Goal: Task Accomplishment & Management: Manage account settings

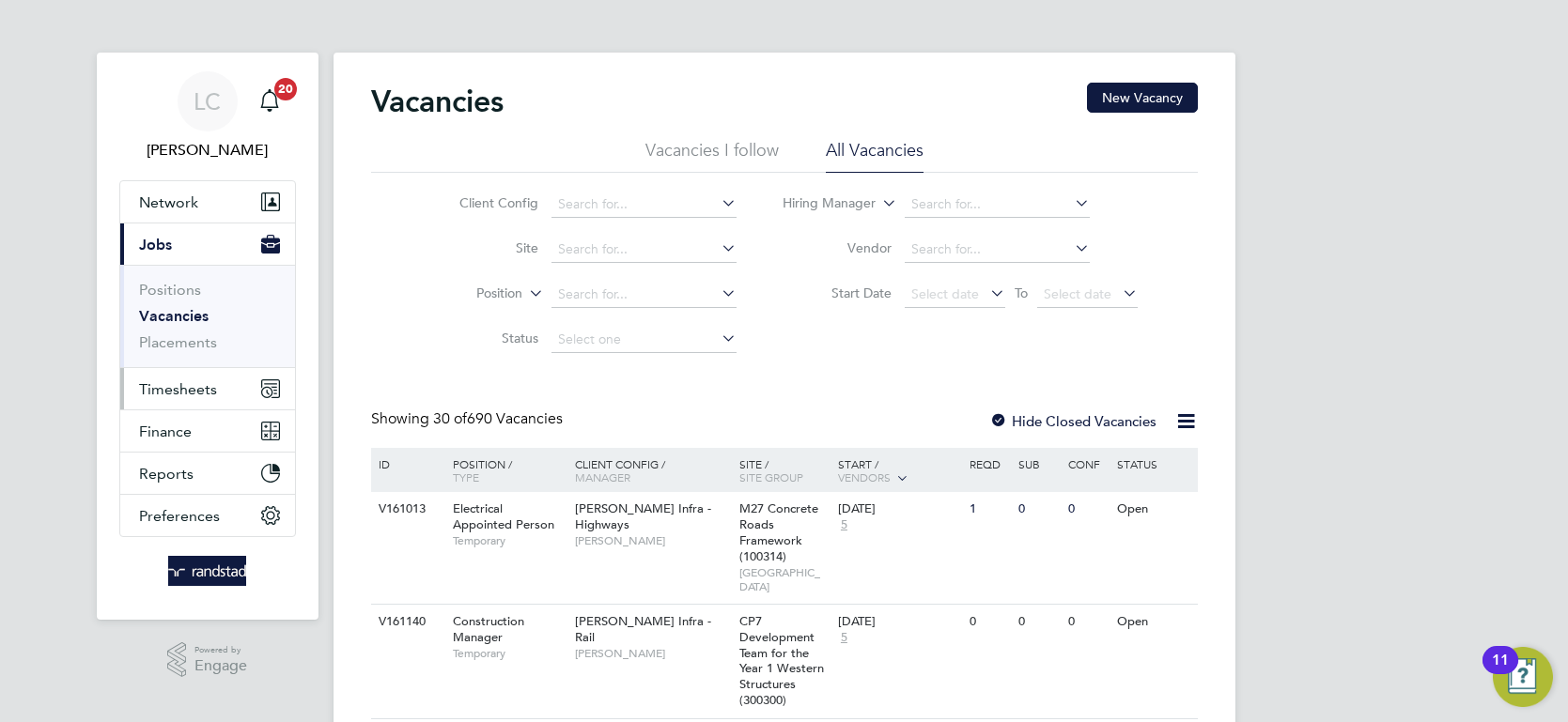
click at [191, 385] on span "Timesheets" at bounding box center [178, 390] width 78 height 18
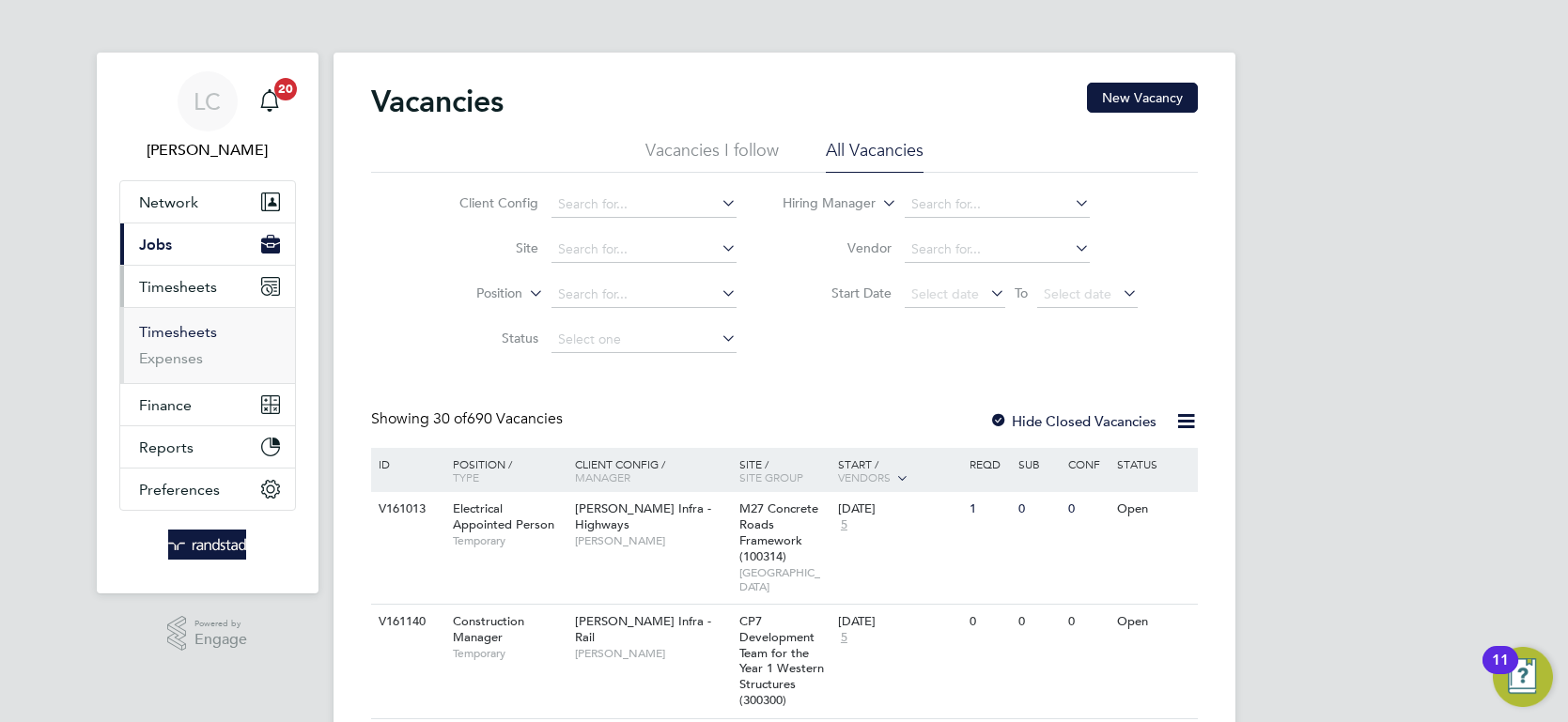
click at [204, 335] on link "Timesheets" at bounding box center [178, 332] width 78 height 18
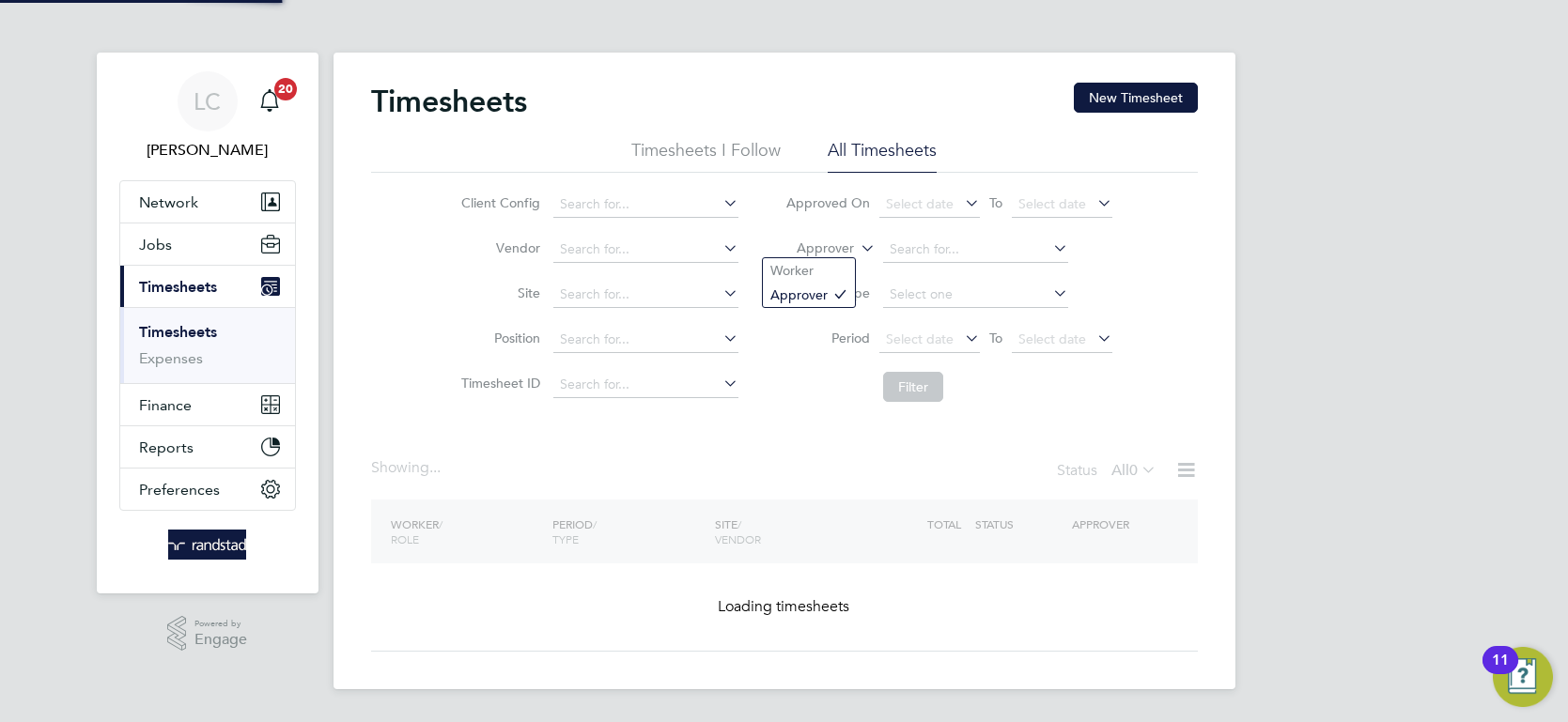
click at [830, 250] on label "Approver" at bounding box center [811, 248] width 84 height 19
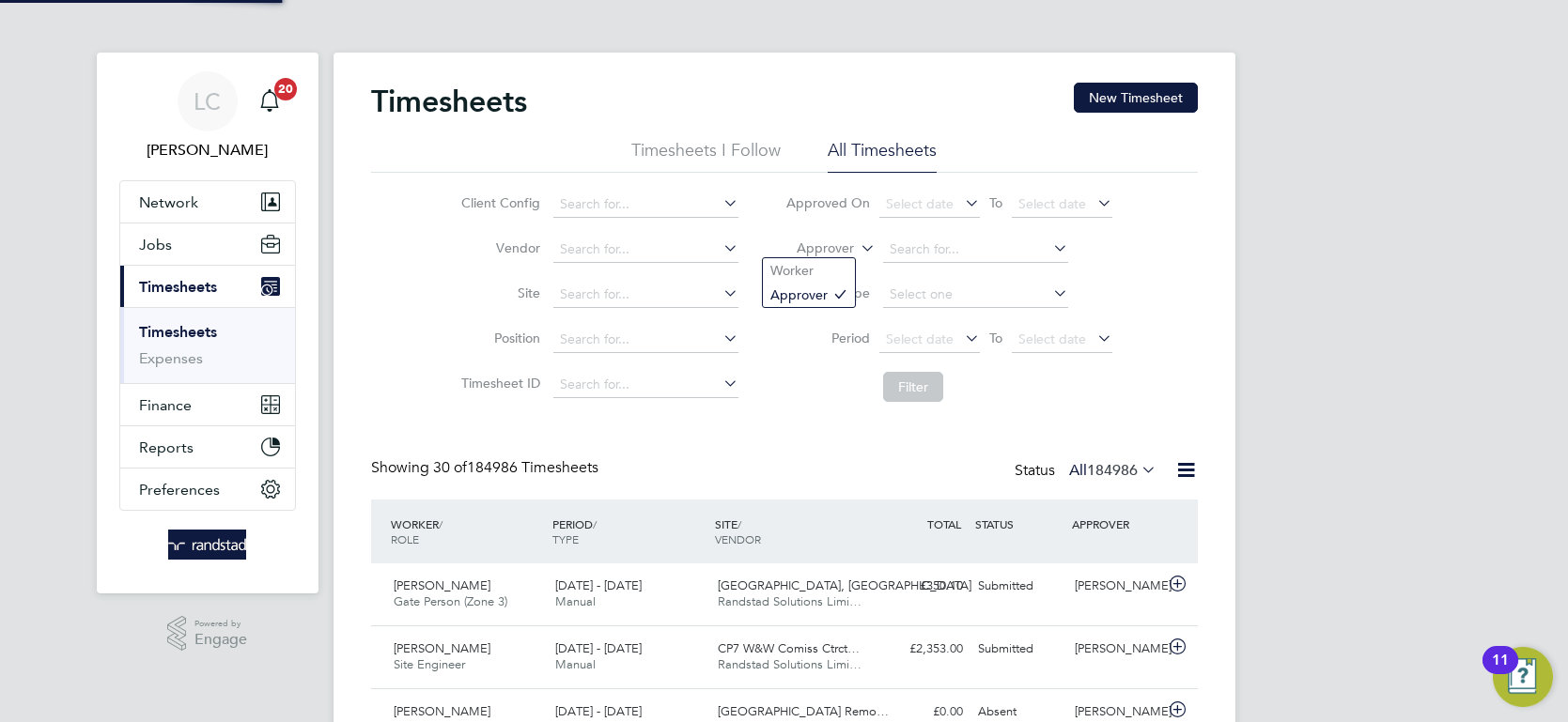
click at [797, 266] on li "Worker" at bounding box center [808, 270] width 92 height 25
click at [923, 244] on input at bounding box center [975, 249] width 185 height 27
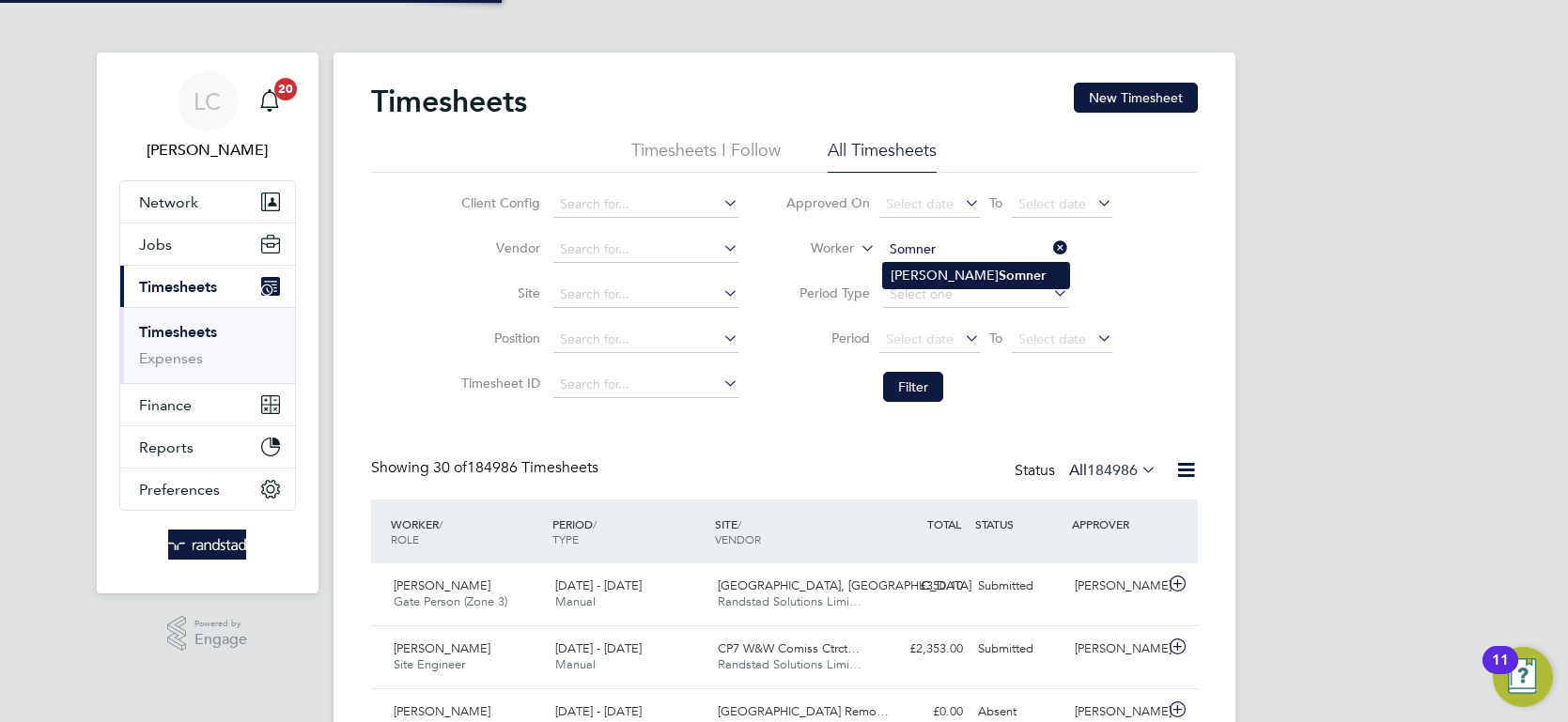
click at [936, 263] on li "Matthew Somner" at bounding box center [976, 276] width 186 height 26
type input "Matthew Somner"
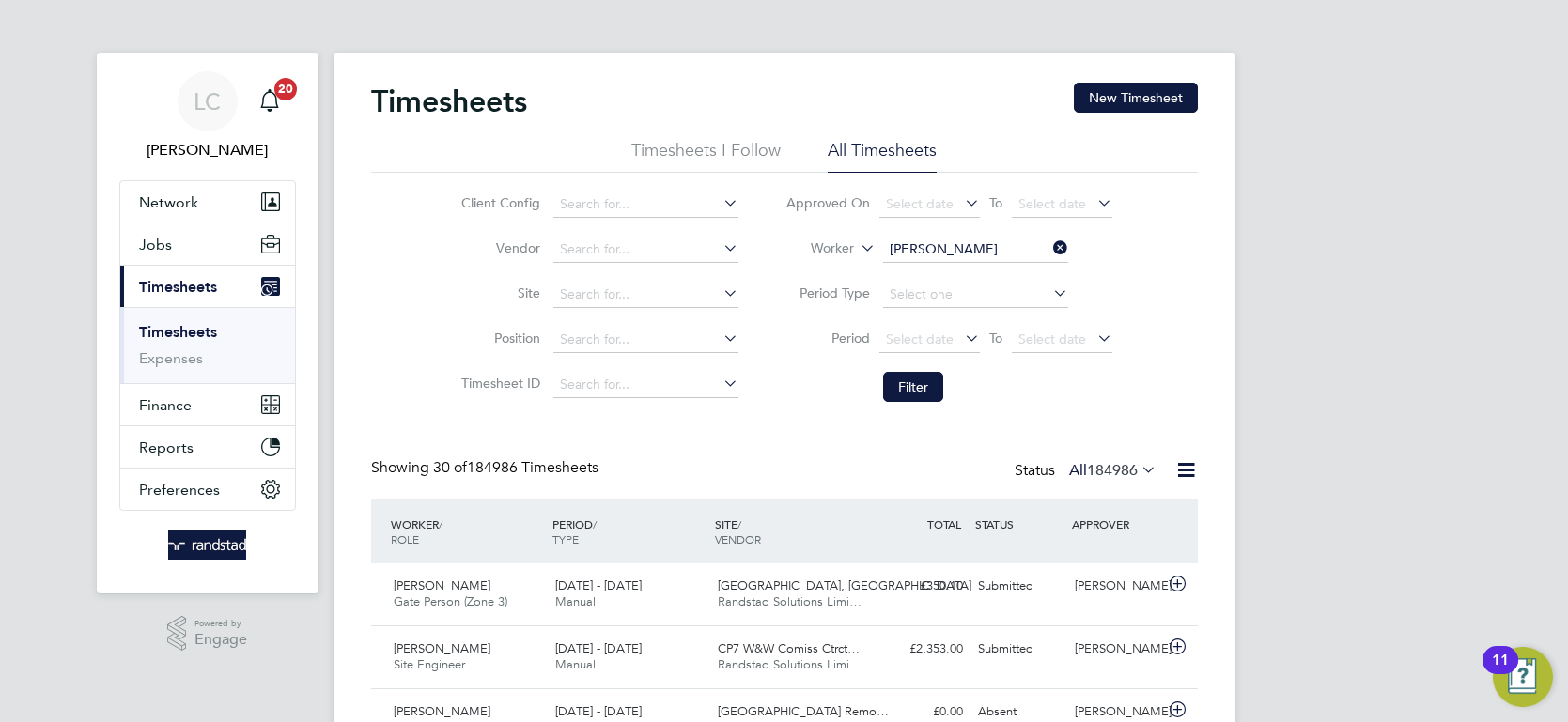
click at [921, 402] on li "Filter" at bounding box center [949, 387] width 374 height 48
click at [929, 385] on button "Filter" at bounding box center [913, 387] width 60 height 30
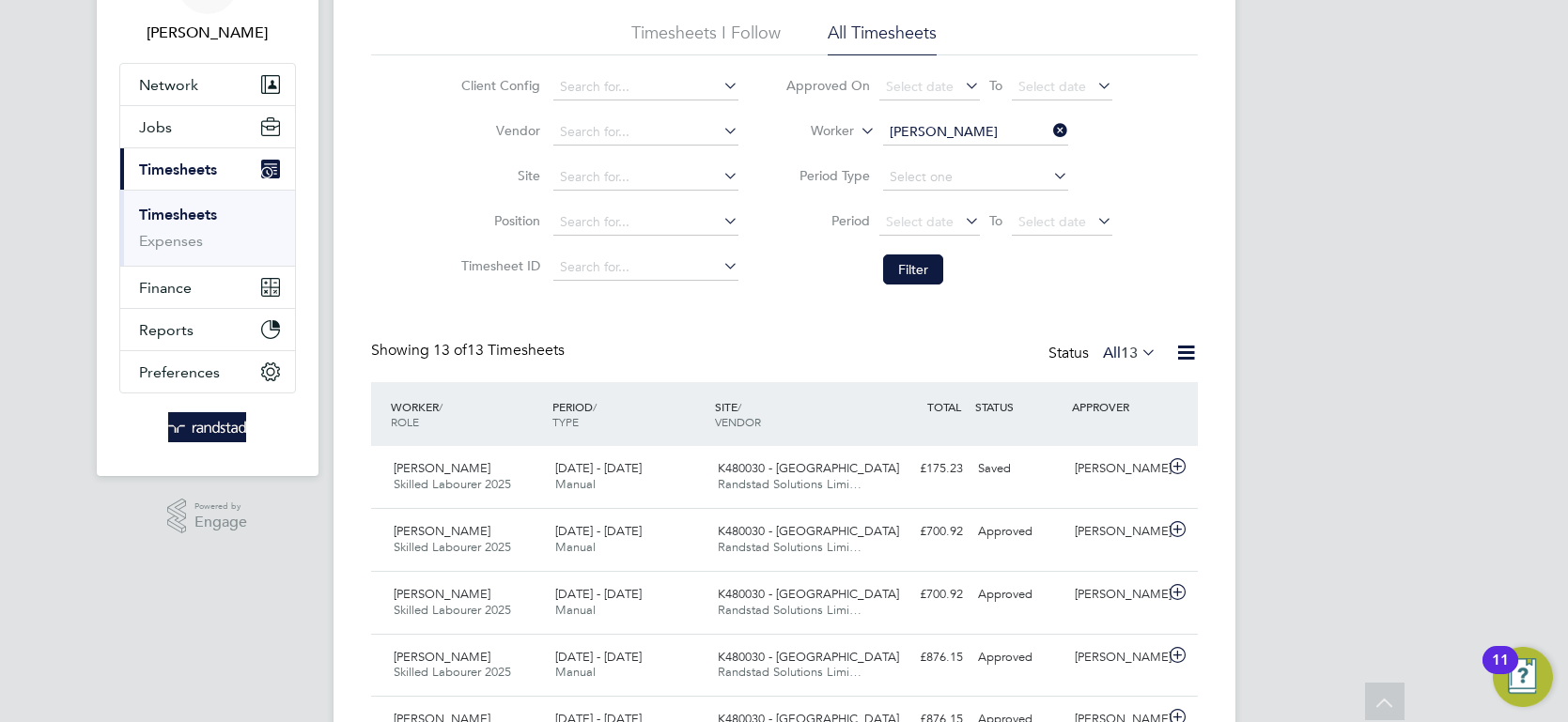
click at [1399, 112] on div "LC Luke Carter Notifications 20 Applications: Network Team Members Businesses S…" at bounding box center [784, 605] width 1568 height 1446
click at [1145, 533] on div "Ryan Gill" at bounding box center [1116, 531] width 98 height 31
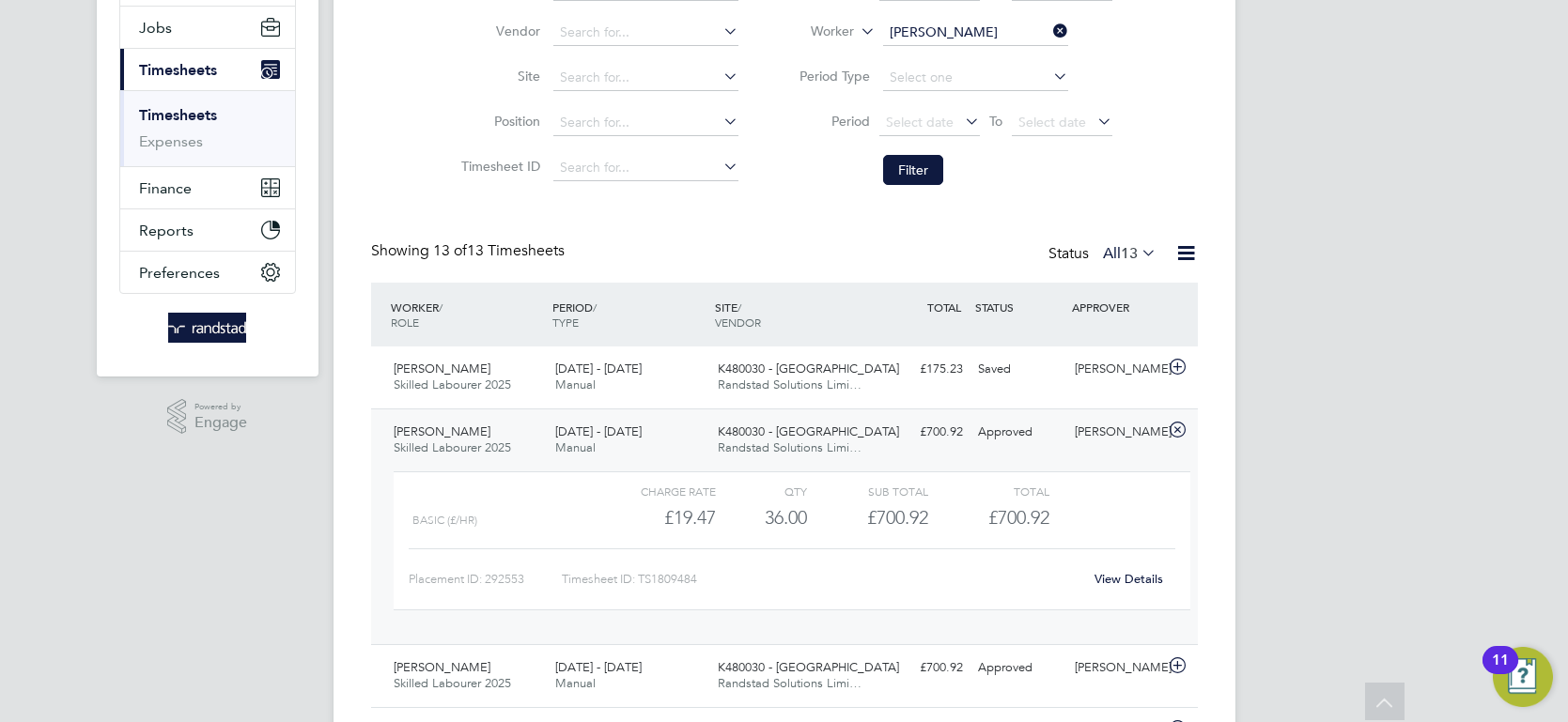
click at [1130, 577] on link "View Details" at bounding box center [1128, 579] width 68 height 16
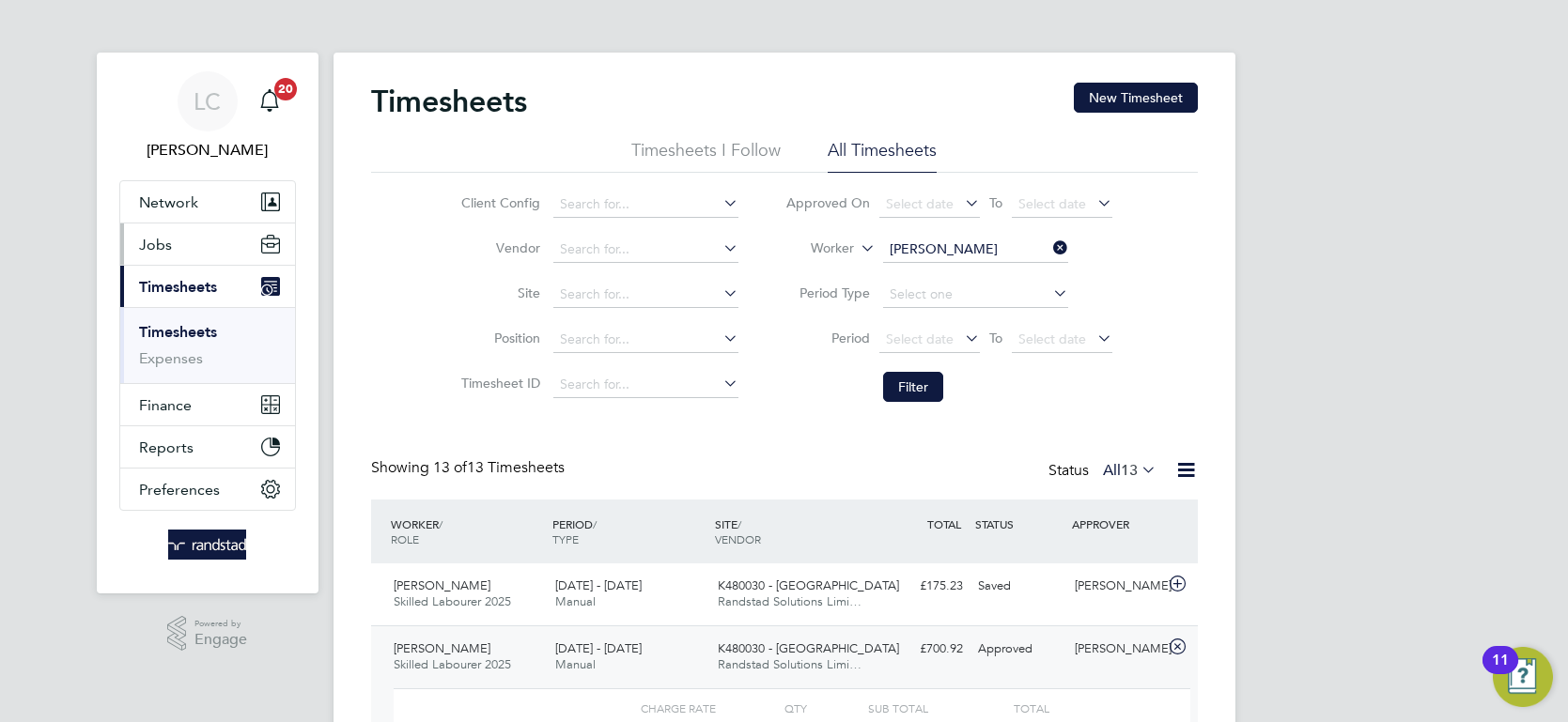
click at [181, 248] on button "Jobs" at bounding box center [208, 244] width 175 height 42
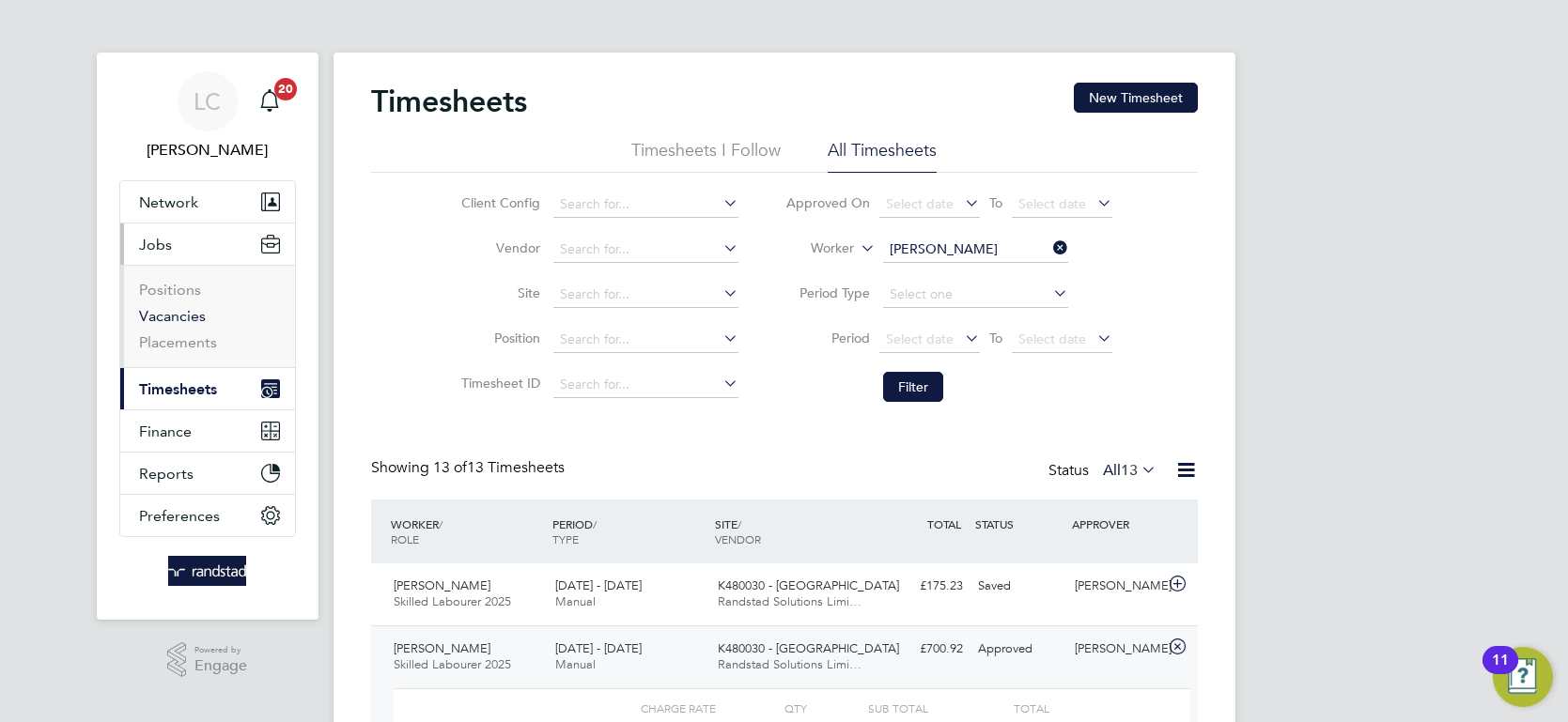
click at [182, 319] on link "Vacancies" at bounding box center [172, 316] width 66 height 18
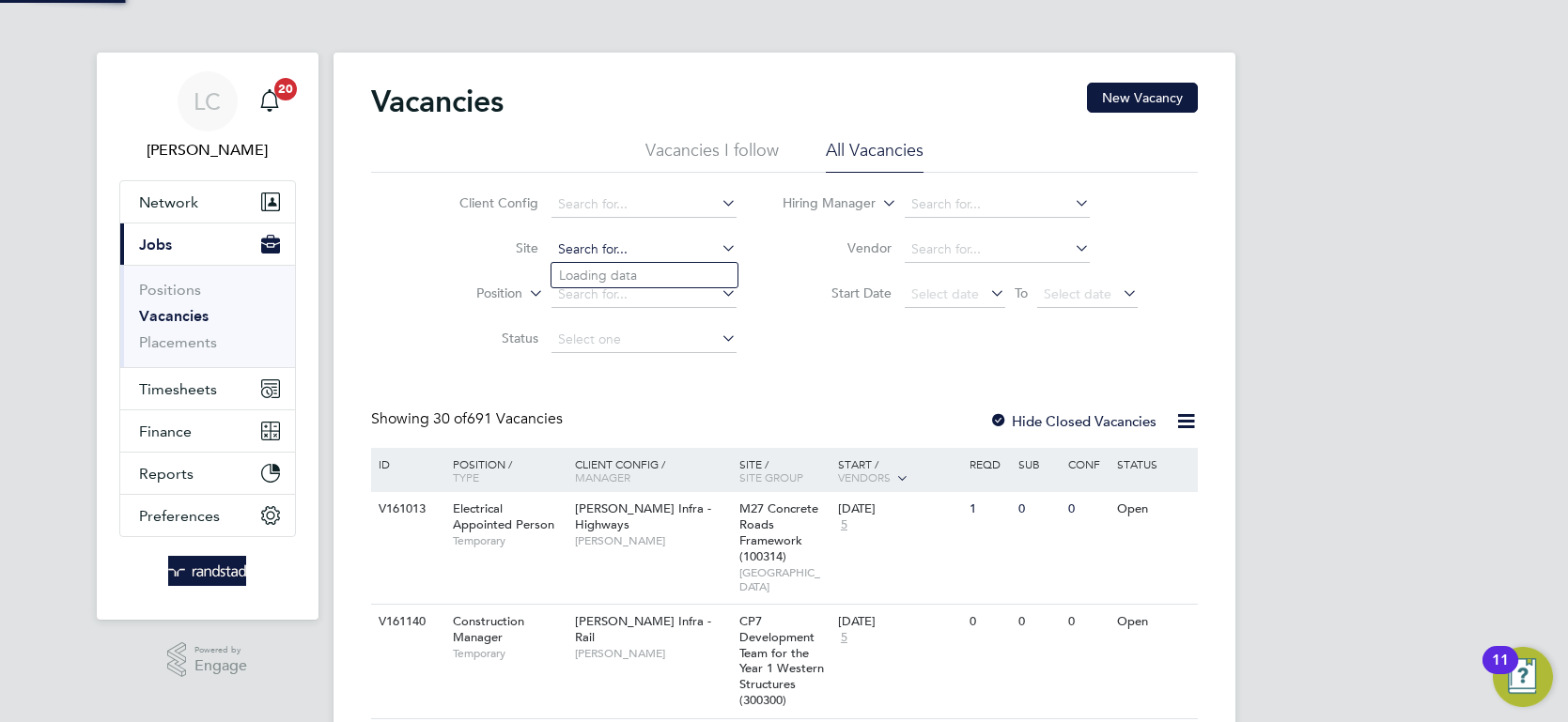
click at [592, 249] on input at bounding box center [643, 249] width 185 height 27
click at [604, 270] on b "Summerhill" at bounding box center [593, 276] width 68 height 16
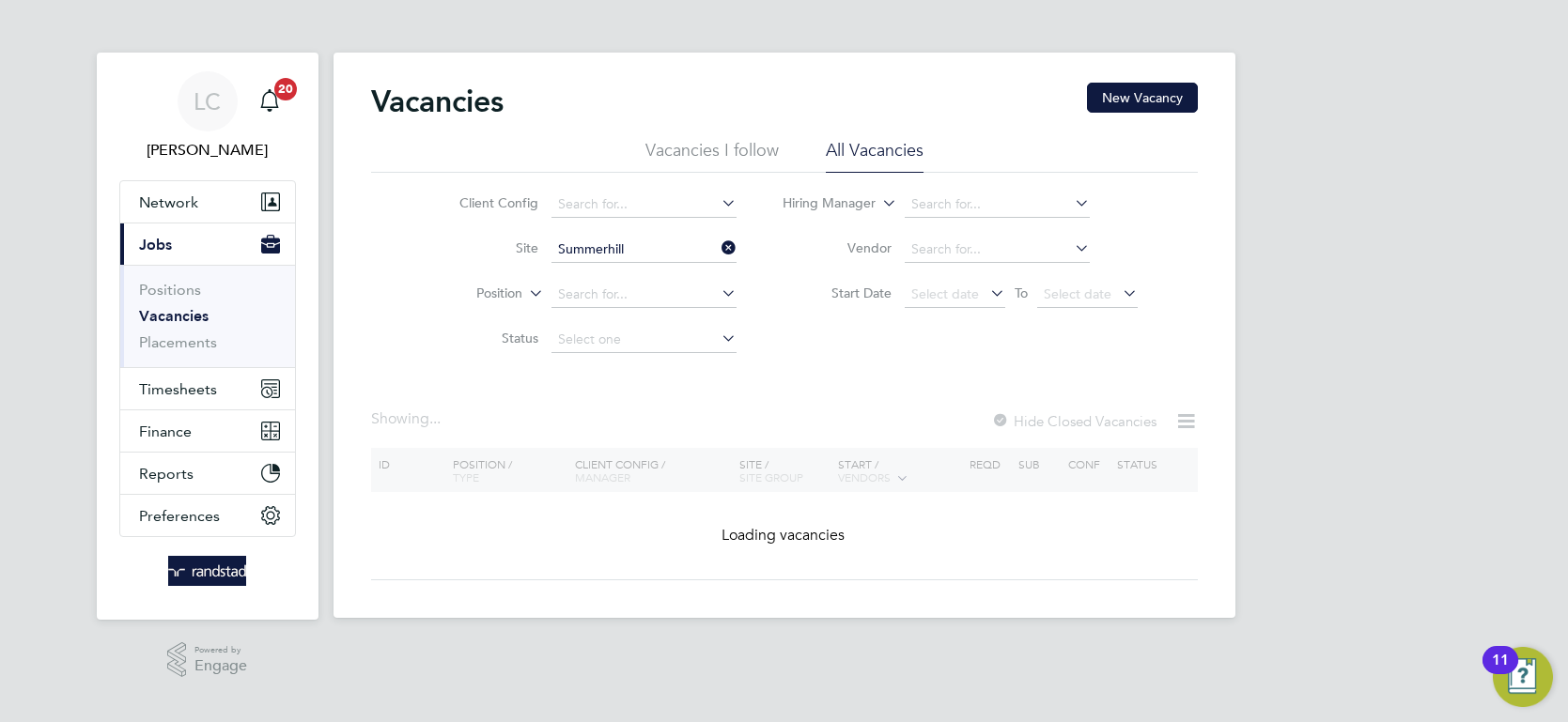
type input "[GEOGRAPHIC_DATA], [GEOGRAPHIC_DATA]"
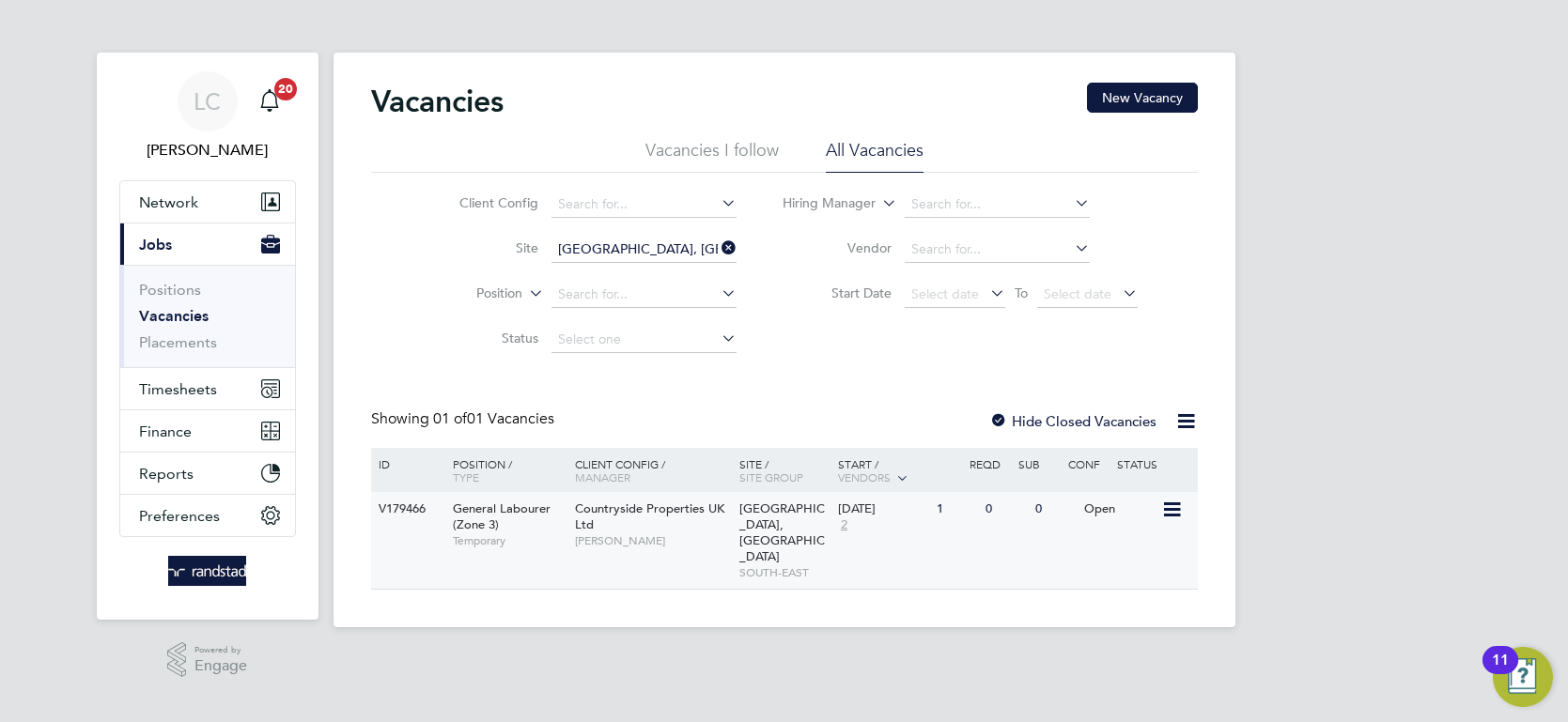
click at [1107, 513] on div "Open" at bounding box center [1120, 509] width 82 height 35
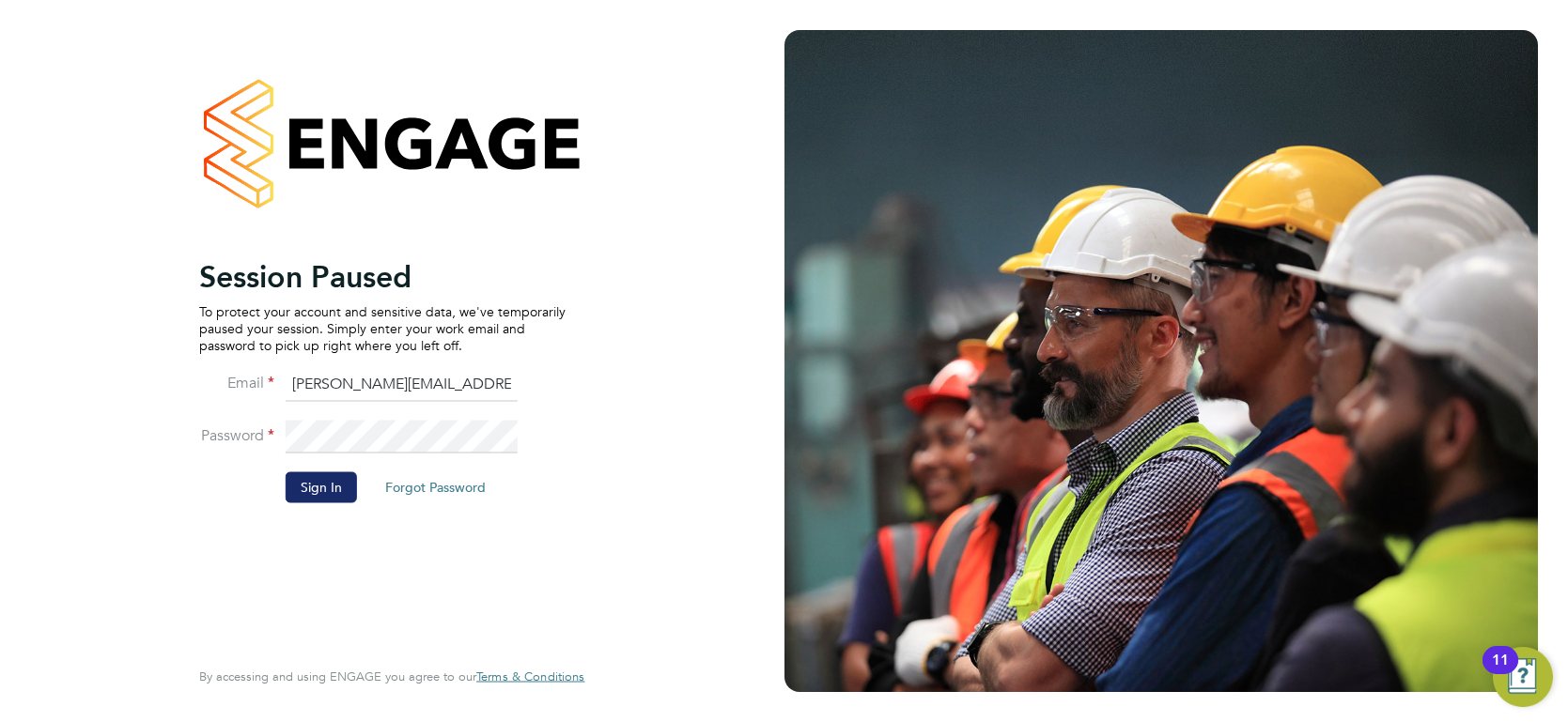
click at [307, 484] on button "Sign In" at bounding box center [322, 488] width 71 height 30
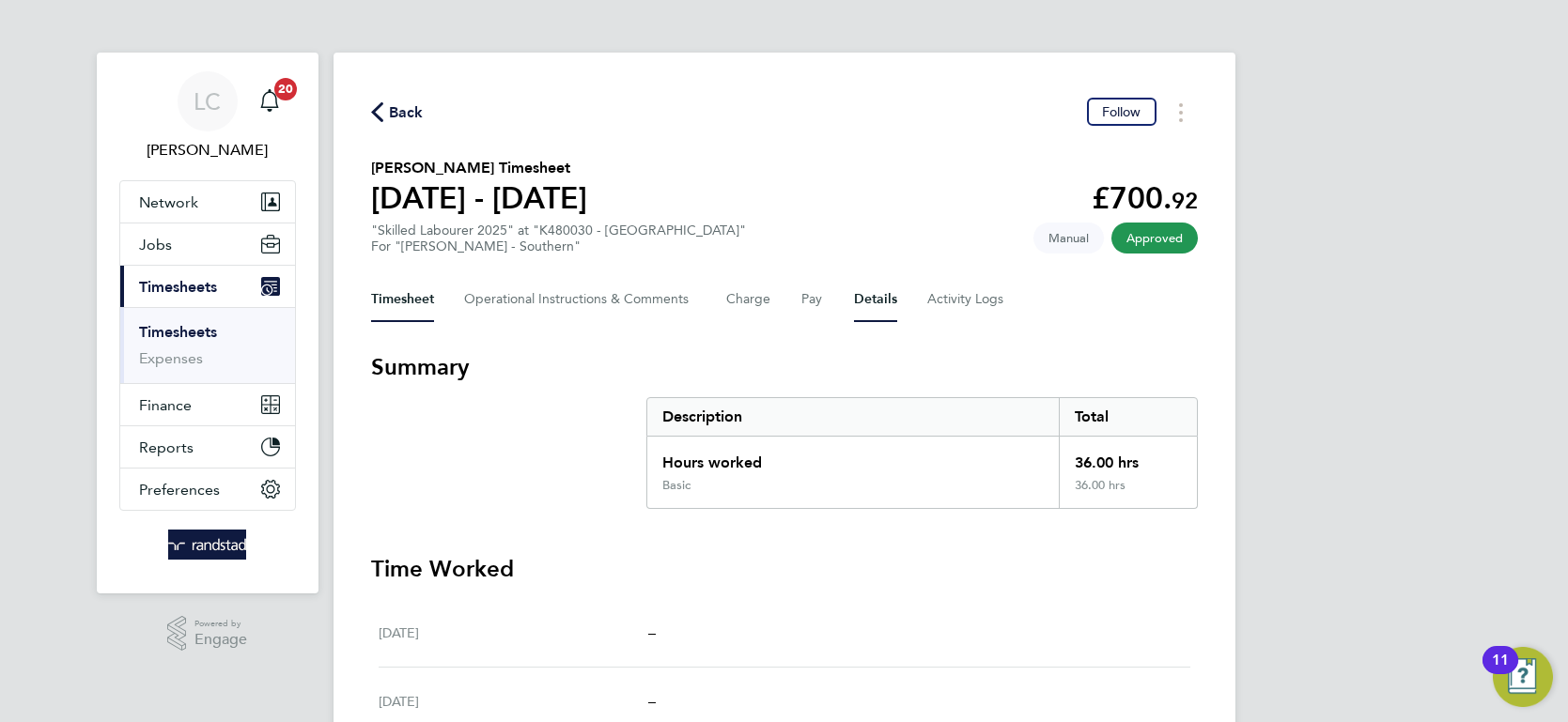
click at [884, 297] on button "Details" at bounding box center [876, 300] width 44 height 45
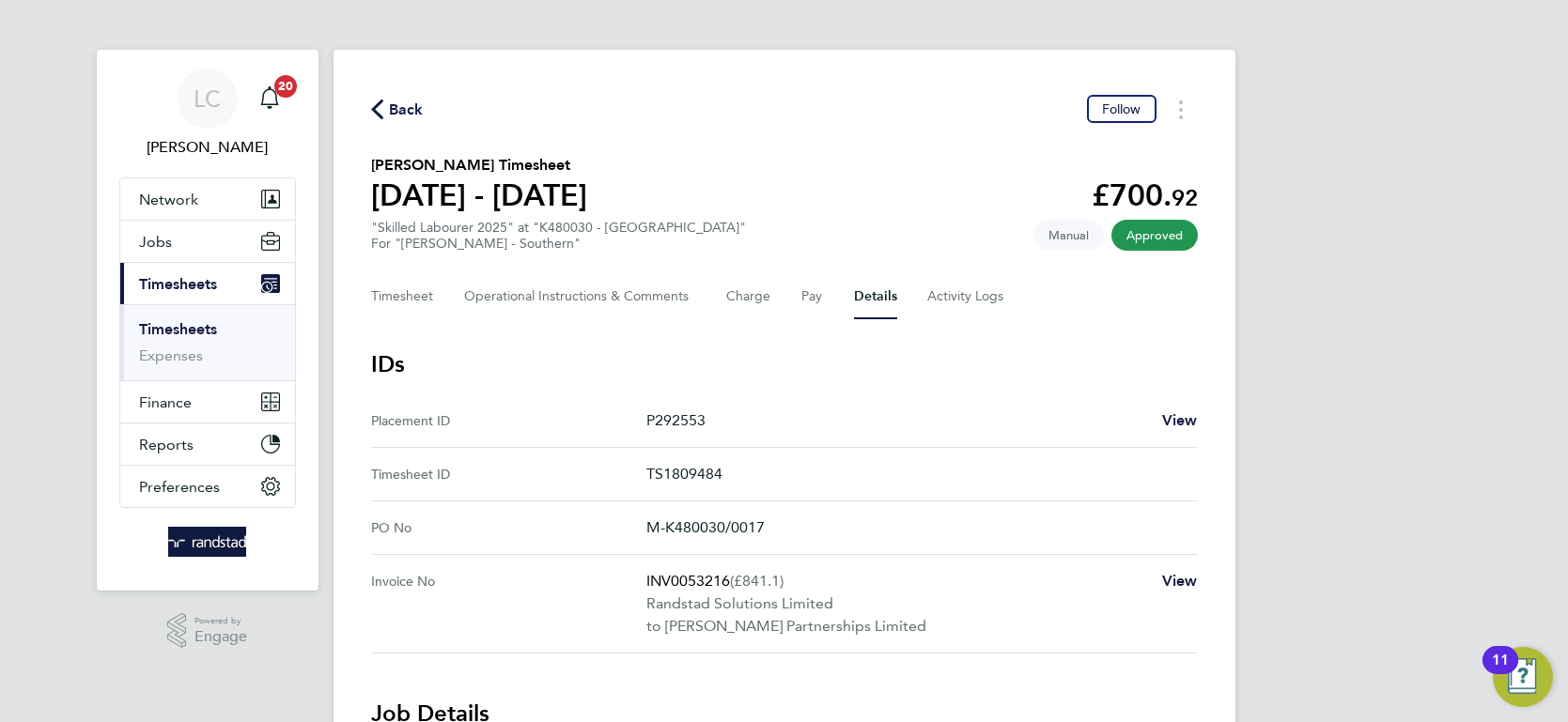
scroll to position [2, 0]
click at [403, 275] on button "Timesheet" at bounding box center [403, 298] width 63 height 45
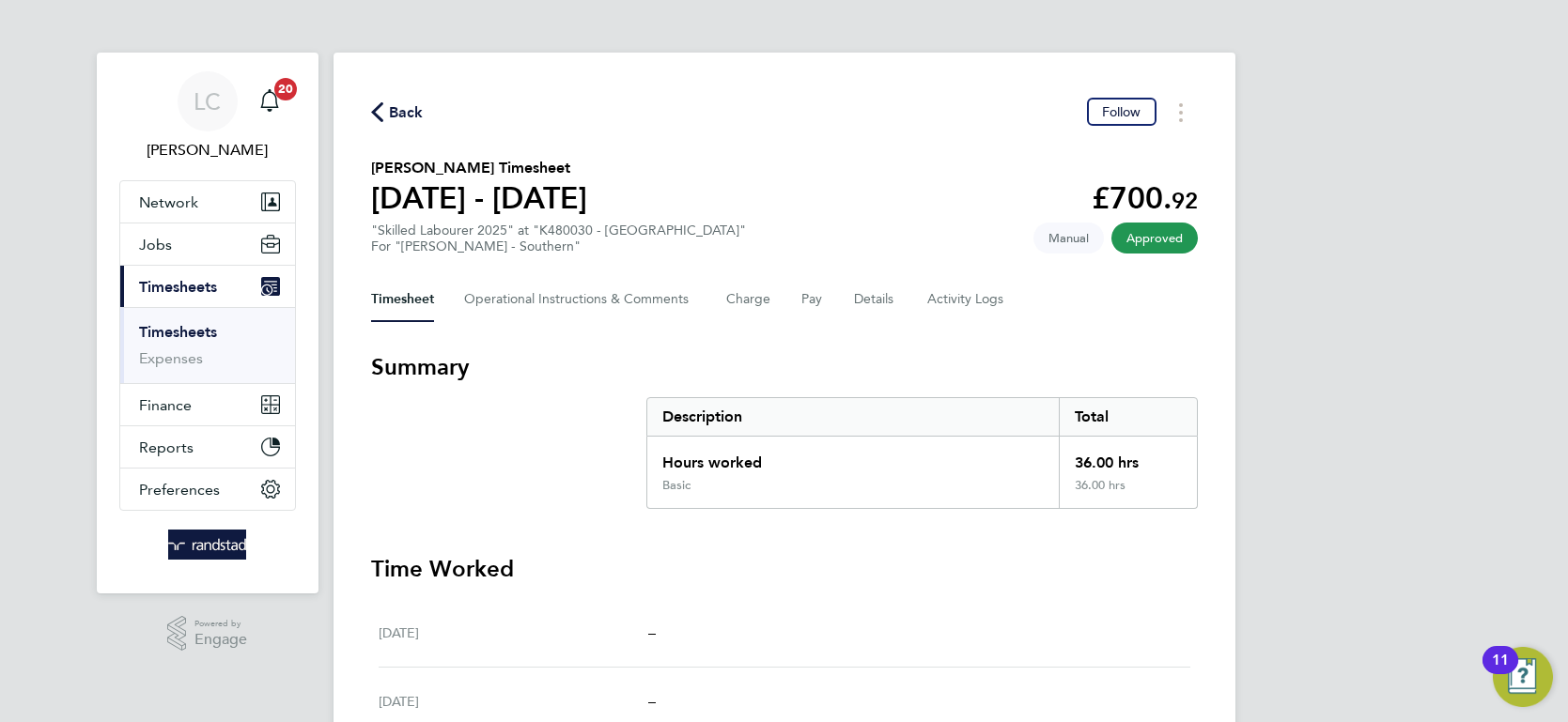
click at [836, 304] on div "Timesheet Operational Instructions & Comments Charge Pay Details Activity Logs" at bounding box center [784, 300] width 827 height 45
drag, startPoint x: 857, startPoint y: 294, endPoint x: 857, endPoint y: 317, distance: 23.0
click at [857, 293] on button "Details" at bounding box center [876, 300] width 44 height 45
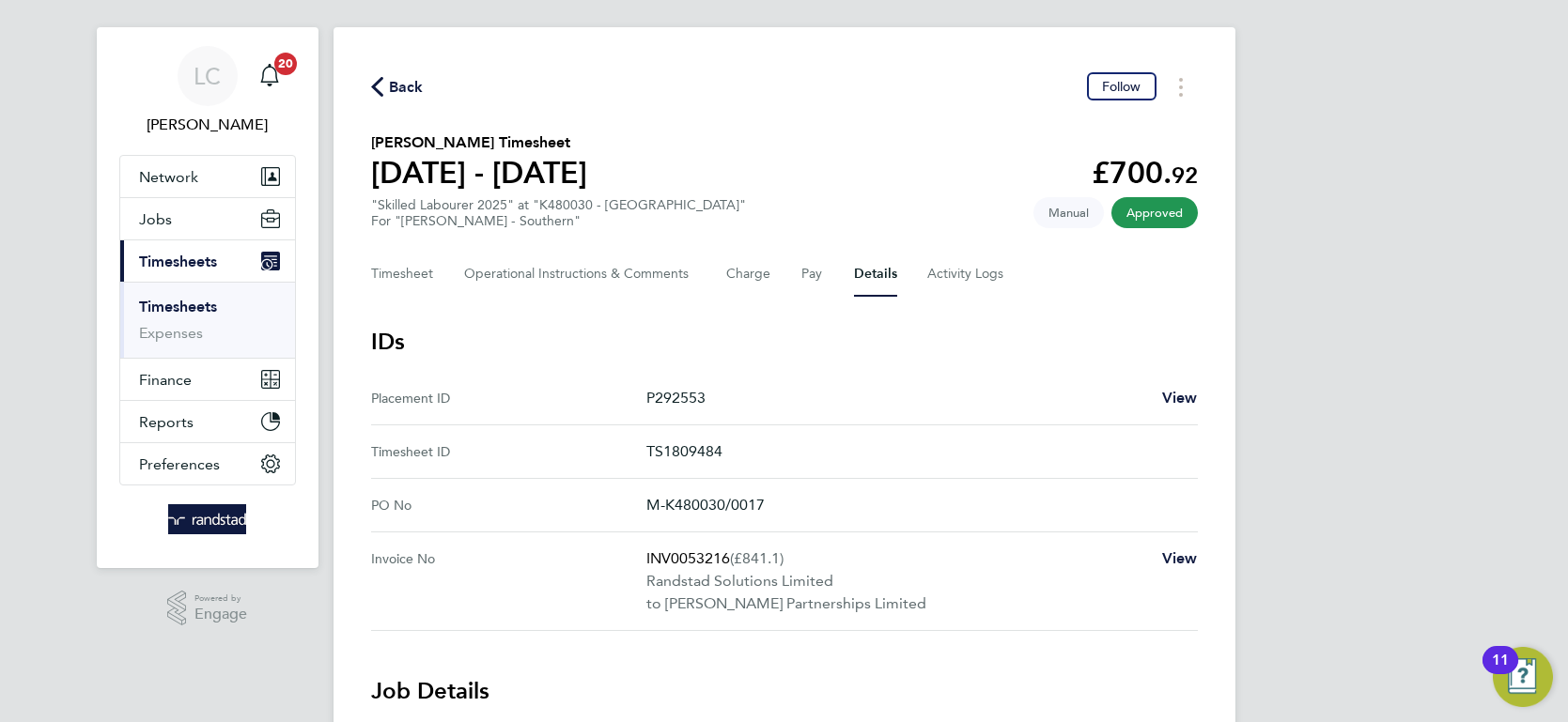
scroll to position [12, 0]
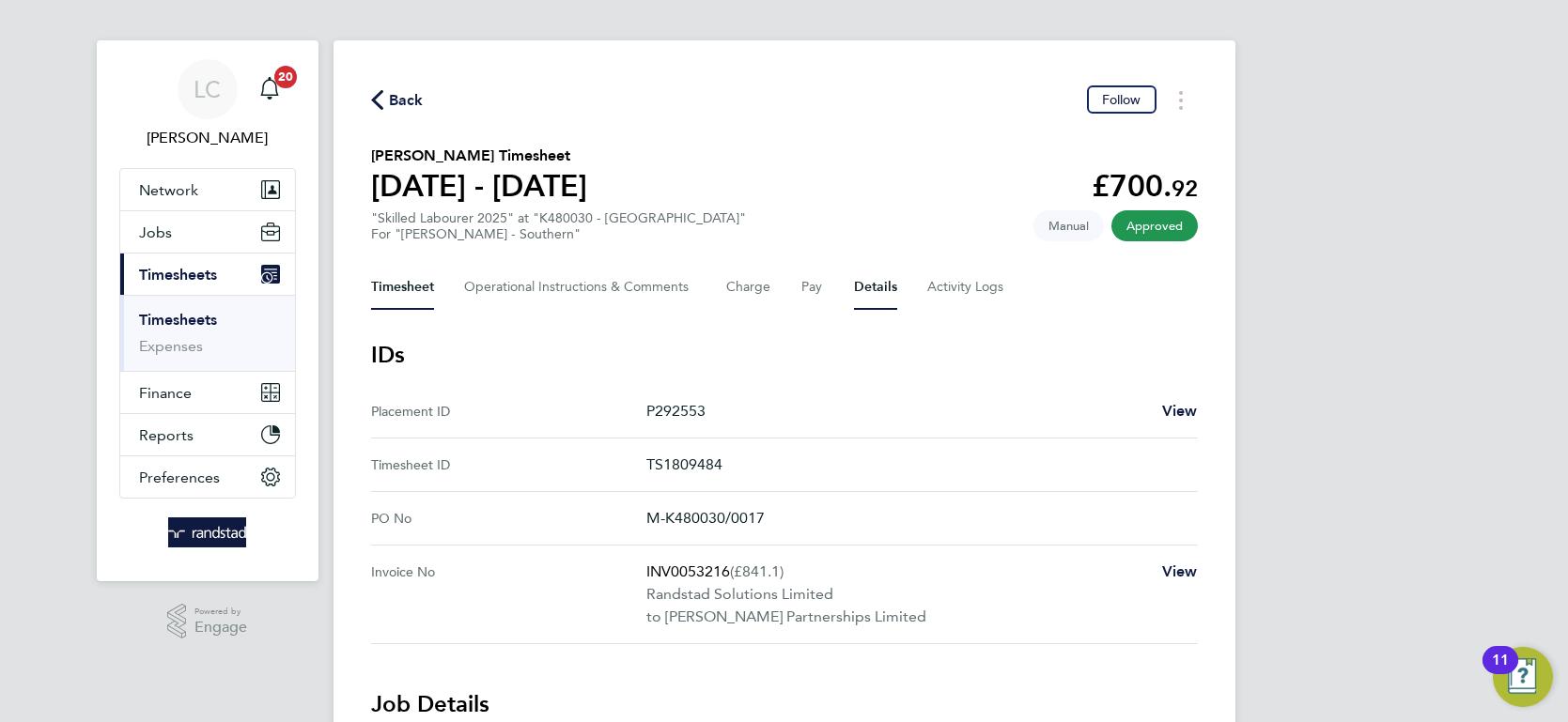
click at [400, 293] on button "Timesheet" at bounding box center [403, 288] width 63 height 45
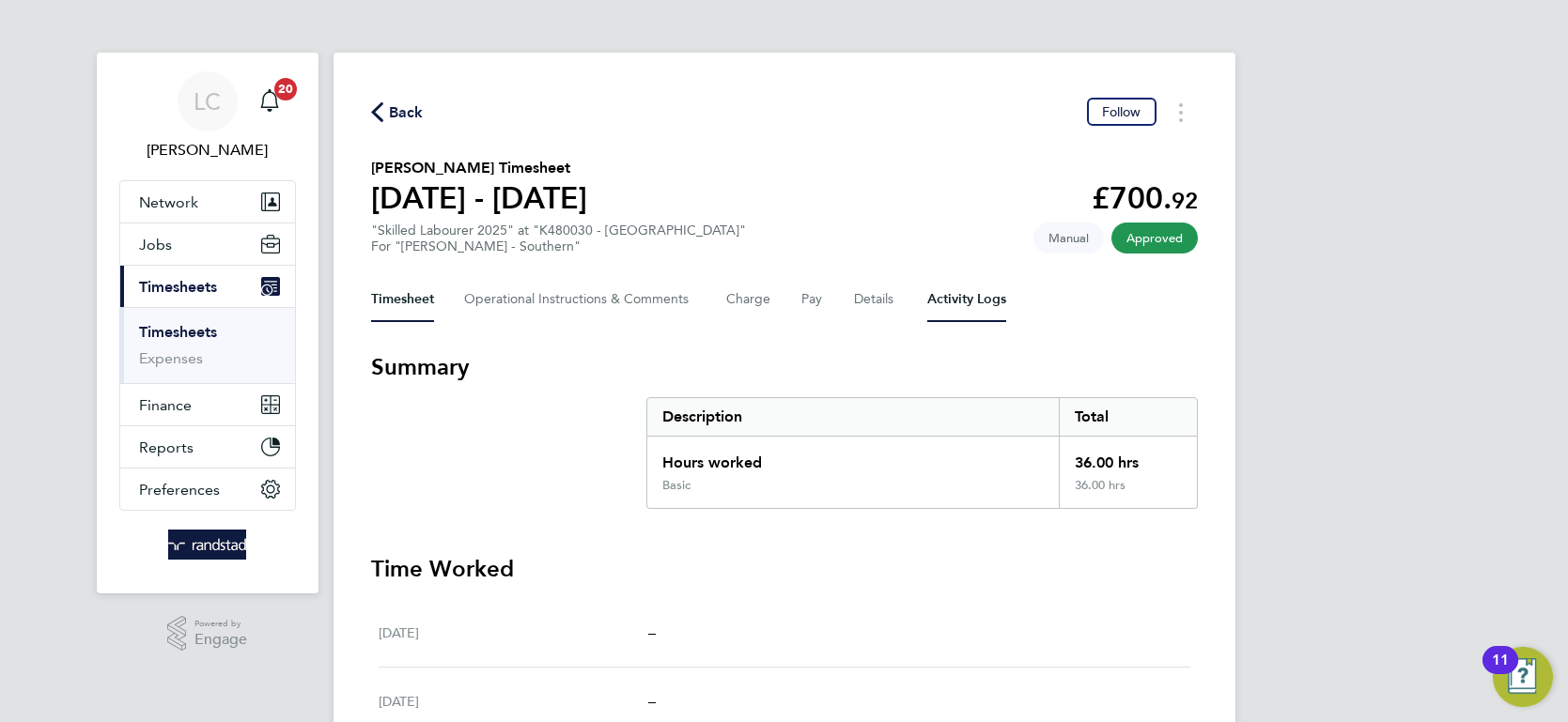
click at [940, 307] on Logs-tab "Activity Logs" at bounding box center [967, 300] width 79 height 45
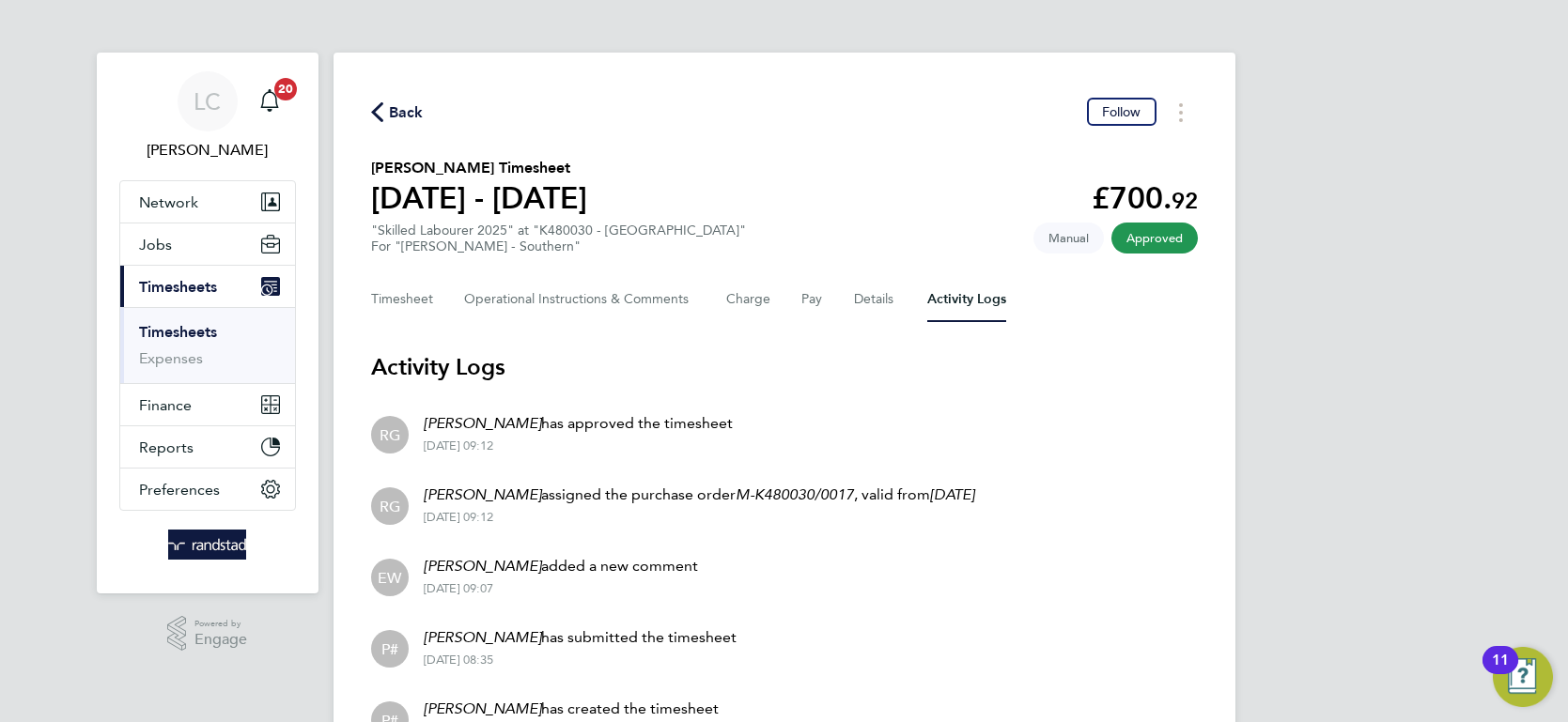
click at [1322, 172] on div "LC Luke Carter Notifications 20 Applications: Network Team Members Businesses S…" at bounding box center [784, 414] width 1568 height 829
click at [414, 307] on button "Timesheet" at bounding box center [403, 300] width 63 height 45
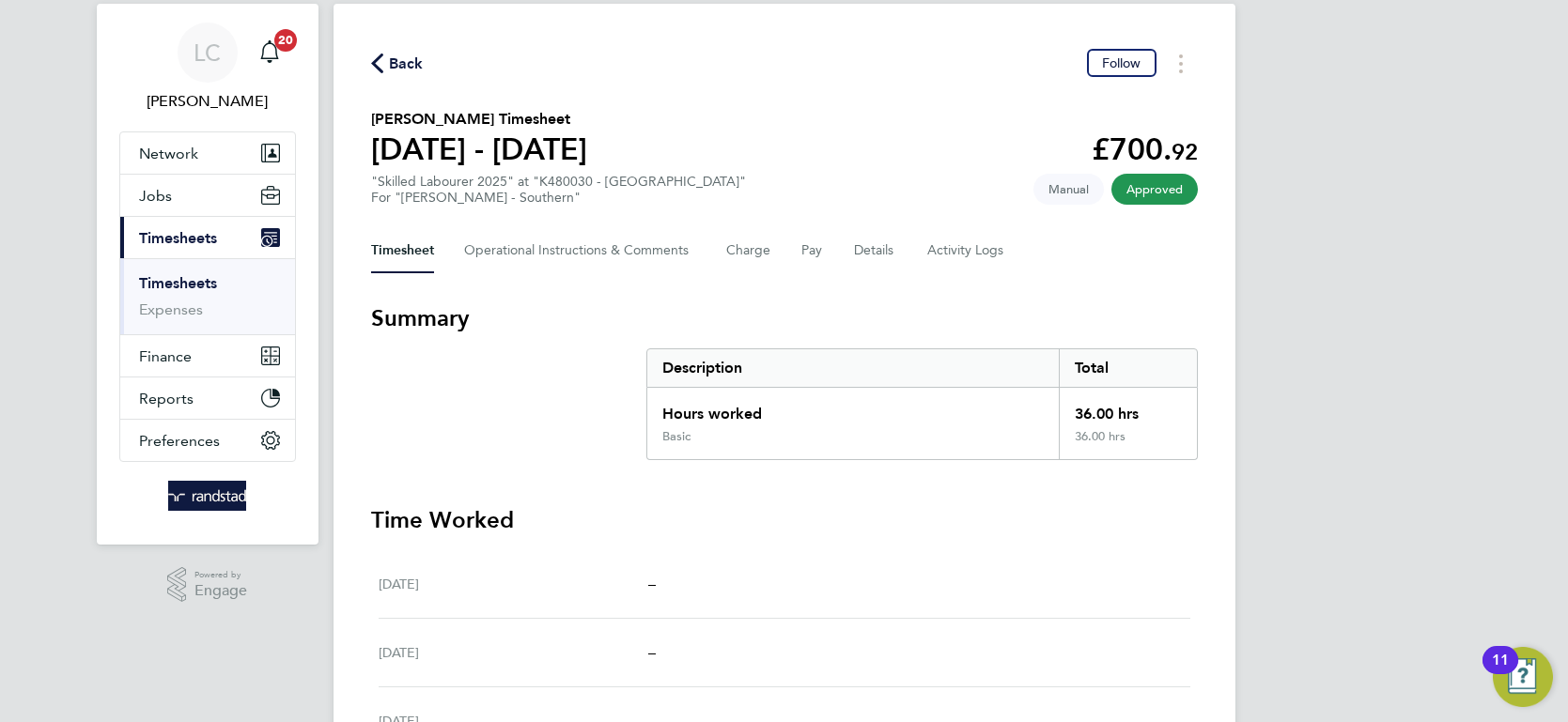
scroll to position [47, 0]
click at [792, 248] on div "Timesheet Operational Instructions & Comments Charge Pay Details Activity Logs" at bounding box center [784, 252] width 827 height 45
click at [812, 238] on button "Pay" at bounding box center [812, 252] width 23 height 45
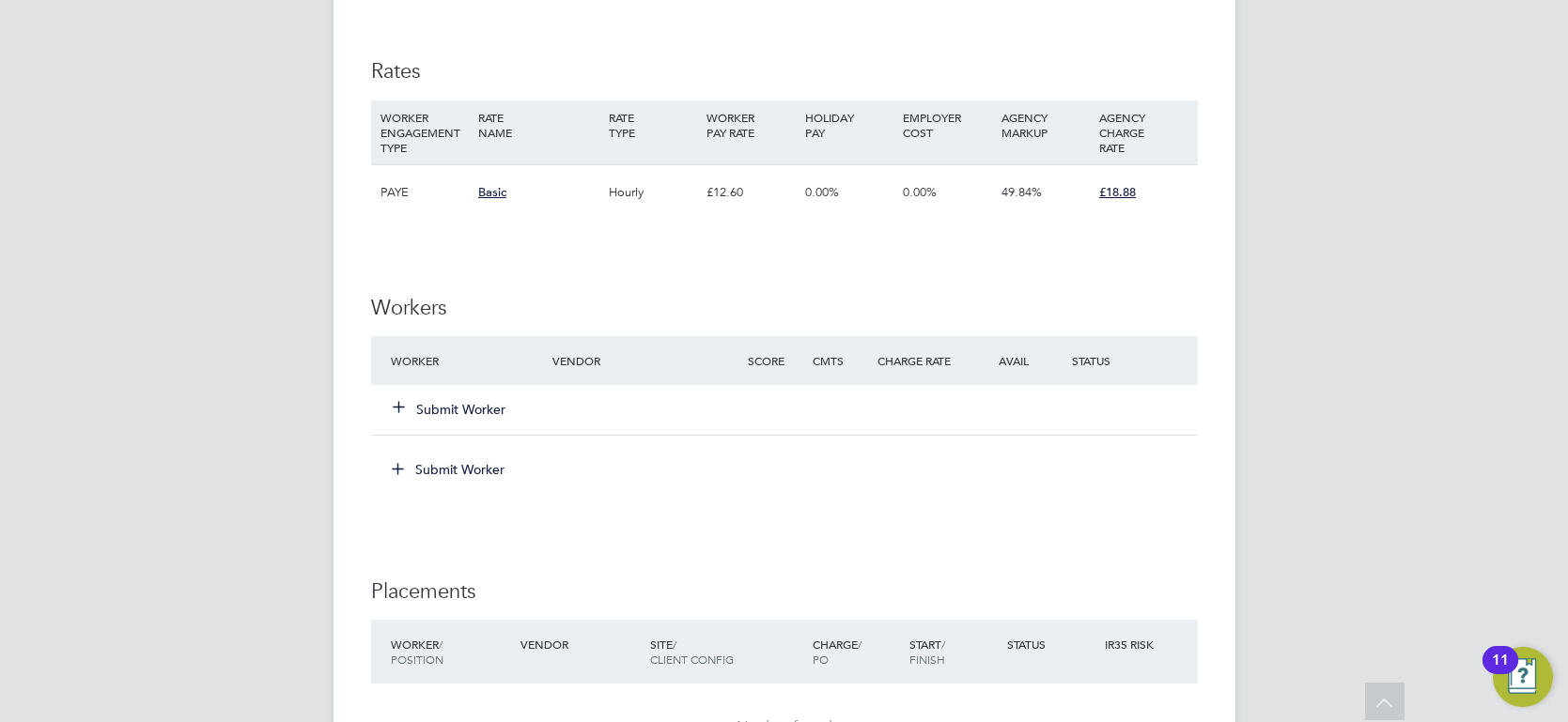
scroll to position [1205, 0]
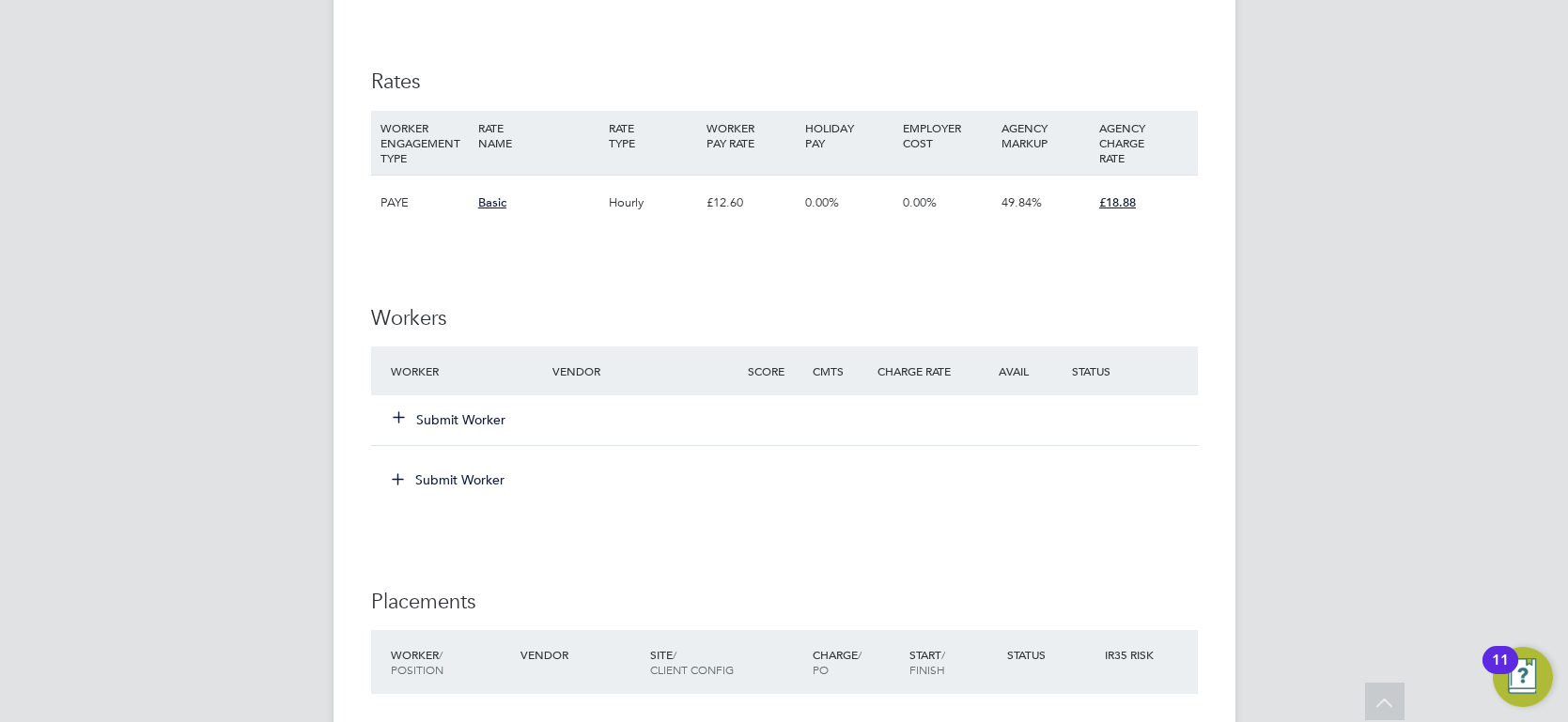
click at [472, 422] on button "Submit Worker" at bounding box center [450, 419] width 113 height 19
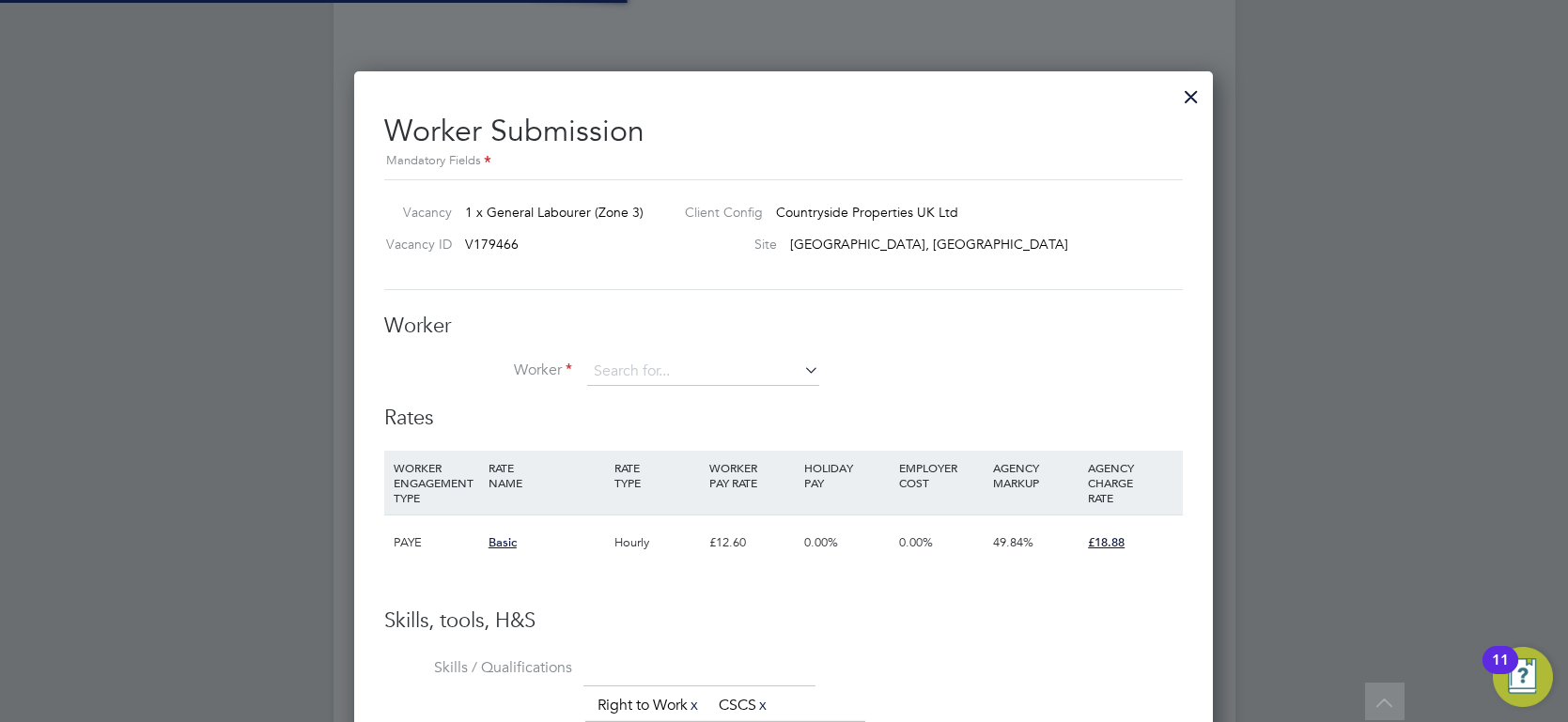
scroll to position [9, 9]
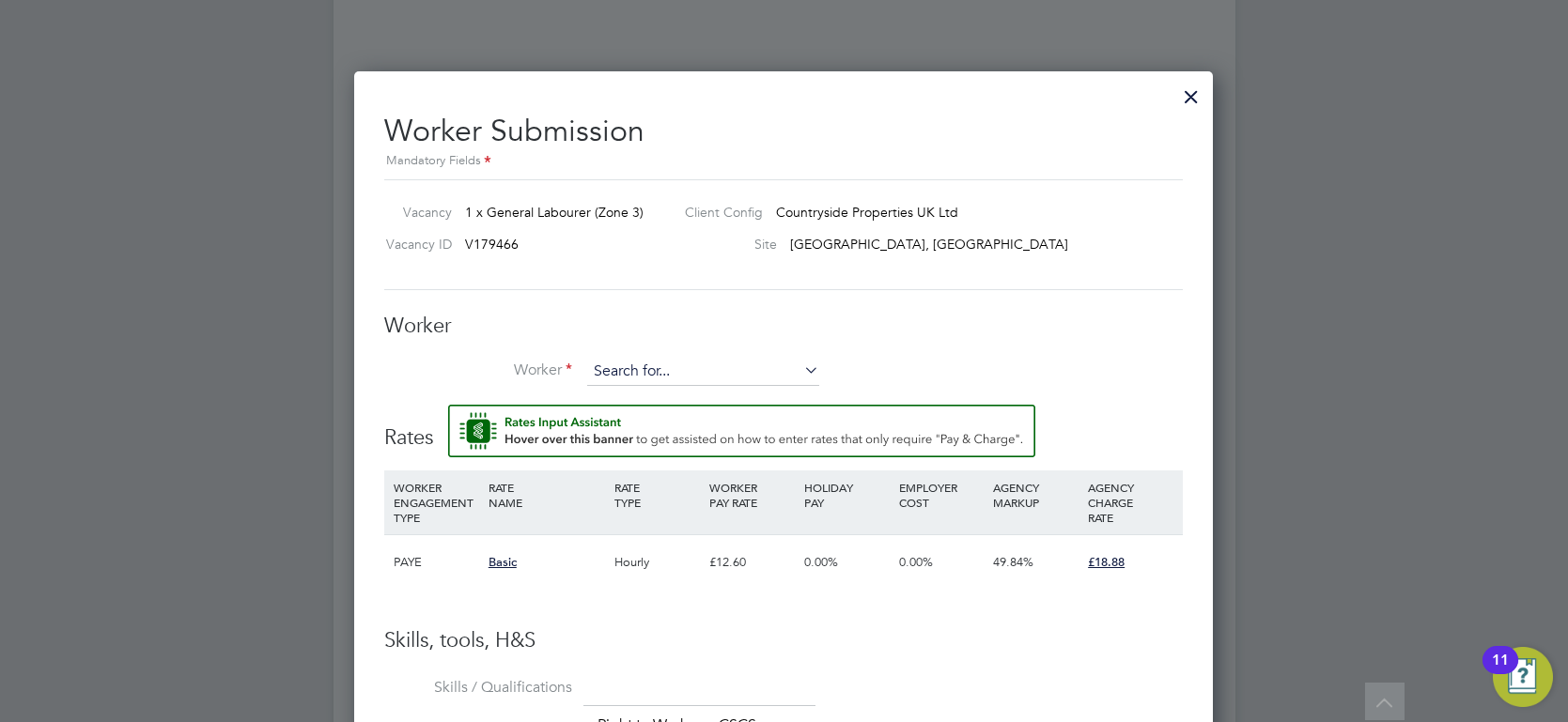
click at [646, 371] on input at bounding box center [702, 372] width 232 height 28
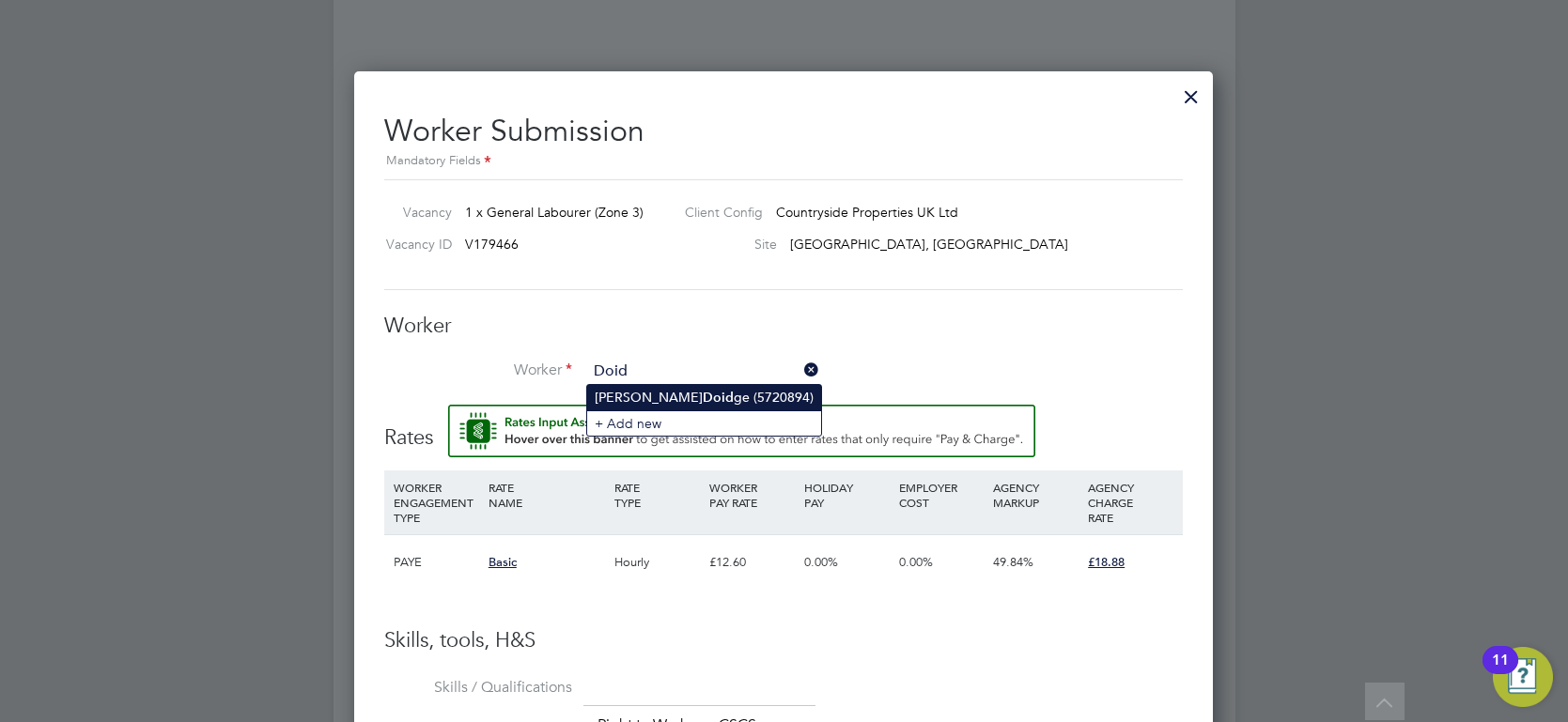
click at [711, 399] on li "Nicholas Doid ge (5720894)" at bounding box center [703, 398] width 233 height 26
type input "Nicholas Doidge (5720894)"
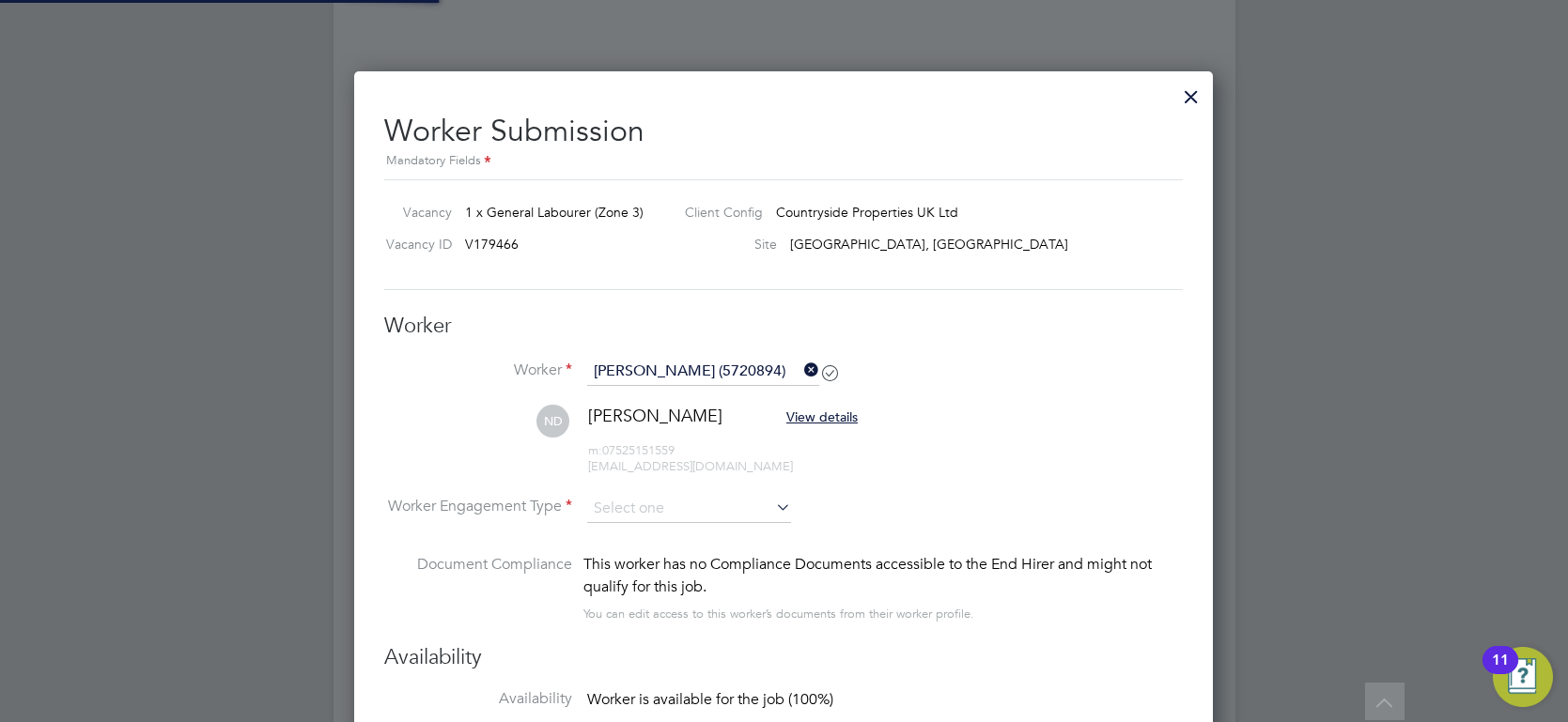
scroll to position [1575, 859]
click at [735, 510] on input at bounding box center [689, 508] width 204 height 28
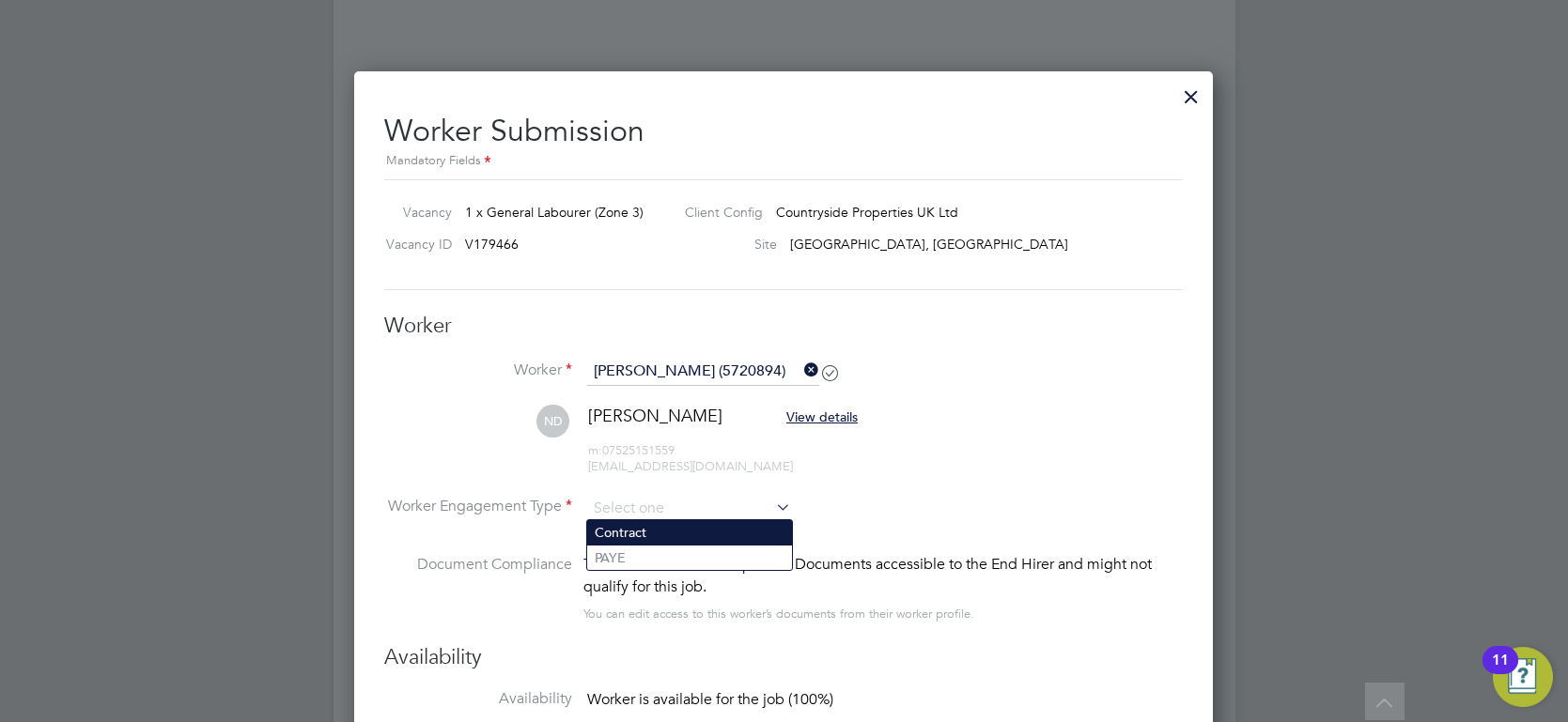
click at [655, 534] on li "Contract" at bounding box center [689, 532] width 205 height 25
type input "Contract"
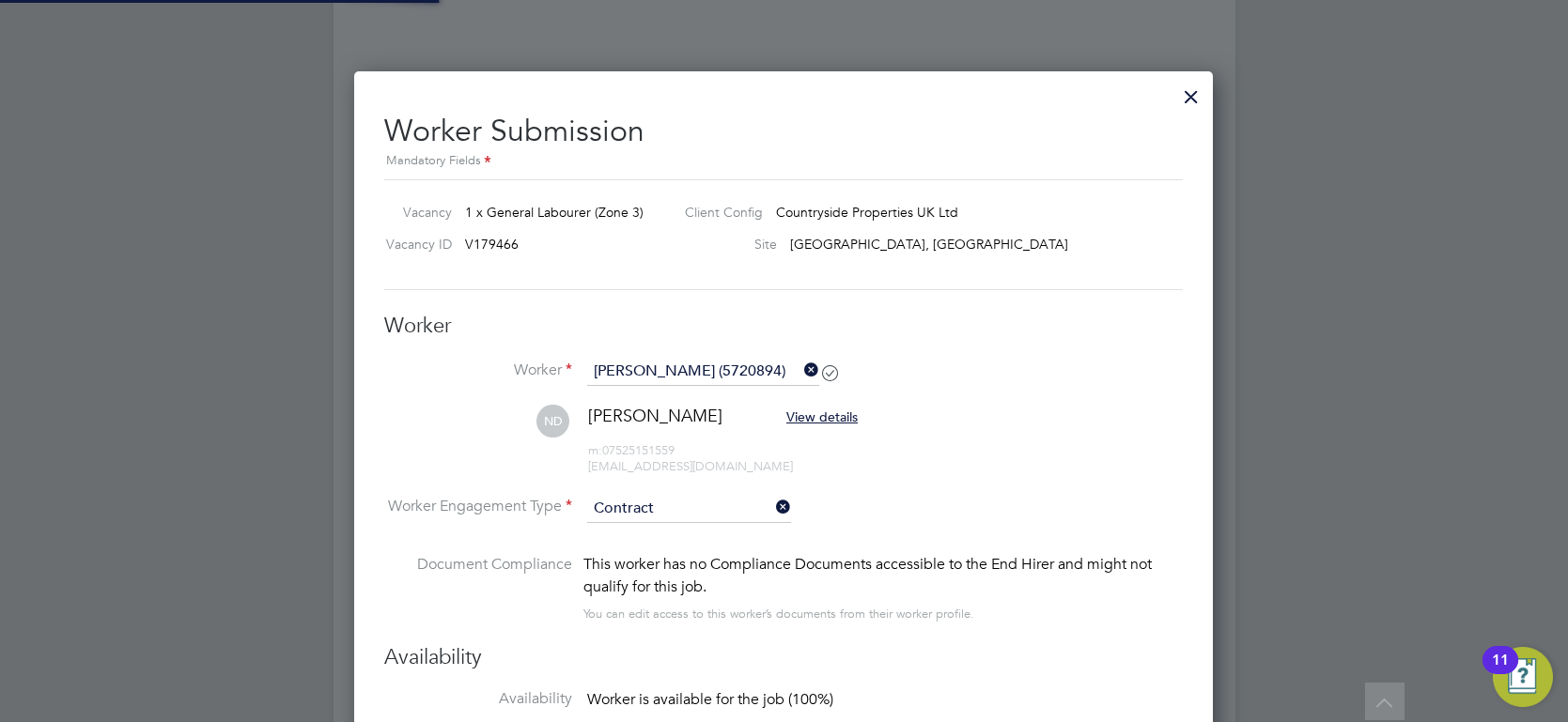
click at [864, 495] on li "Worker Engagement Type Contract" at bounding box center [783, 523] width 798 height 58
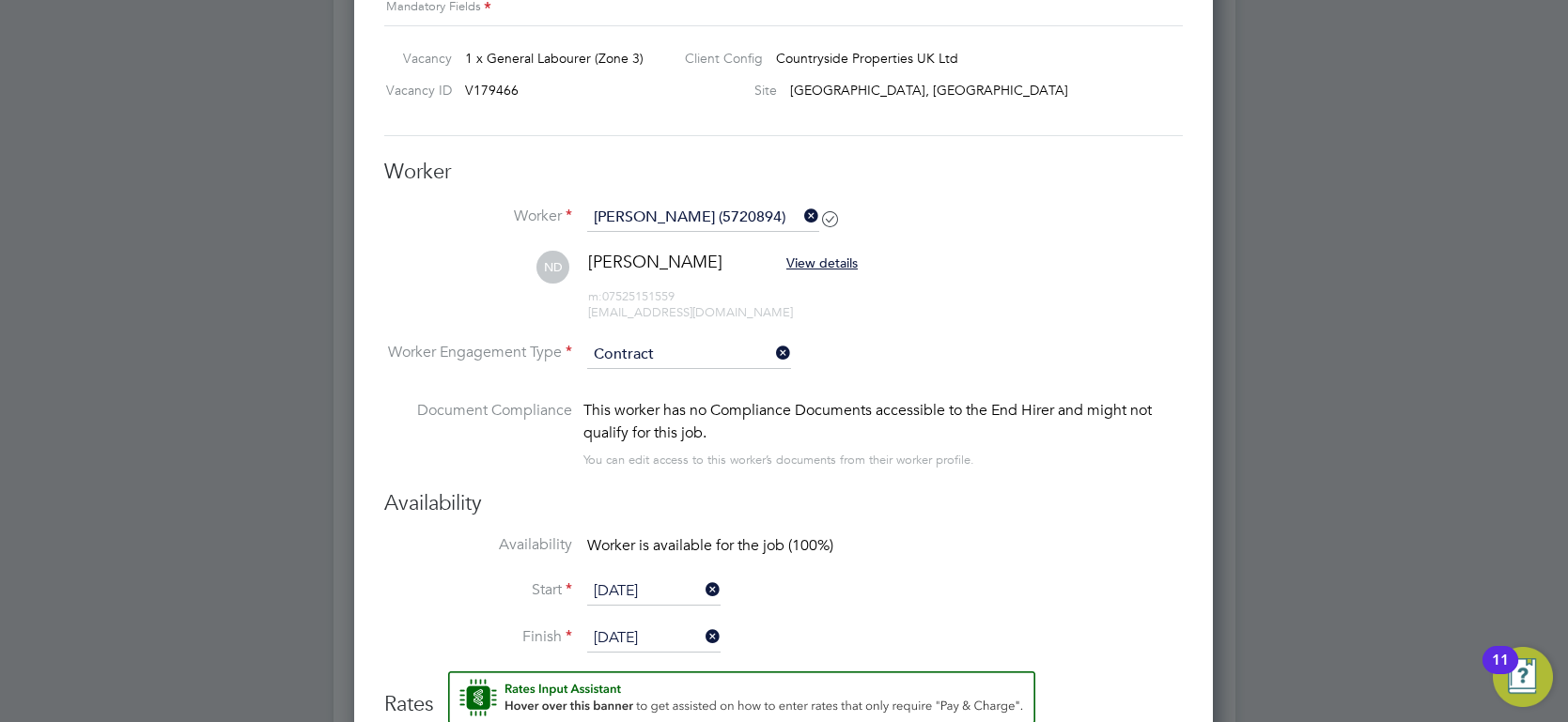
scroll to position [1454, 0]
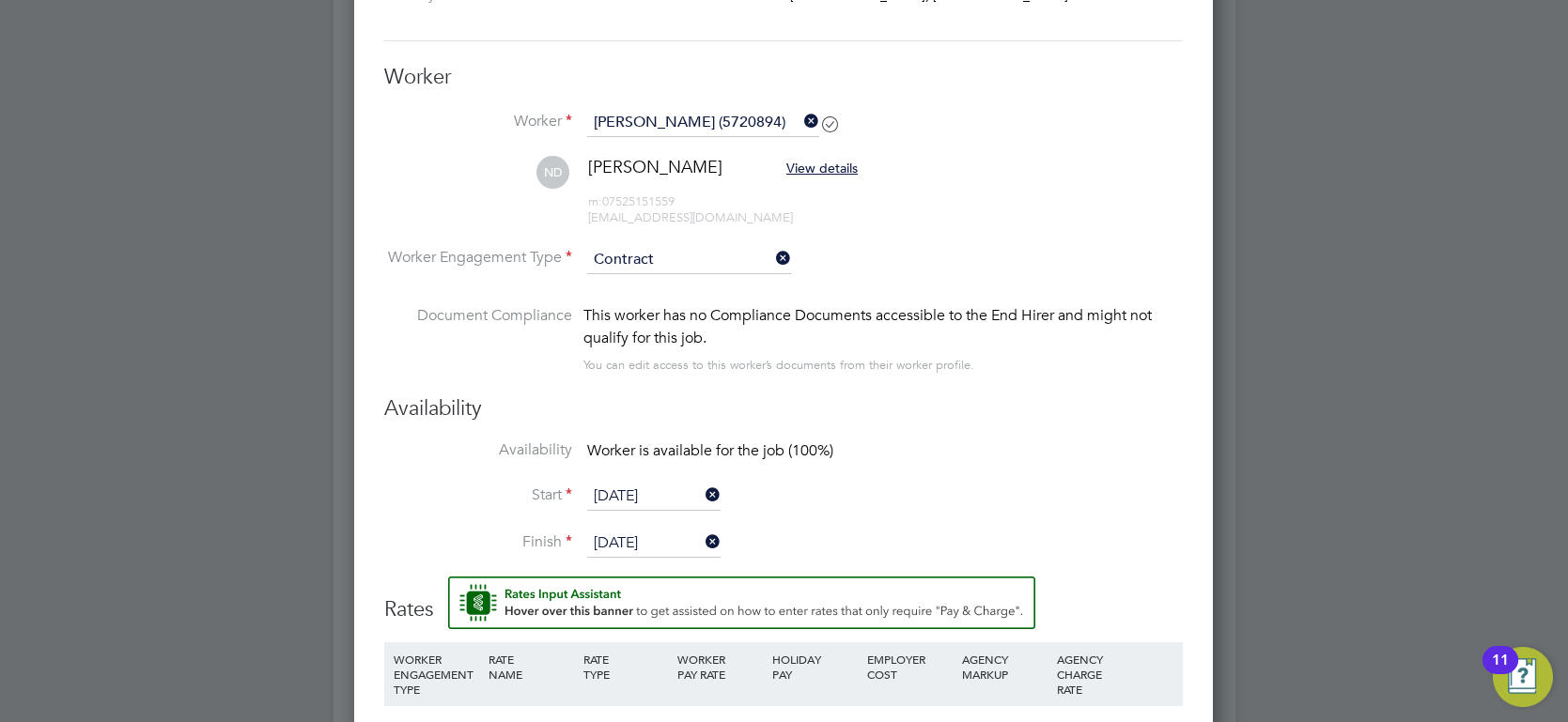
click at [773, 259] on icon at bounding box center [773, 258] width 0 height 27
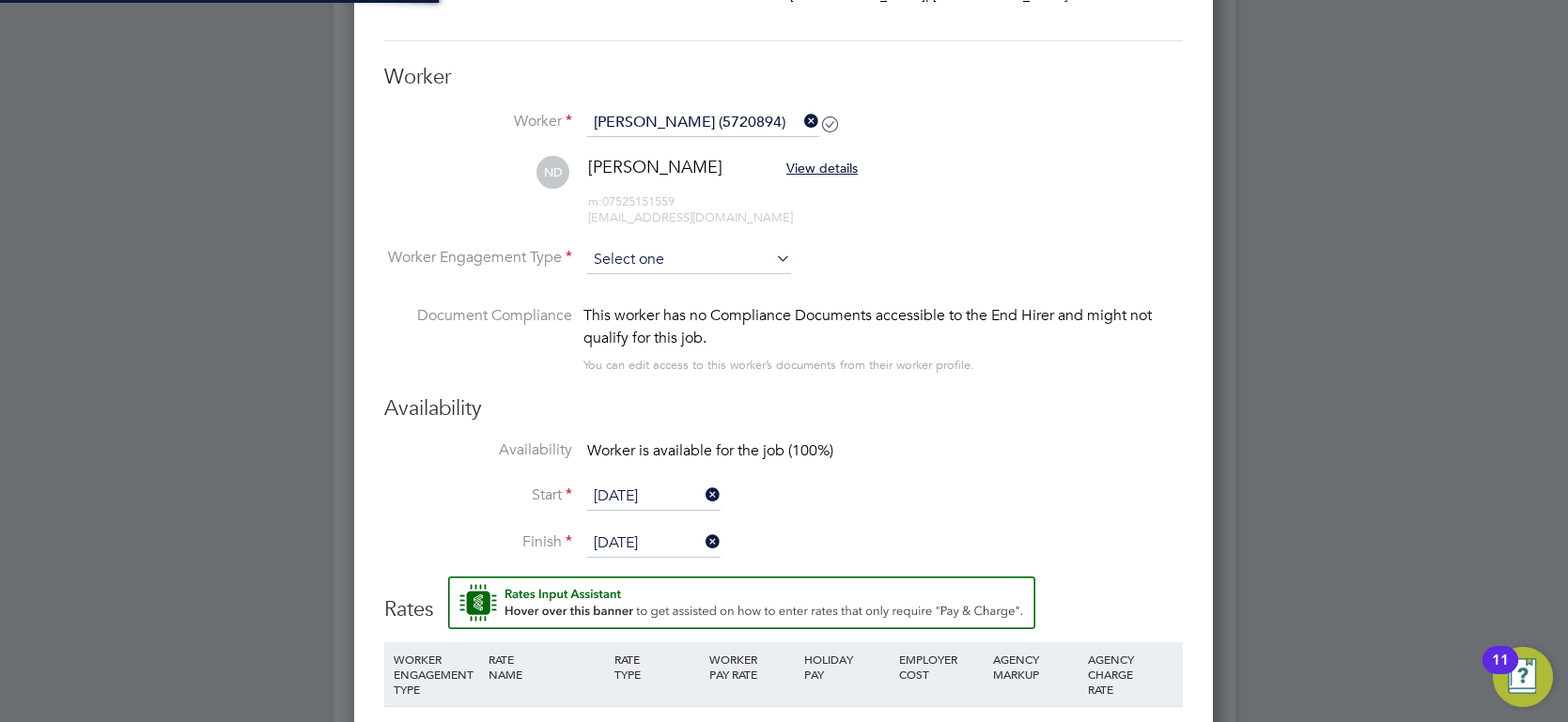
scroll to position [55, 127]
click at [754, 259] on input at bounding box center [689, 260] width 204 height 28
click at [700, 270] on ul "Contract PAYE" at bounding box center [690, 295] width 207 height 50
click at [703, 257] on input at bounding box center [689, 260] width 204 height 28
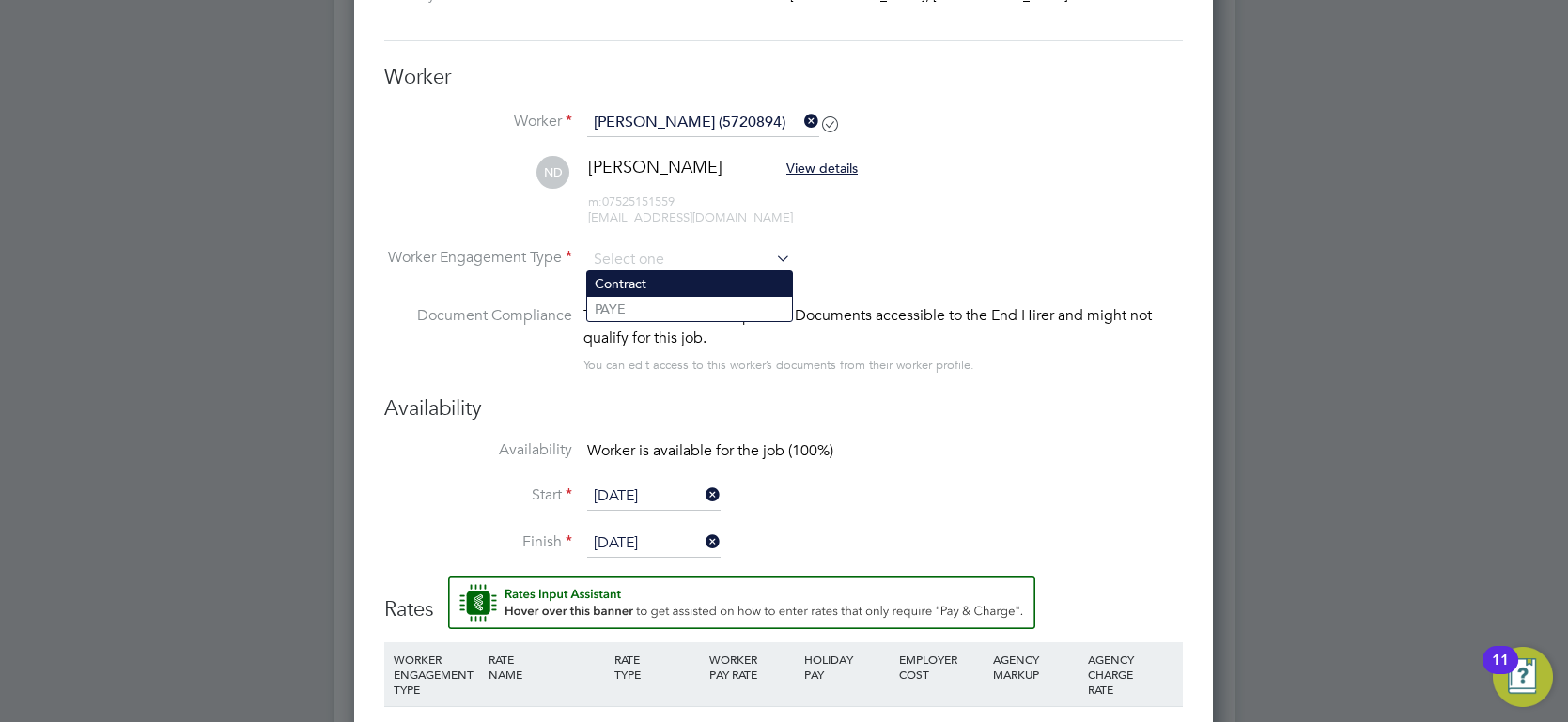
click at [655, 285] on li "Contract" at bounding box center [689, 283] width 205 height 25
type input "Contract"
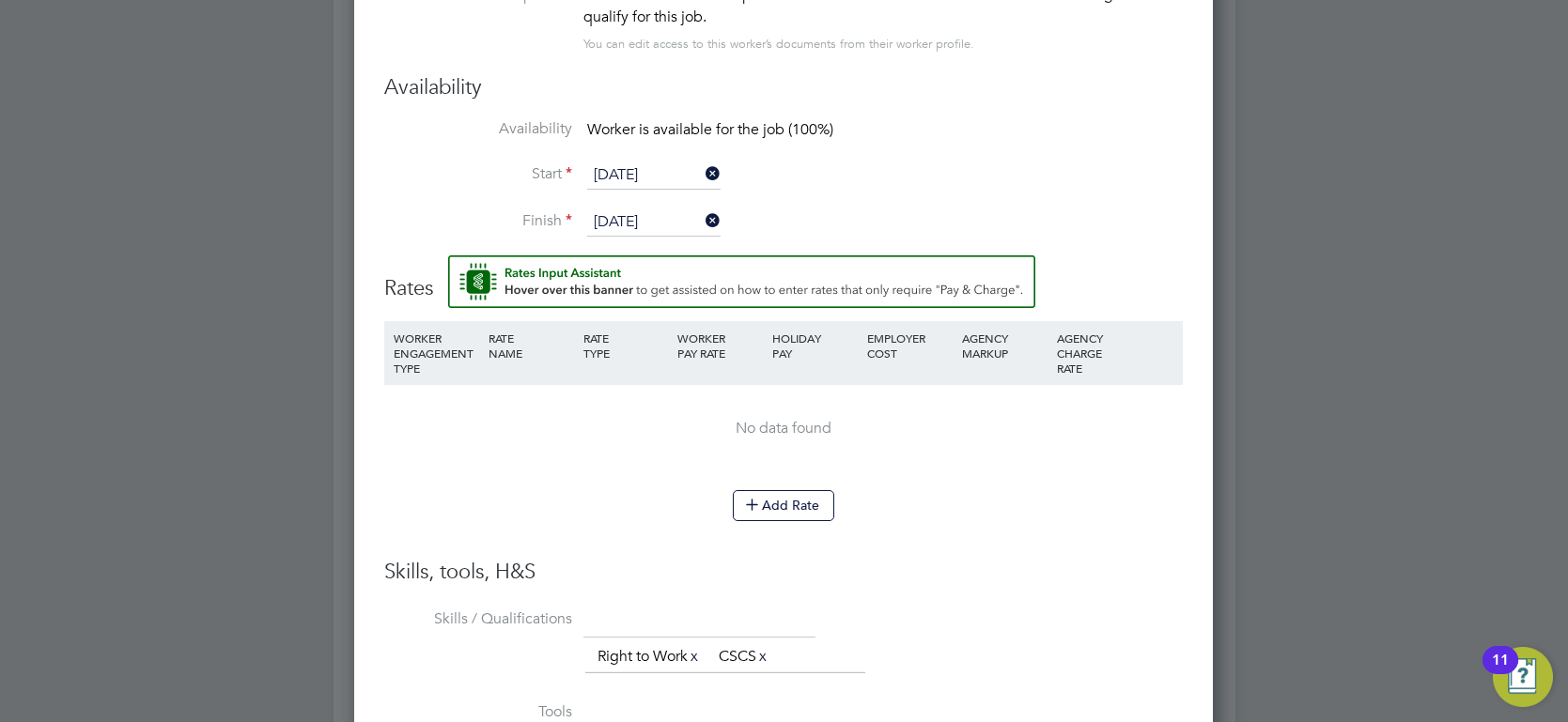
scroll to position [1730, 0]
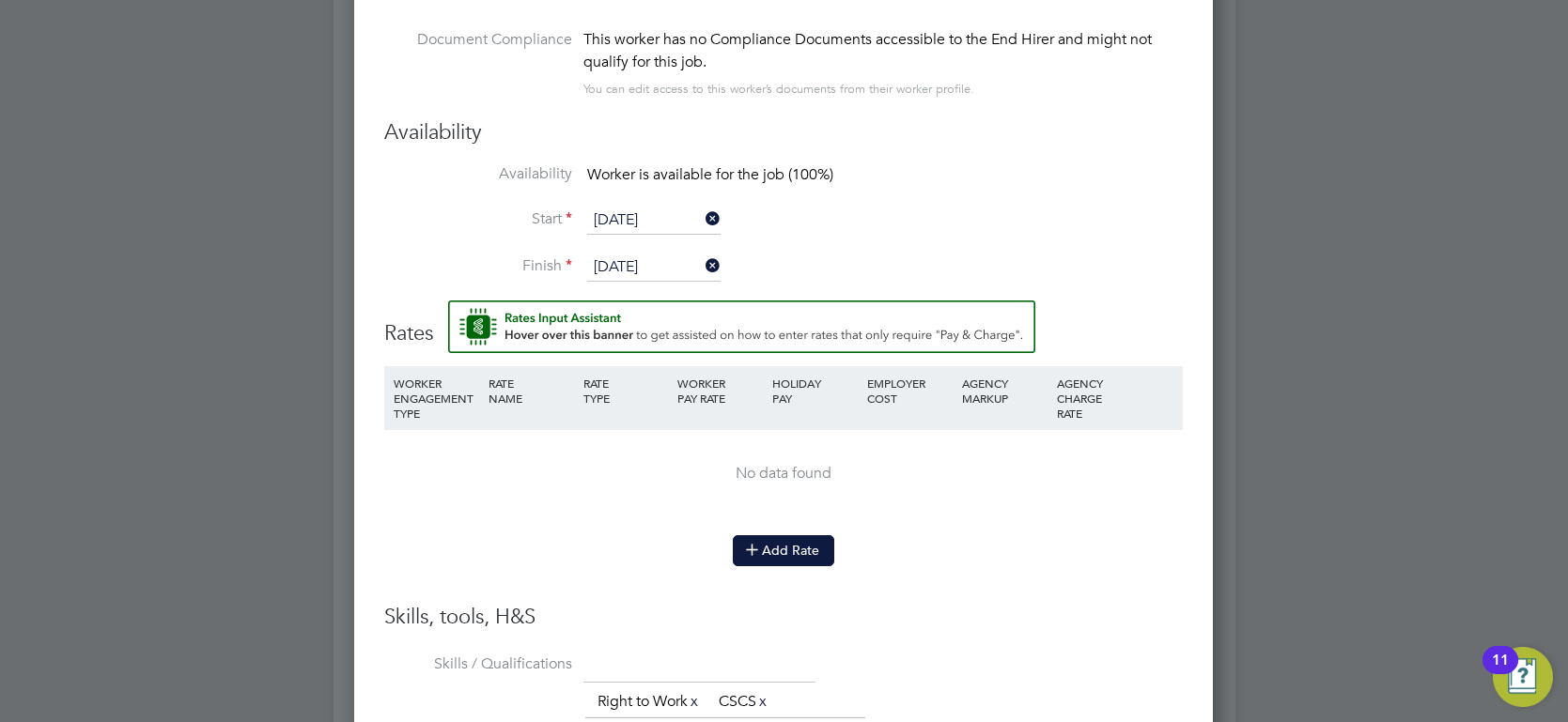
click at [785, 538] on button "Add Rate" at bounding box center [784, 550] width 102 height 30
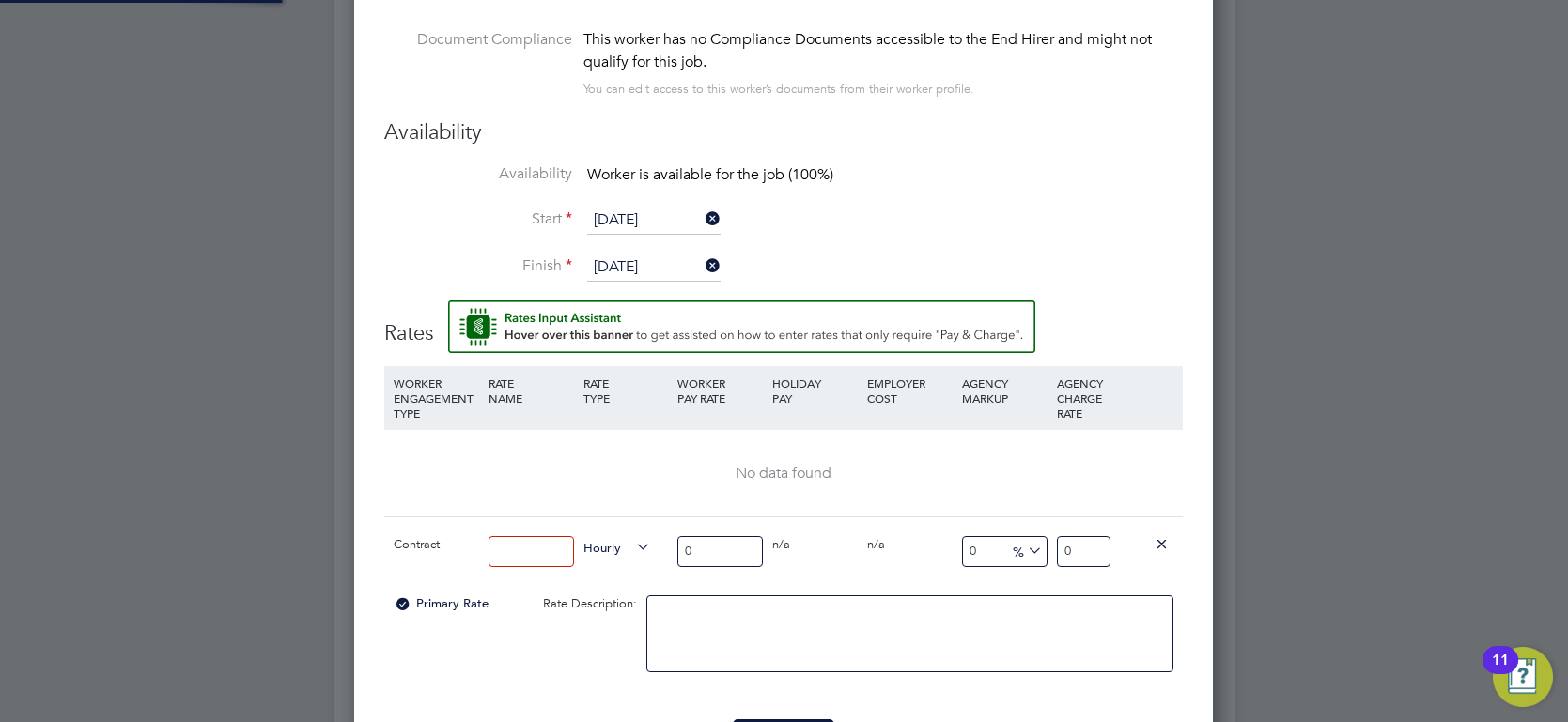
scroll to position [1753, 859]
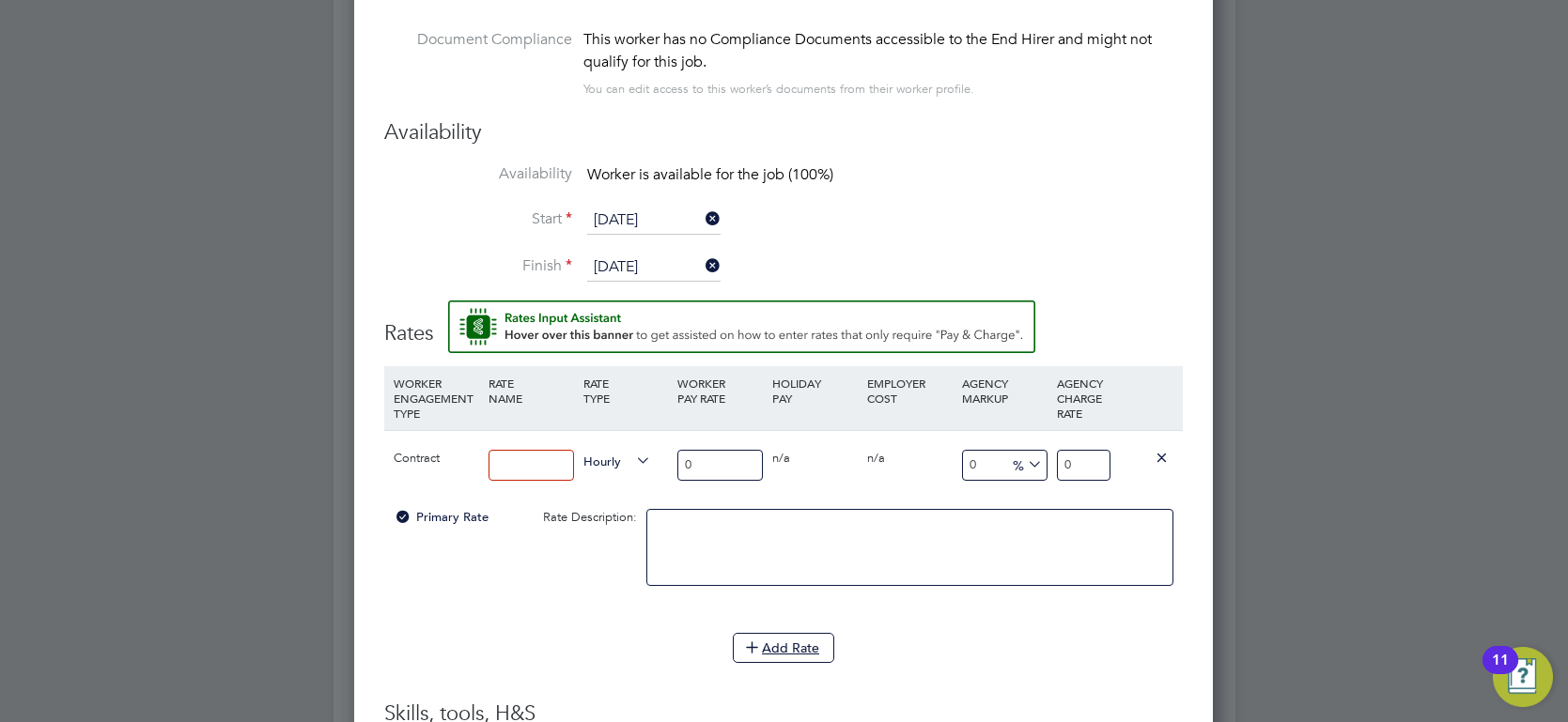
click at [554, 459] on input at bounding box center [531, 465] width 85 height 31
type input "Basic"
drag, startPoint x: 699, startPoint y: 456, endPoint x: 593, endPoint y: 449, distance: 106.2
click at [631, 452] on div "Contract Basic Hourly 0 0 n/a 0 n/a 0 0 % 0" at bounding box center [783, 465] width 798 height 69
type input "15"
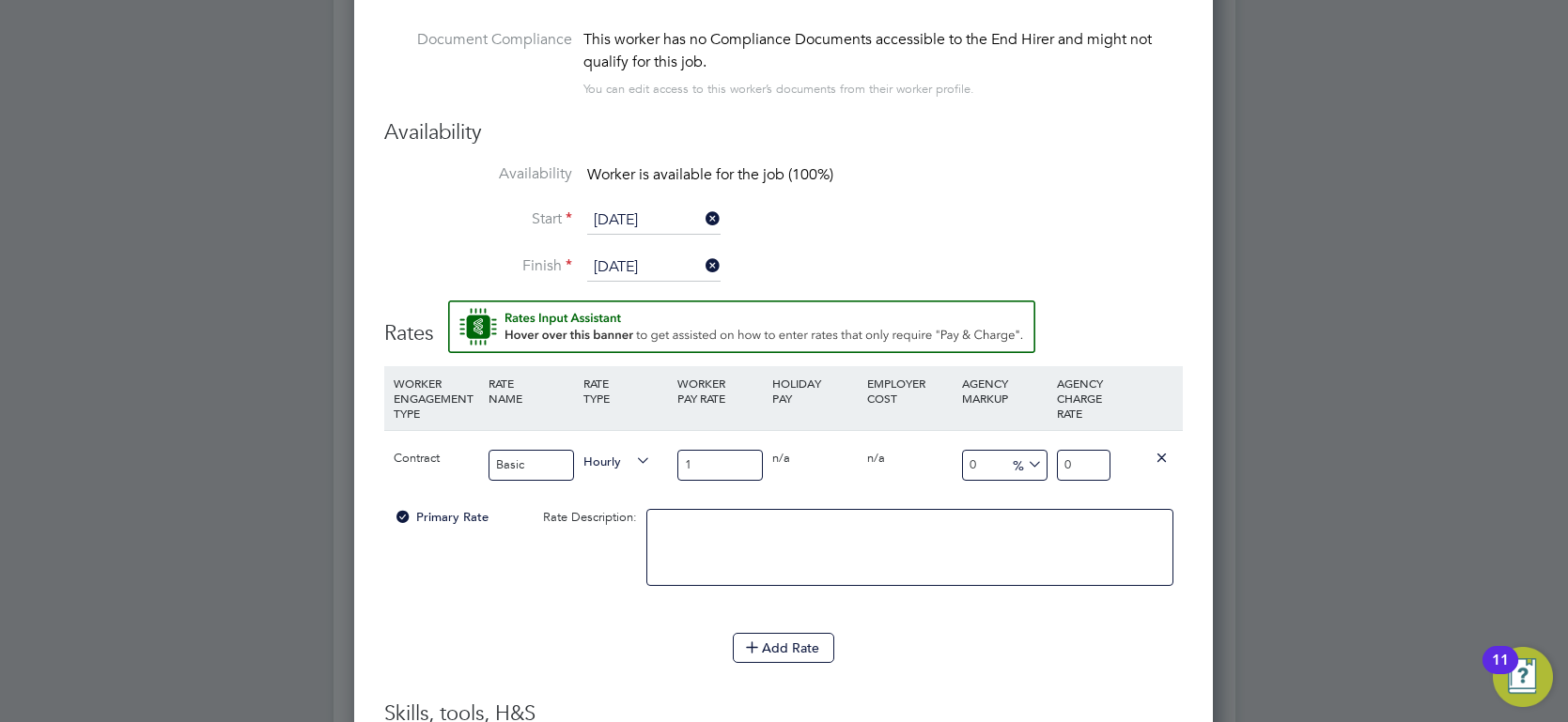
type input "15"
type input "15.8"
type input "15.80"
drag, startPoint x: 1101, startPoint y: 460, endPoint x: 1056, endPoint y: 445, distance: 47.4
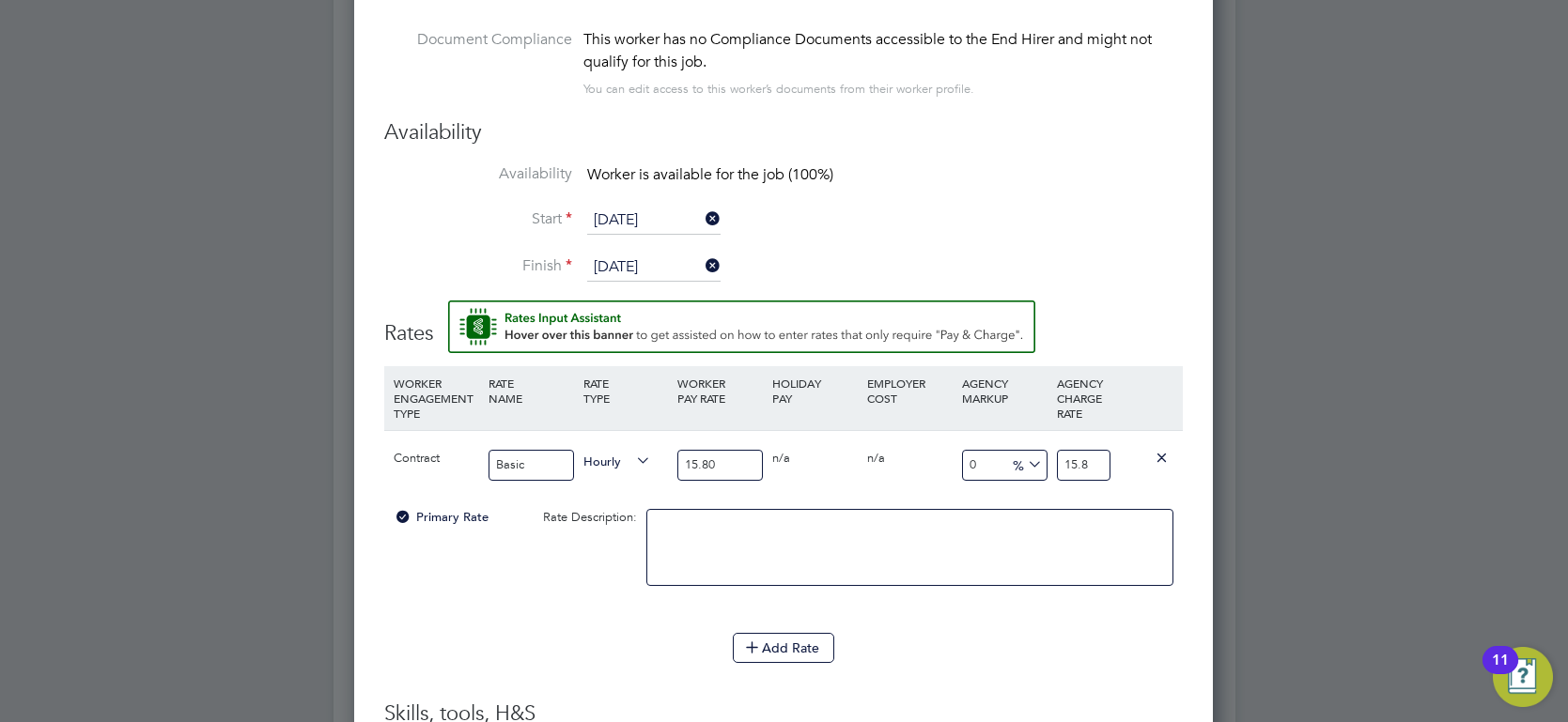
click at [1057, 450] on input "15.8" at bounding box center [1083, 465] width 53 height 31
type input "1"
type input "13.924050632911392"
type input "18.8"
type input "19.49367088607595"
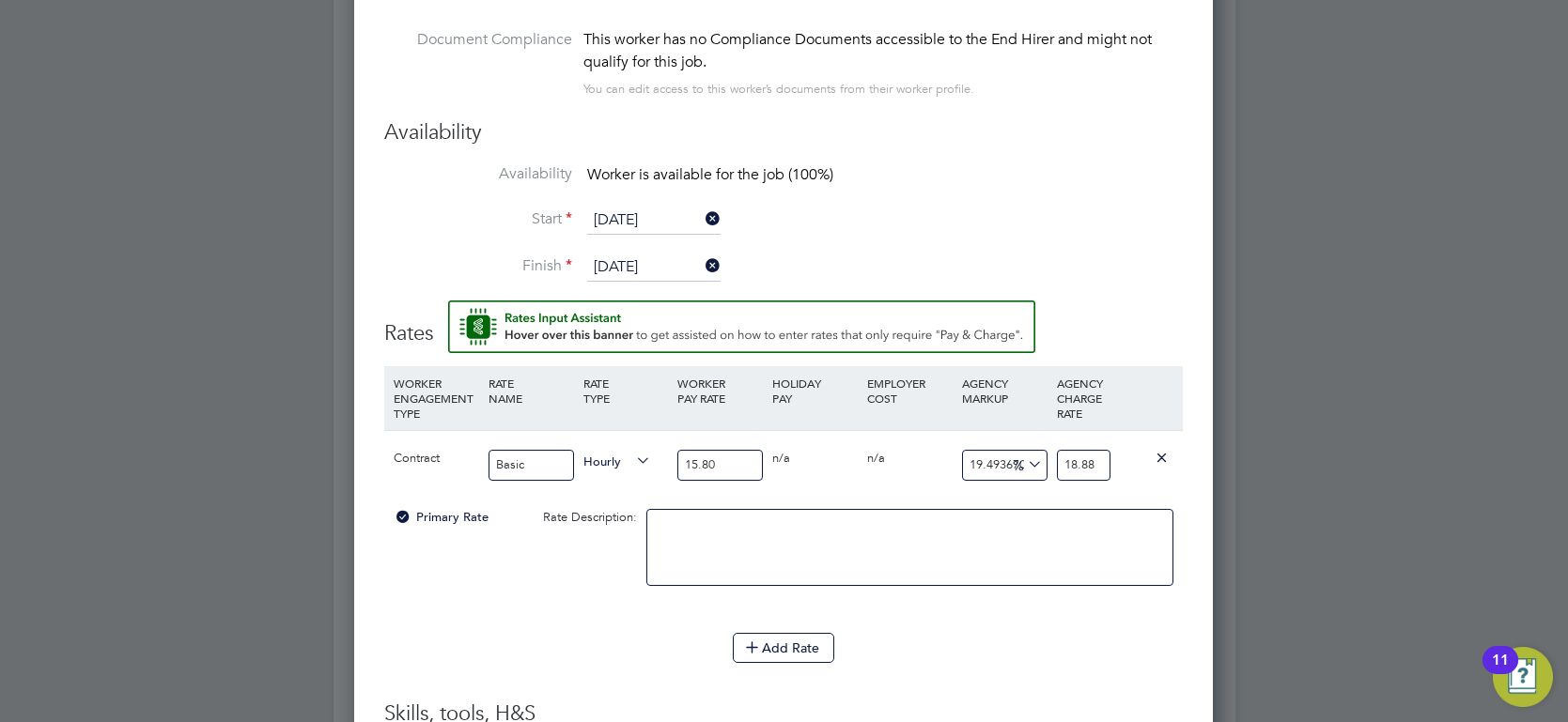
type input "18.88"
click at [998, 623] on li "WORKER ENGAGEMENT TYPE RATE NAME RATE TYPE WORKER PAY RATE HOLIDAY PAY EMPLOYER…" at bounding box center [783, 499] width 798 height 267
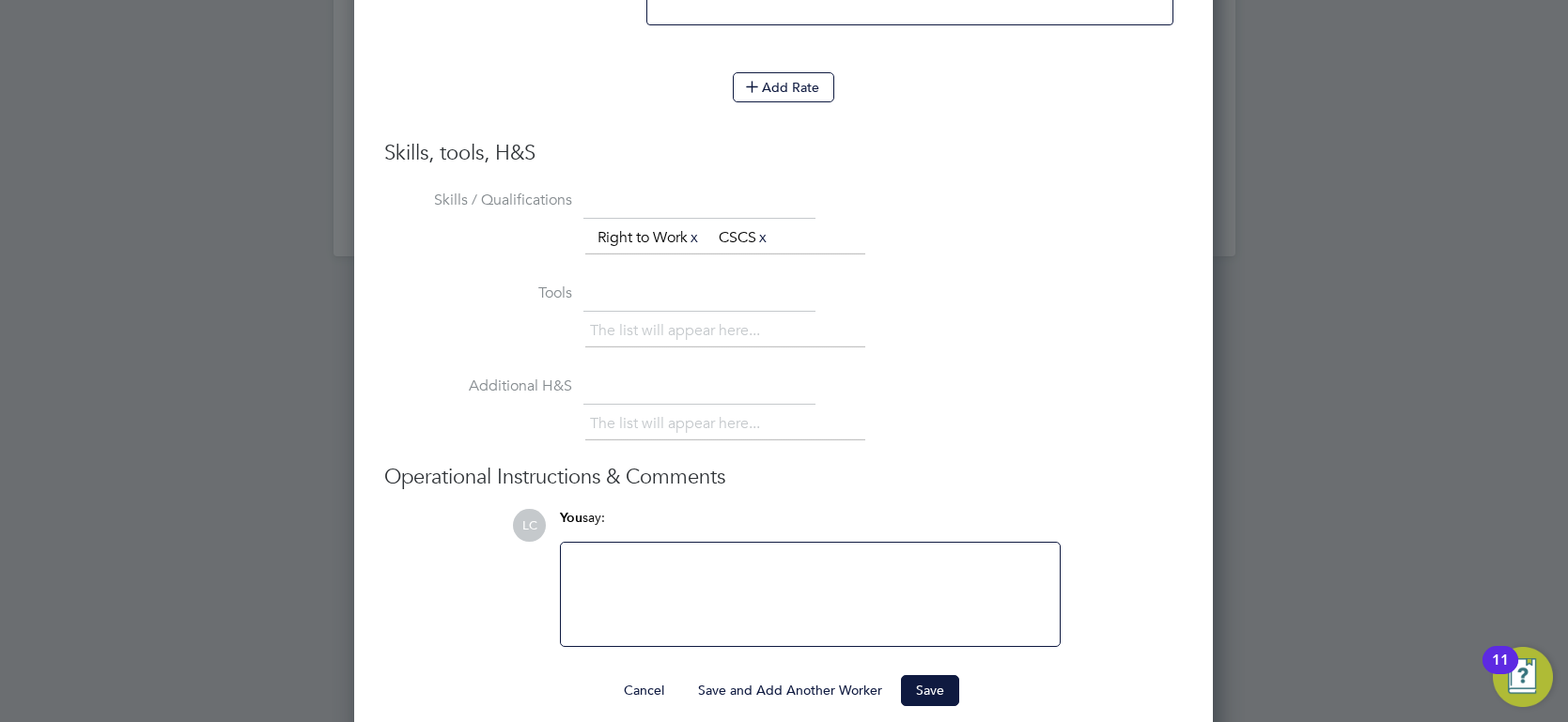
scroll to position [2304, 0]
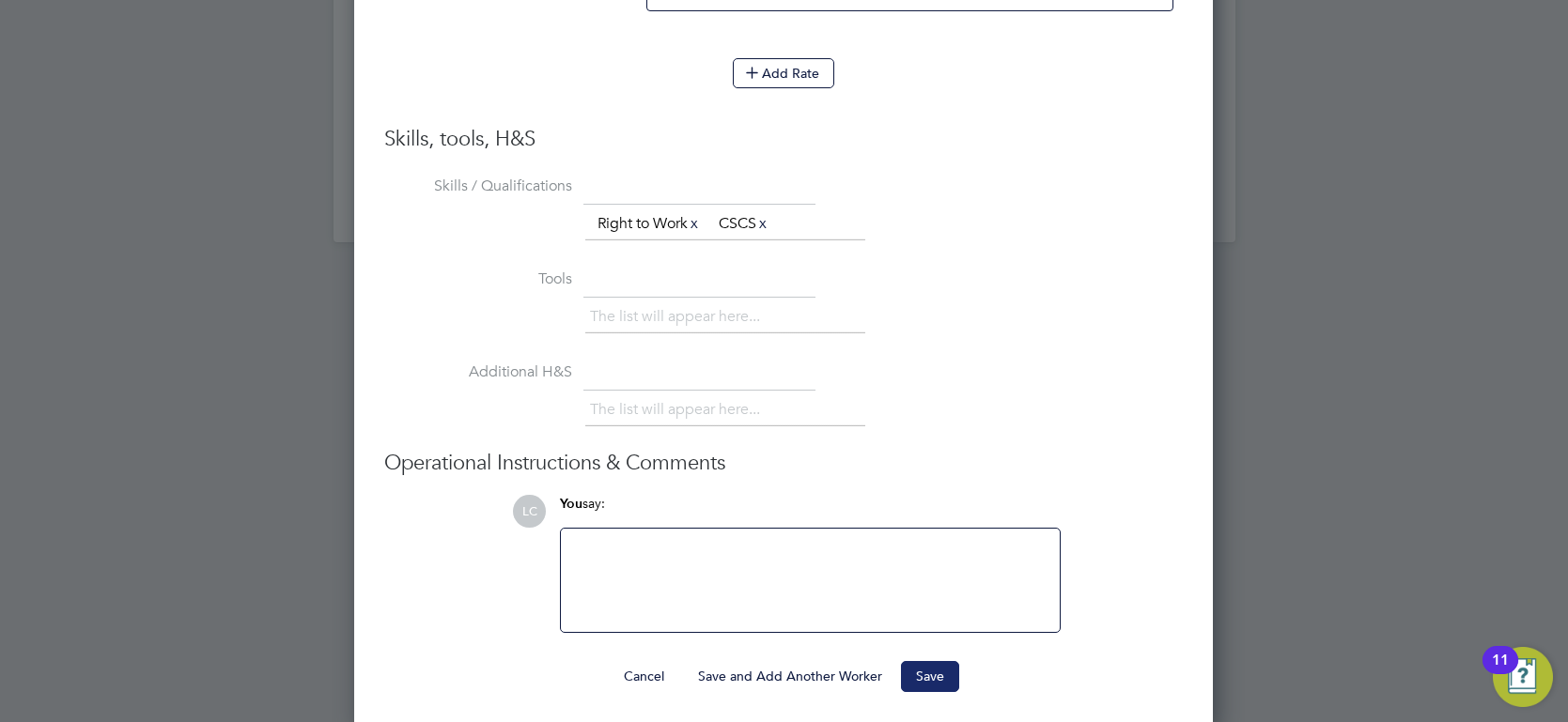
click at [939, 675] on button "Save" at bounding box center [930, 676] width 58 height 30
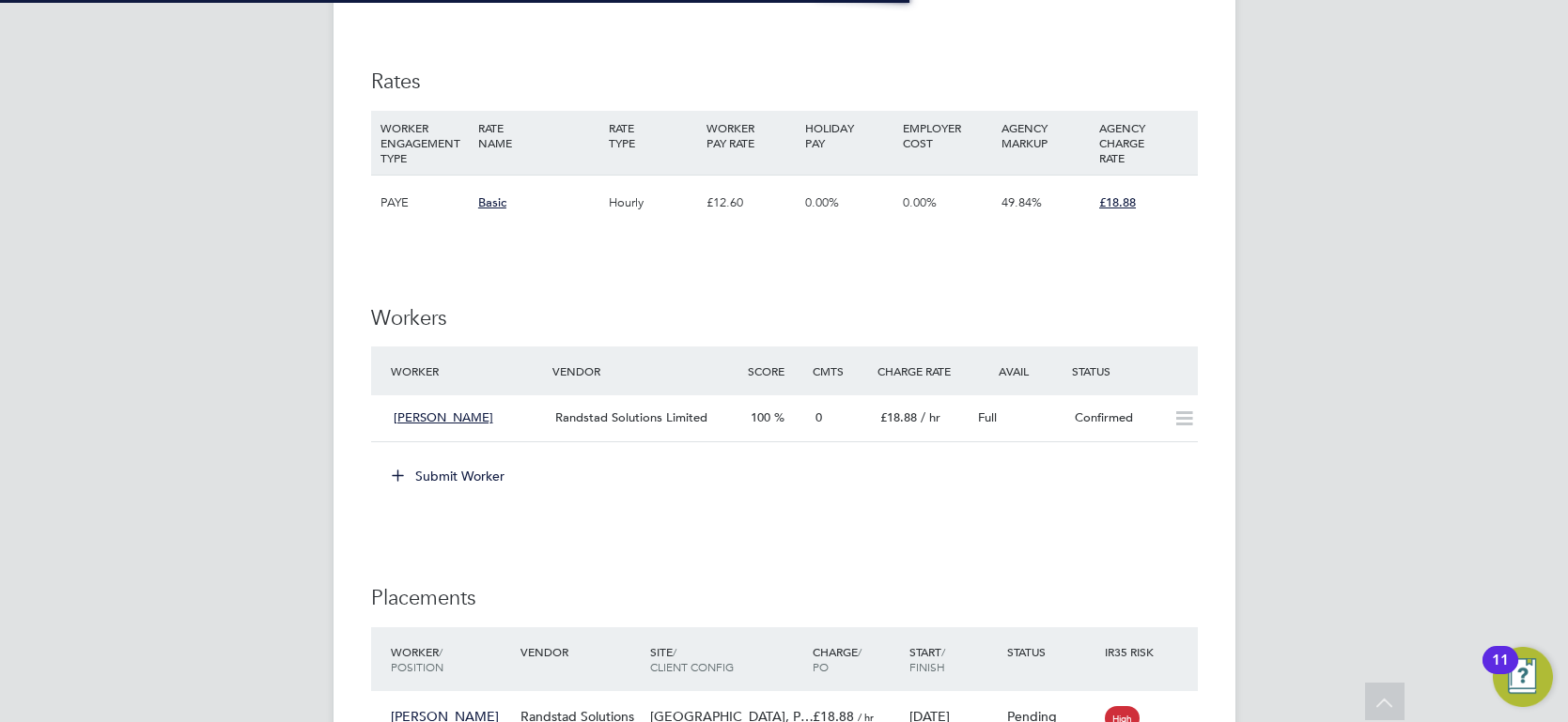
scroll to position [70, 131]
click at [459, 475] on button "Submit Worker" at bounding box center [449, 476] width 140 height 30
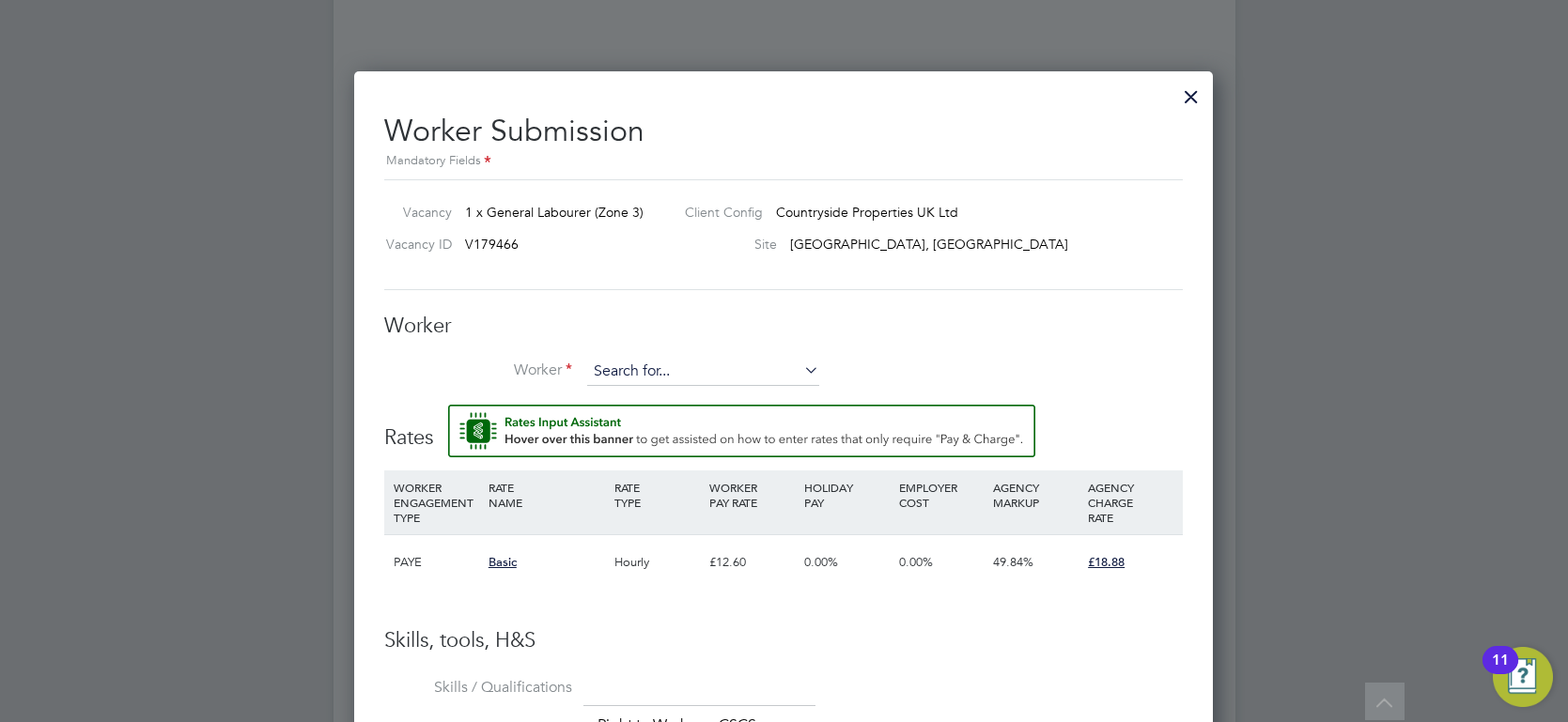
click at [645, 371] on input at bounding box center [702, 372] width 232 height 28
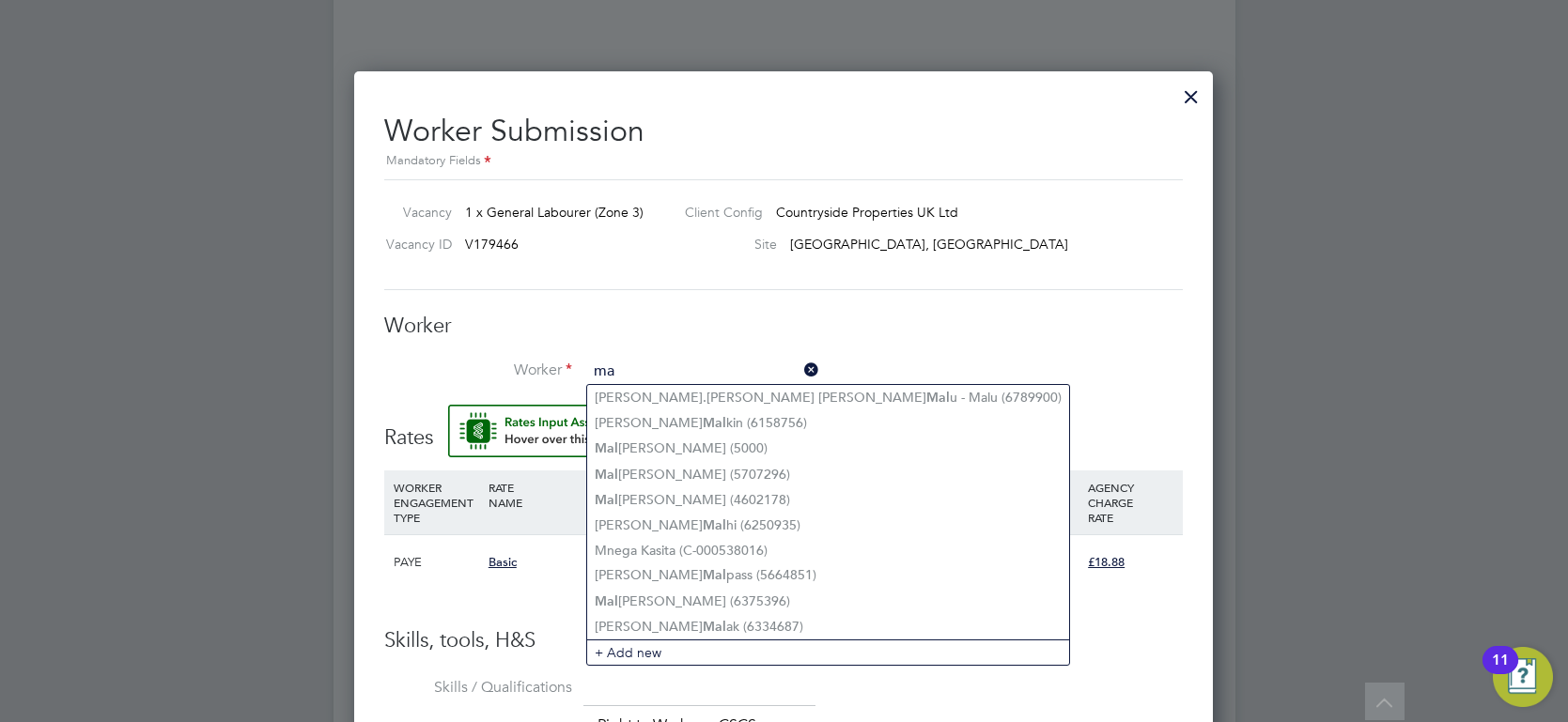
type input "m"
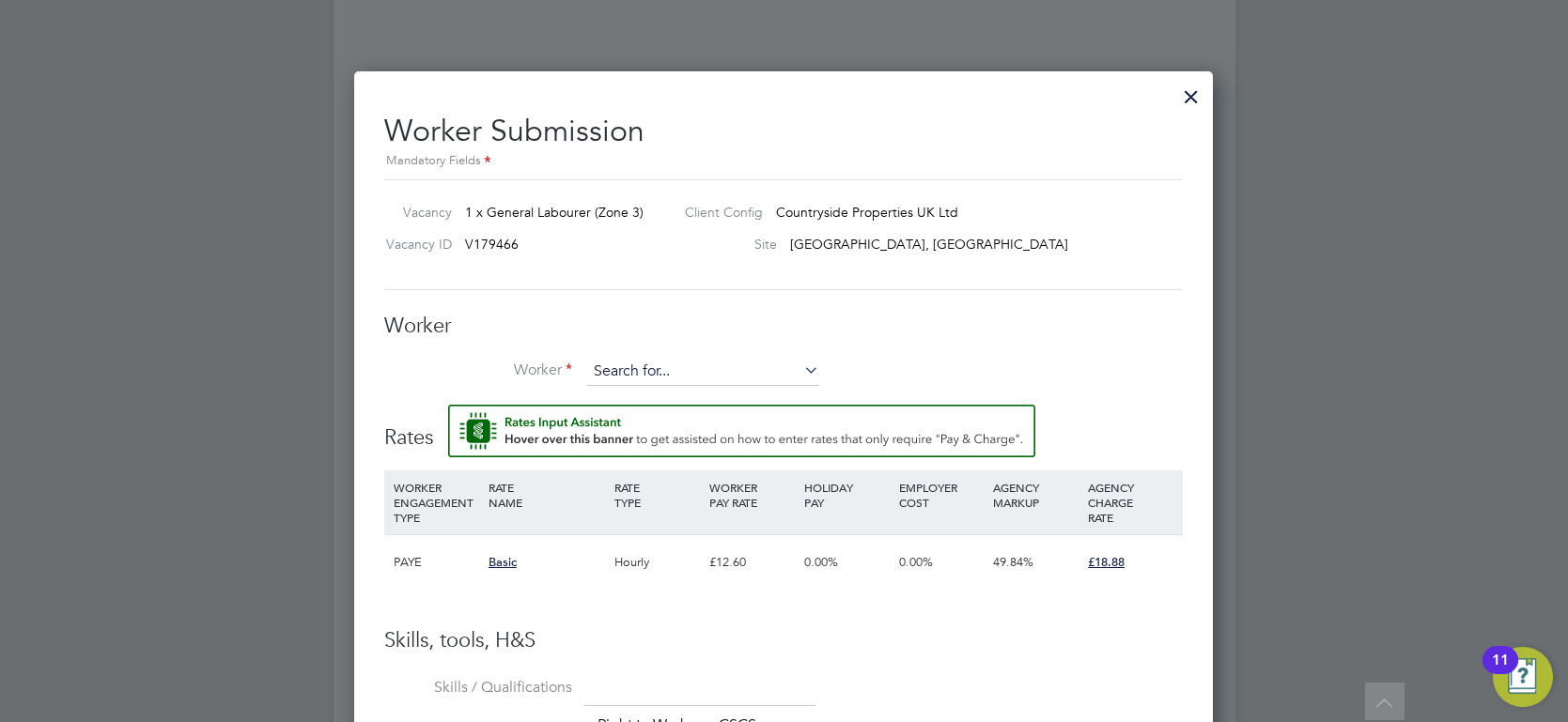
click at [683, 363] on input at bounding box center [702, 372] width 232 height 28
click at [691, 356] on div "Worker Worker Worker Engagement Type" at bounding box center [783, 359] width 798 height 93
click at [657, 365] on input at bounding box center [702, 372] width 232 height 28
paste input "malachi.mathiot@gmail.com"
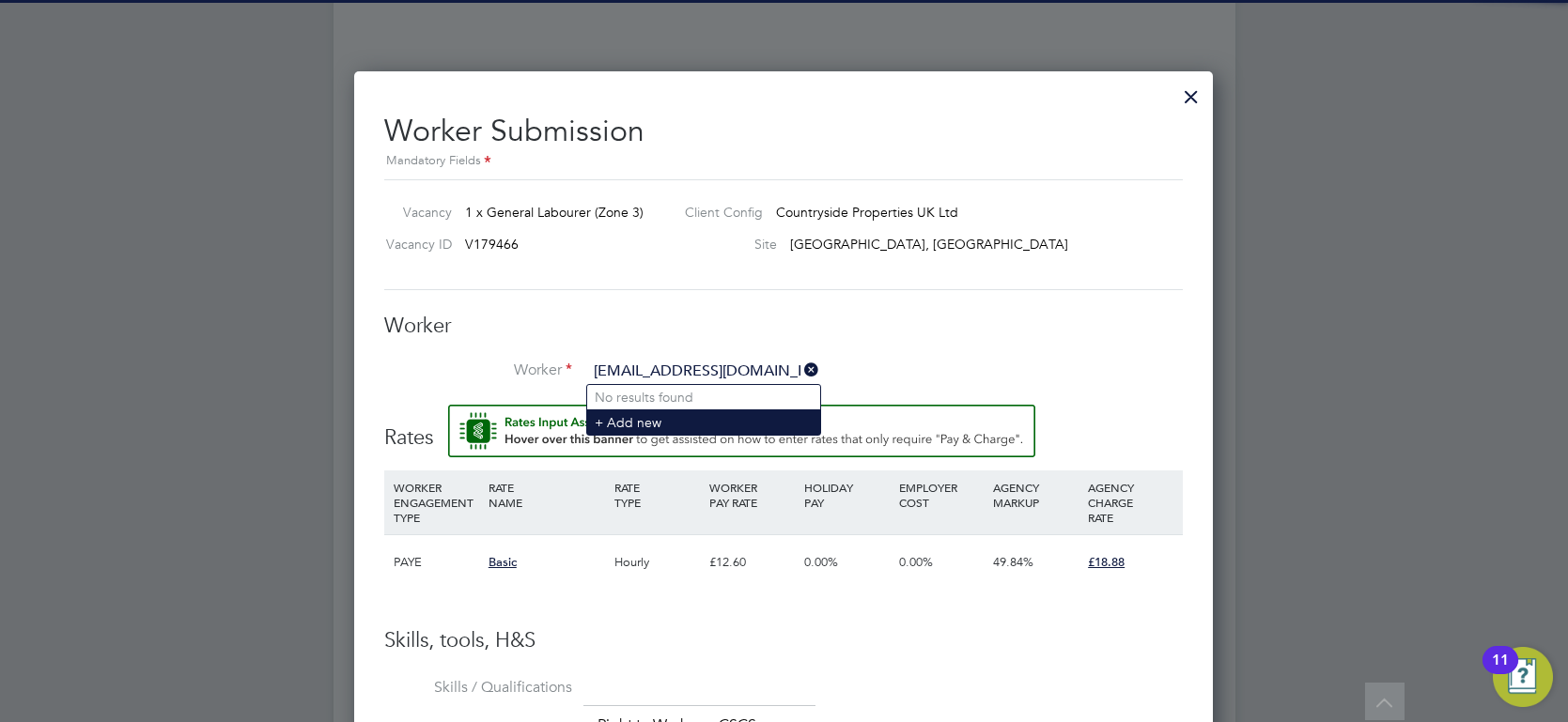
type input "malachi.mathiot@gmail.com"
click at [674, 420] on li "+ Add new" at bounding box center [702, 422] width 232 height 26
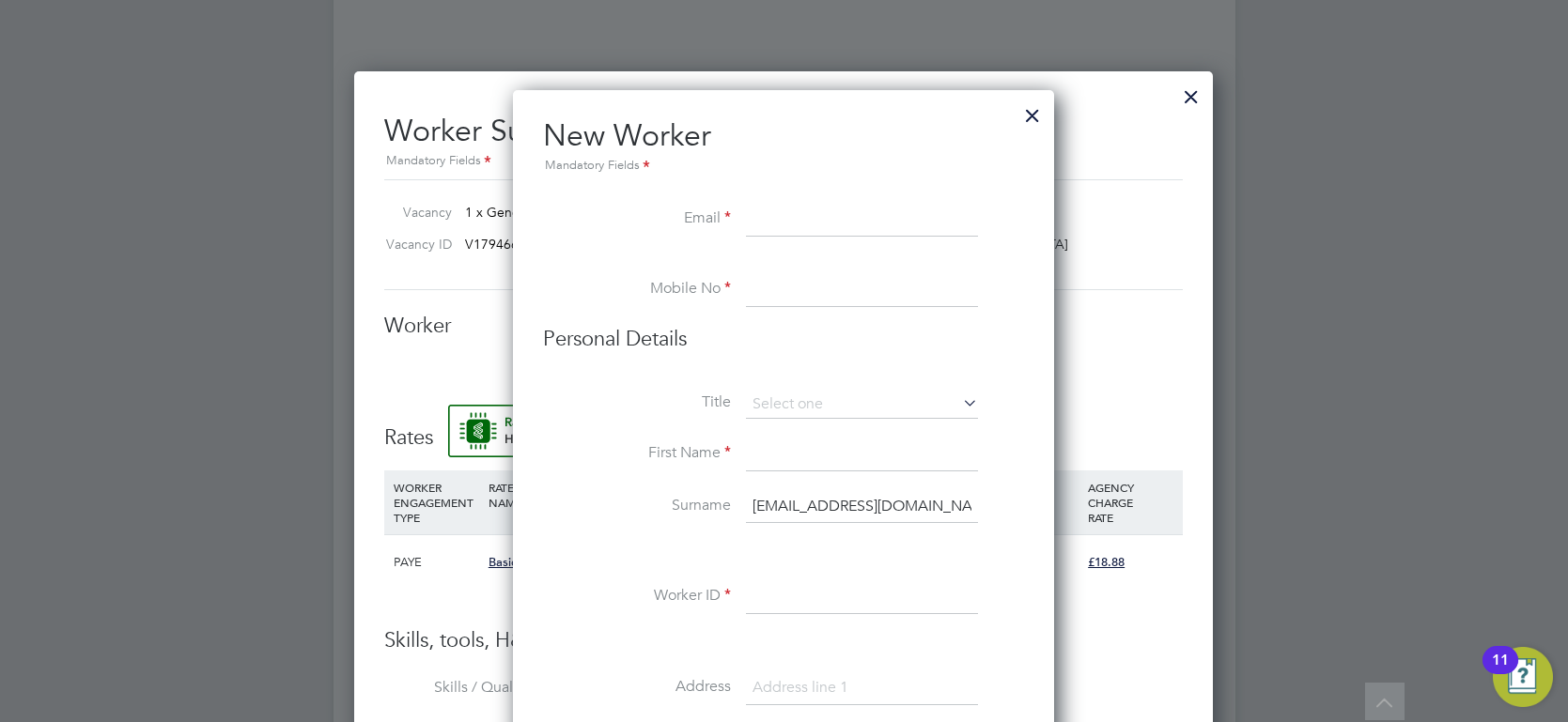
scroll to position [1679, 541]
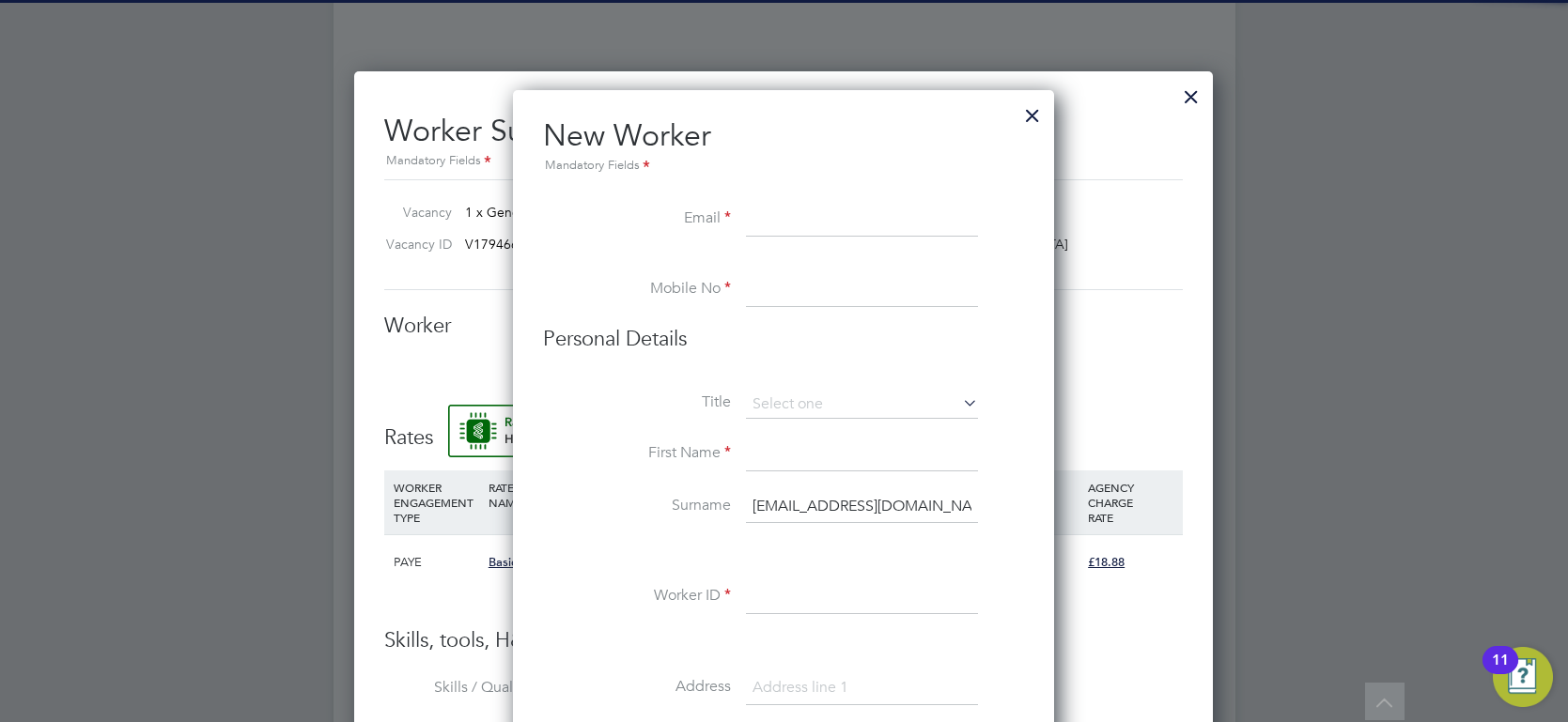
click at [789, 219] on input at bounding box center [862, 220] width 232 height 34
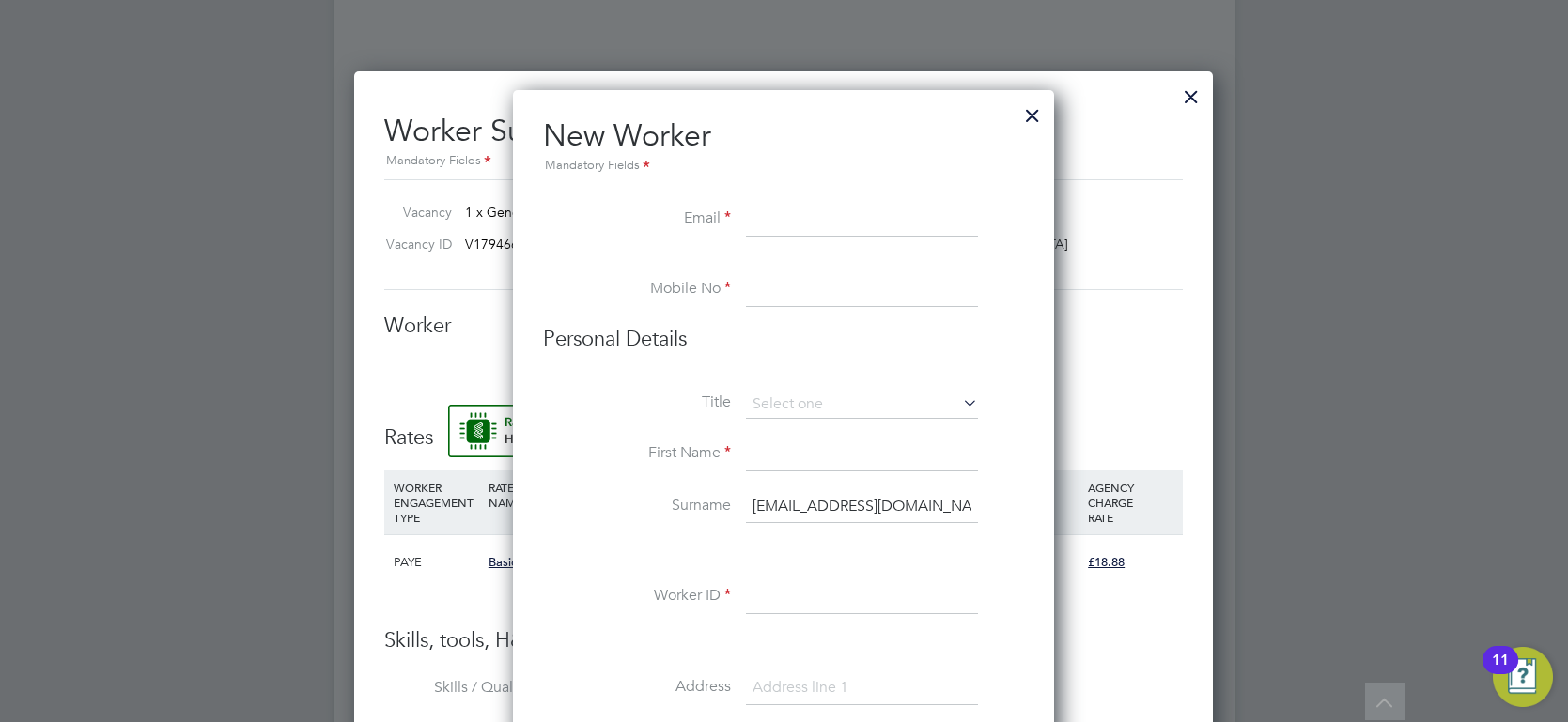
paste input "malachi.mathiot@gmail.com"
type input "malachi.mathiot@gmail.com"
click at [784, 289] on input at bounding box center [862, 291] width 232 height 34
click at [796, 284] on input at bounding box center [862, 291] width 232 height 34
paste input "07383569992"
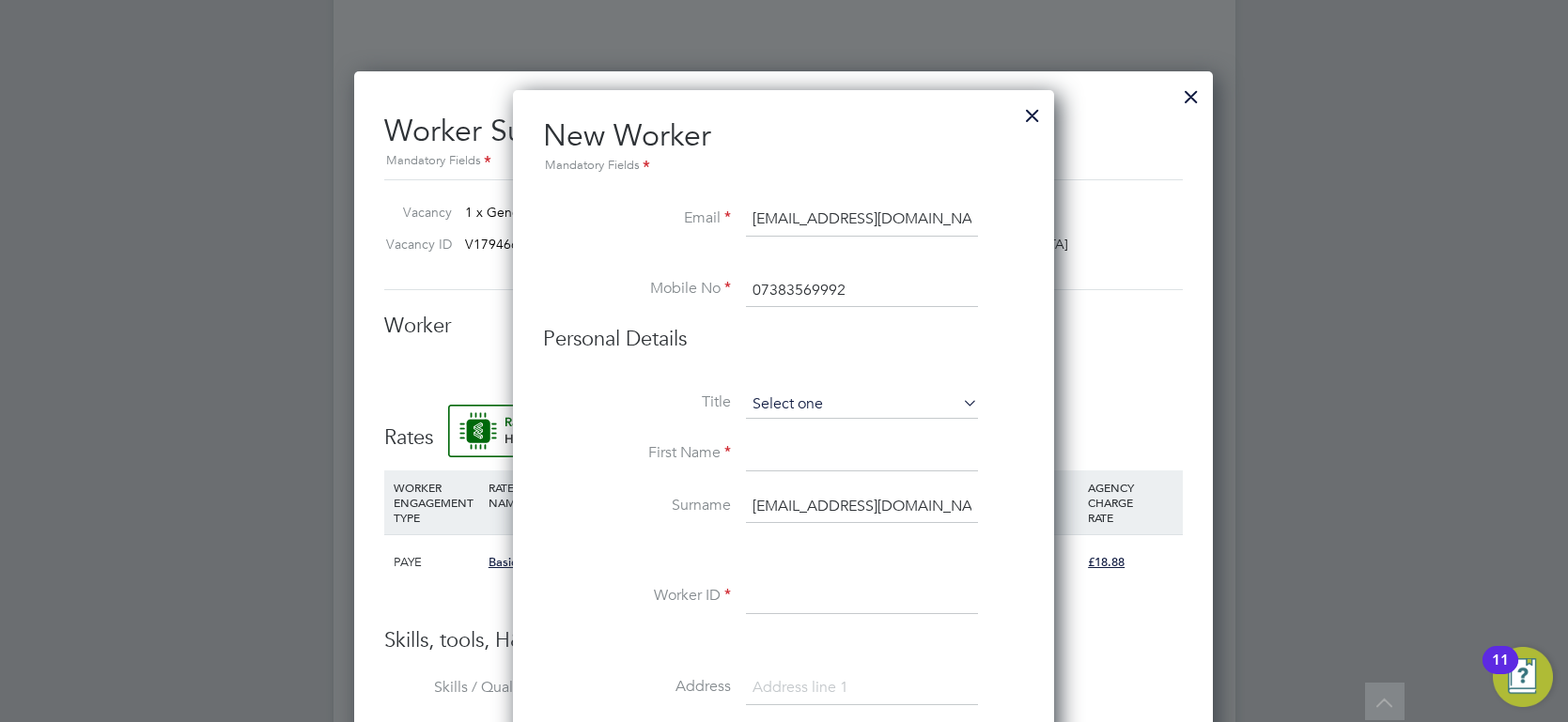
type input "07383569992"
click at [792, 401] on input at bounding box center [862, 405] width 232 height 28
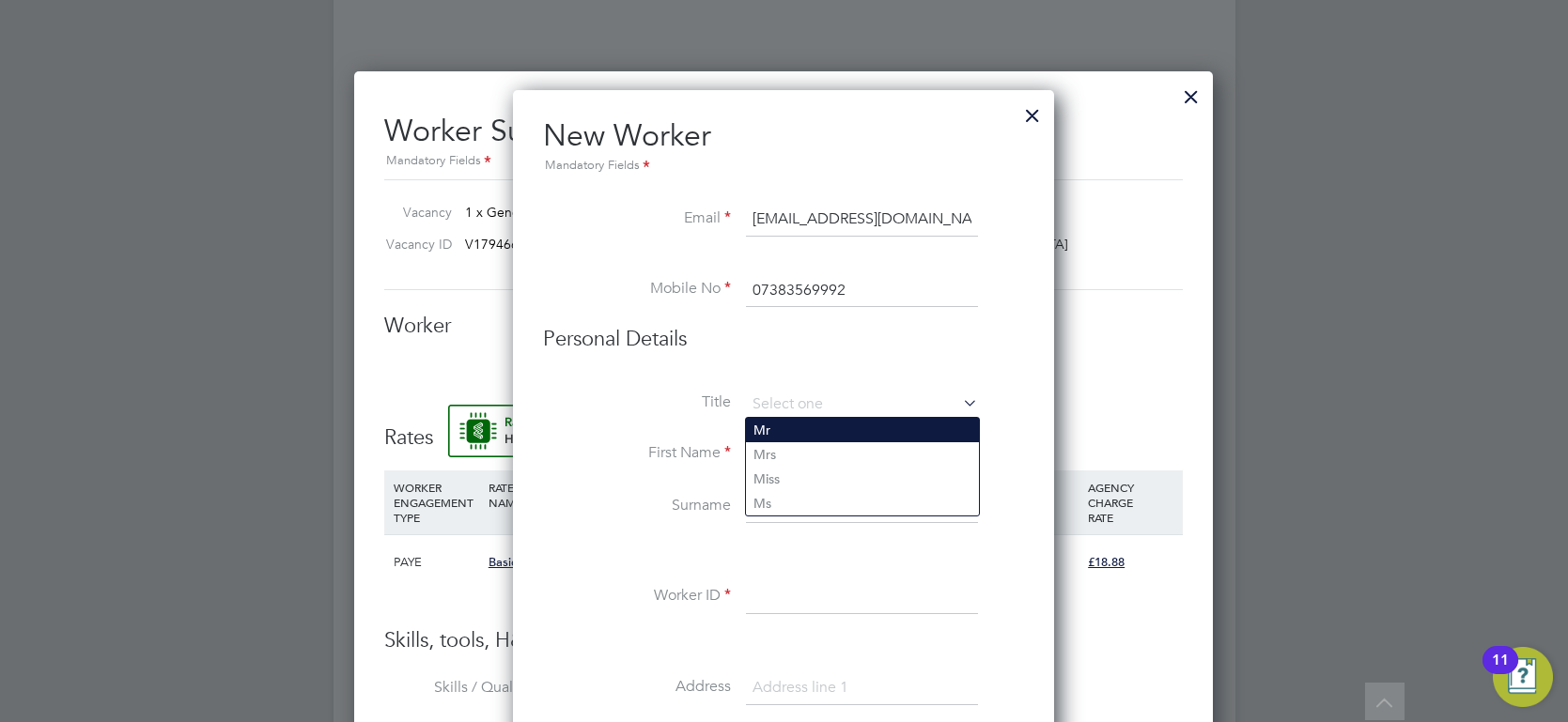
click at [786, 427] on li "Mr" at bounding box center [862, 430] width 232 height 25
type input "Mr"
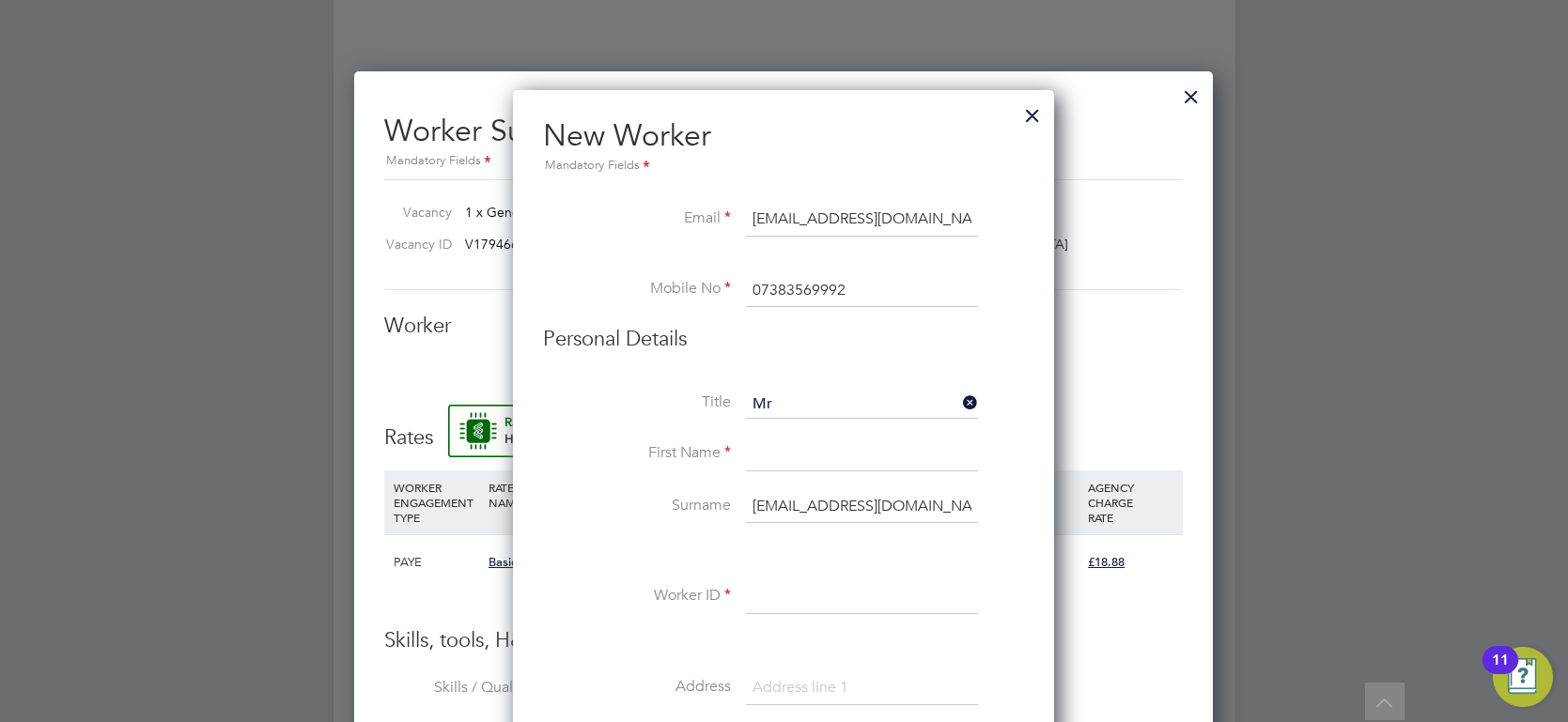
drag, startPoint x: 969, startPoint y: 396, endPoint x: 895, endPoint y: 431, distance: 81.9
click at [959, 396] on icon at bounding box center [959, 403] width 0 height 27
click at [869, 442] on input at bounding box center [862, 454] width 232 height 34
click at [771, 509] on input "malachi.mathiot@gmail.com" at bounding box center [862, 507] width 232 height 34
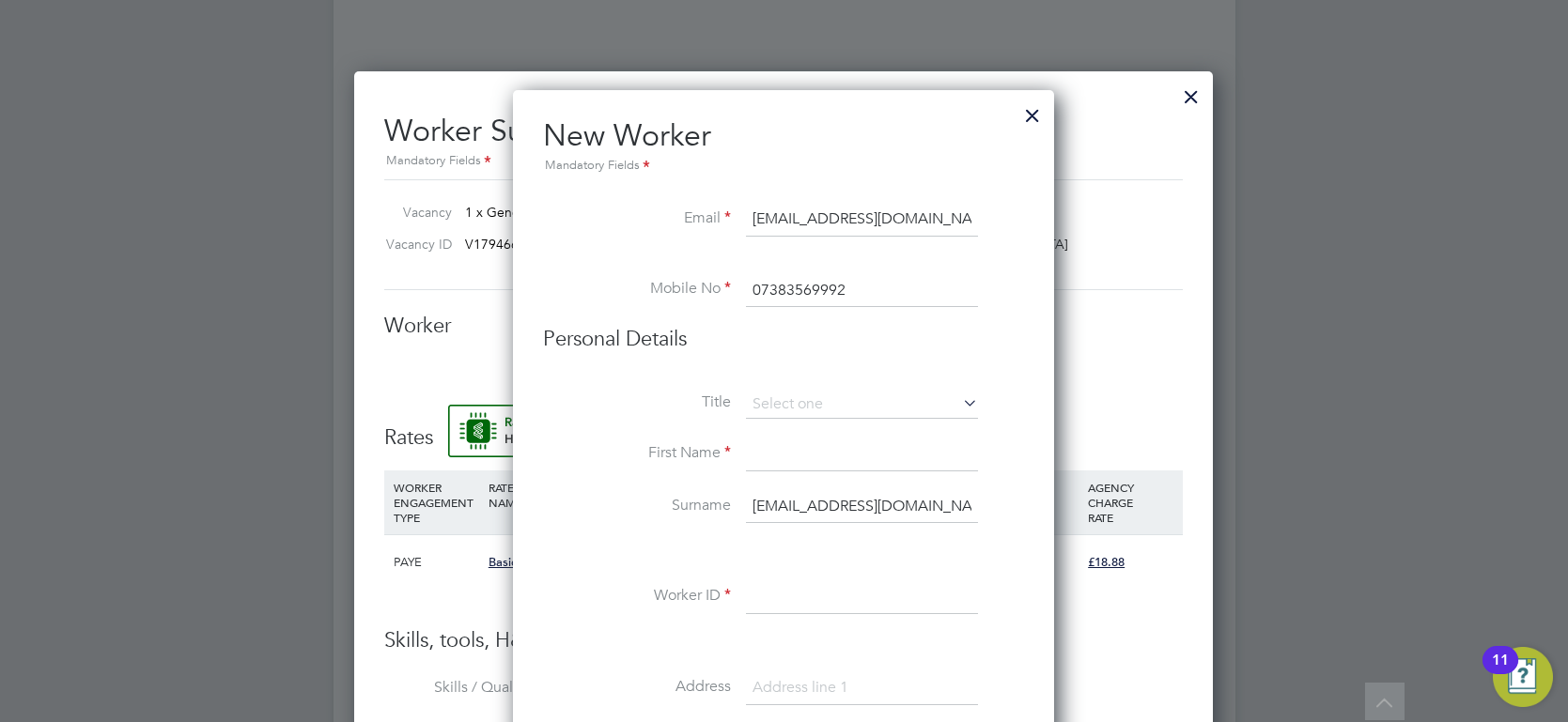
click at [796, 441] on input at bounding box center [862, 454] width 232 height 34
paste input "malachi"
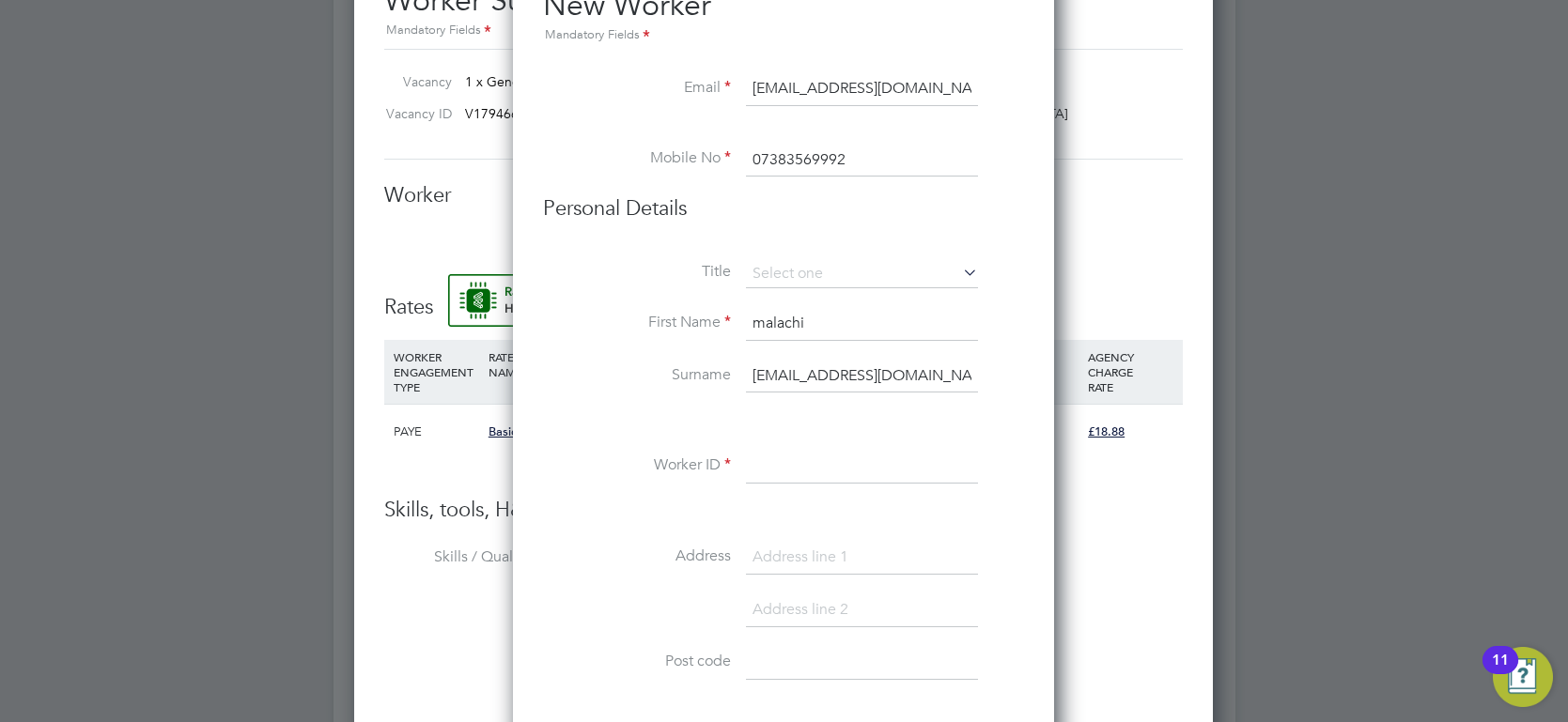
scroll to position [1355, 0]
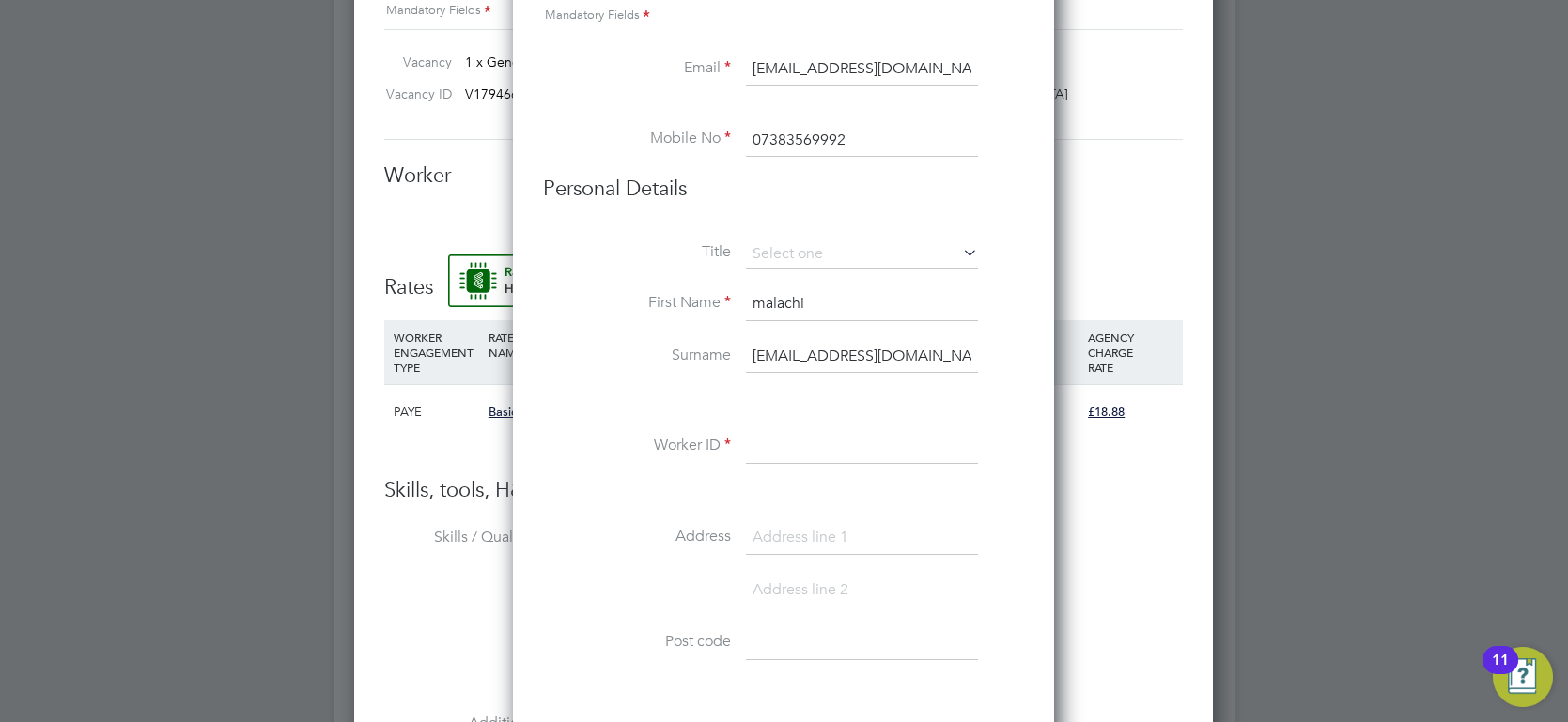
type input "malachi"
click at [773, 442] on input at bounding box center [862, 447] width 232 height 34
paste input "C-004621885"
type input "C-004621885"
click at [762, 297] on input "malachi" at bounding box center [862, 305] width 232 height 34
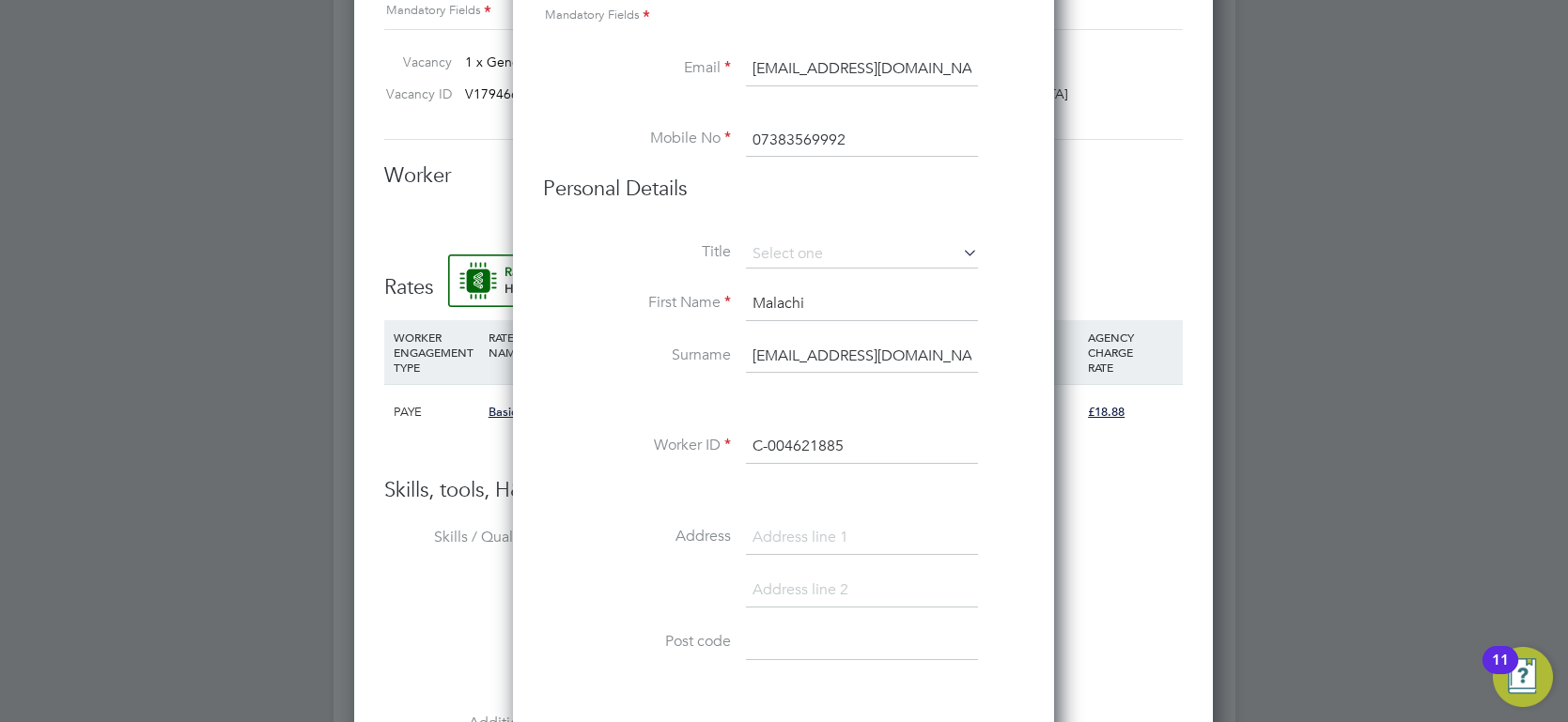
type input "Malachi"
click at [807, 351] on input "malachi.mathiot@gmail.com" at bounding box center [862, 357] width 232 height 34
click at [808, 346] on input "Mathiot@gmail.com" at bounding box center [862, 357] width 232 height 34
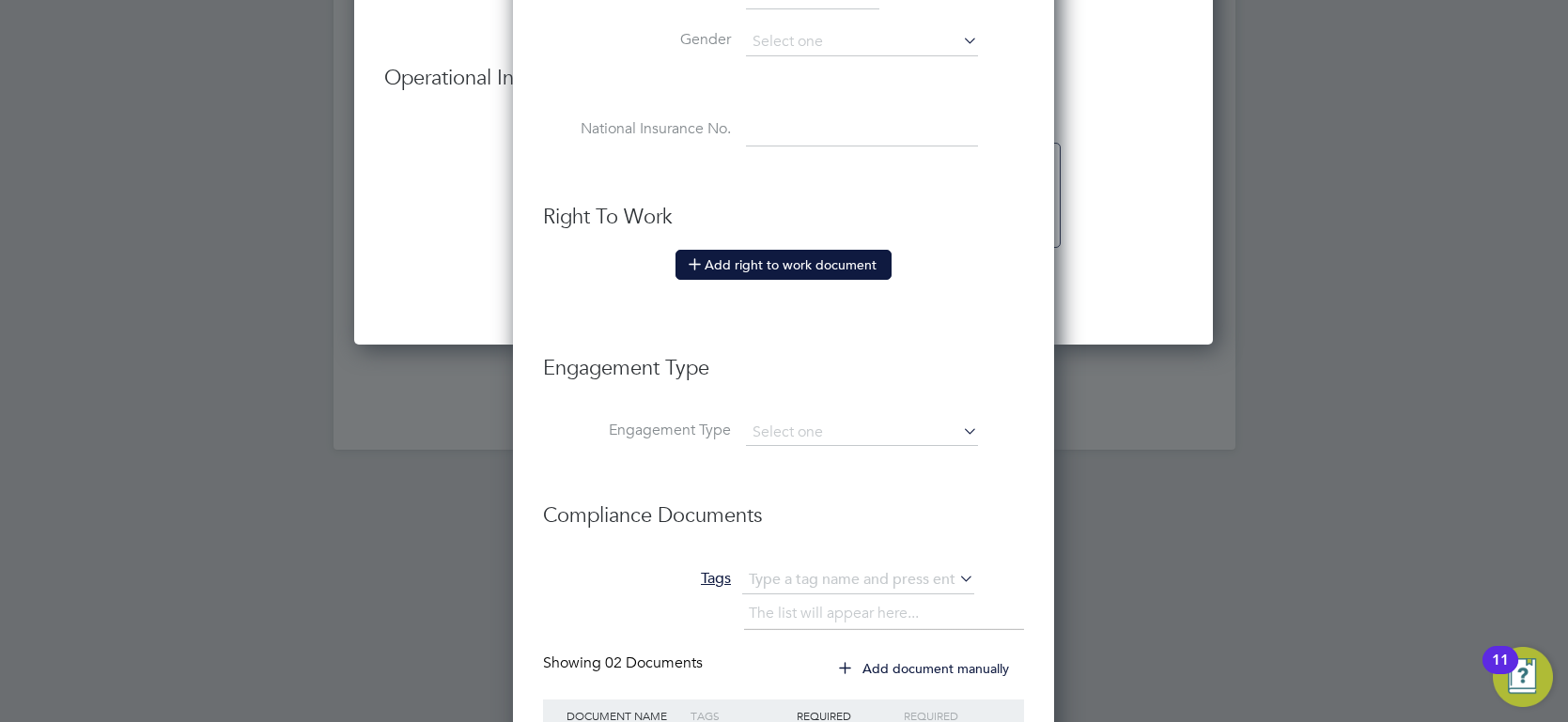
scroll to position [2125, 0]
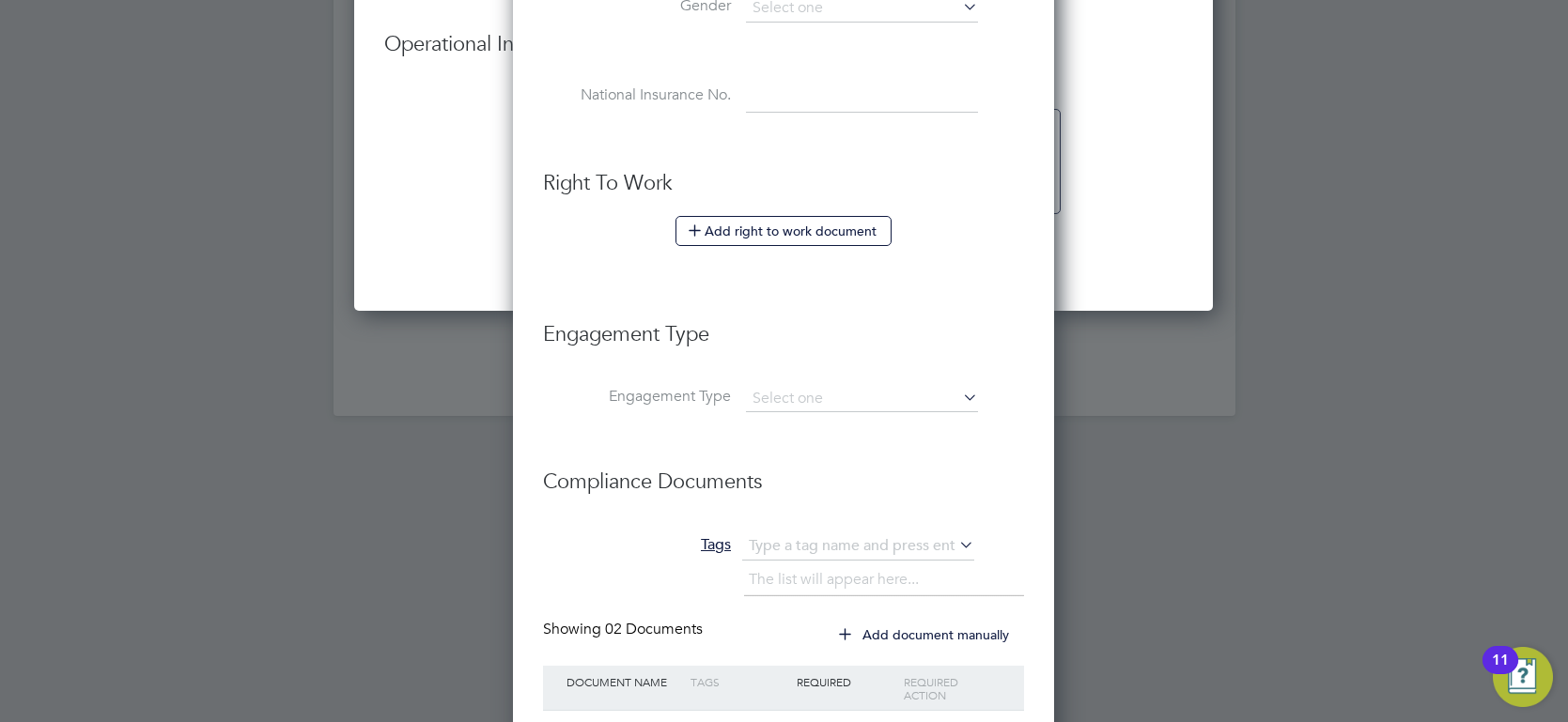
type input "Mathiot"
click at [798, 378] on li "Engagement Type" at bounding box center [784, 344] width 481 height 84
click at [795, 393] on input at bounding box center [862, 399] width 232 height 27
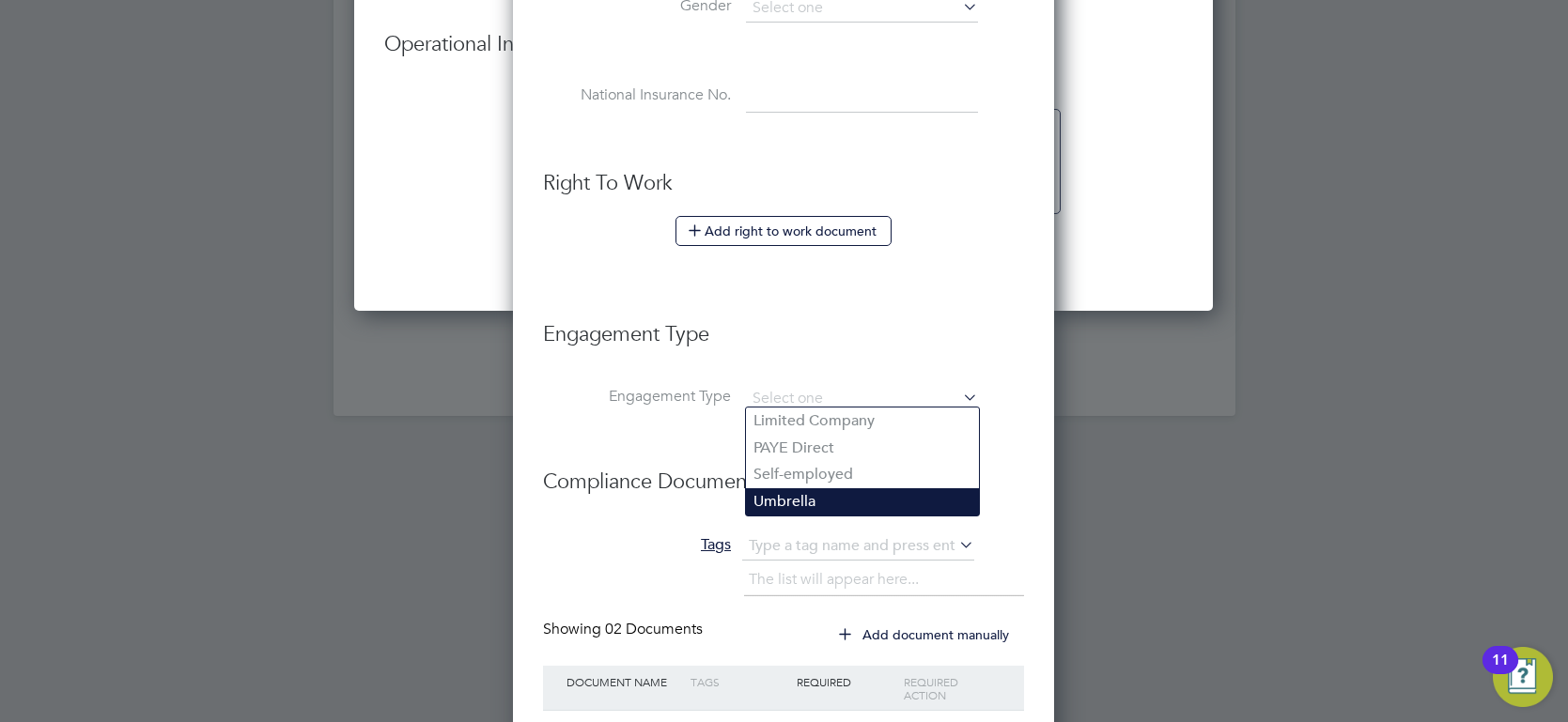
click at [821, 499] on li "Umbrella" at bounding box center [862, 502] width 232 height 28
type input "Umbrella"
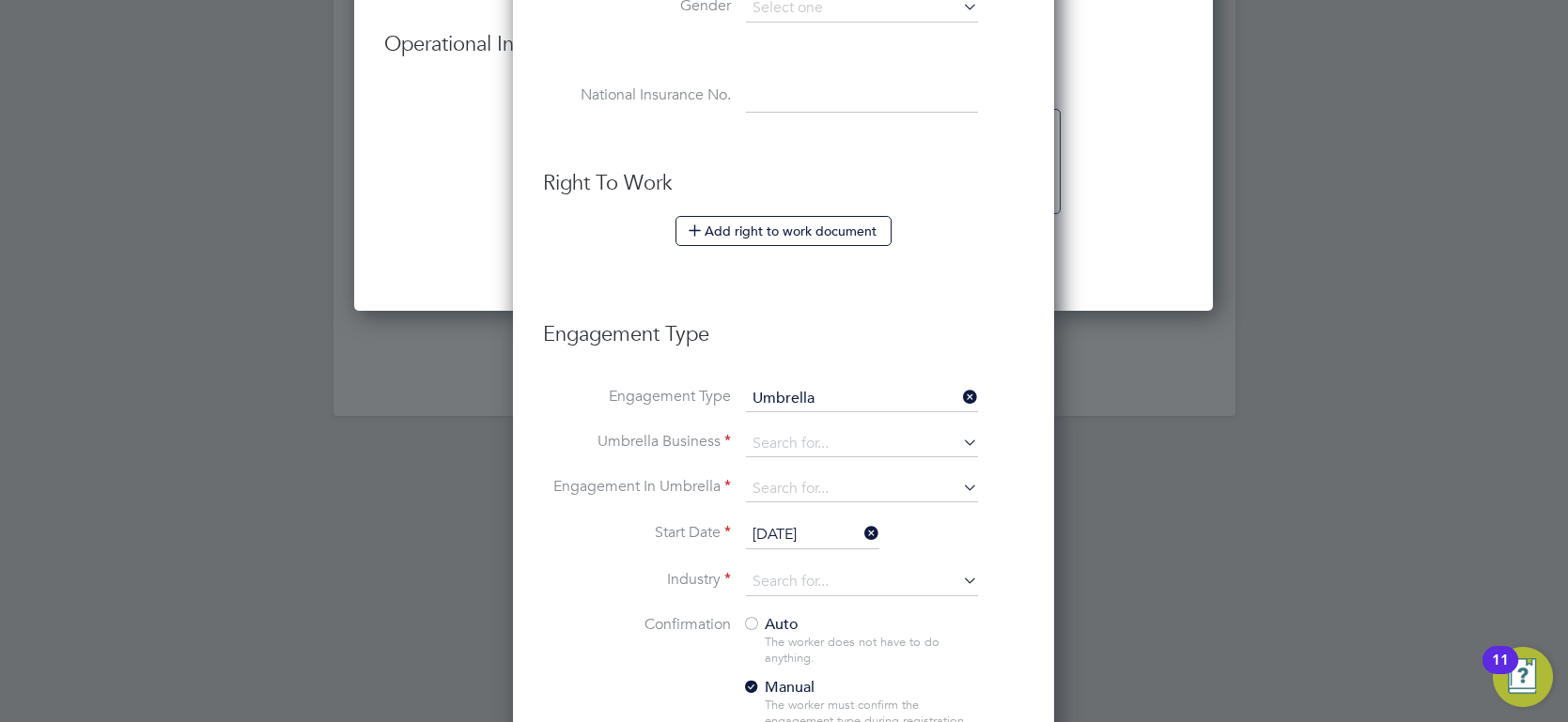
scroll to position [2024, 541]
click at [801, 432] on input at bounding box center [862, 444] width 232 height 27
click at [812, 462] on li "Sapp hire DNP Limited" at bounding box center [874, 467] width 255 height 28
type input "Sapphire DNP Limited"
click at [809, 478] on input at bounding box center [862, 489] width 232 height 27
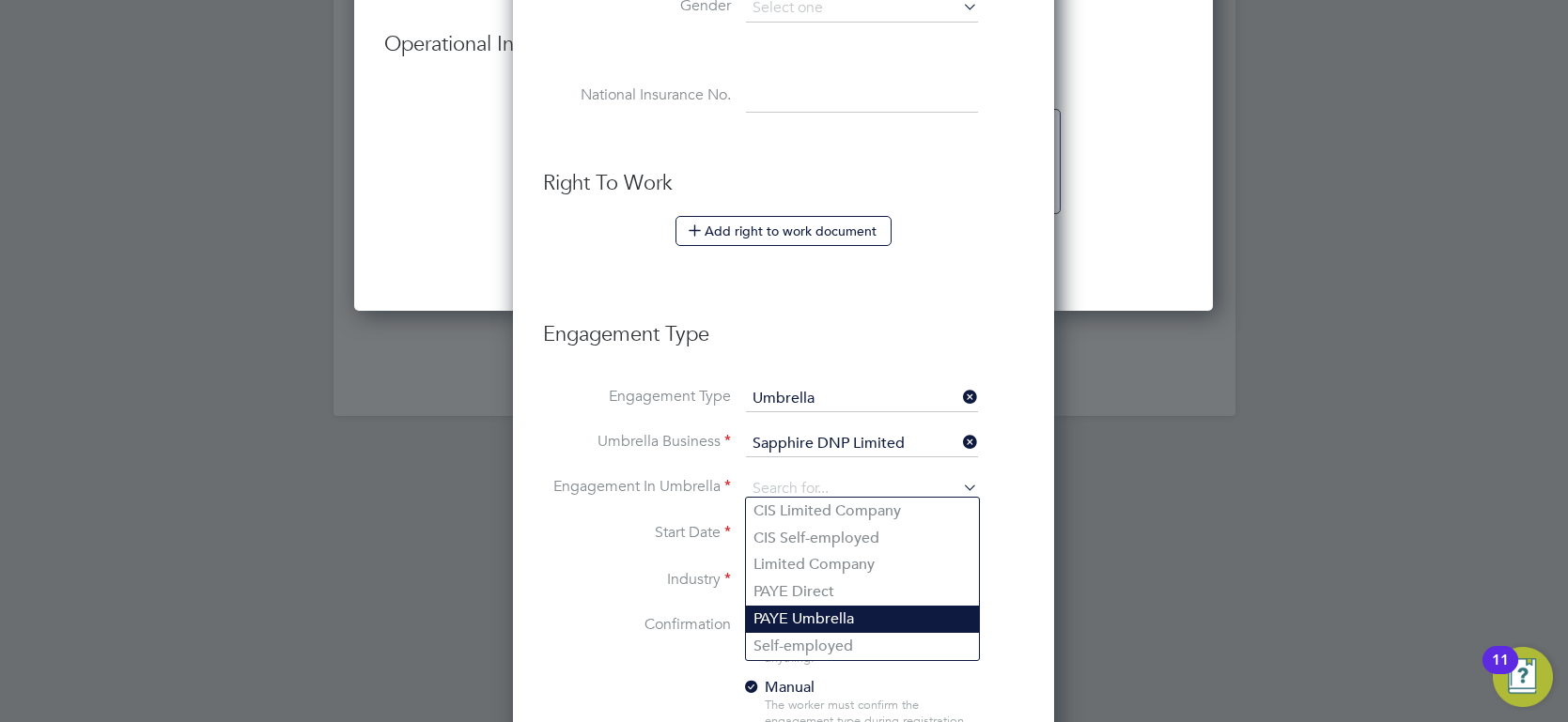
click at [820, 620] on li "PAYE Umbrella" at bounding box center [862, 619] width 232 height 28
type input "PAYE Umbrella"
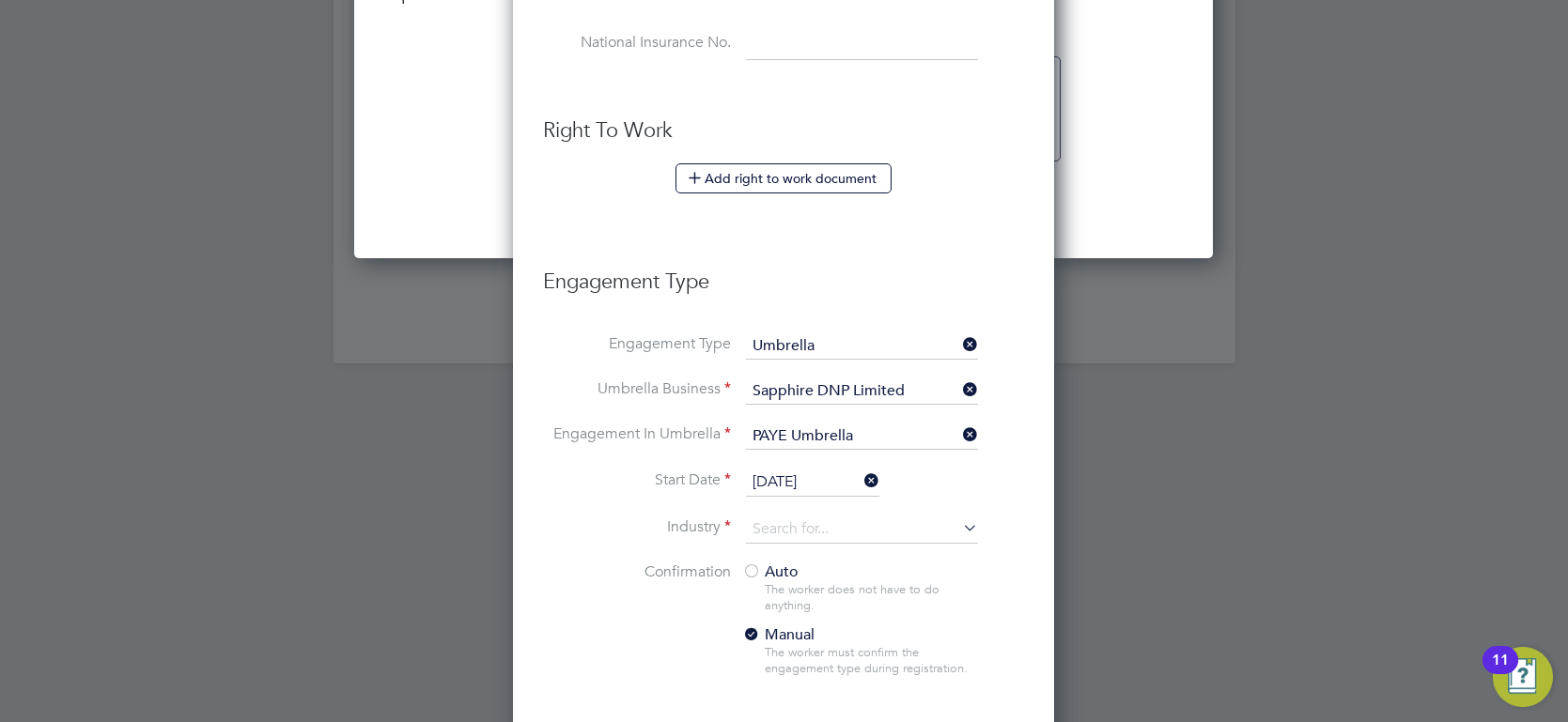
scroll to position [2193, 0]
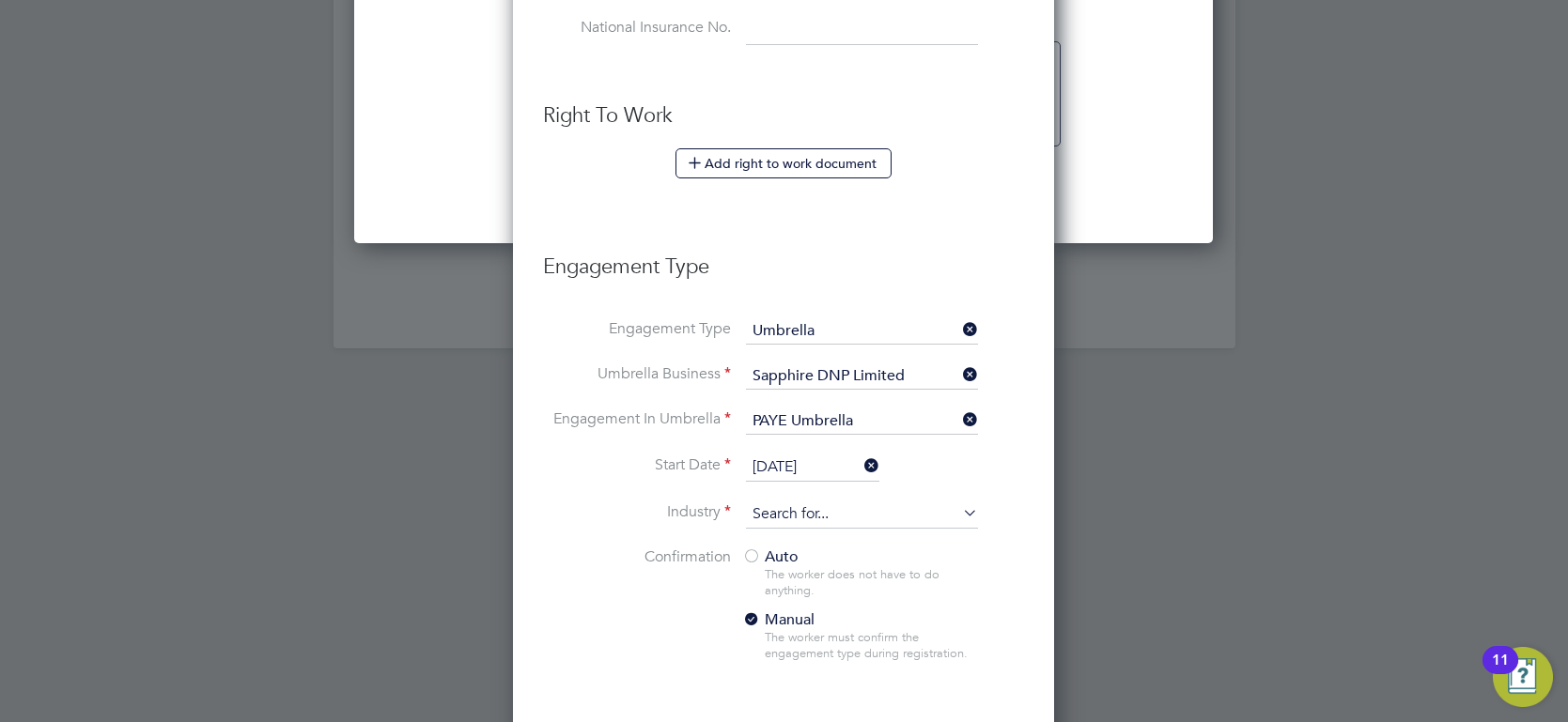
click at [861, 503] on input at bounding box center [862, 514] width 232 height 28
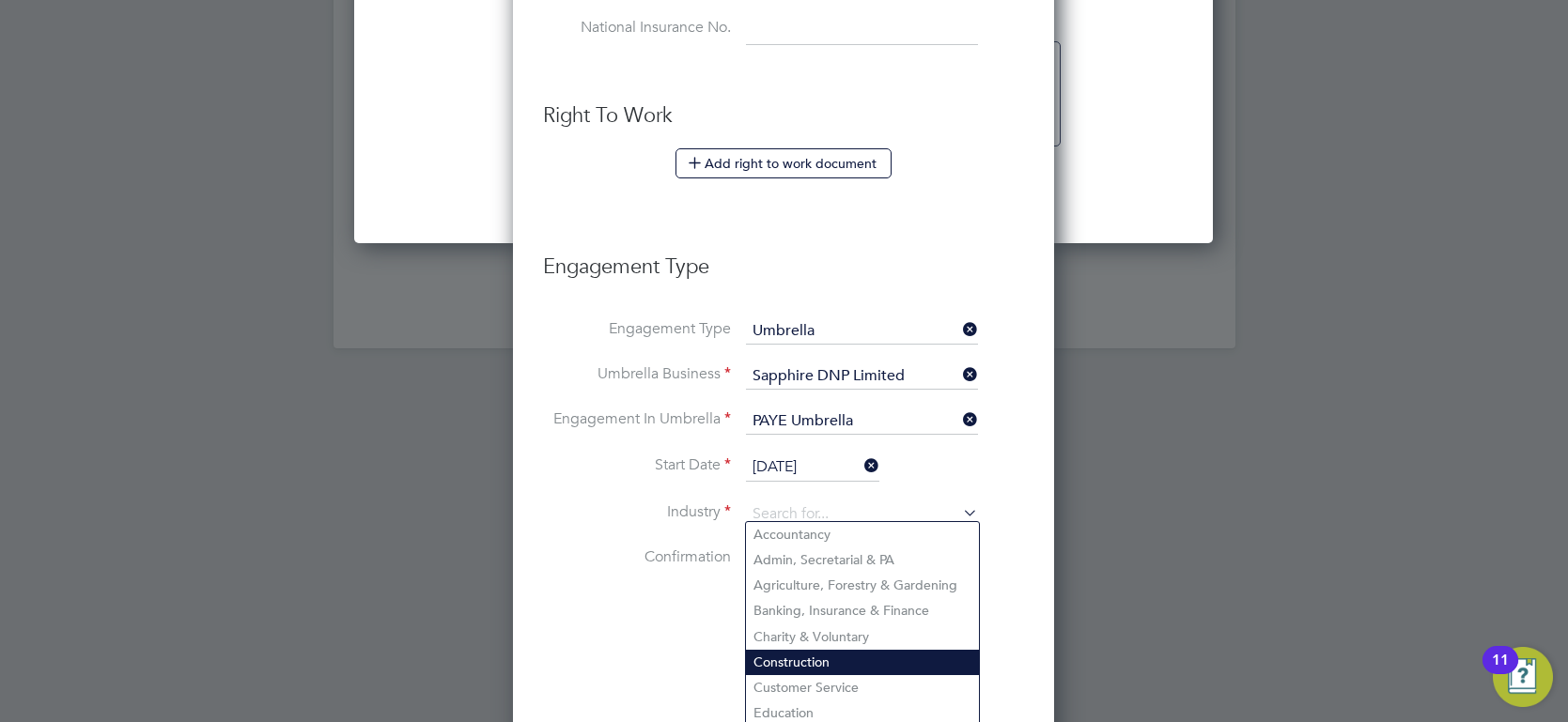
click at [814, 658] on li "Construction" at bounding box center [862, 663] width 232 height 26
type input "Construction"
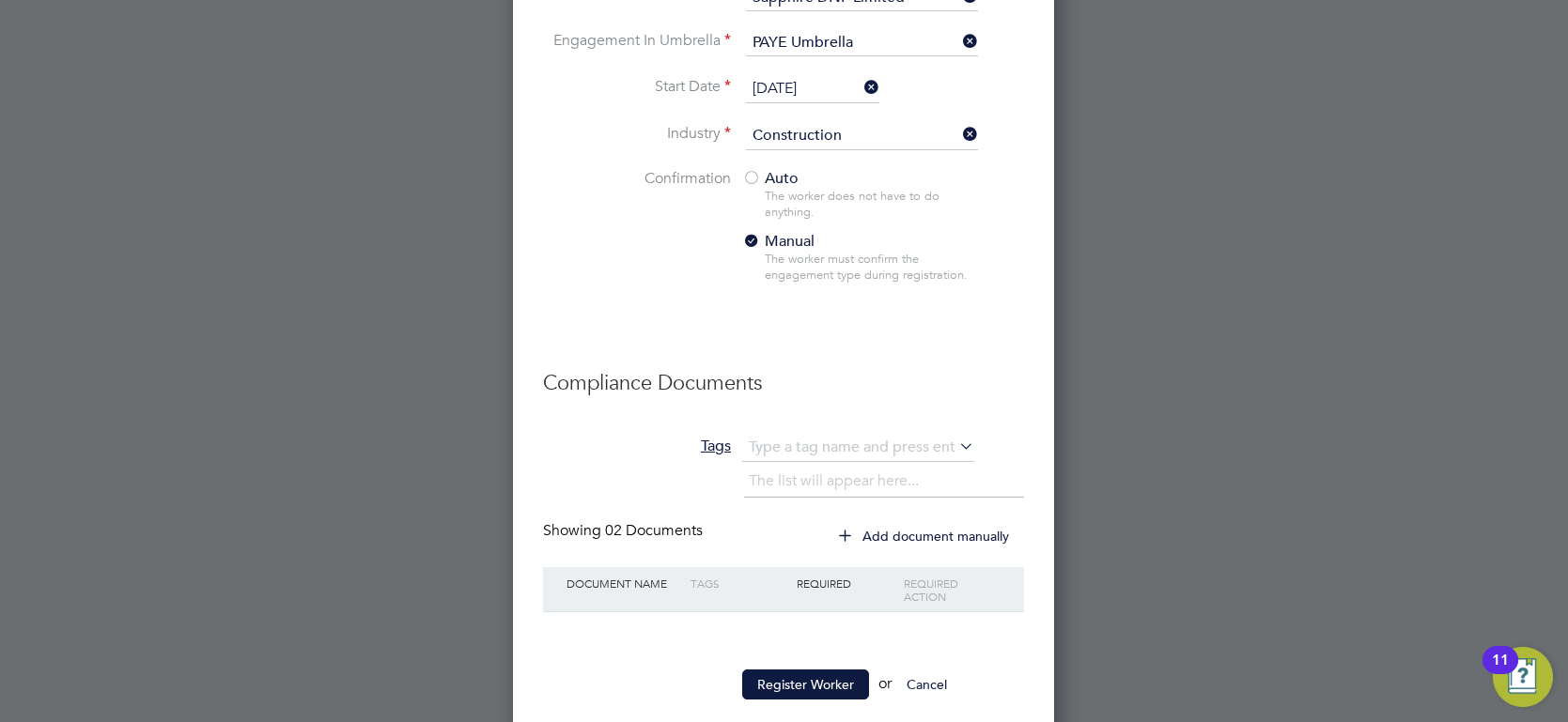
scroll to position [2595, 0]
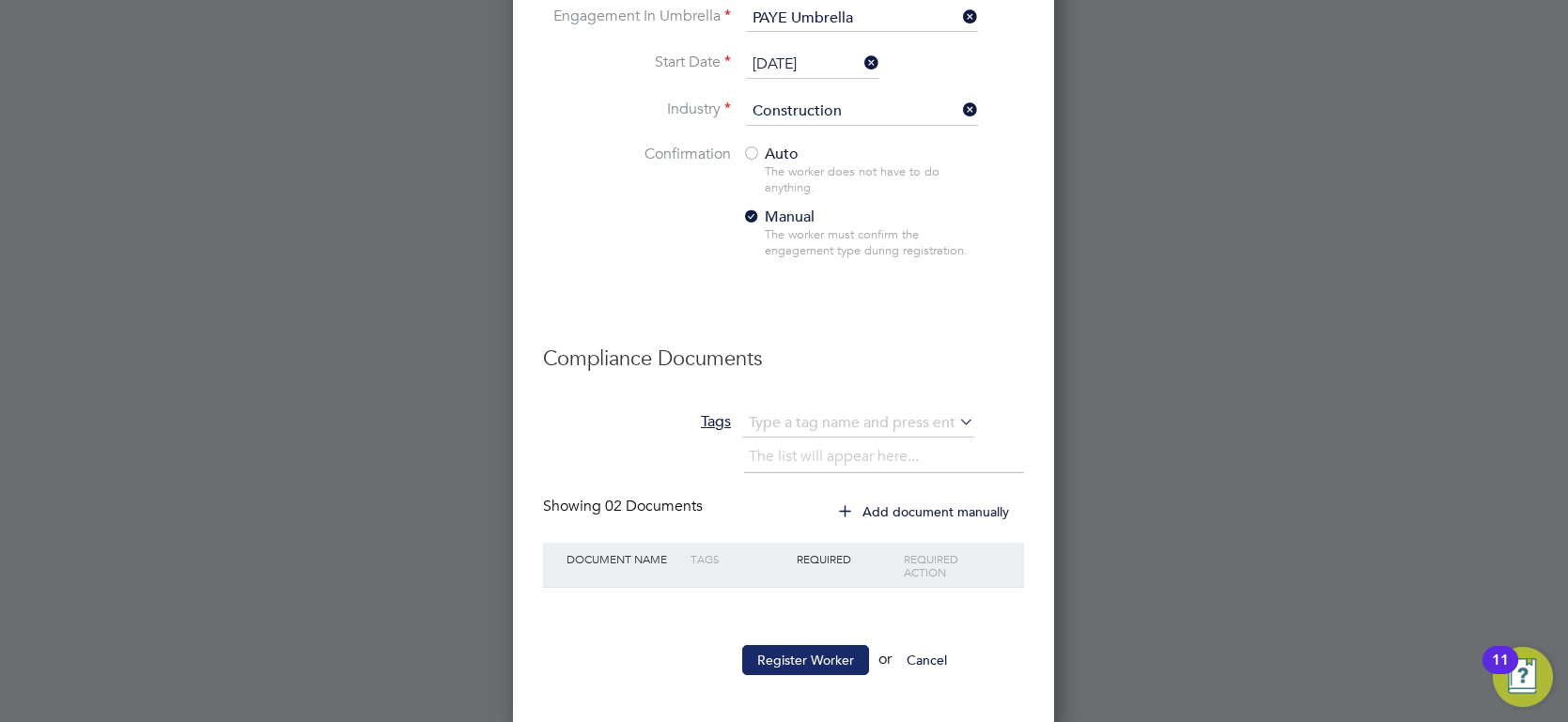
click at [804, 645] on button "Register Worker" at bounding box center [805, 660] width 127 height 30
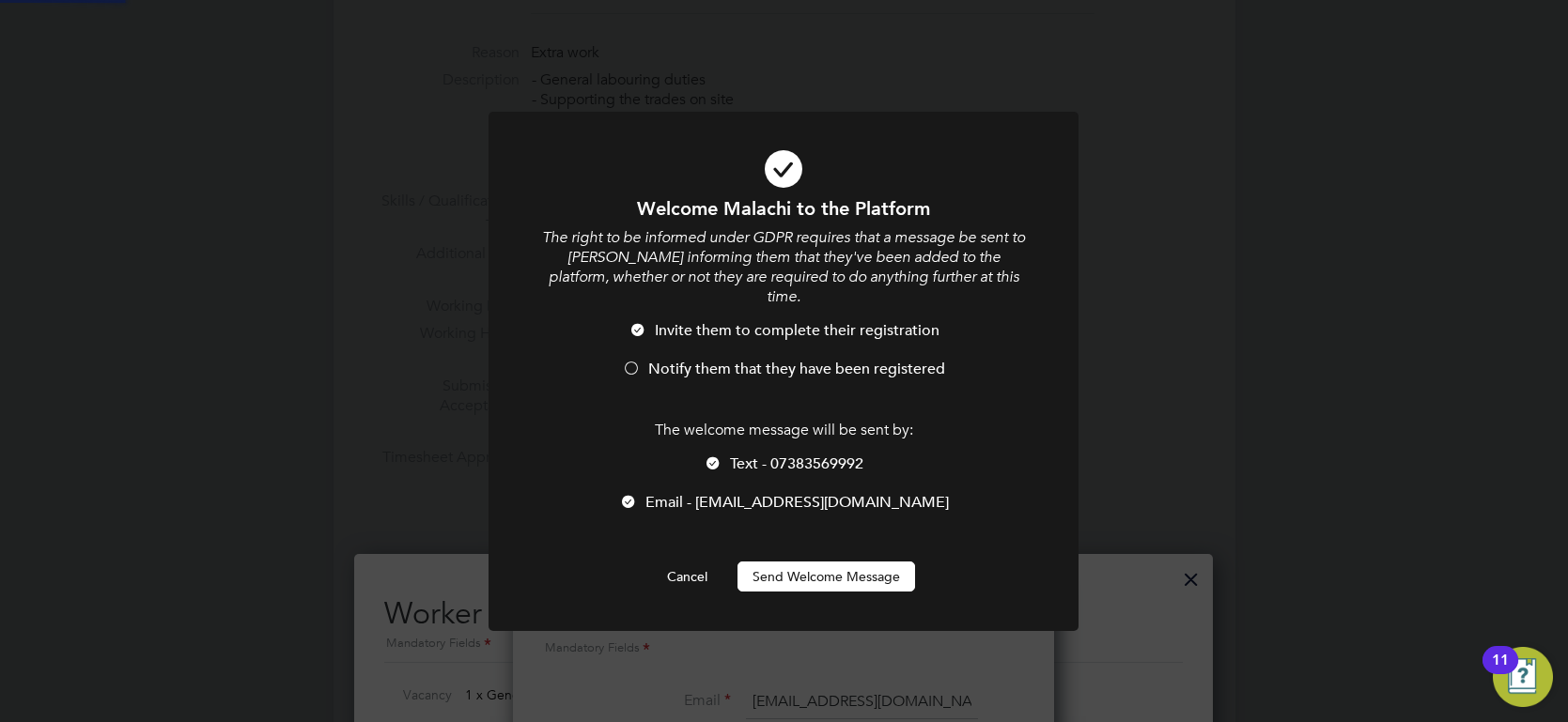
scroll to position [0, 0]
click at [777, 562] on button "Send Welcome Message" at bounding box center [825, 577] width 177 height 30
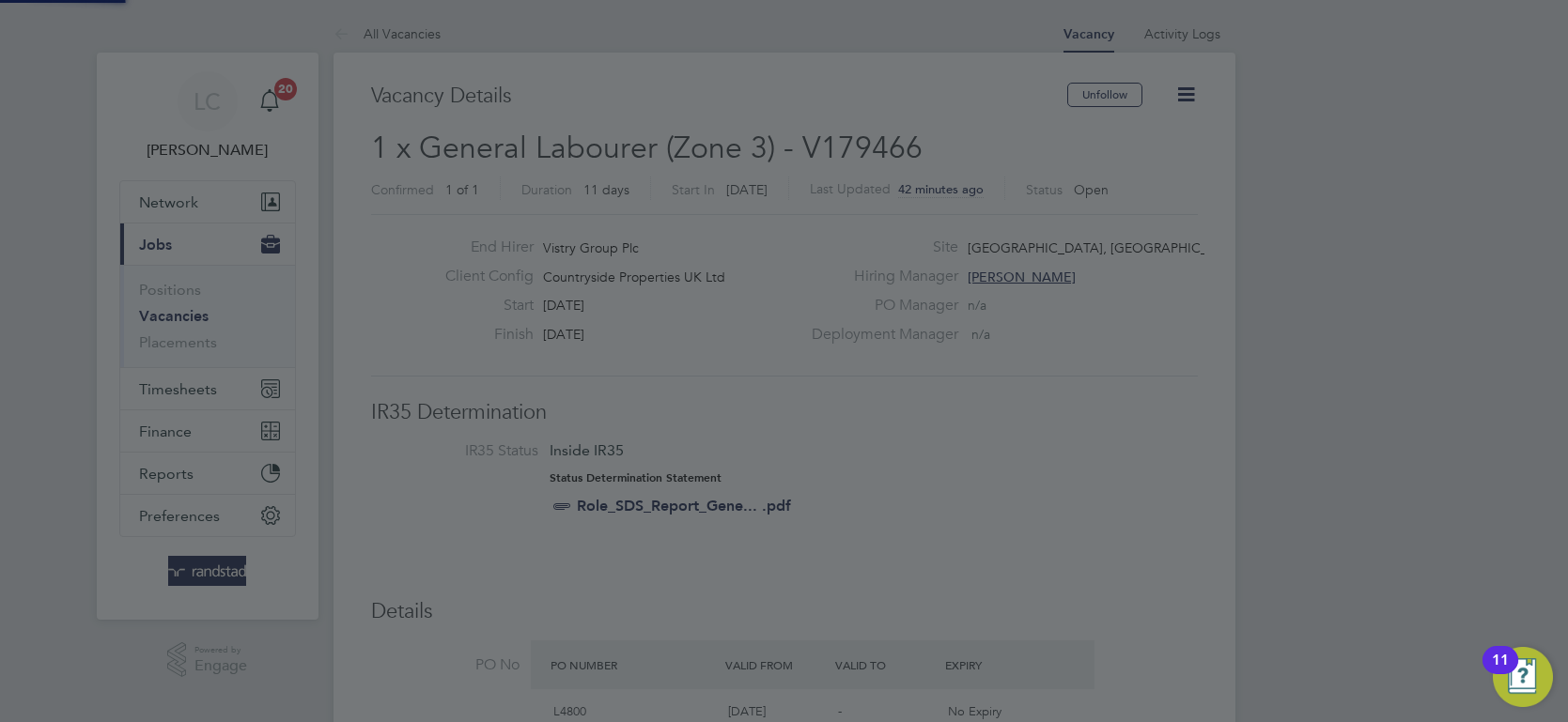
scroll to position [722, 0]
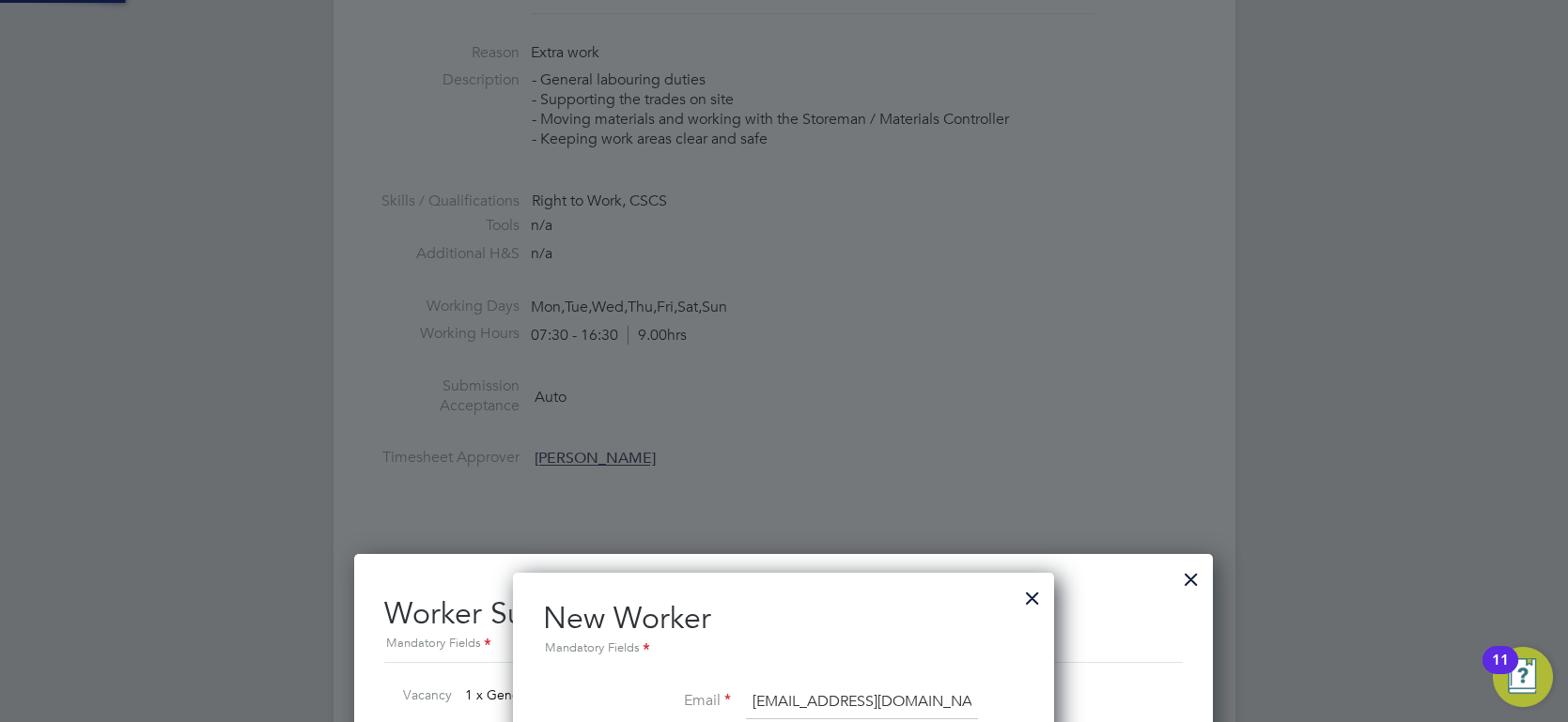
type input "Malachi Mathiot (C-004621885)"
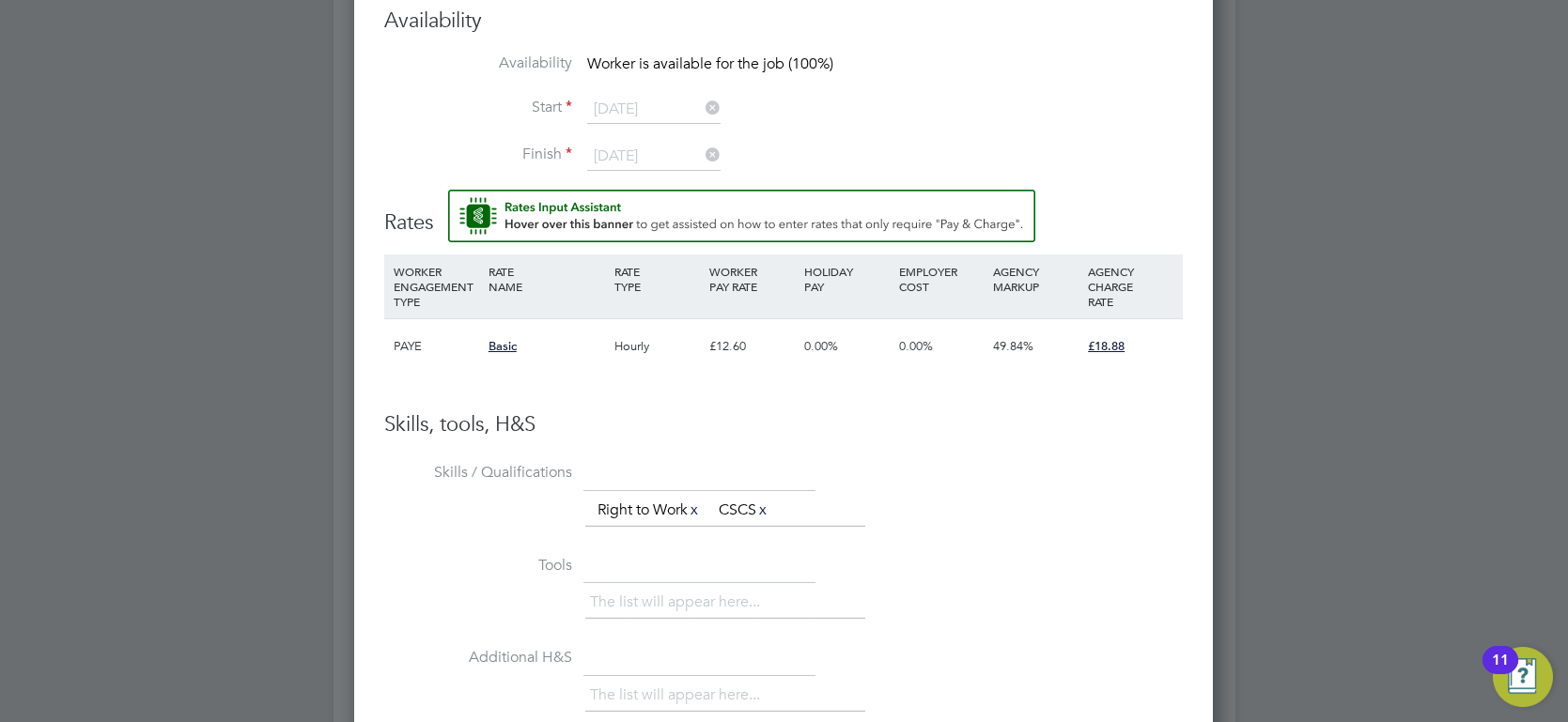
scroll to position [1610, 0]
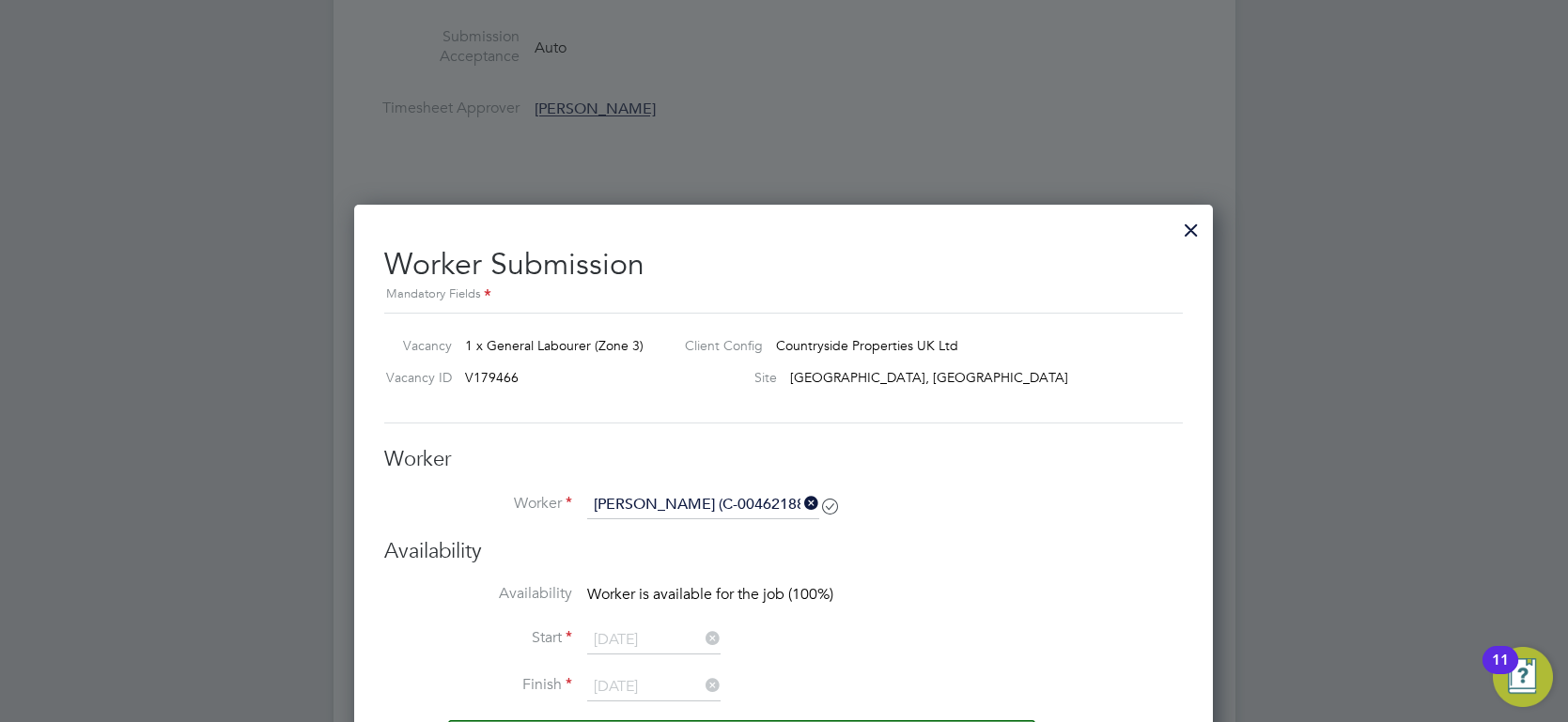
click at [1198, 233] on div at bounding box center [1191, 226] width 34 height 34
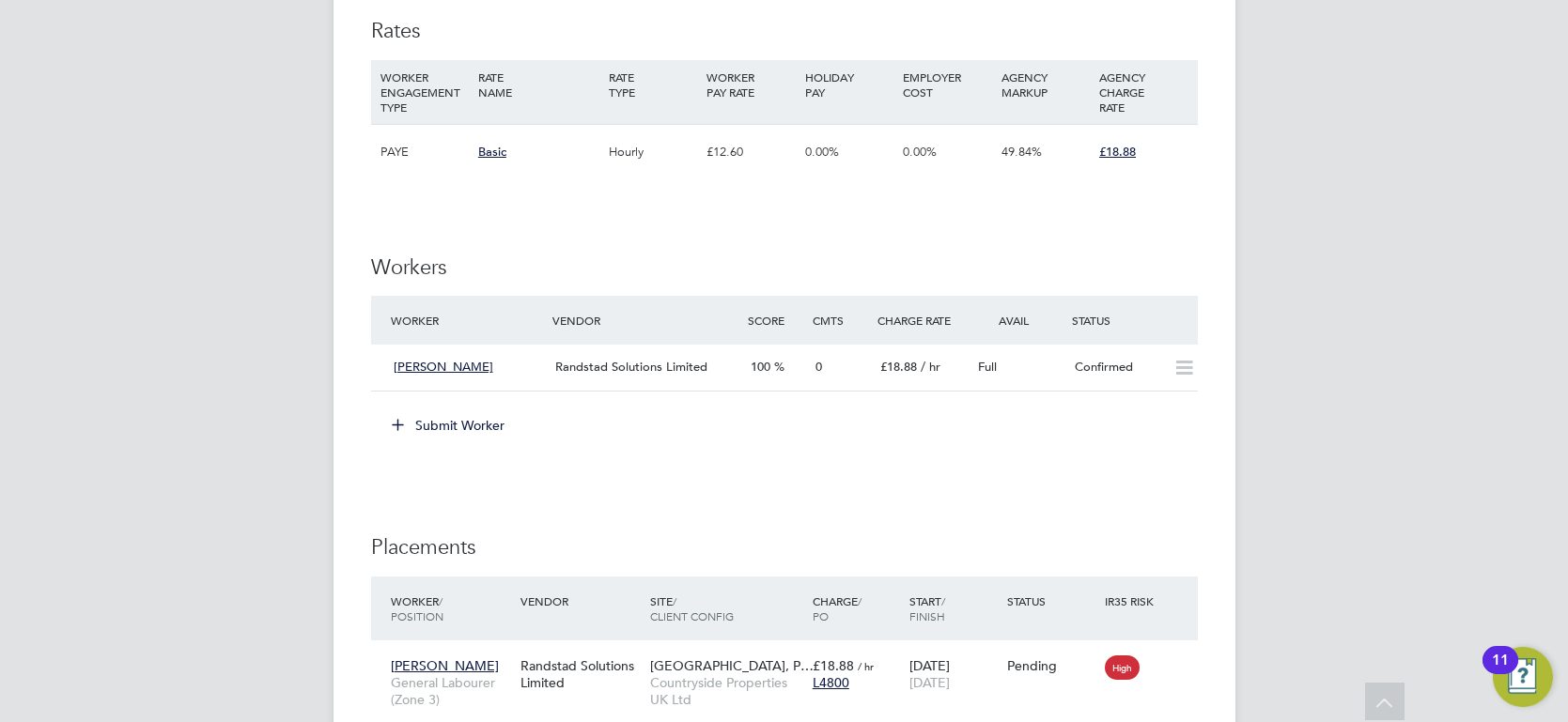
scroll to position [1268, 0]
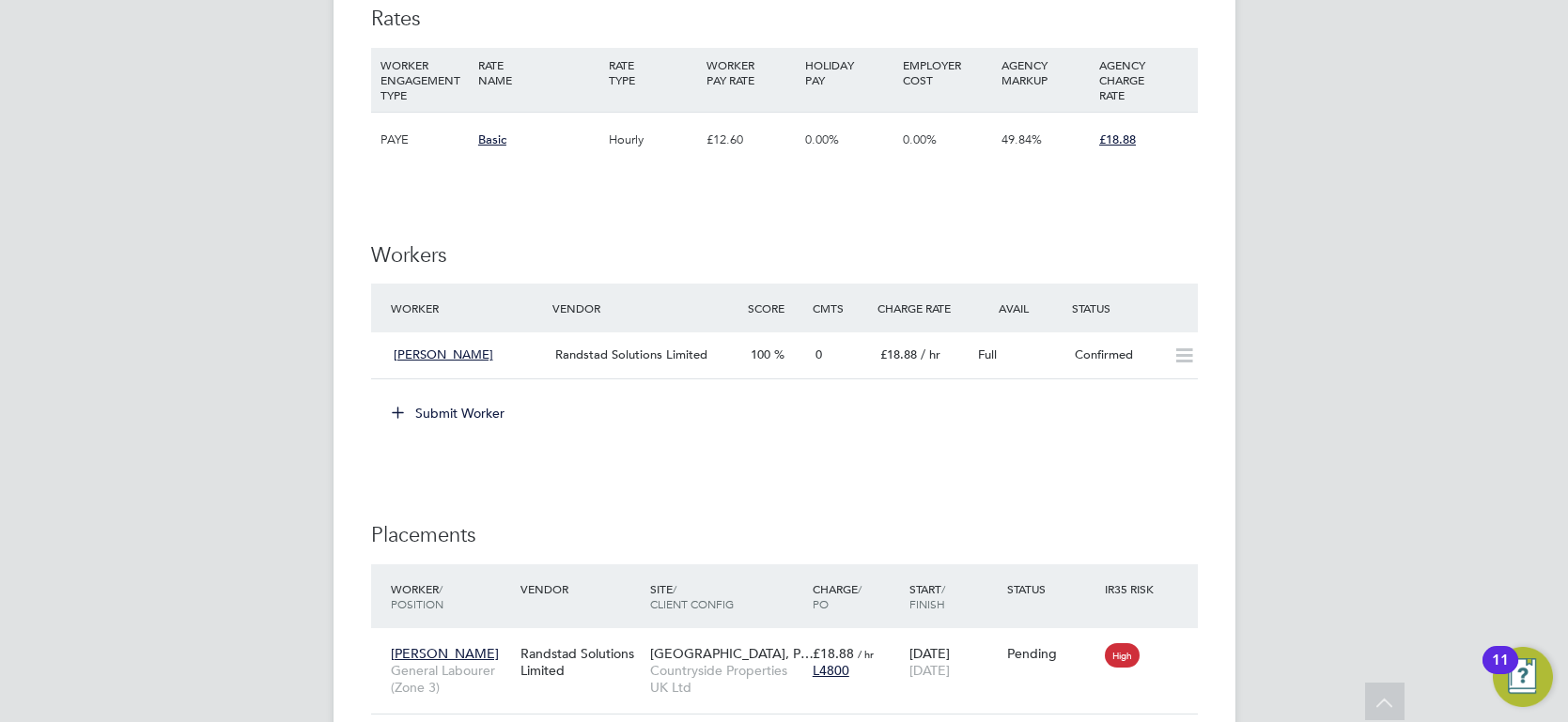
click at [465, 420] on button "Submit Worker" at bounding box center [449, 413] width 140 height 30
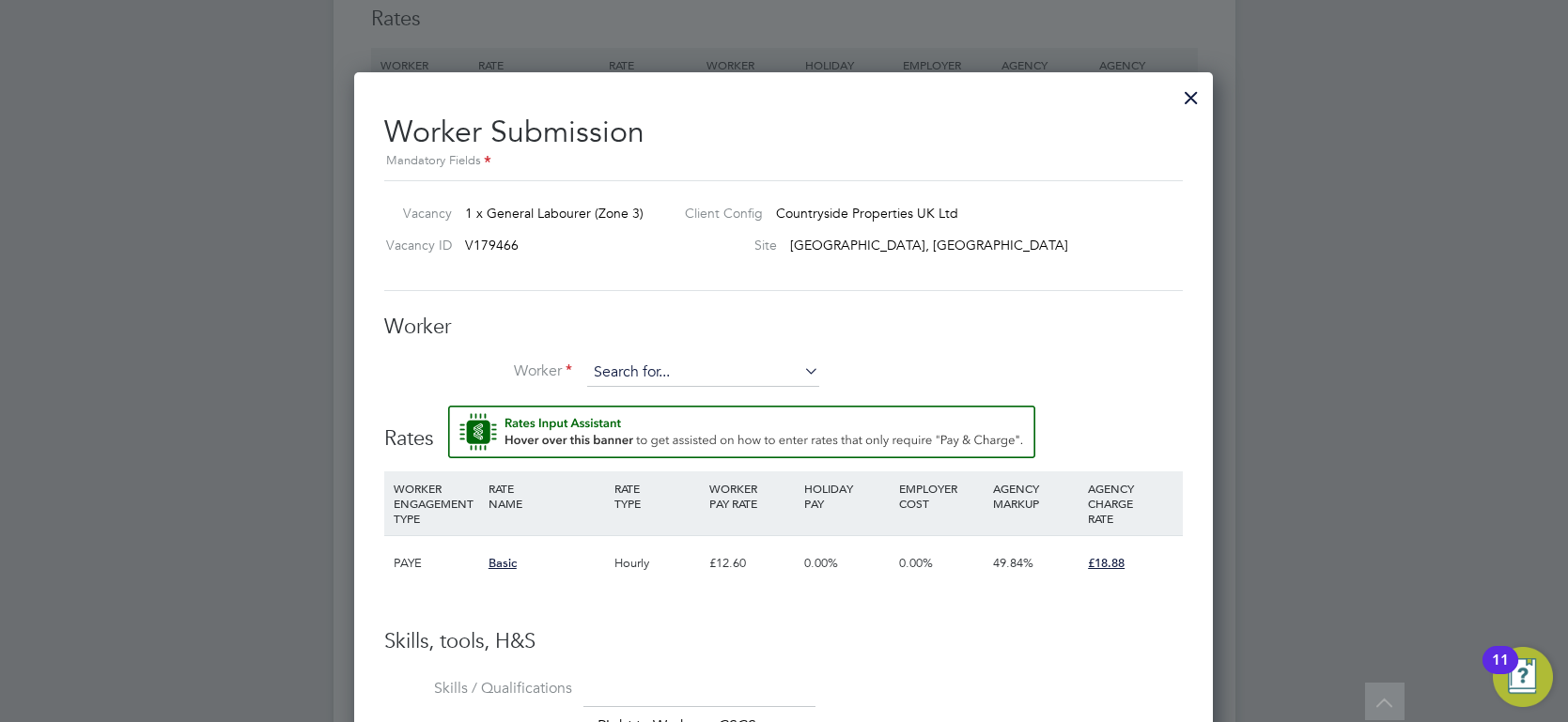
click at [665, 362] on input at bounding box center [702, 373] width 232 height 28
paste input "C-004621885"
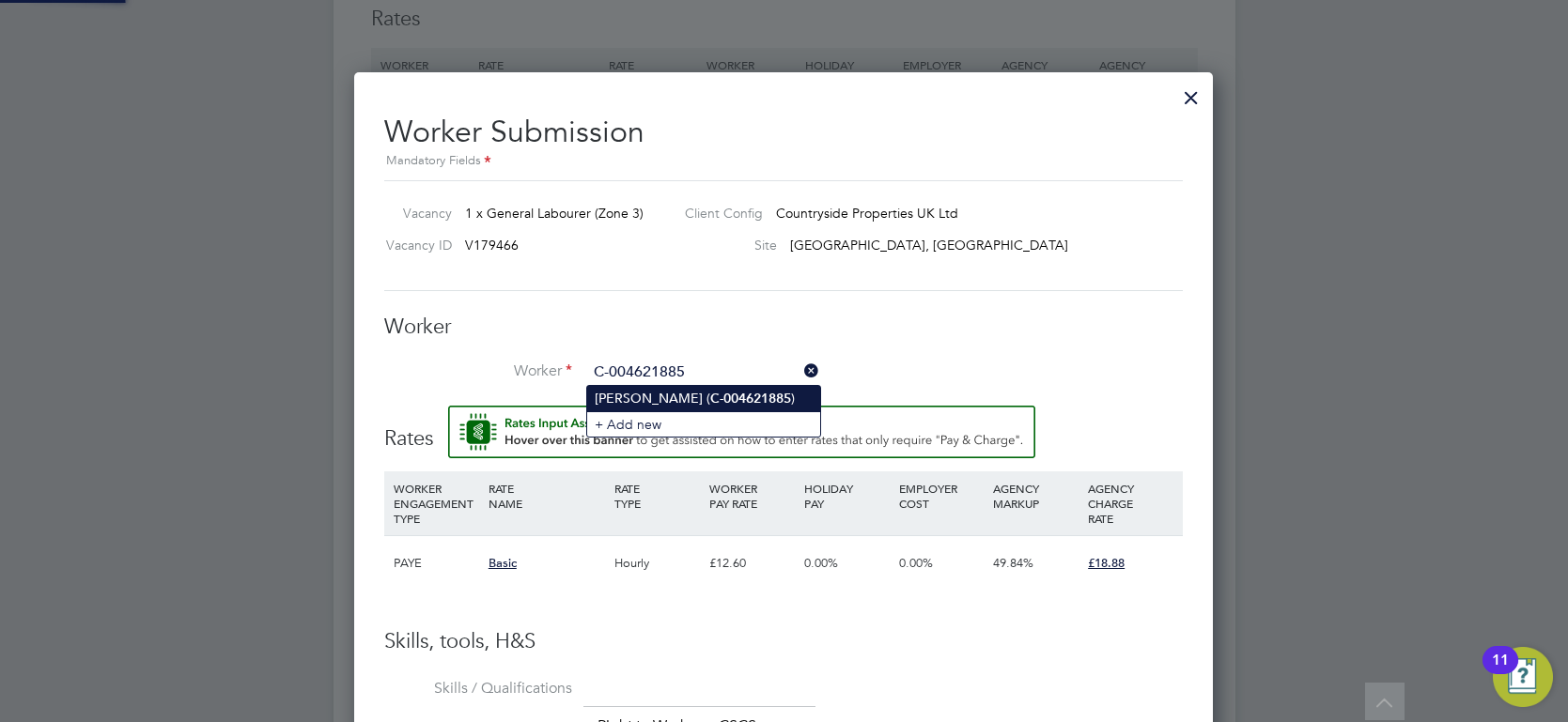
click at [669, 387] on li "Malachi Mathiot ( C-004621885 )" at bounding box center [702, 399] width 232 height 26
type input "Malachi Mathiot (C-004621885)"
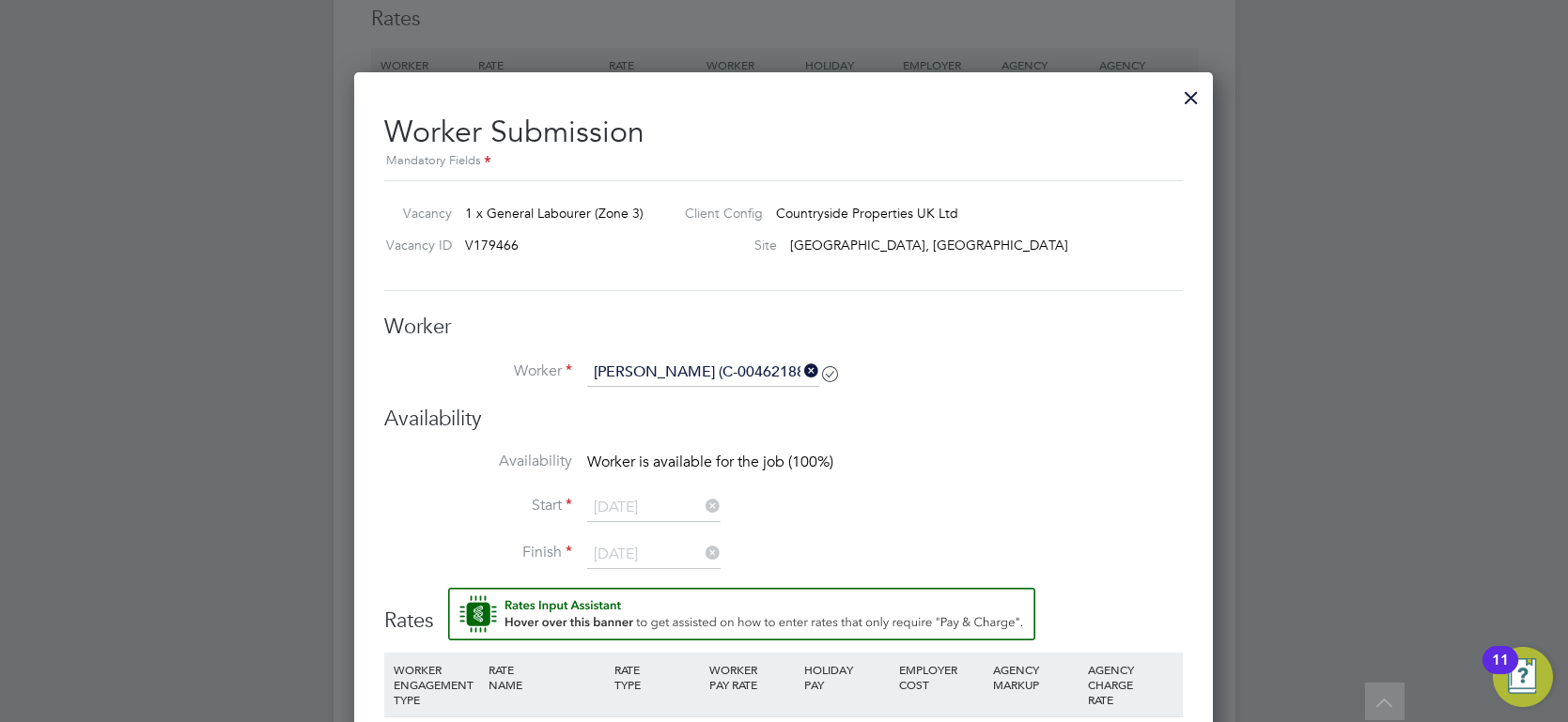
scroll to position [1551, 859]
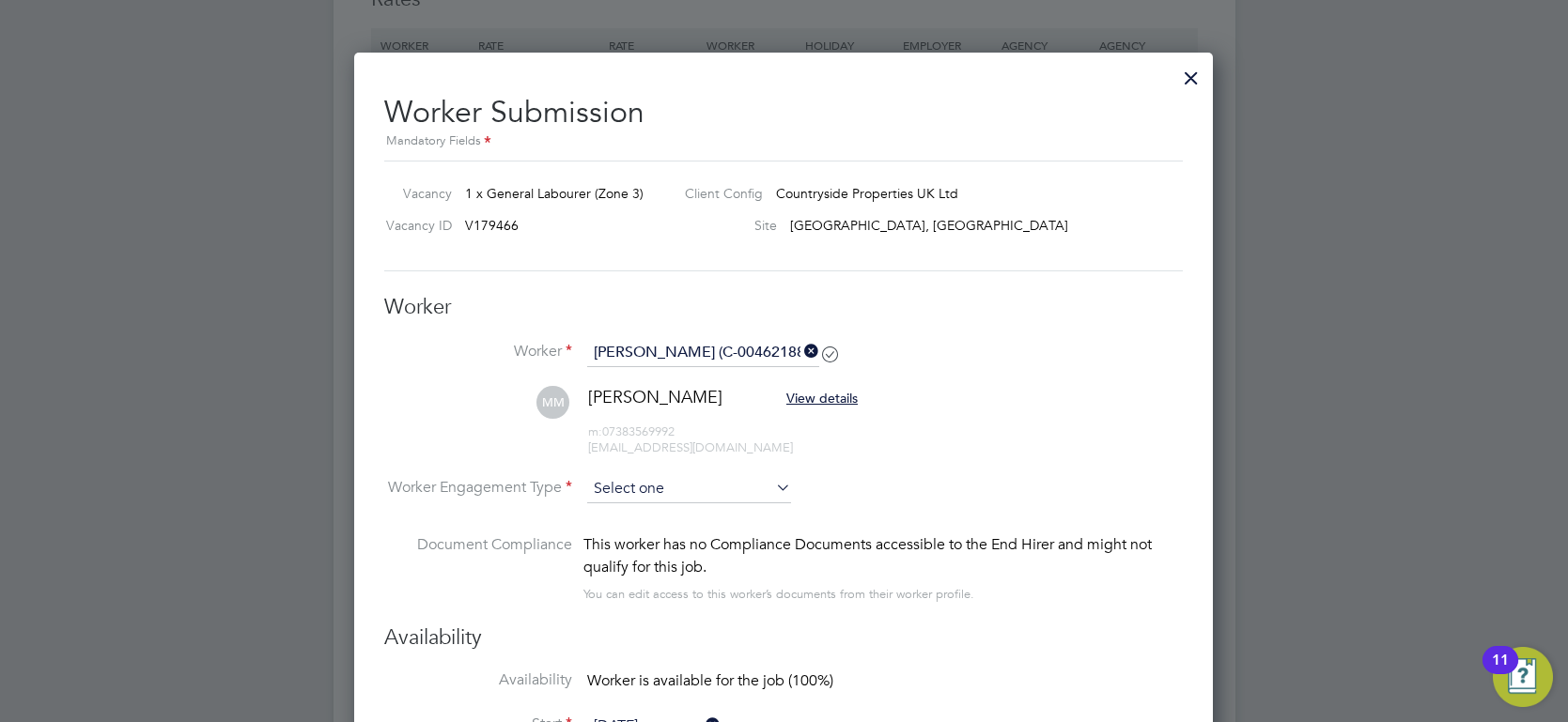
click at [746, 477] on input at bounding box center [689, 489] width 204 height 28
click at [719, 516] on li "Contract" at bounding box center [689, 513] width 205 height 25
type input "Contract"
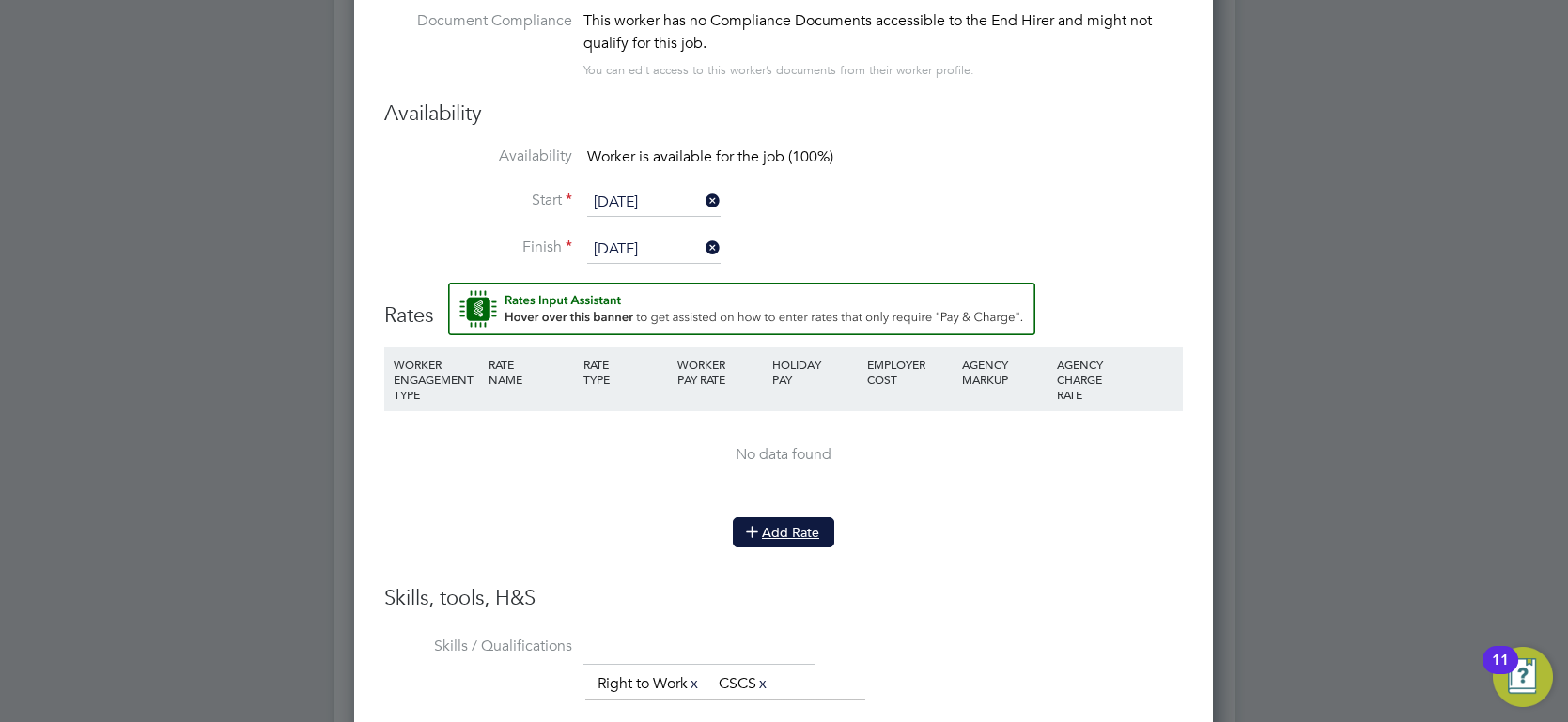
click at [784, 533] on button "Add Rate" at bounding box center [784, 532] width 102 height 30
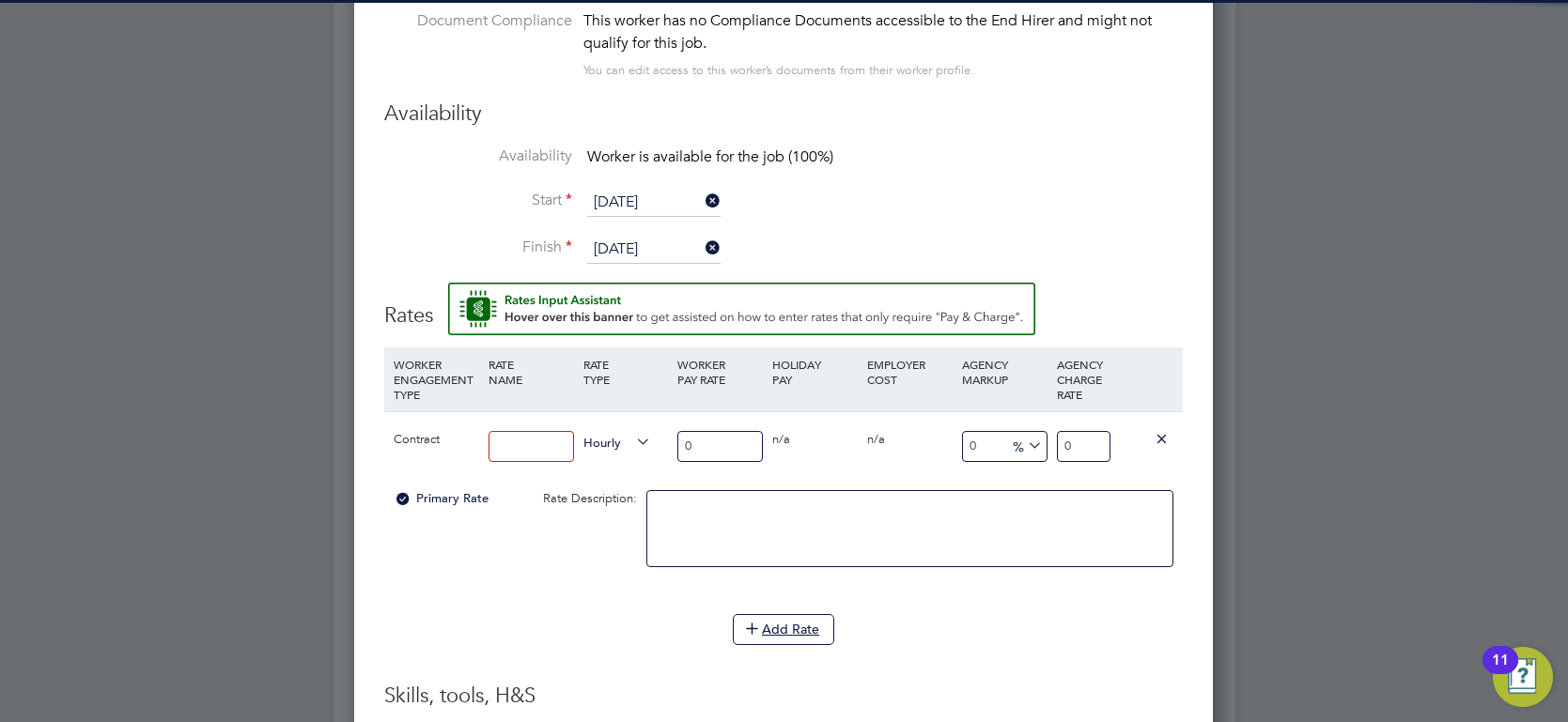
click at [539, 437] on input at bounding box center [531, 446] width 85 height 31
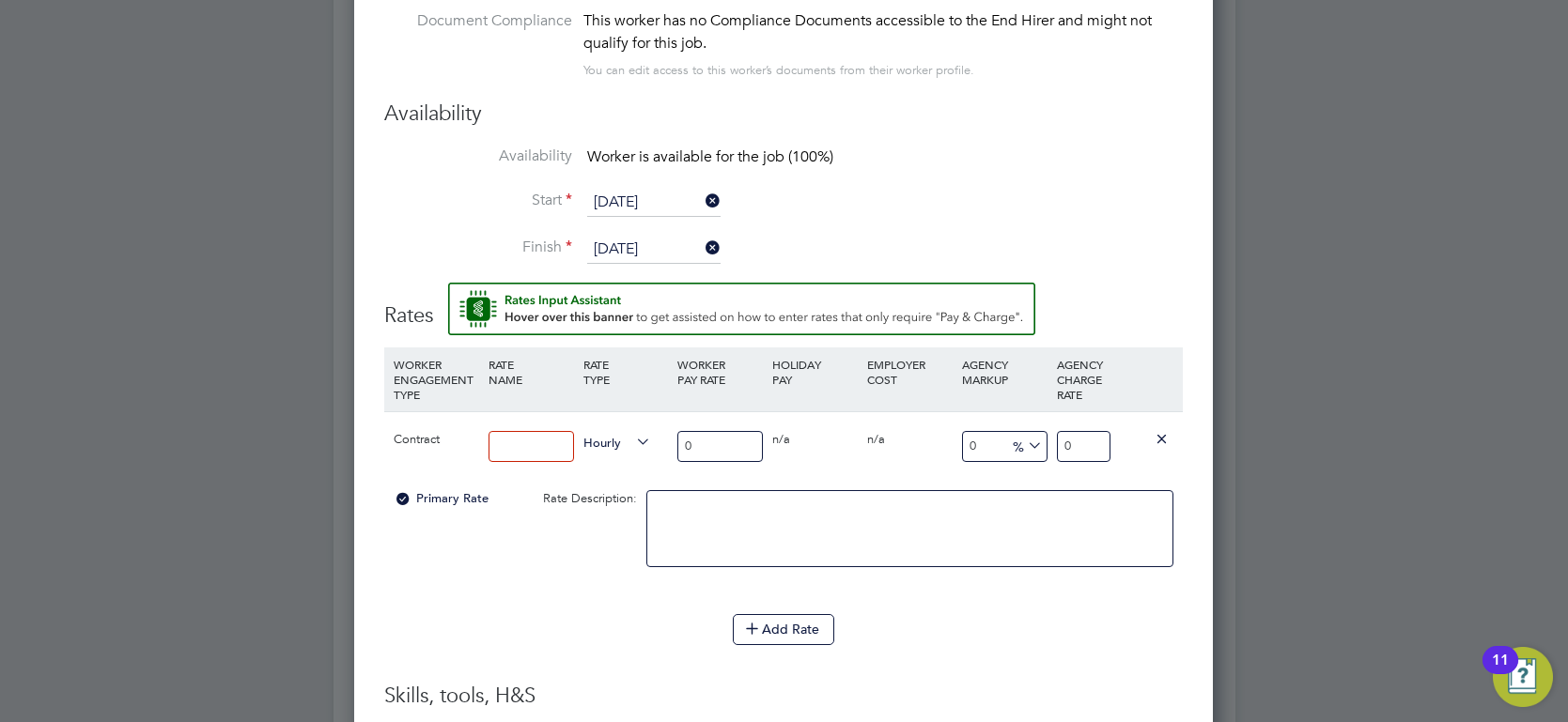
type input "Basic"
drag, startPoint x: 725, startPoint y: 438, endPoint x: 615, endPoint y: 431, distance: 110.2
click at [615, 431] on div "Contract Basic Hourly 0 0 n/a 0 n/a 0 0 % 0" at bounding box center [783, 446] width 798 height 69
type input "16"
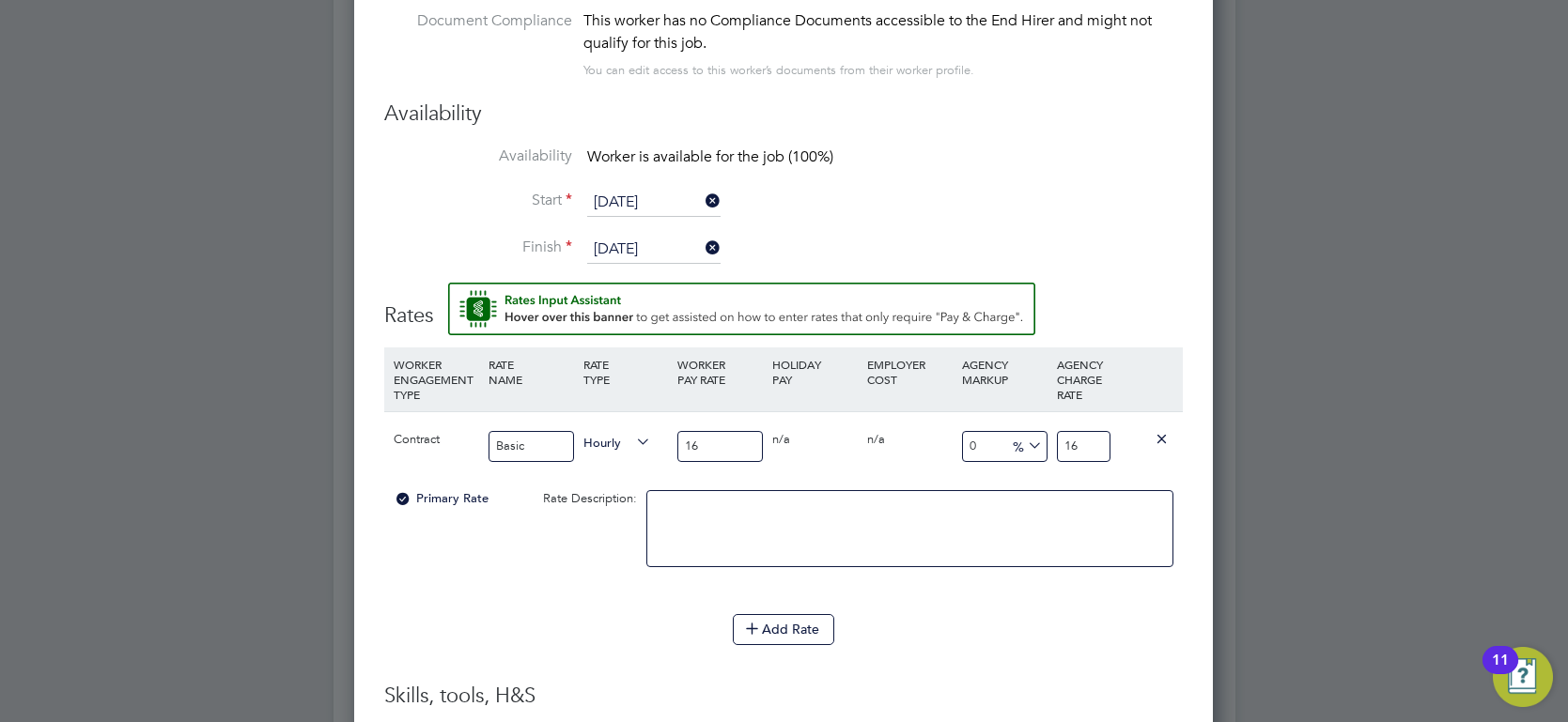
type input "16.5"
type input "16.50"
drag, startPoint x: 1095, startPoint y: 440, endPoint x: 914, endPoint y: 406, distance: 184.2
click at [947, 411] on div "Contract Basic Hourly 16.50 0 n/a 0 n/a 0 0 % 16.5" at bounding box center [783, 446] width 798 height 69
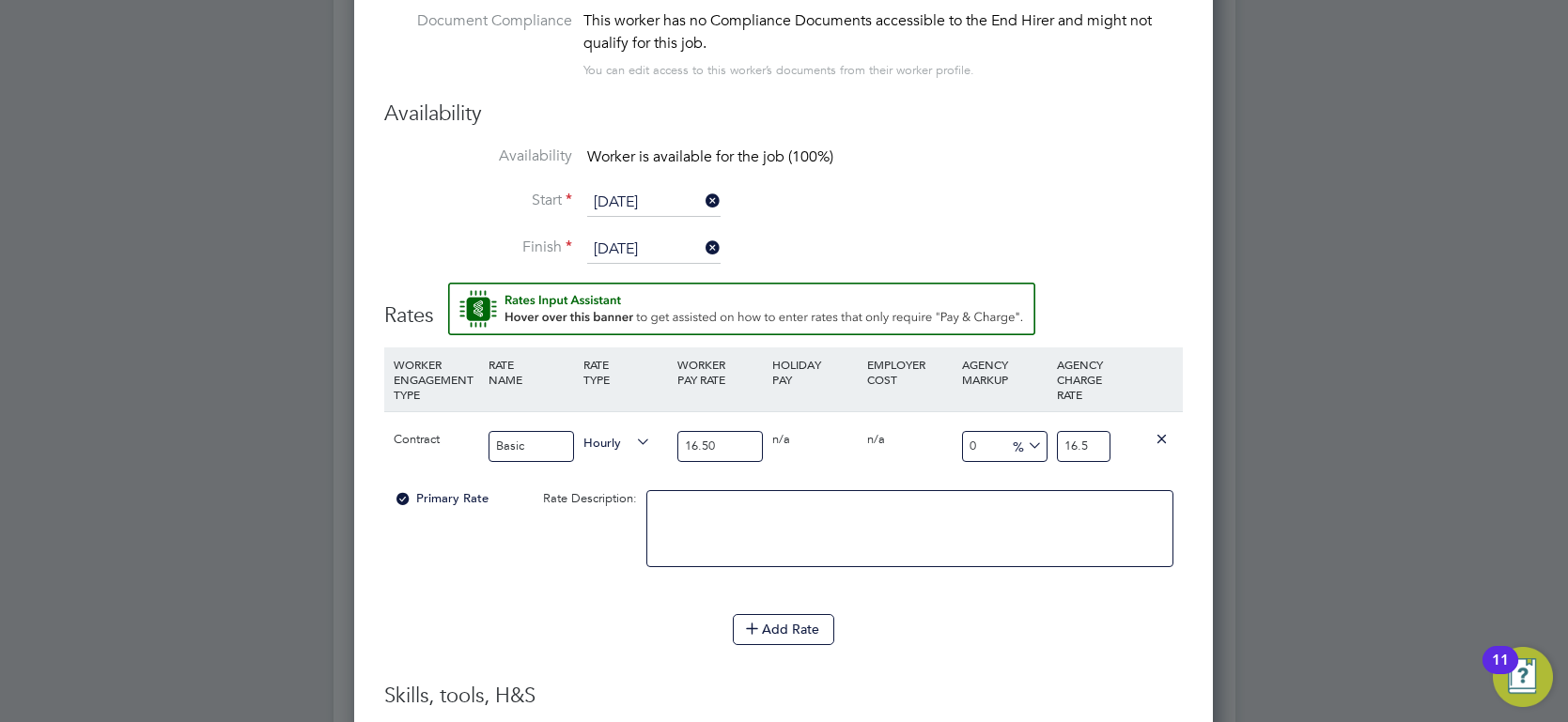
type input "-93.93939393939394"
type input "1"
type input "9.090909090909092"
type input "18"
type input "13.93939393939394"
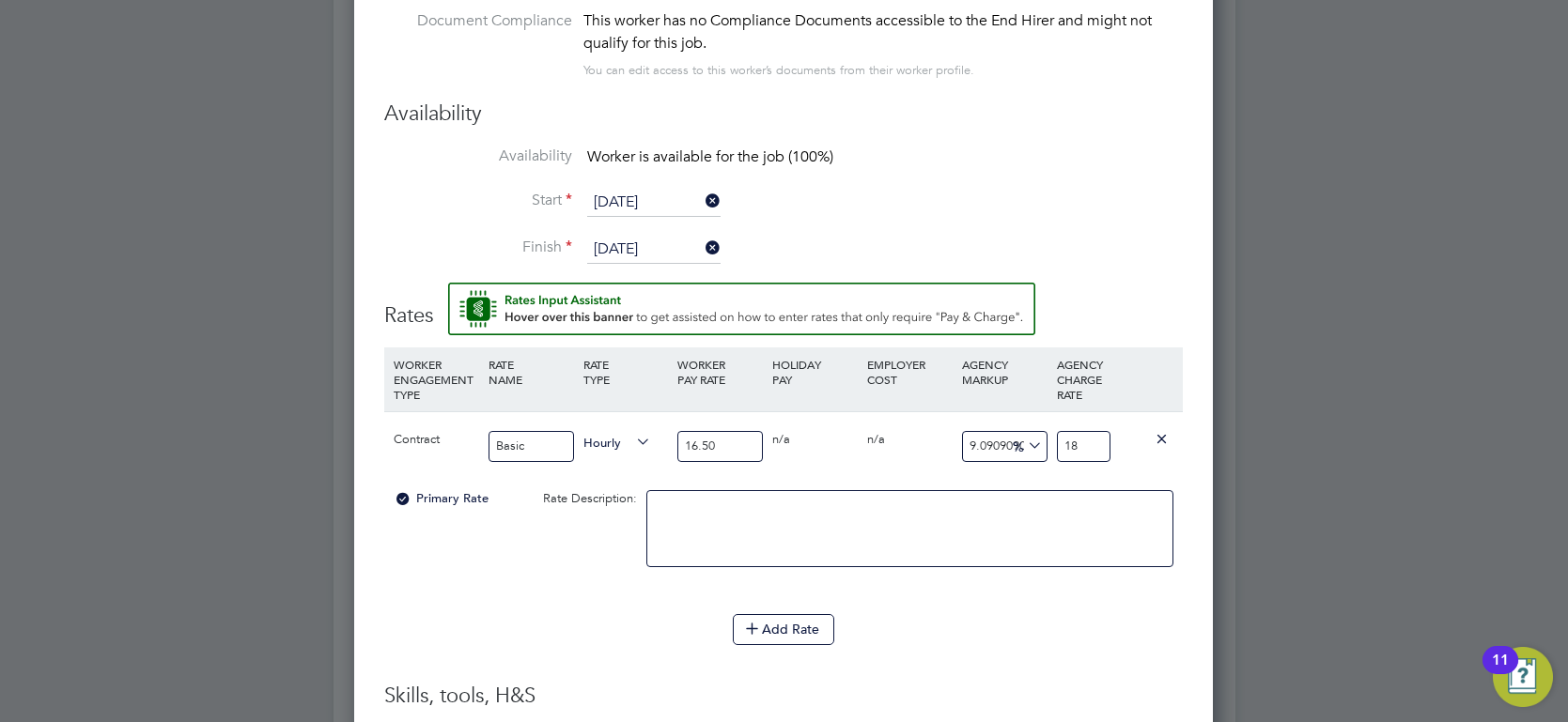
type input "18.8"
type input "14.424242424242424"
type input "18.88"
click at [1029, 578] on li at bounding box center [909, 538] width 527 height 96
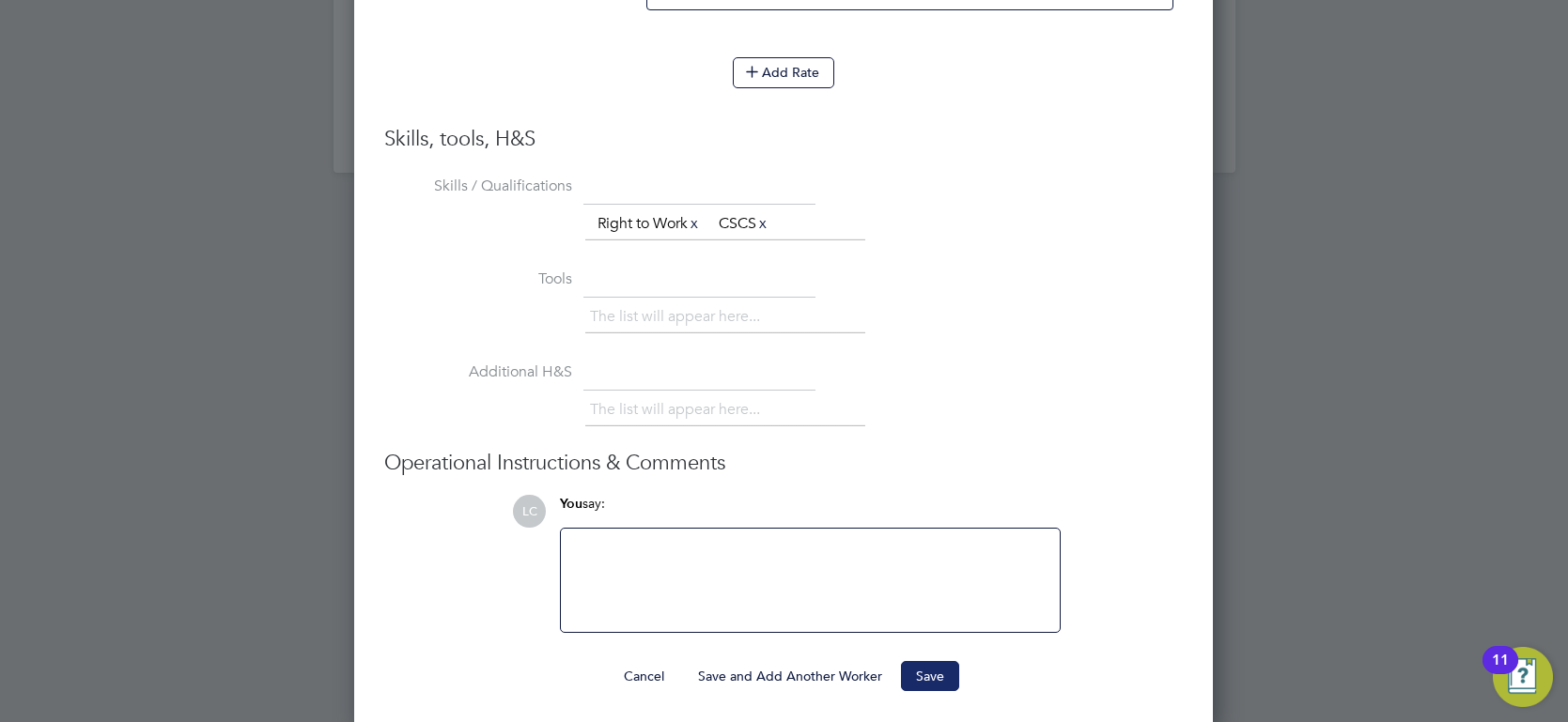
click at [935, 663] on button "Save" at bounding box center [930, 676] width 58 height 30
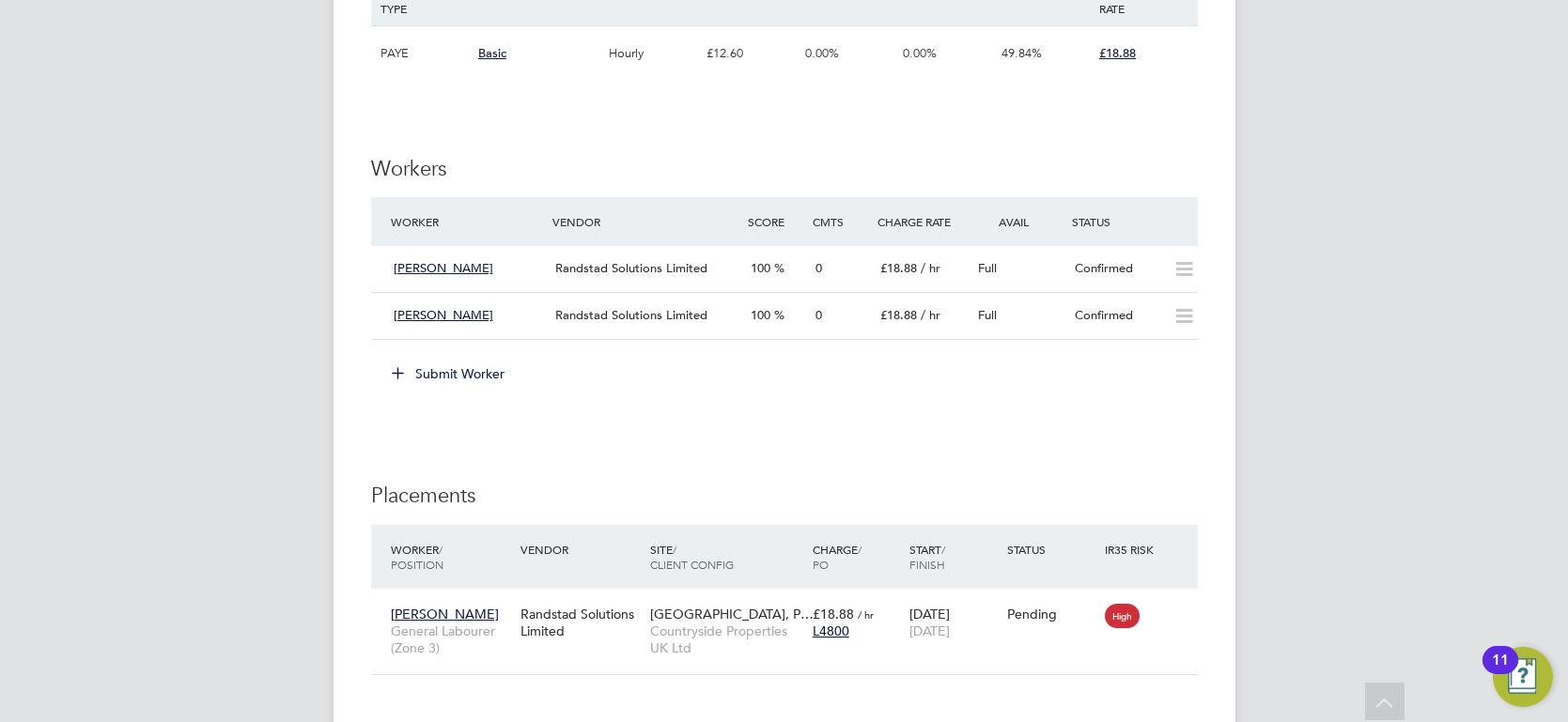
click at [1031, 418] on div "IR35 Determination IR35 Status Inside IR35 Status Determination Statement Role_…" at bounding box center [784, 120] width 827 height 2151
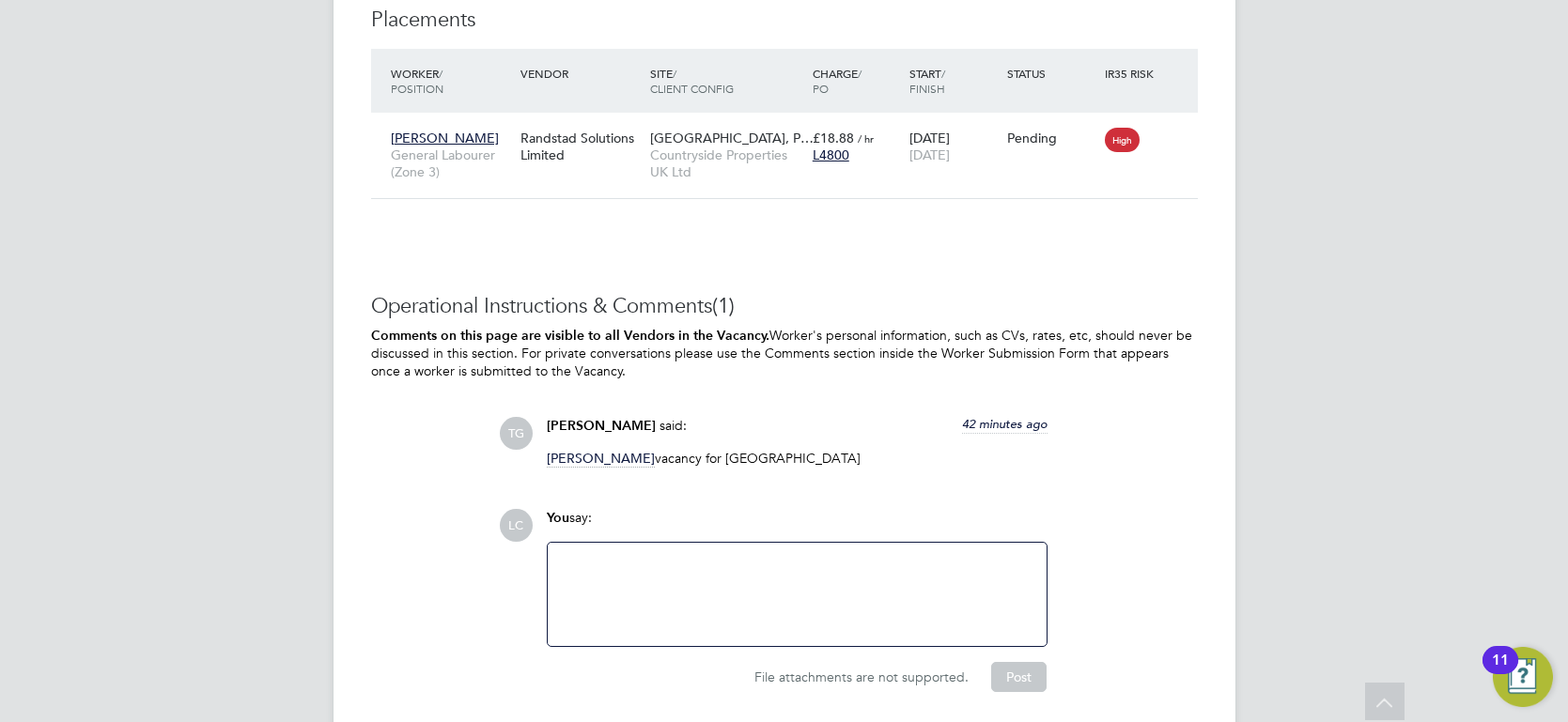
click at [1197, 428] on div "TG Tom Green said: 42 minutes ago Luke Carter vacancy for Malachi Show more" at bounding box center [848, 449] width 698 height 64
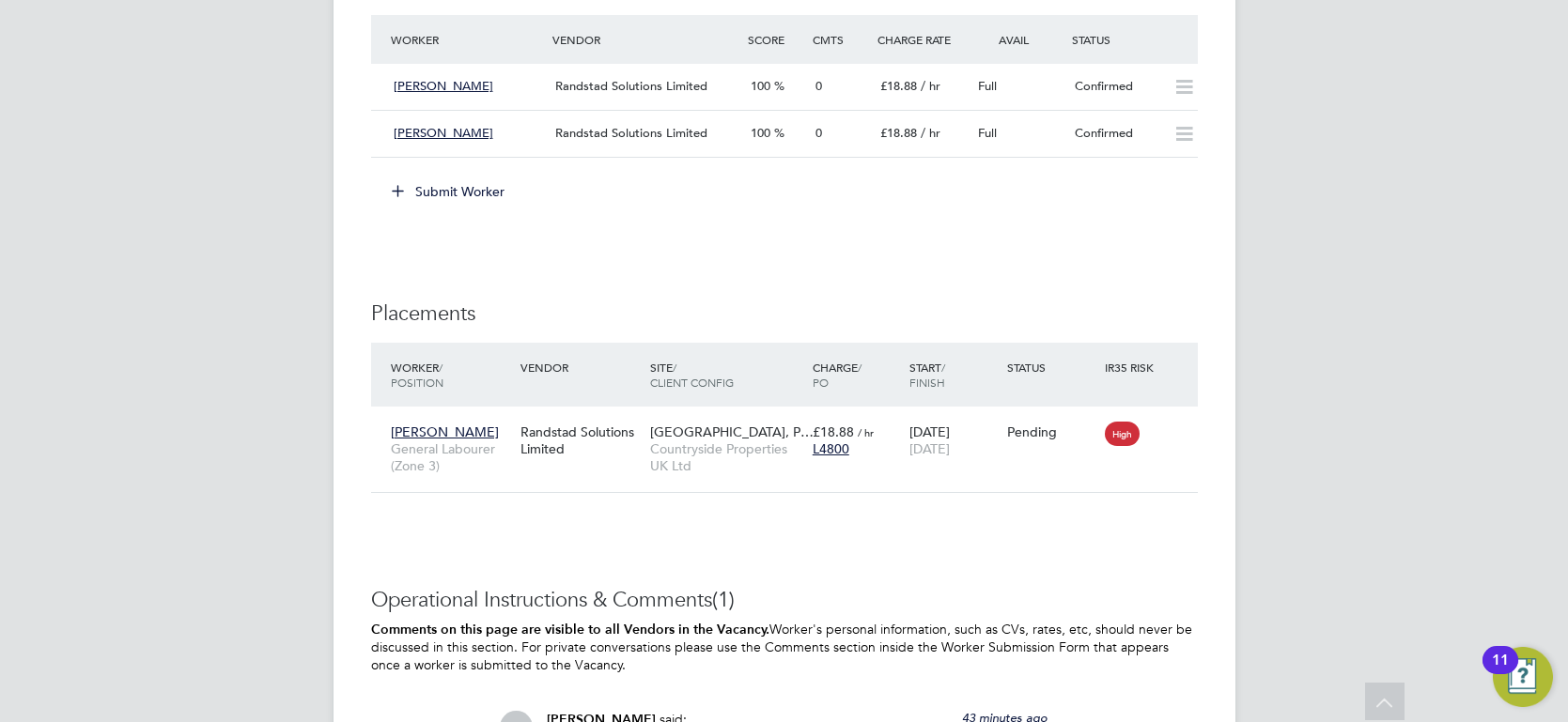
click at [932, 306] on h3 "Placements" at bounding box center [784, 315] width 827 height 28
click at [931, 306] on h3 "Placements" at bounding box center [784, 315] width 827 height 28
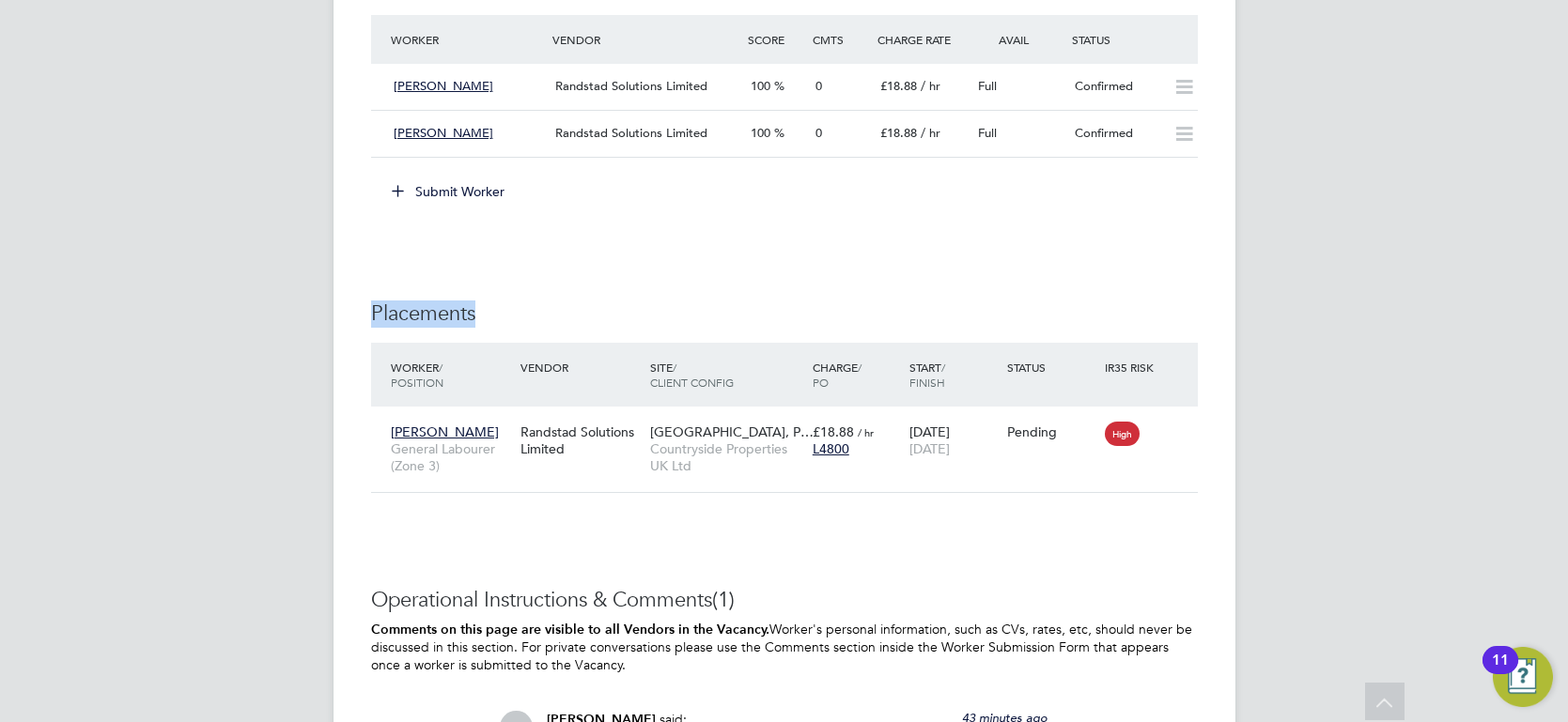
click at [931, 306] on h3 "Placements" at bounding box center [784, 315] width 827 height 28
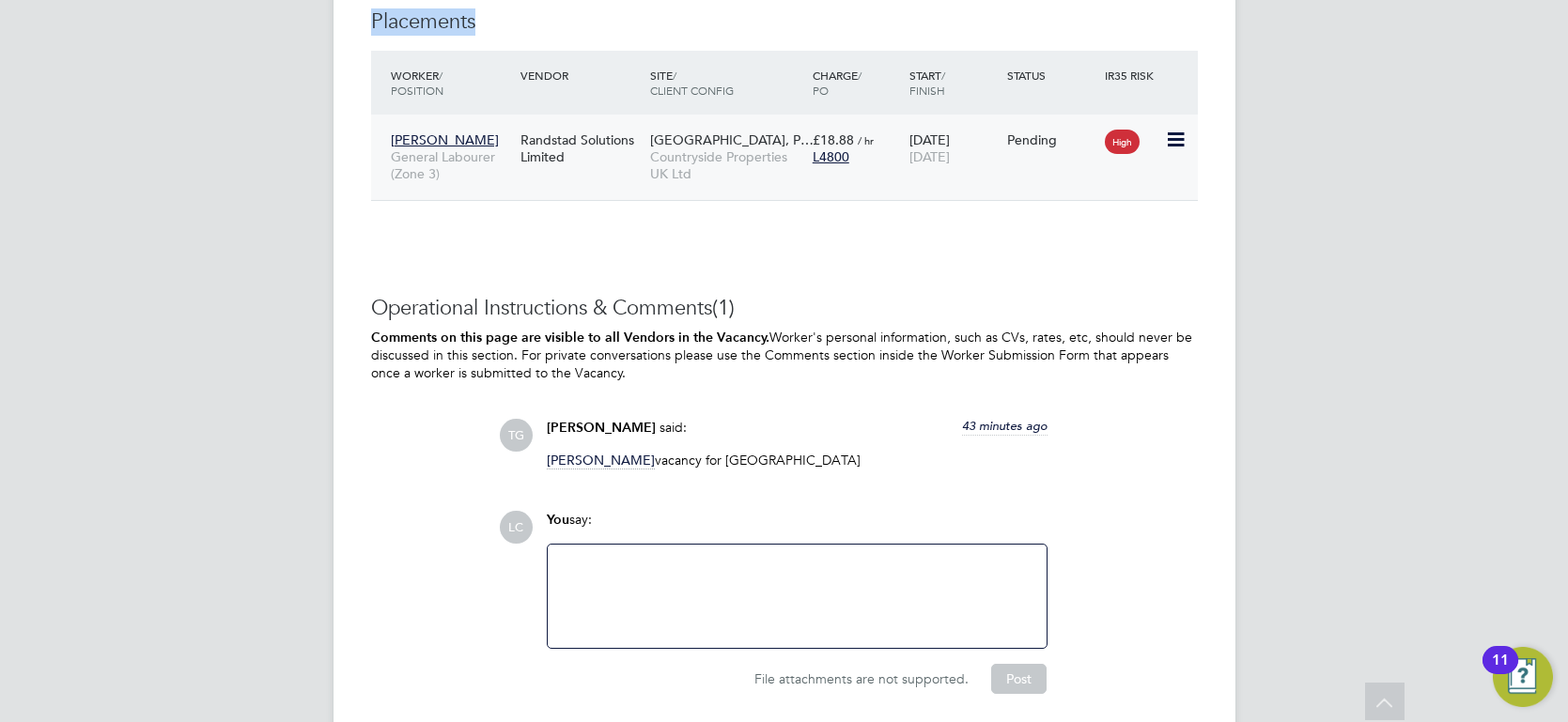
click at [1180, 137] on icon at bounding box center [1173, 139] width 19 height 23
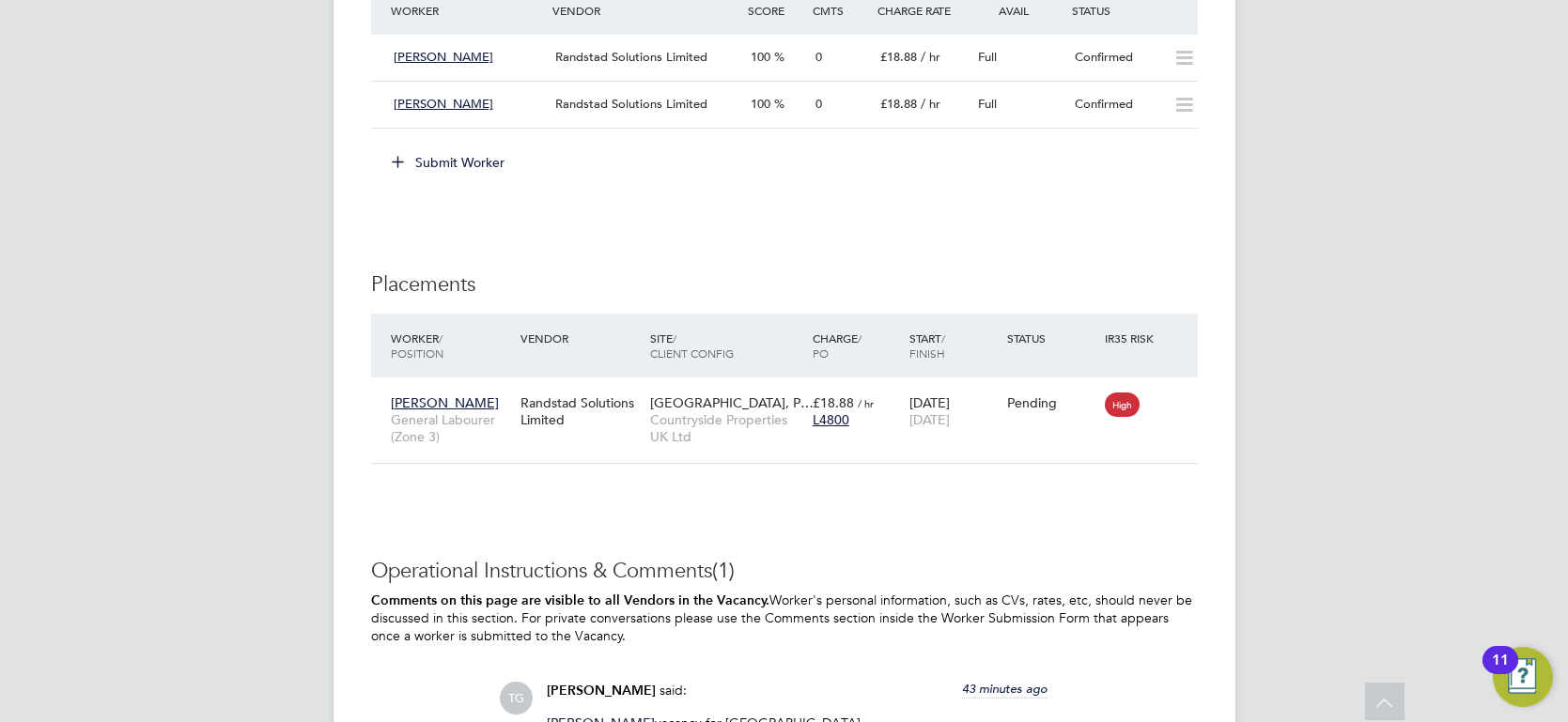
scroll to position [1568, 0]
click at [1174, 391] on icon at bounding box center [1173, 401] width 19 height 23
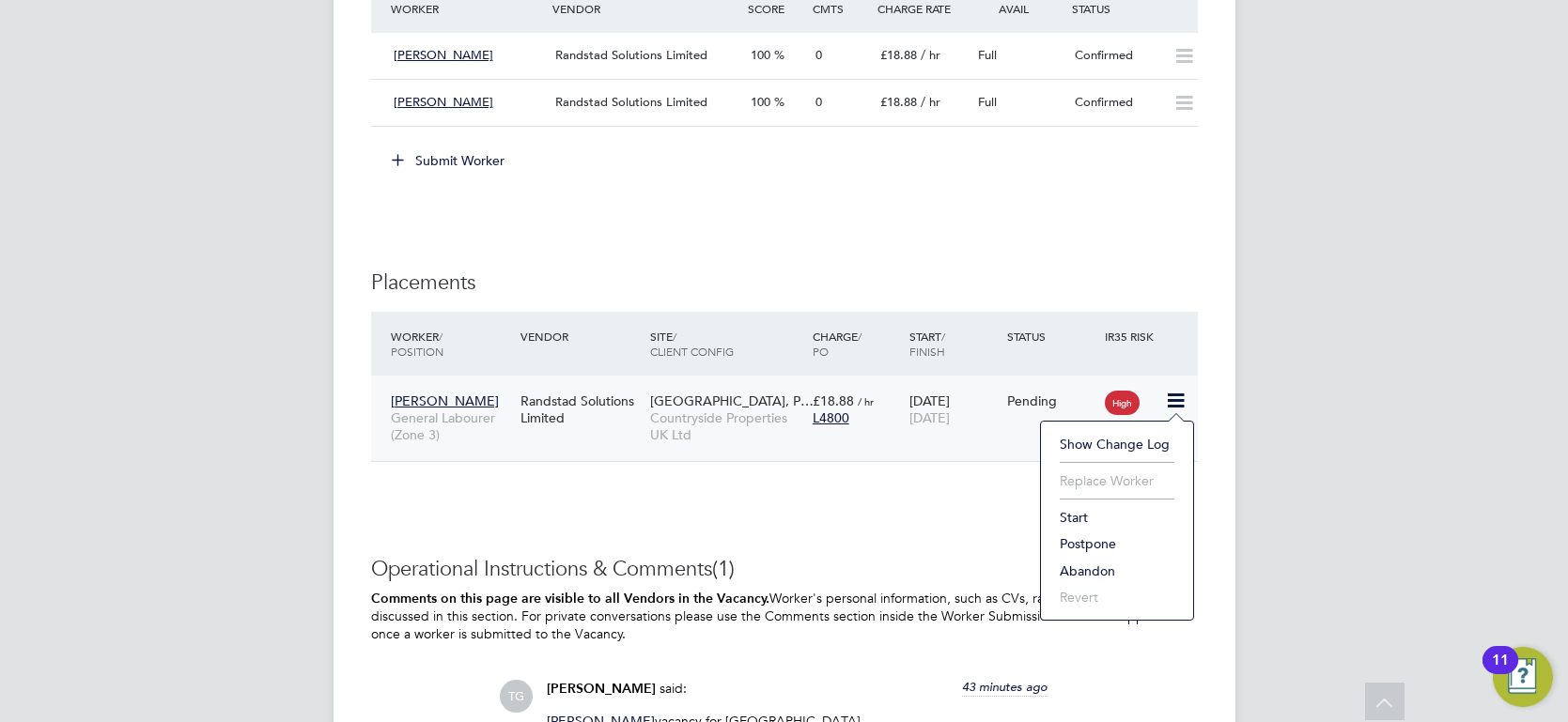
click at [1173, 391] on icon at bounding box center [1173, 401] width 19 height 23
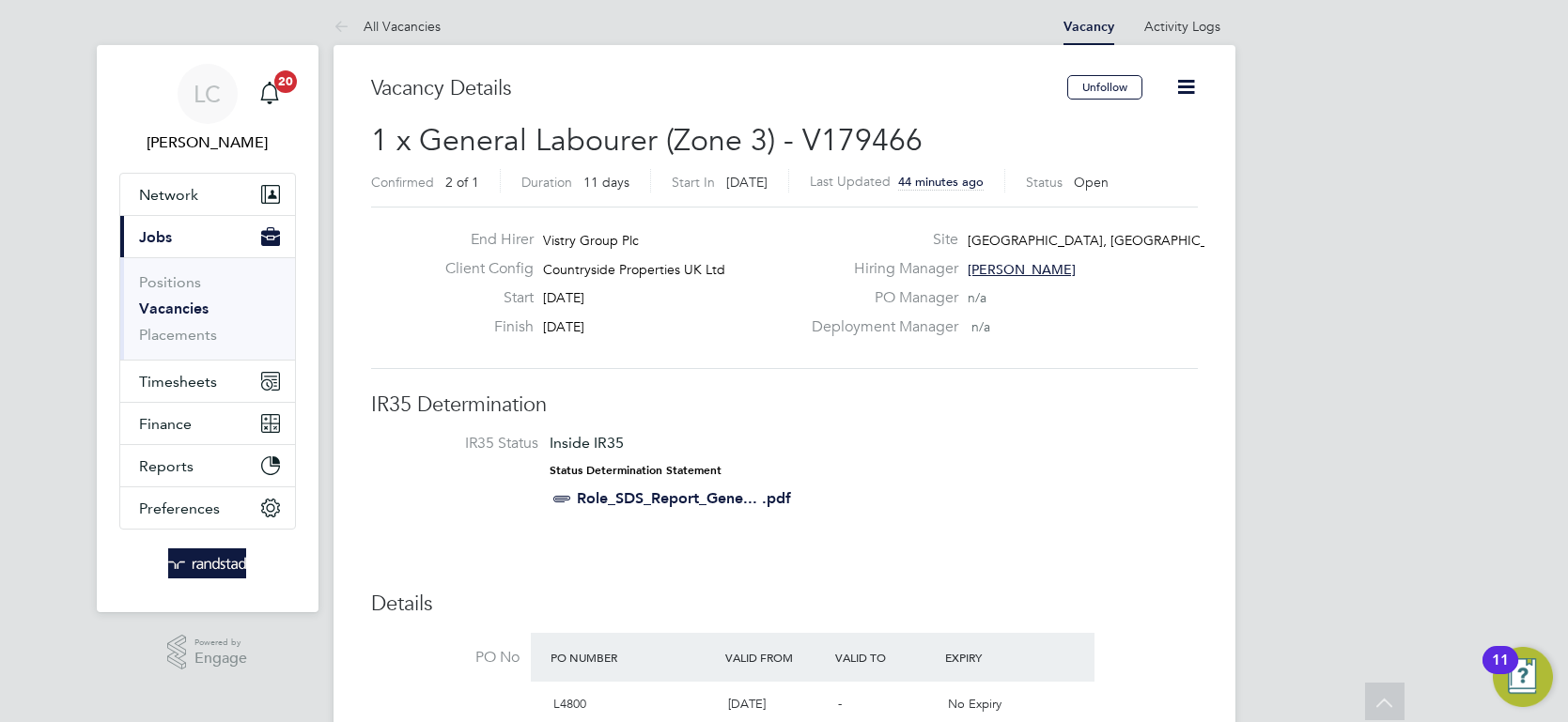
scroll to position [0, 0]
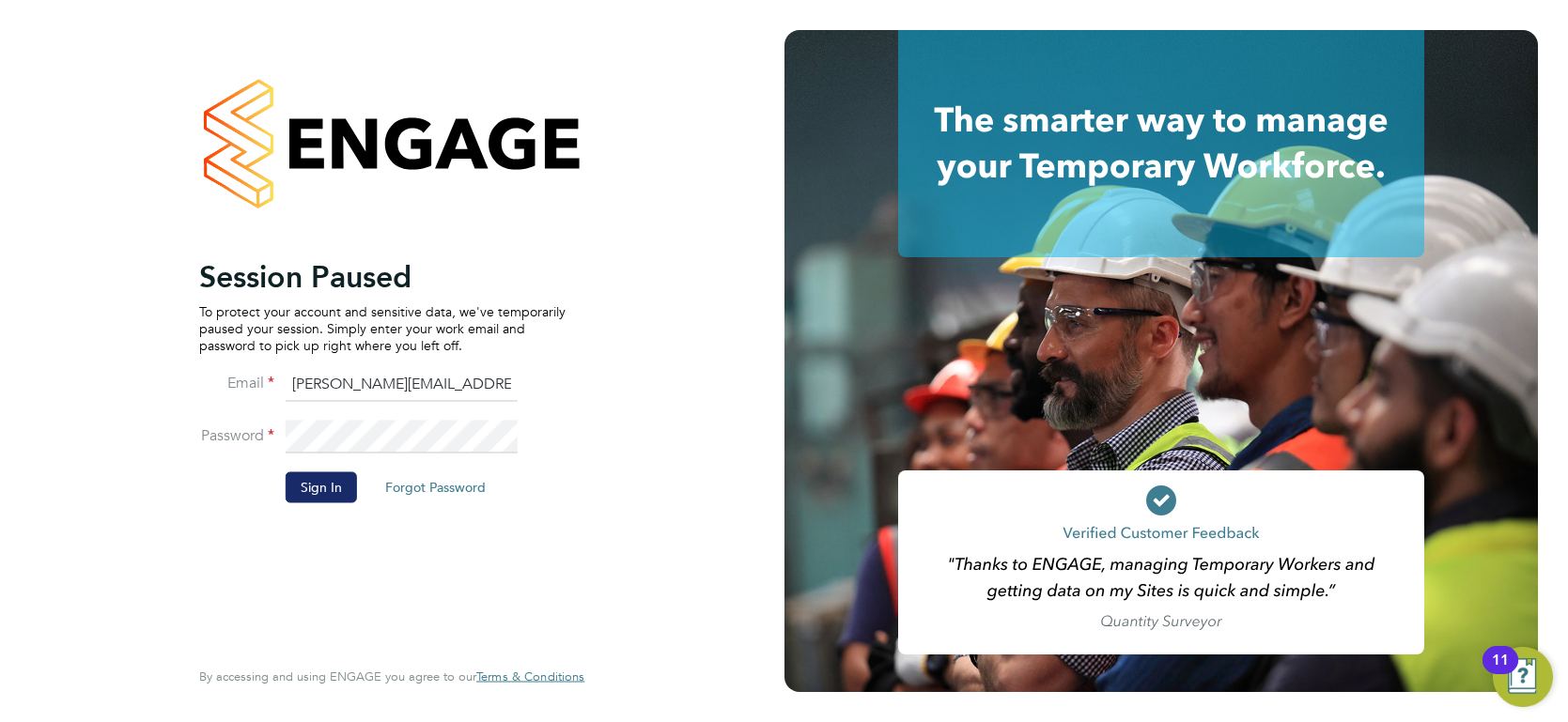
click at [318, 481] on button "Sign In" at bounding box center [322, 488] width 71 height 30
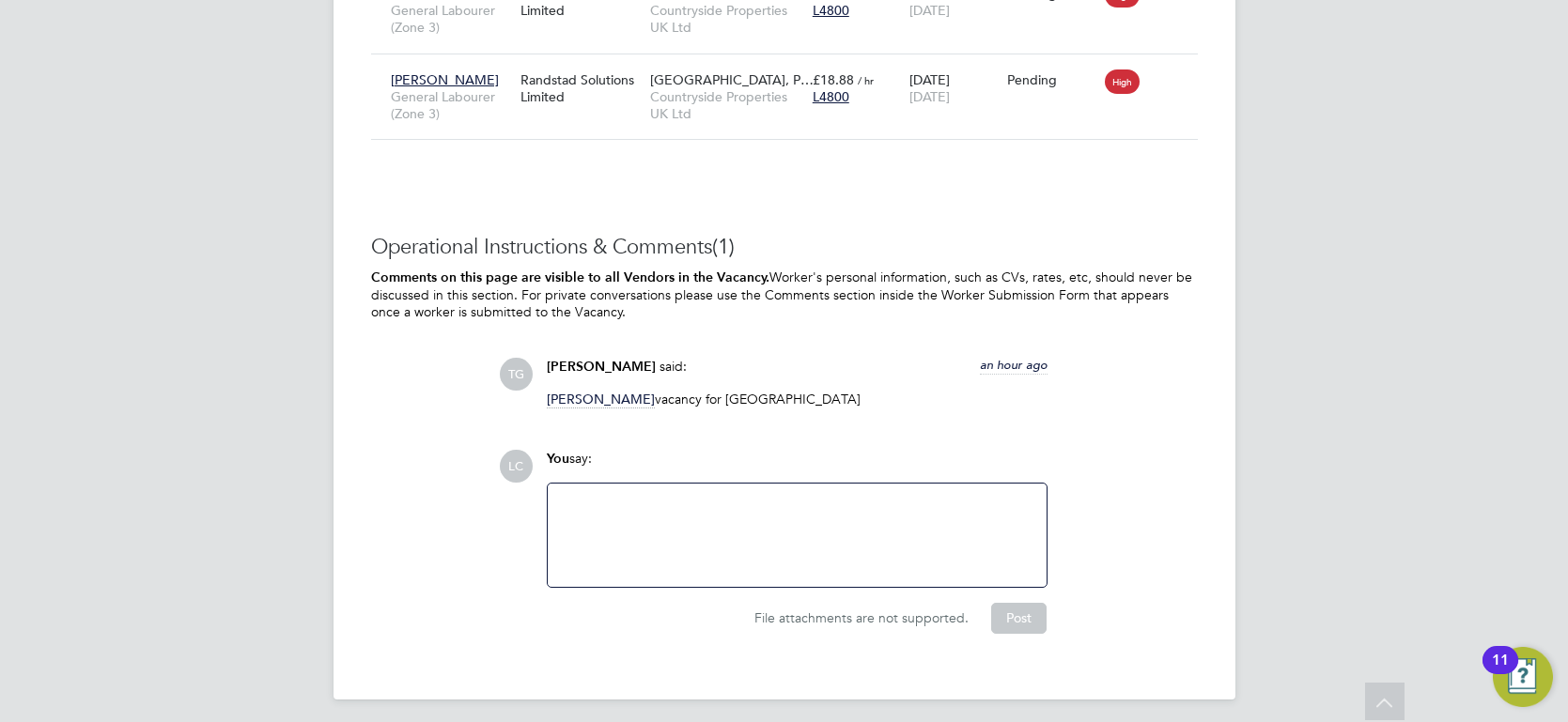
scroll to position [1981, 0]
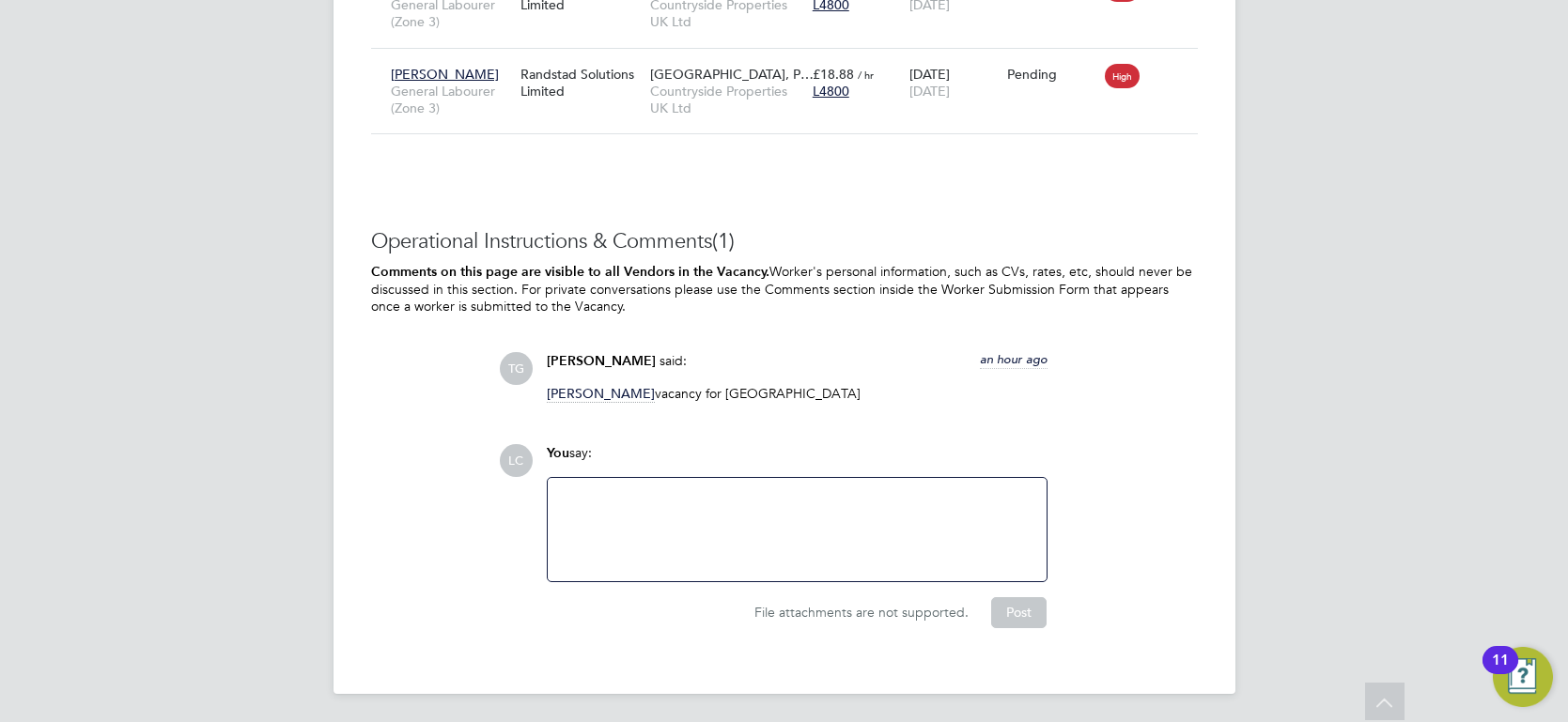
click at [766, 493] on div at bounding box center [796, 530] width 476 height 81
click at [917, 502] on div "Hi Tom , please can you amend start date to" at bounding box center [796, 530] width 476 height 81
click at [1029, 616] on button "Post" at bounding box center [1019, 612] width 55 height 30
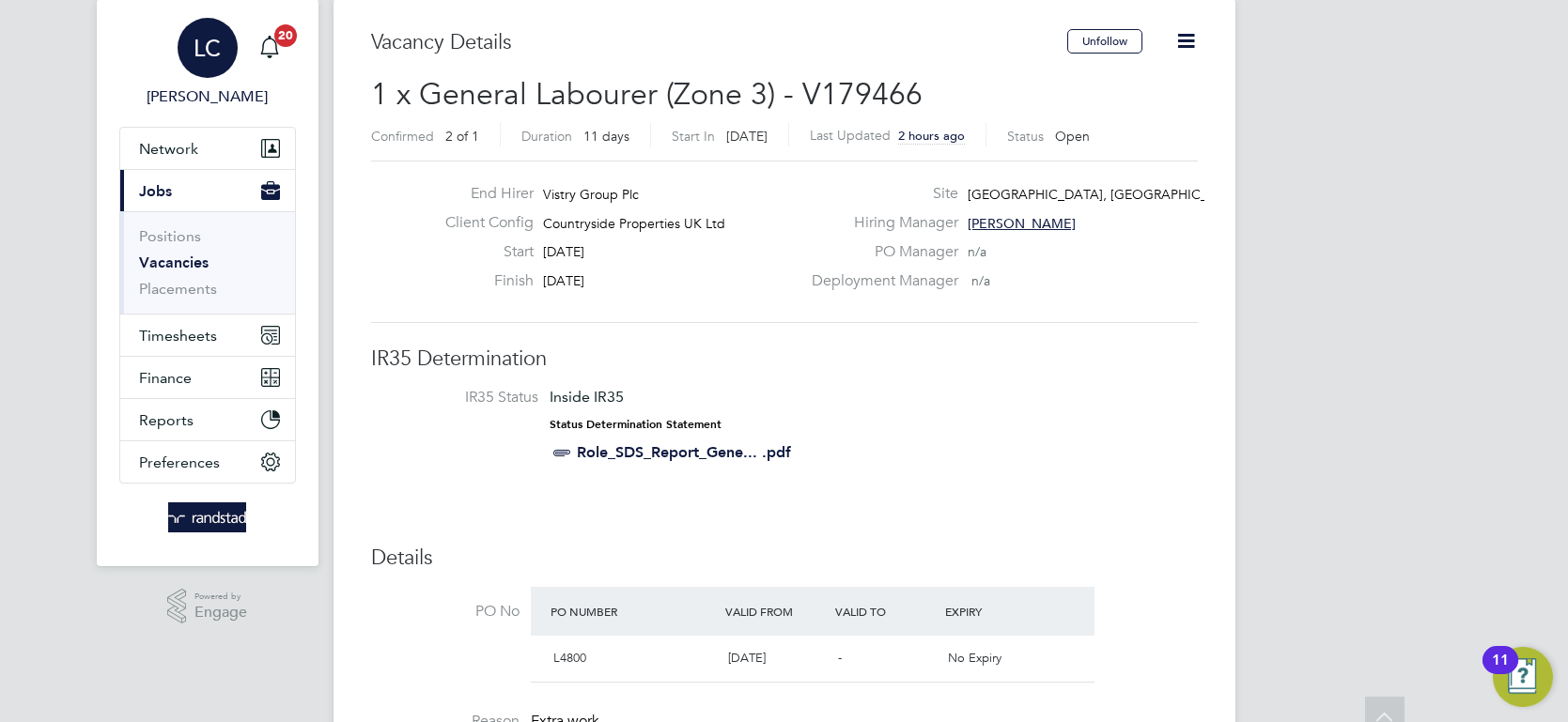
scroll to position [0, 0]
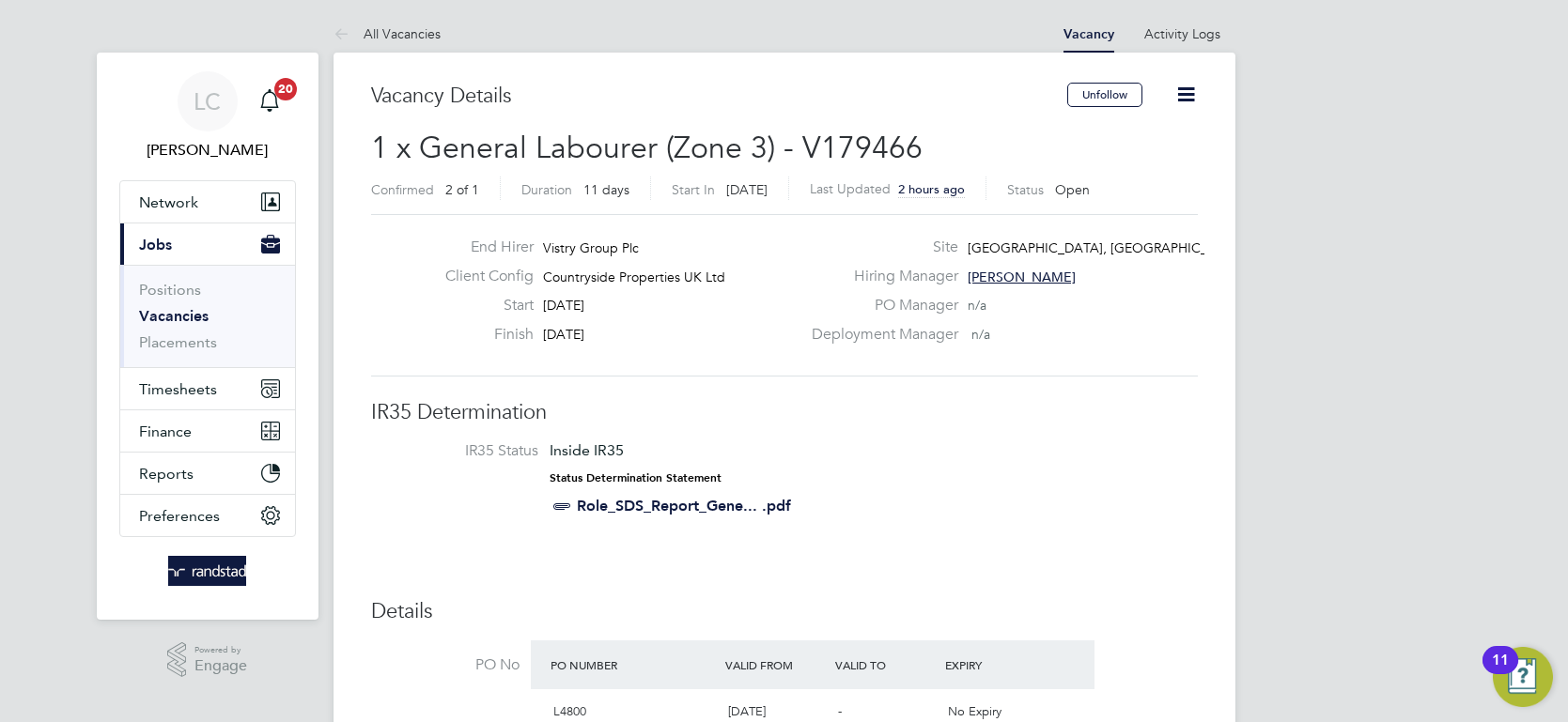
click at [1184, 92] on icon at bounding box center [1186, 95] width 24 height 24
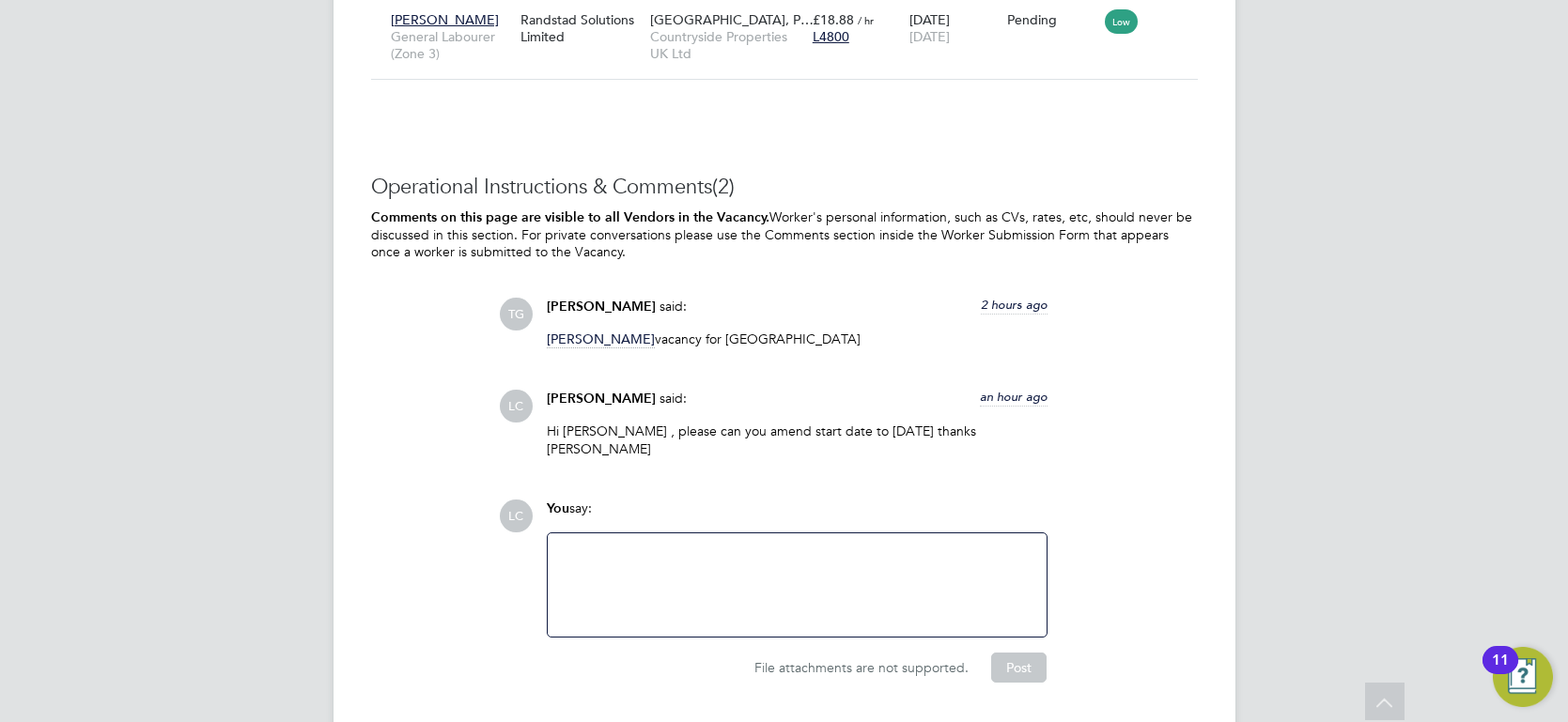
scroll to position [2037, 0]
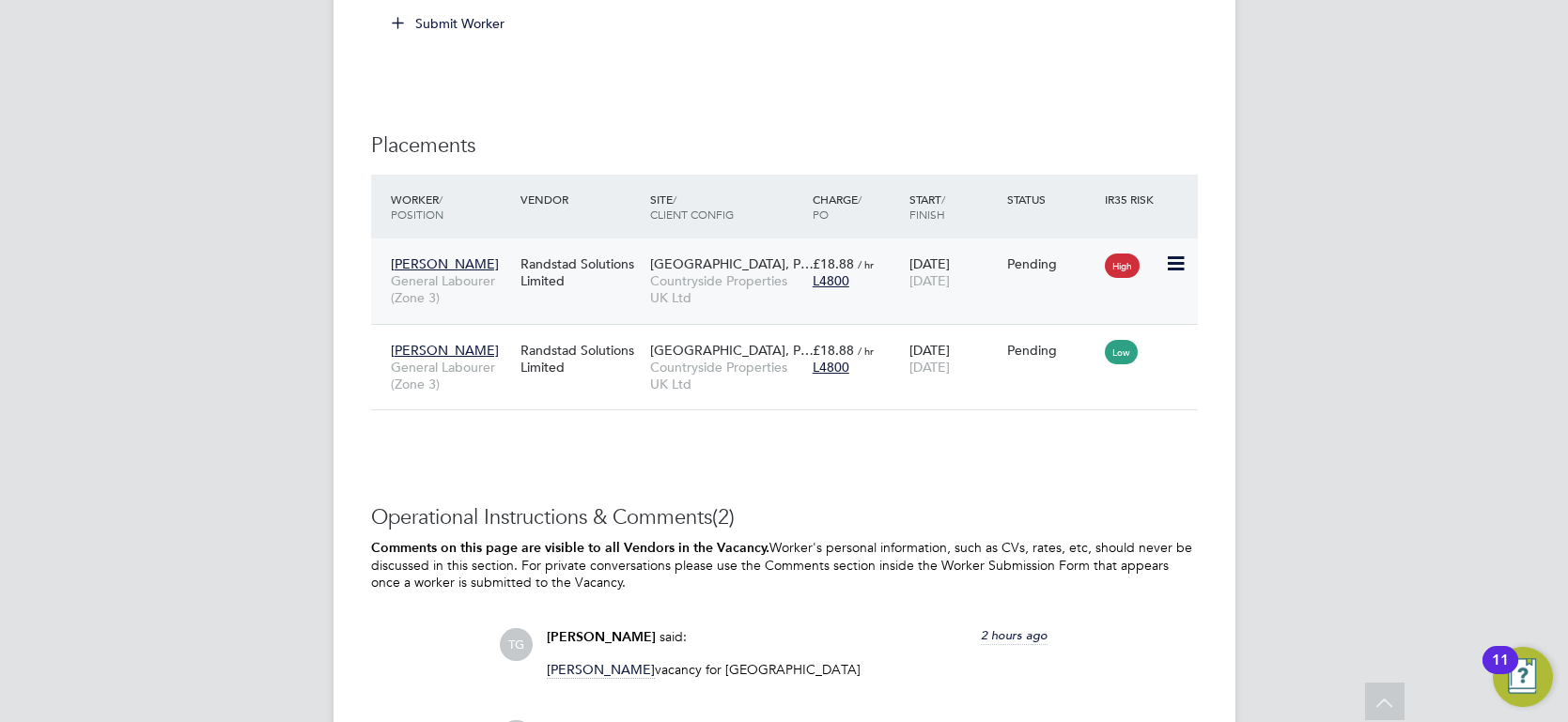
scroll to position [1709, 0]
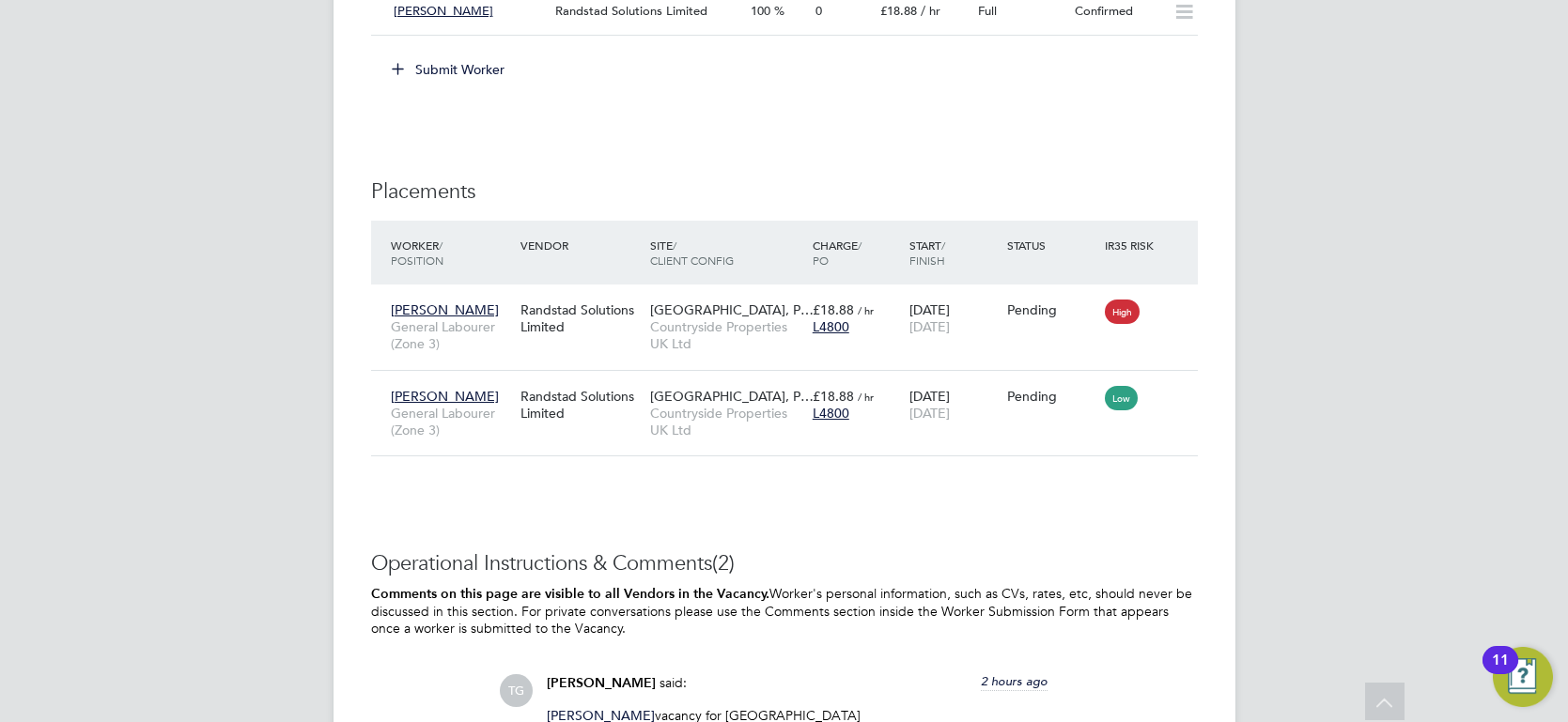
scroll to position [0, 0]
click at [1179, 319] on icon at bounding box center [1173, 310] width 19 height 23
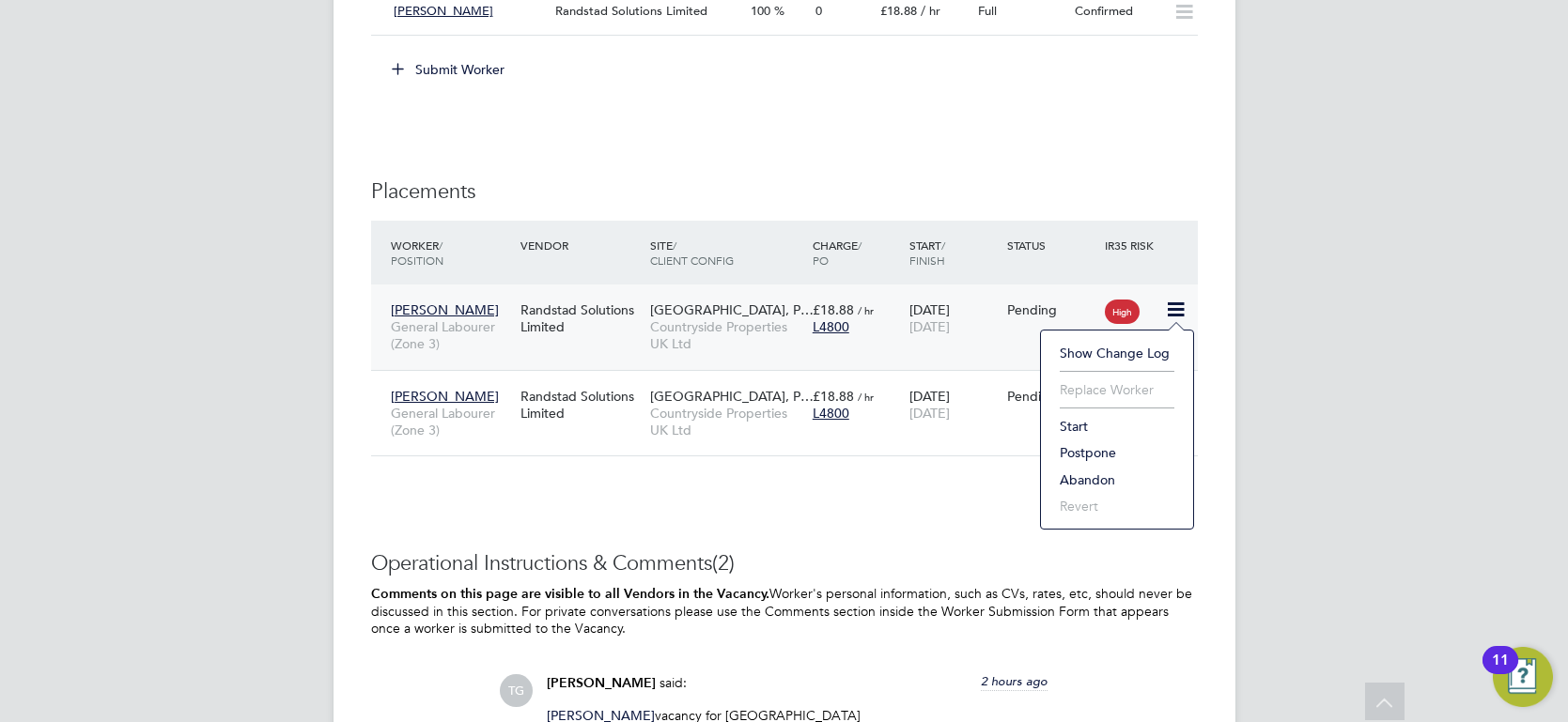
click at [1087, 418] on li "Start" at bounding box center [1117, 426] width 134 height 27
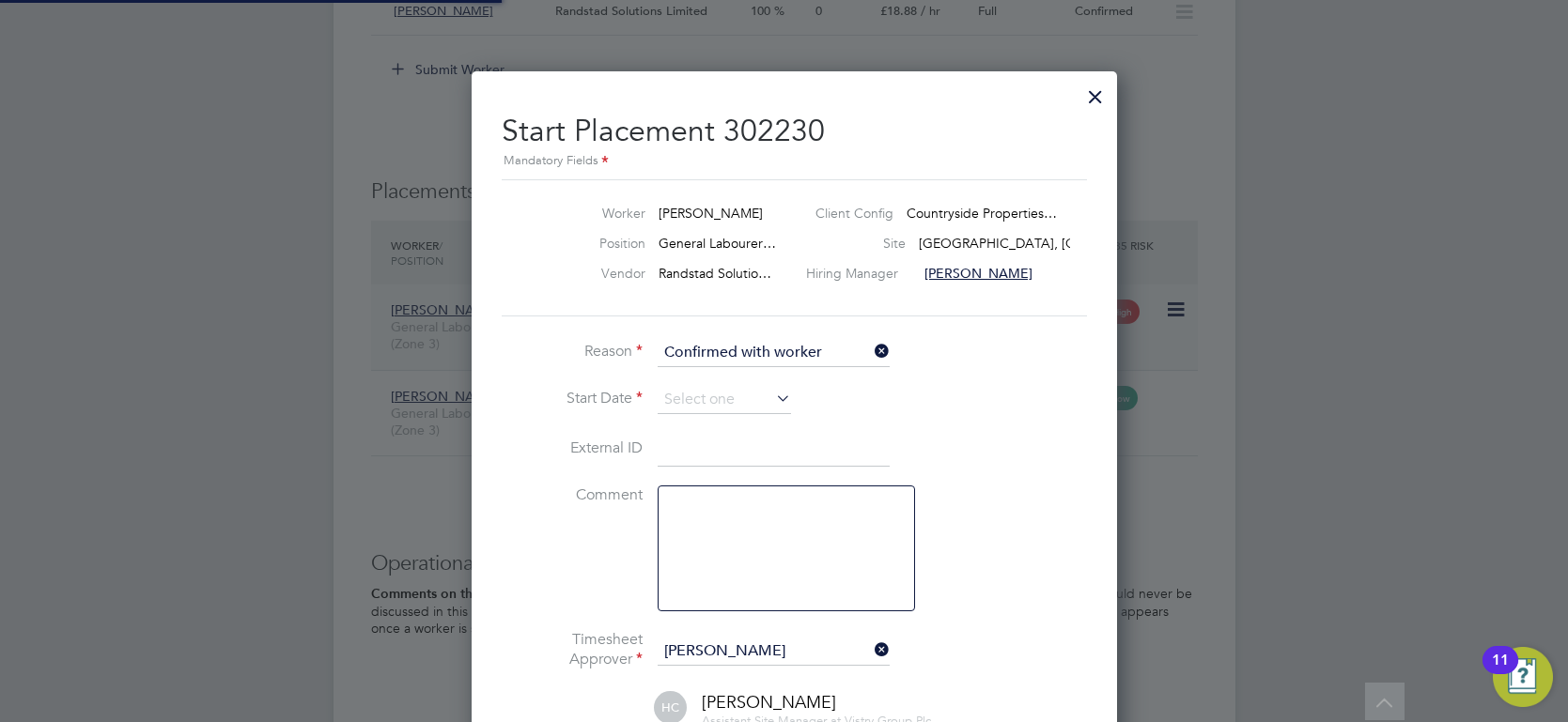
scroll to position [18, 231]
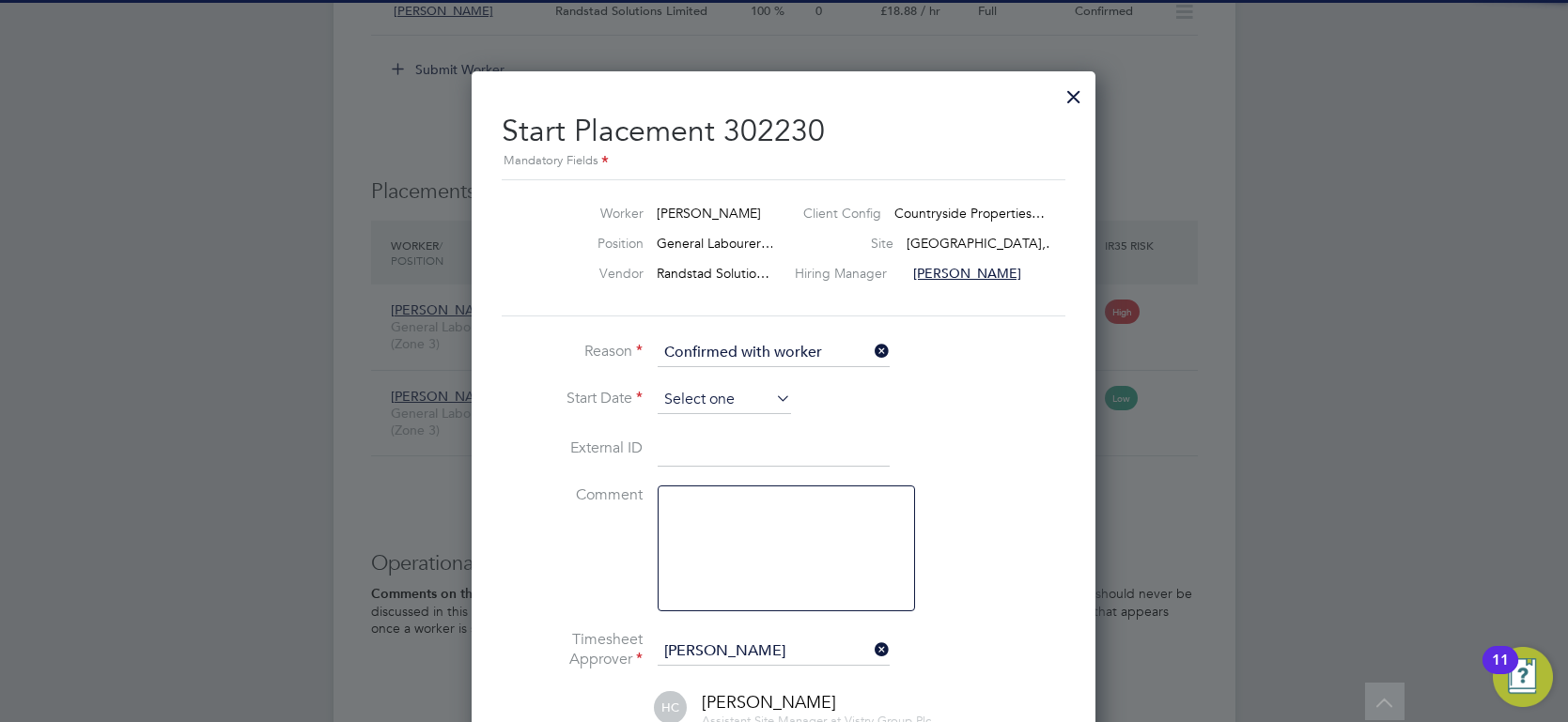
click at [724, 406] on input at bounding box center [724, 400] width 134 height 28
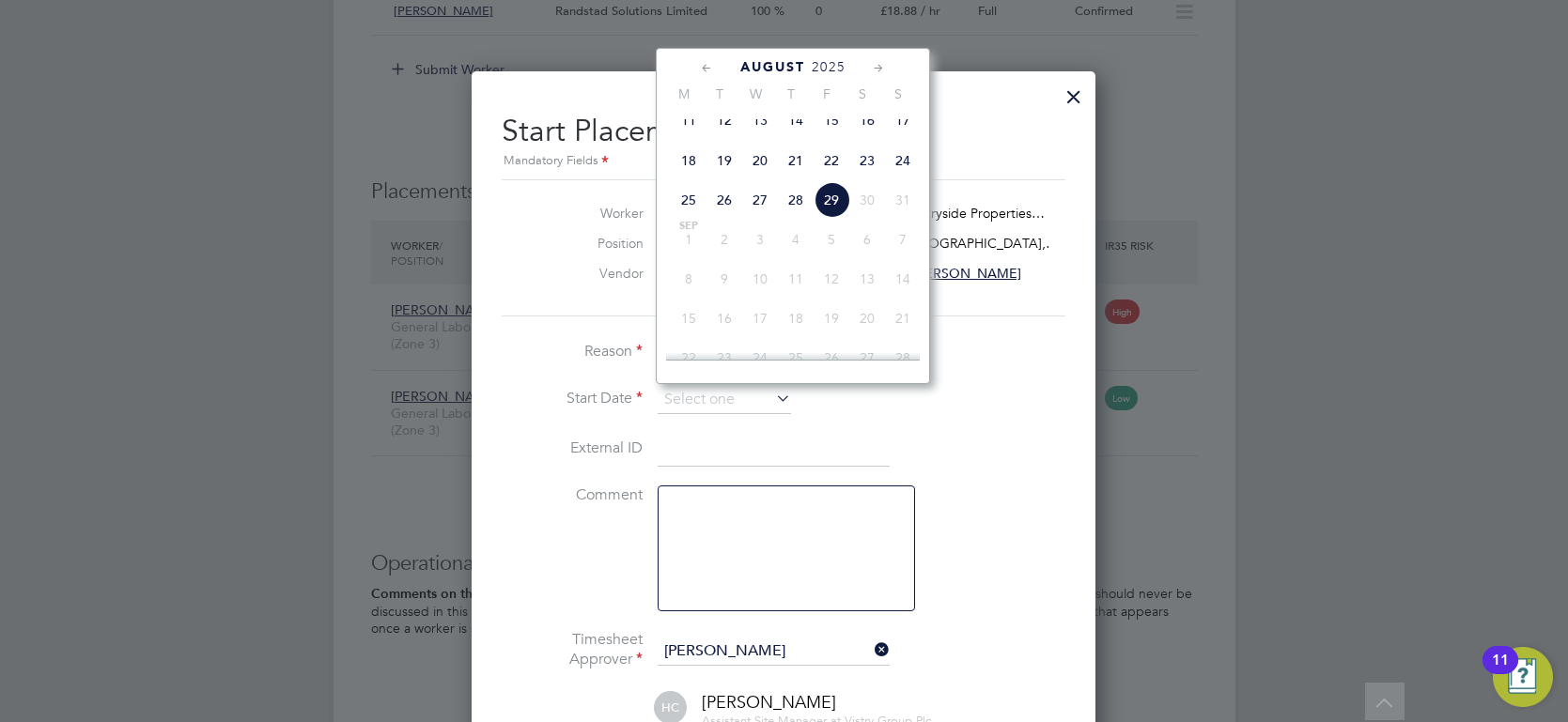
click at [696, 176] on span "18" at bounding box center [689, 160] width 36 height 36
type input "18 Aug 2025"
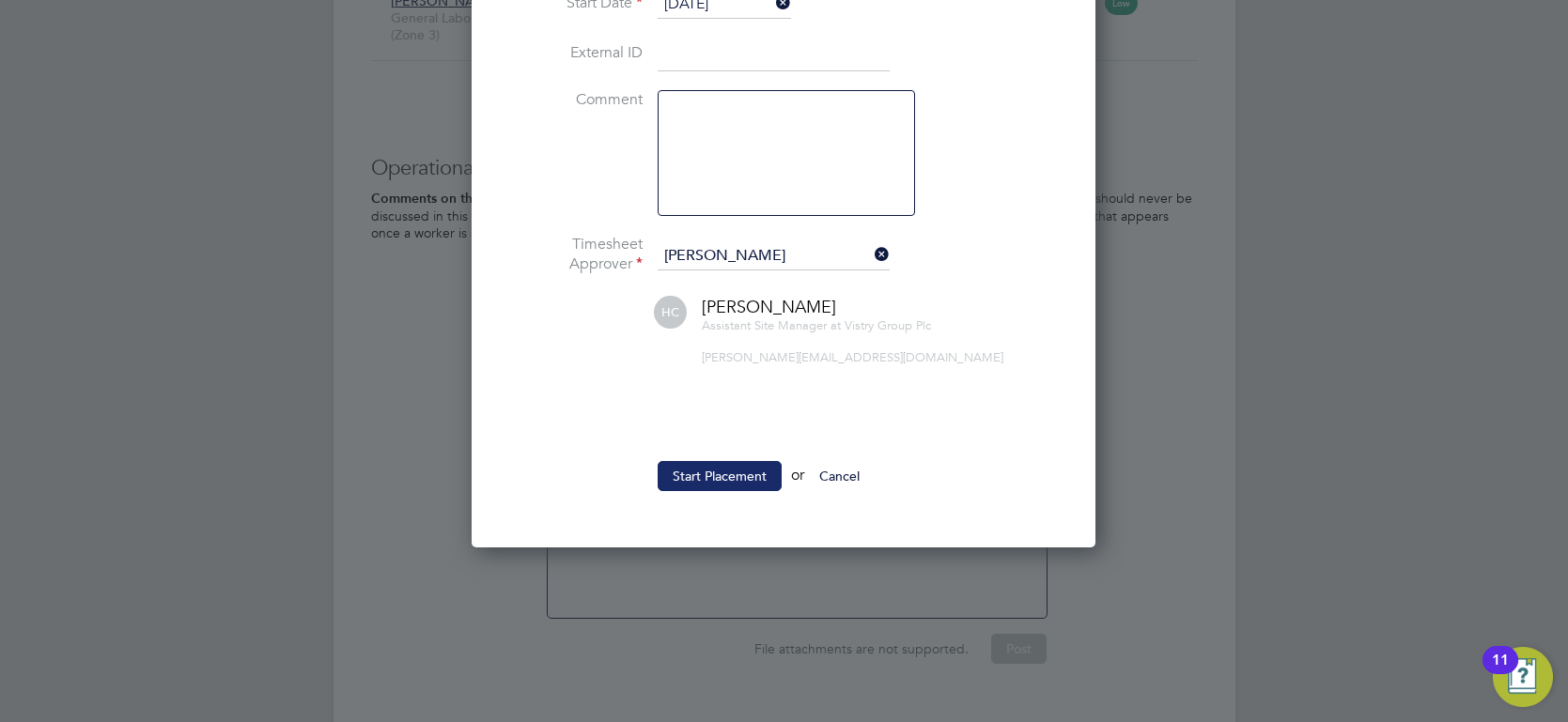
scroll to position [2073, 0]
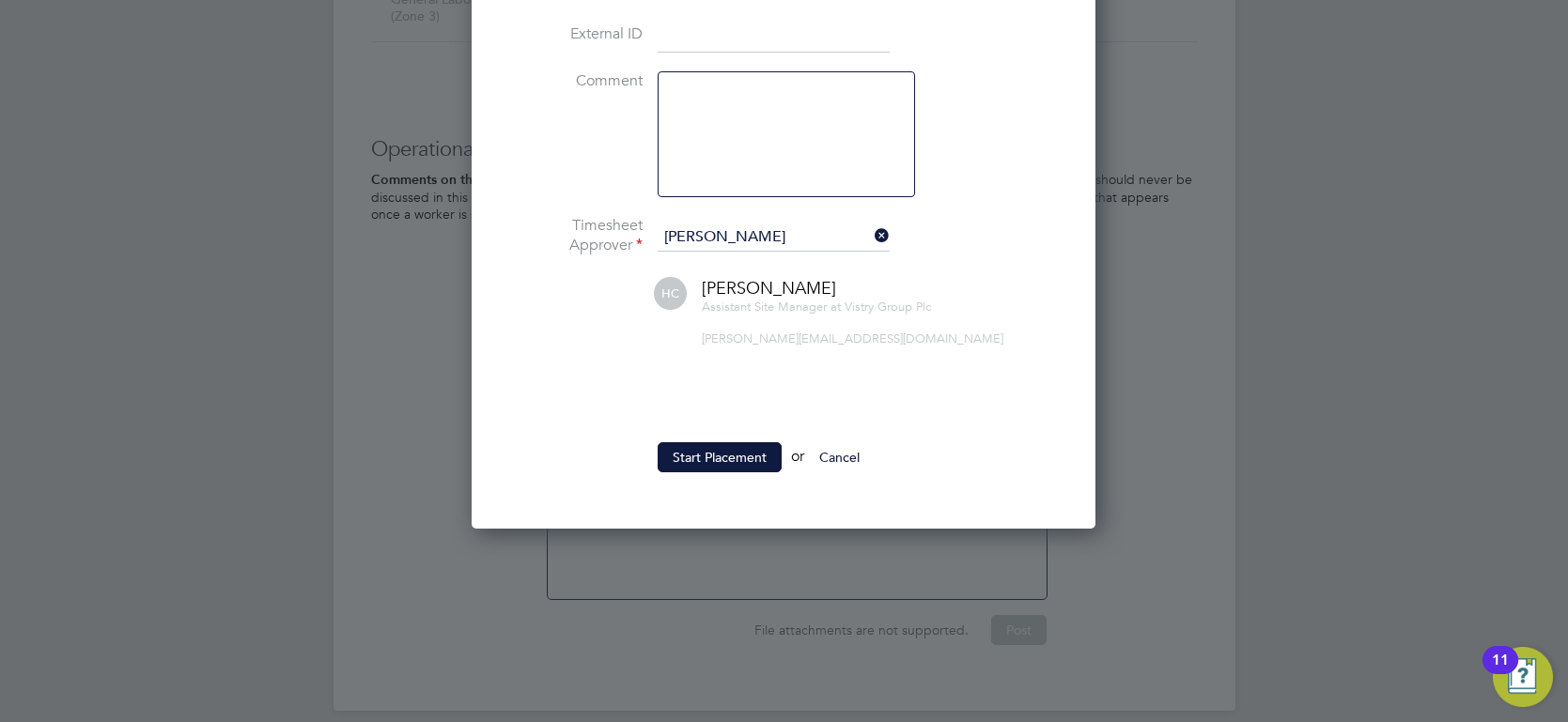
click at [832, 231] on input "[PERSON_NAME]" at bounding box center [774, 237] width 232 height 28
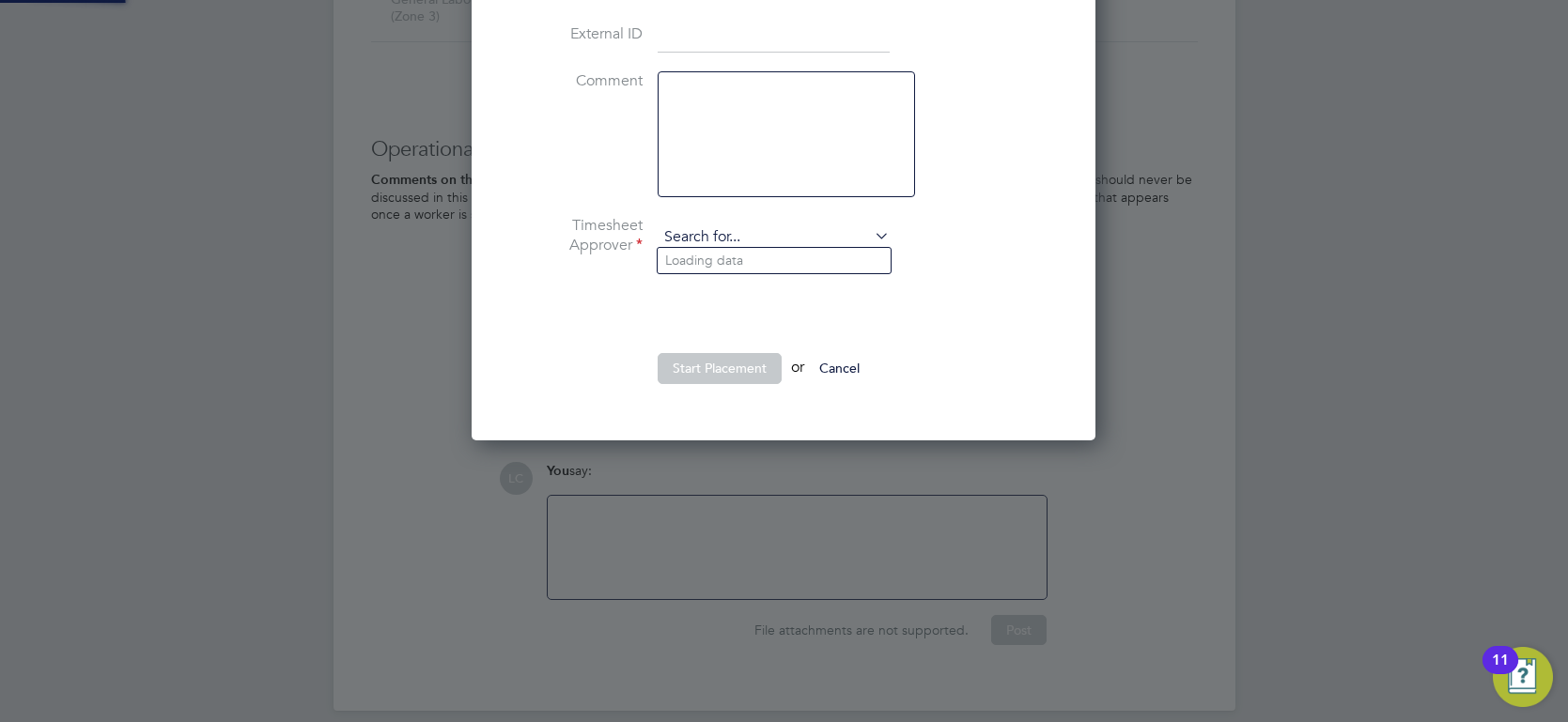
scroll to position [9, 9]
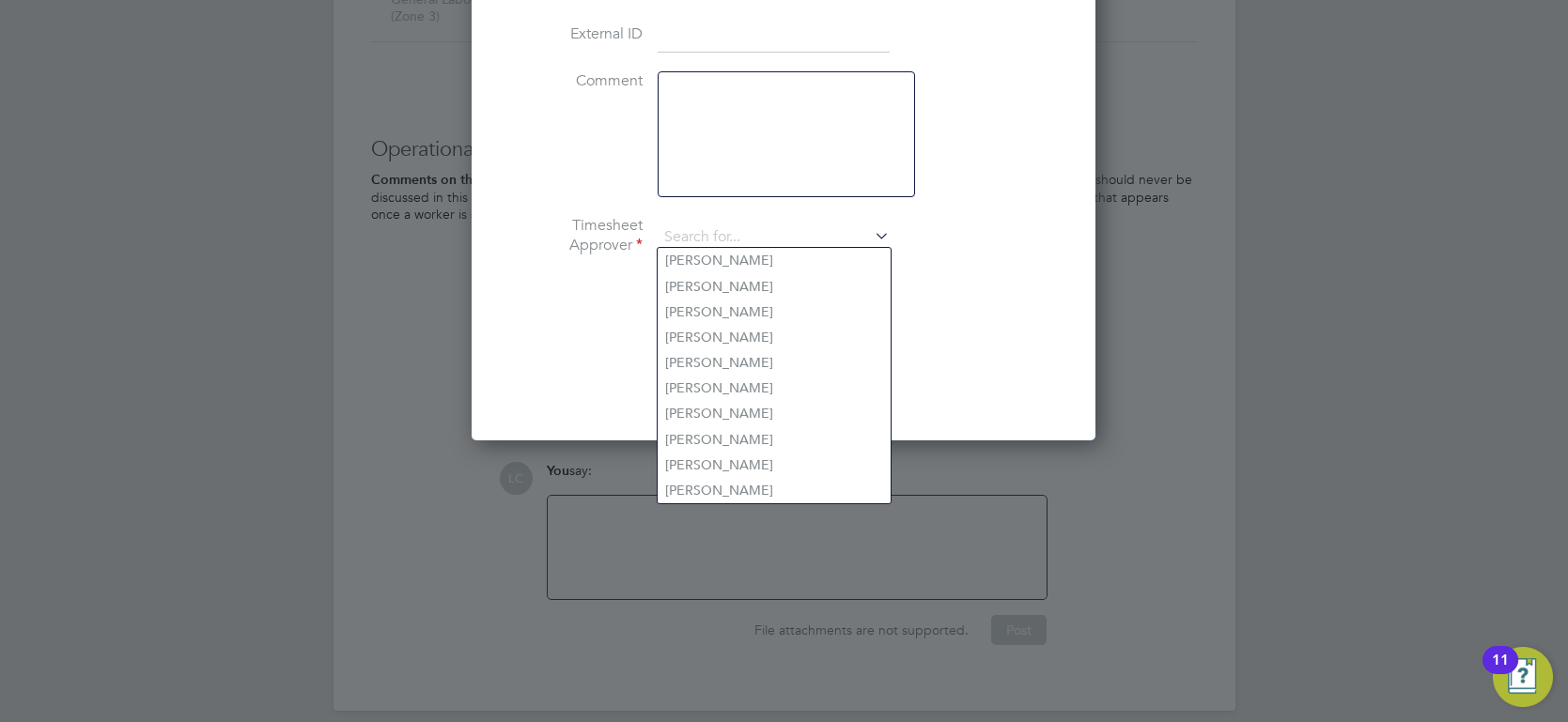
click at [952, 221] on li "Timesheet Approver" at bounding box center [784, 246] width 564 height 62
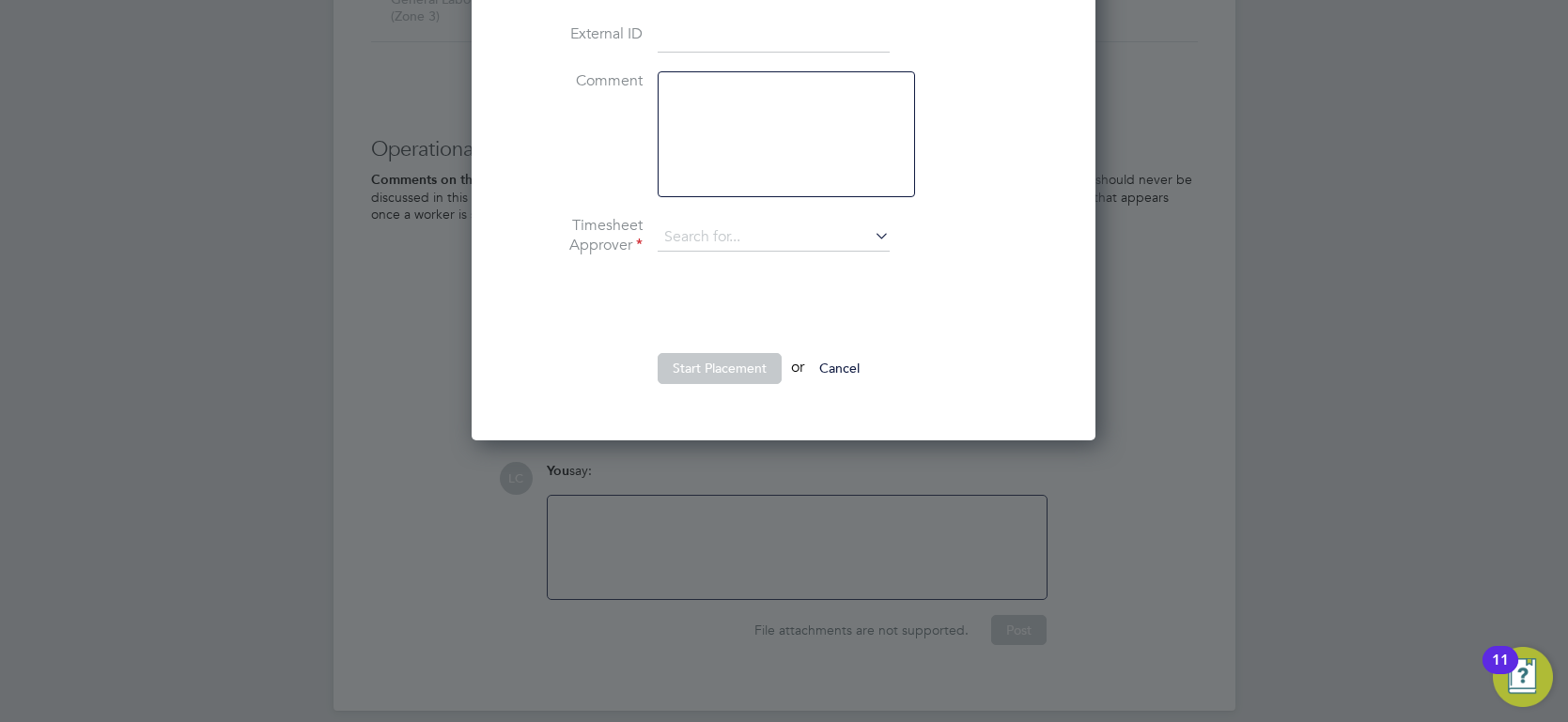
click at [871, 228] on icon at bounding box center [871, 235] width 0 height 27
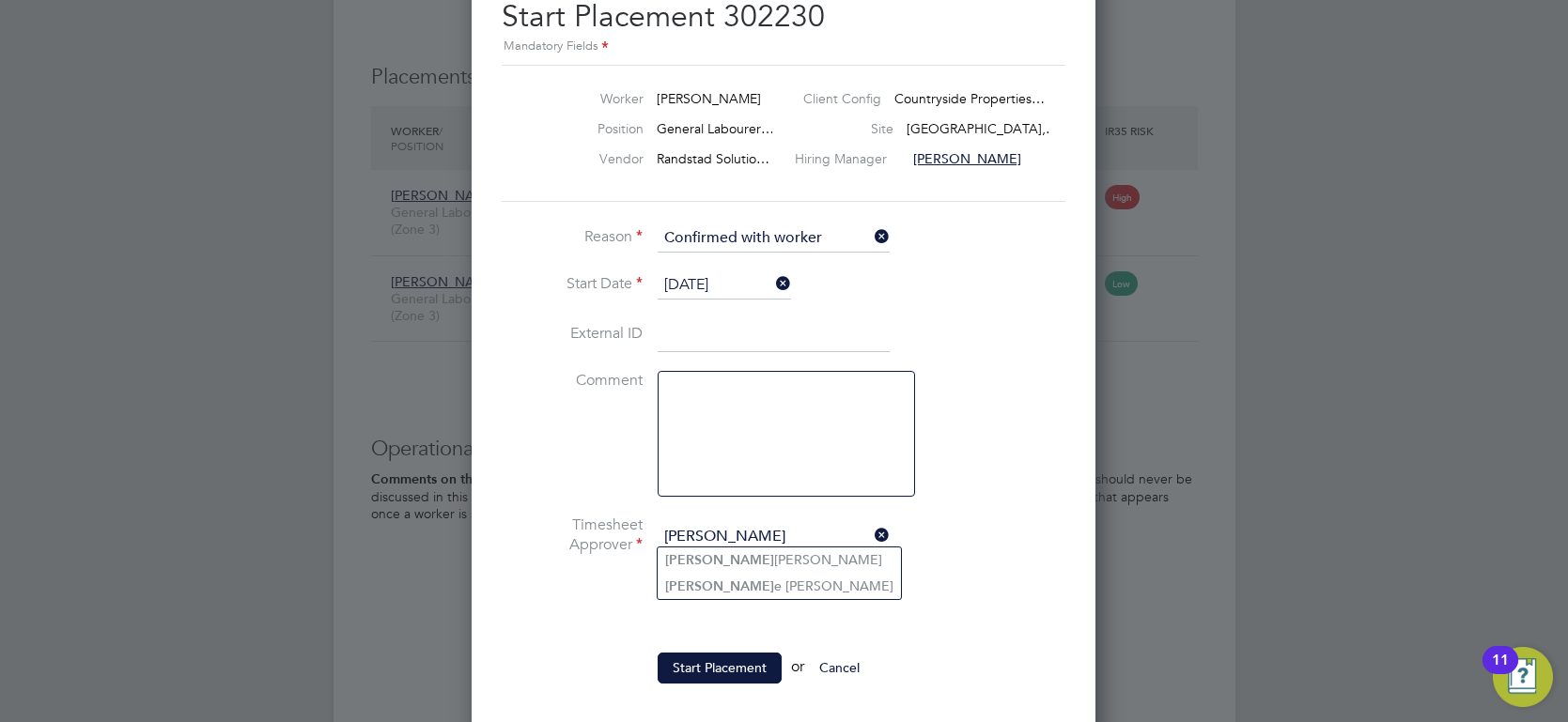
scroll to position [1965, 0]
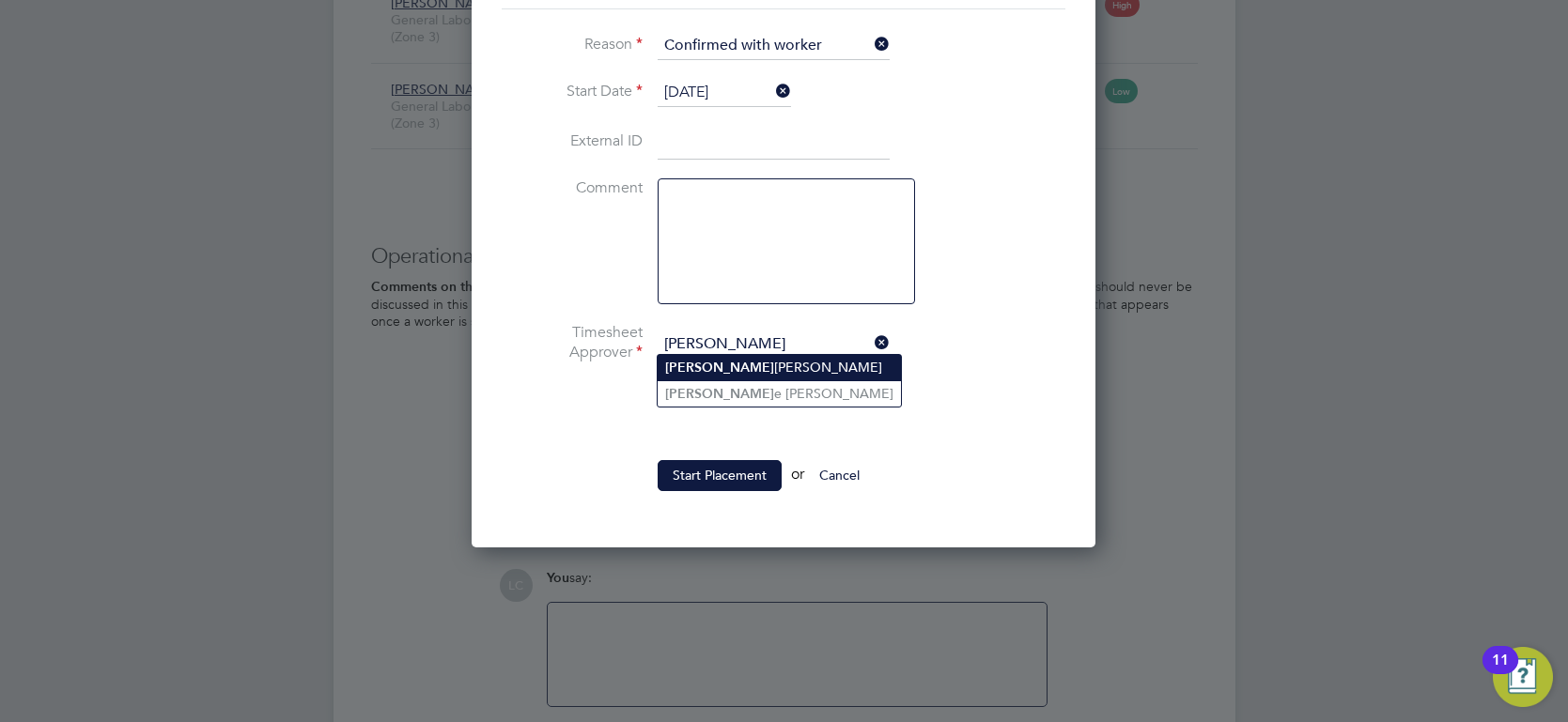
click at [747, 374] on li "Hann ah Cornford" at bounding box center [780, 368] width 243 height 26
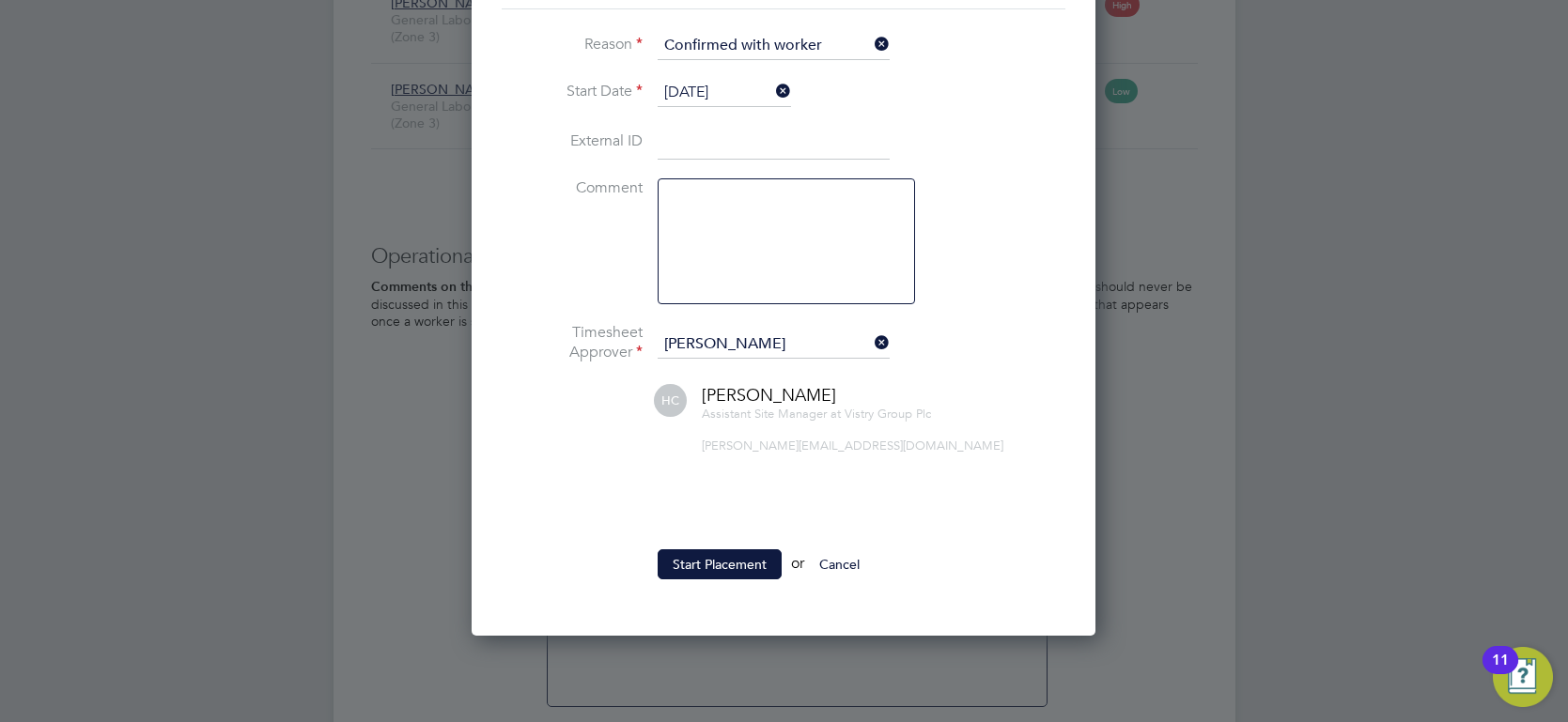
type input "[PERSON_NAME]"
click at [696, 561] on button "Start Placement" at bounding box center [719, 564] width 124 height 30
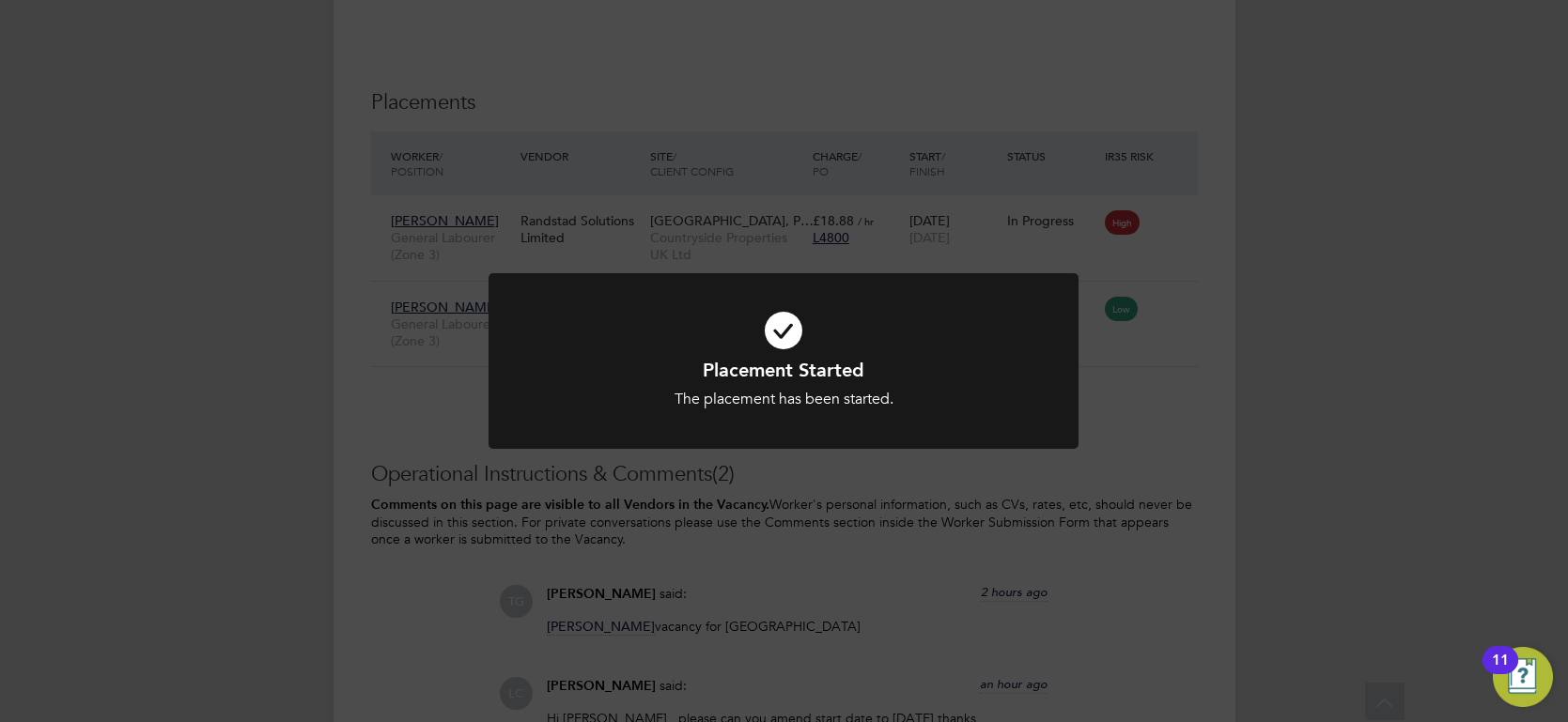
click at [972, 512] on div "Placement Started The placement has been started. Cancel Okay" at bounding box center [784, 361] width 1568 height 722
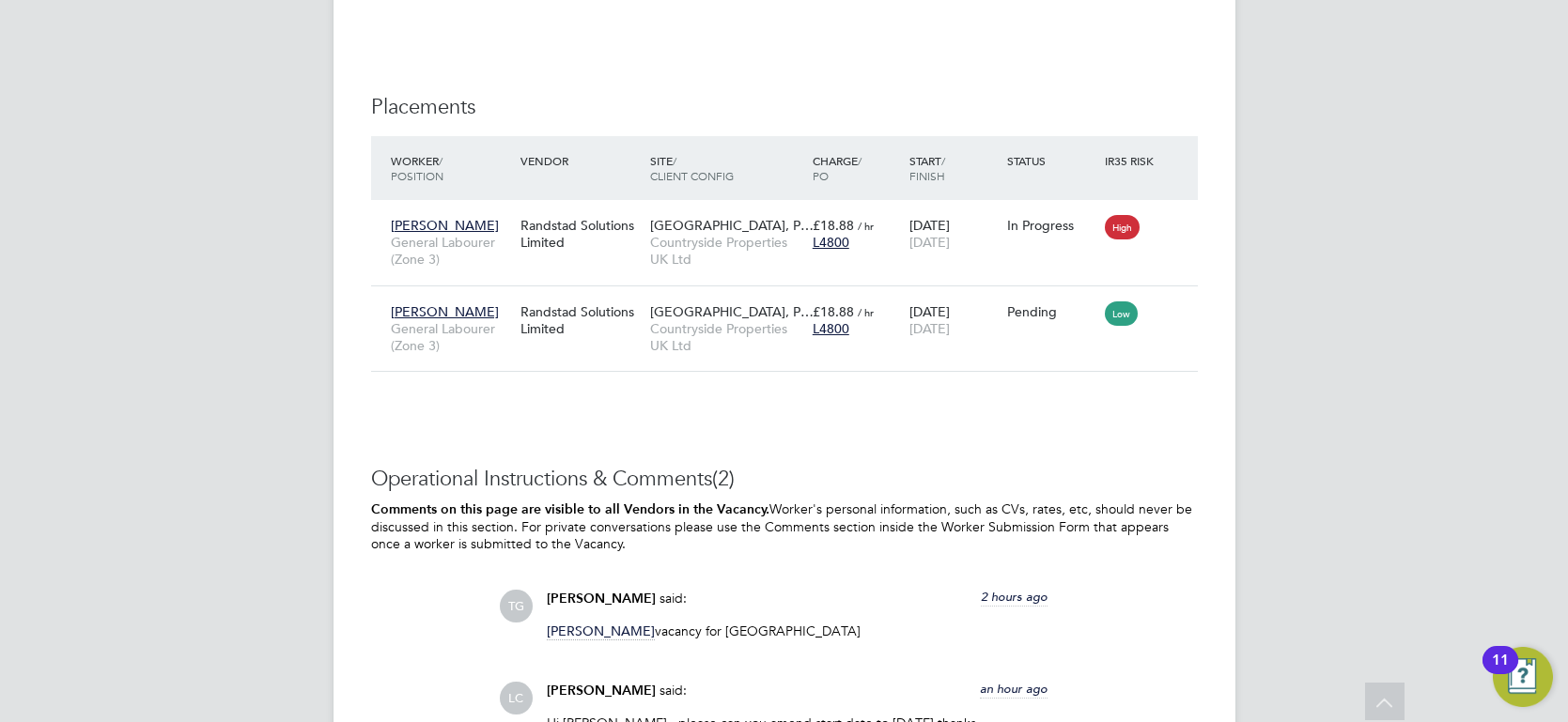
scroll to position [1713, 0]
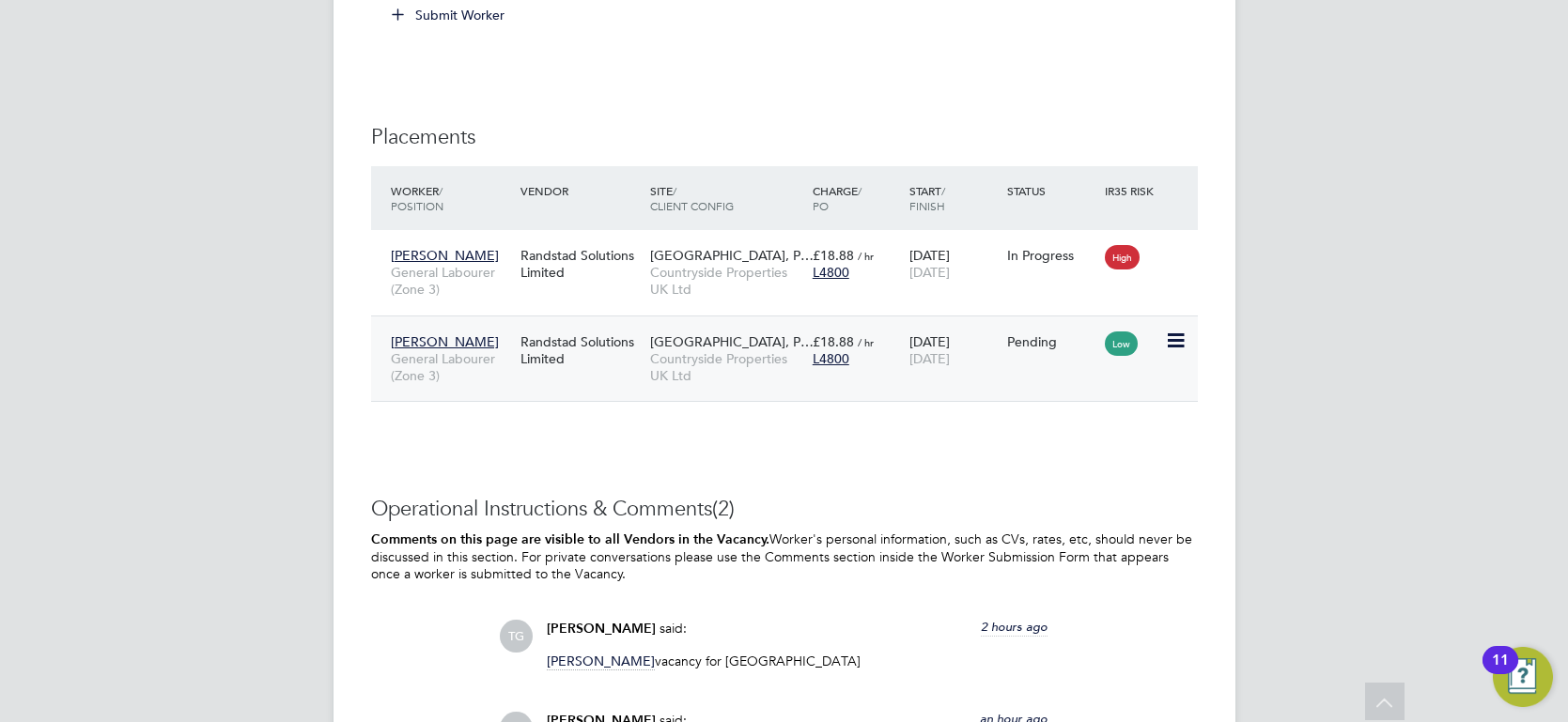
click at [1177, 345] on icon at bounding box center [1173, 340] width 19 height 23
click at [1078, 452] on li "Start" at bounding box center [1117, 458] width 134 height 27
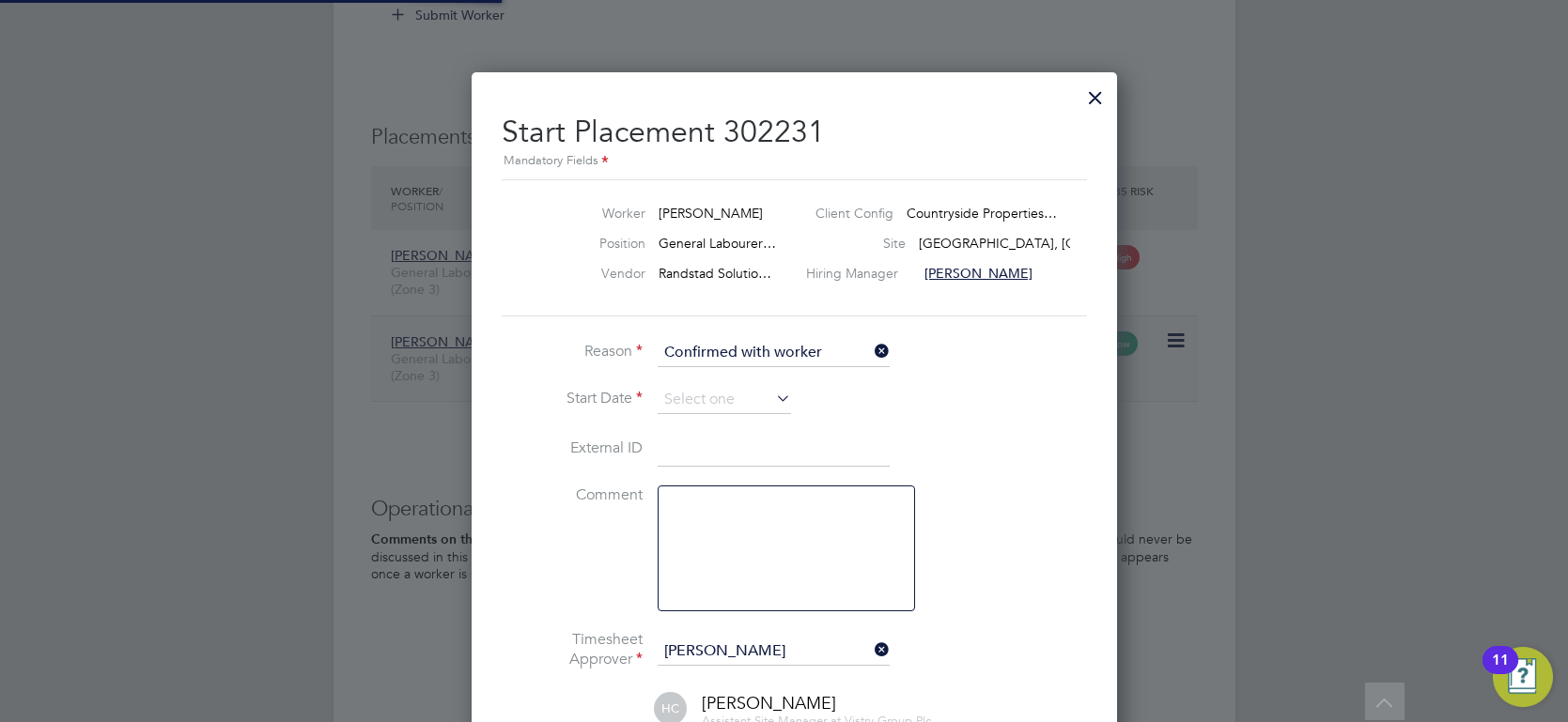
scroll to position [9, 9]
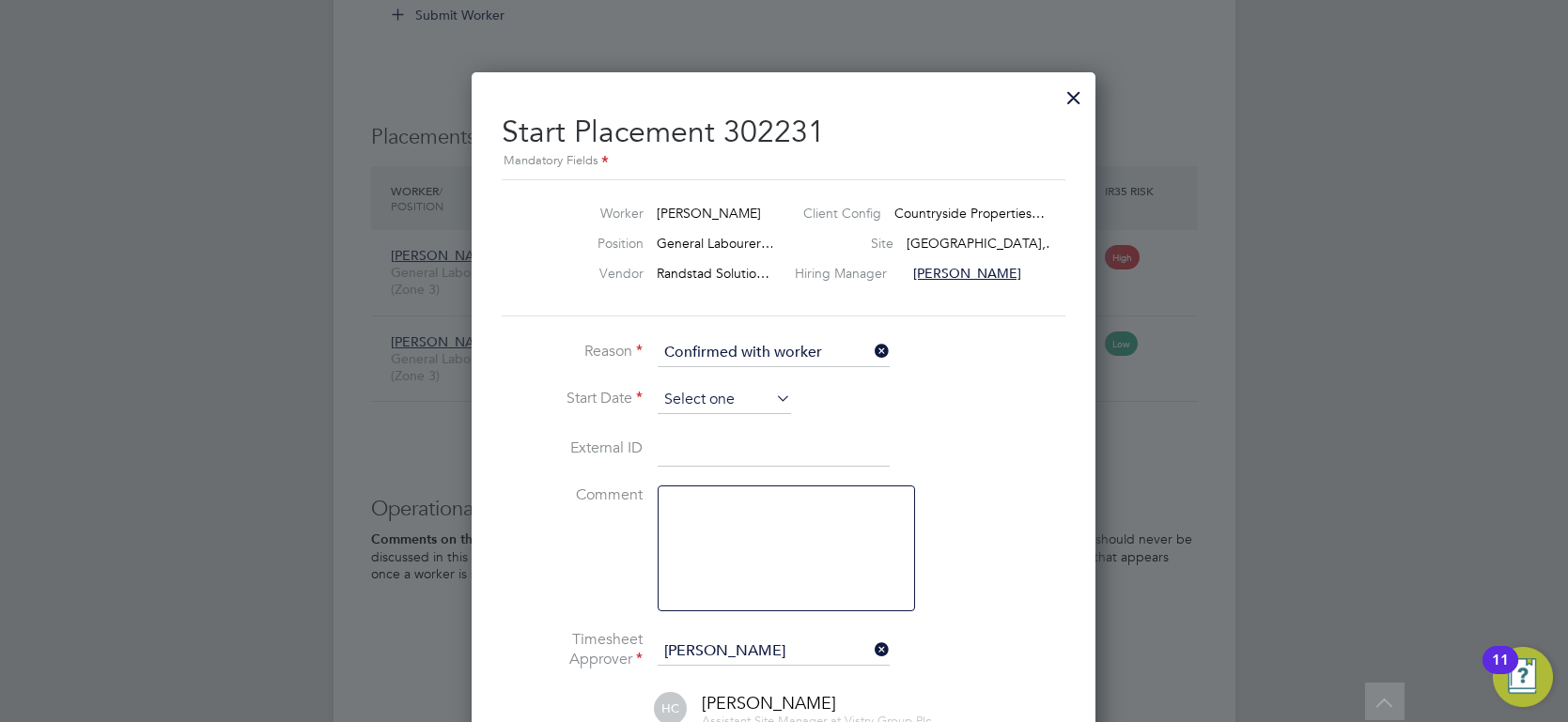
click at [761, 391] on input at bounding box center [724, 400] width 134 height 28
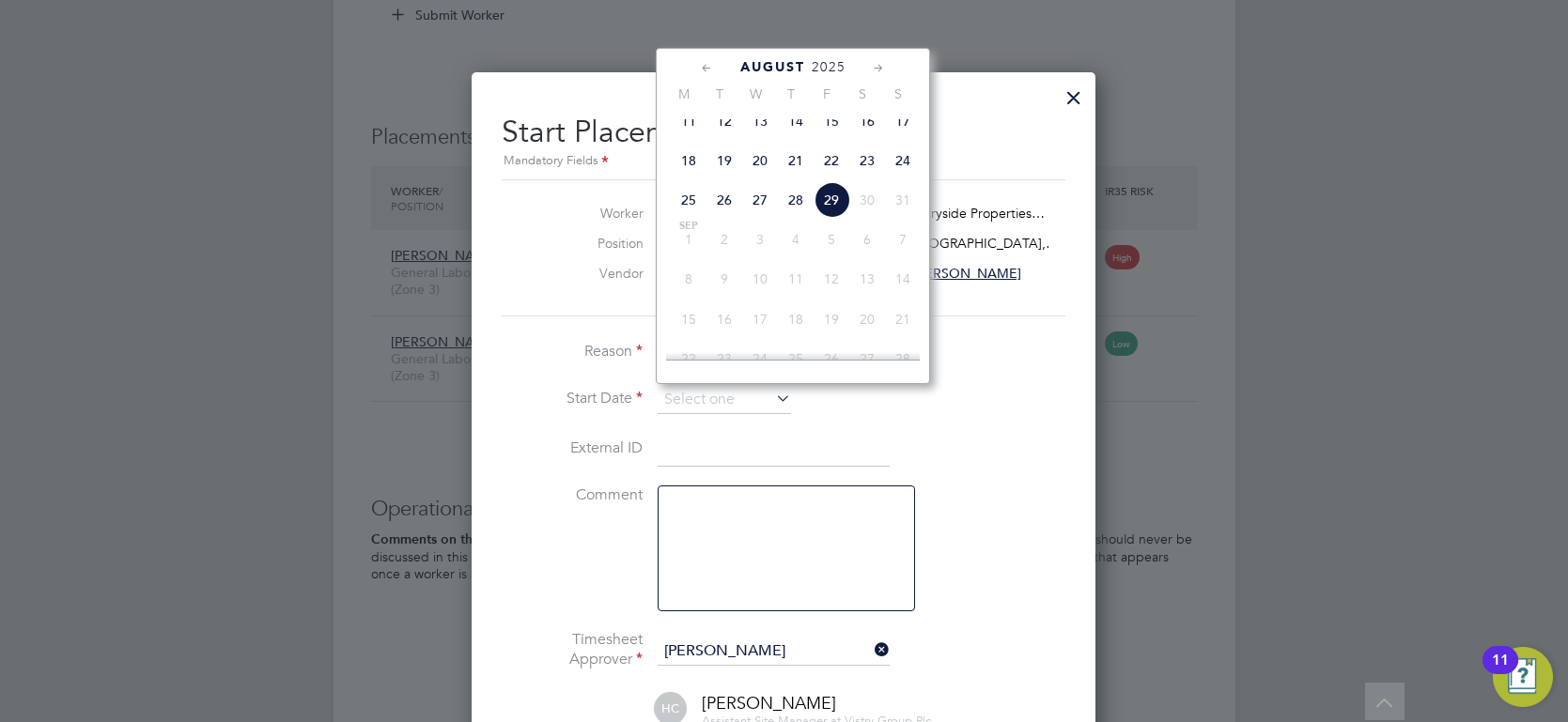
click at [720, 175] on span "19" at bounding box center [724, 160] width 36 height 36
type input "19 Aug 2025"
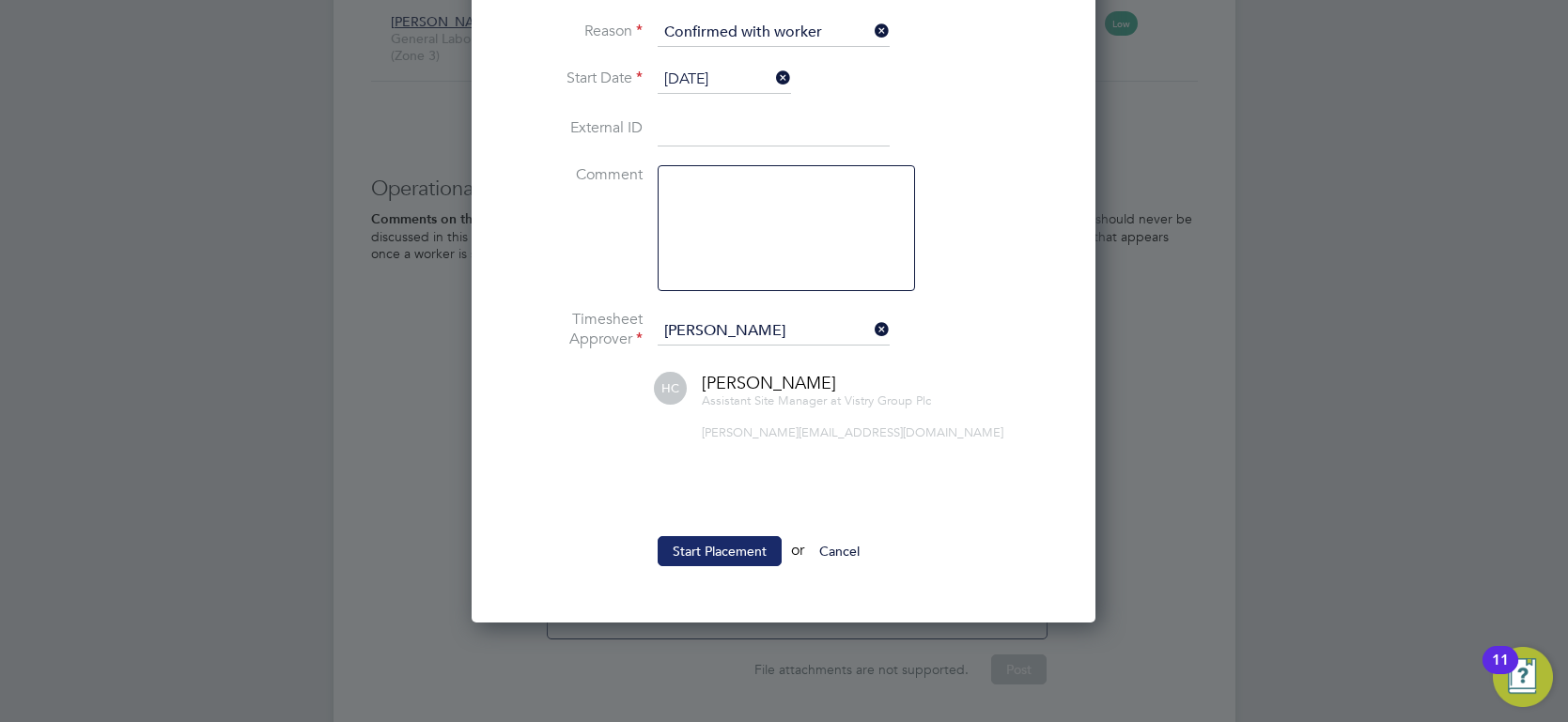
click at [721, 549] on button "Start Placement" at bounding box center [719, 551] width 124 height 30
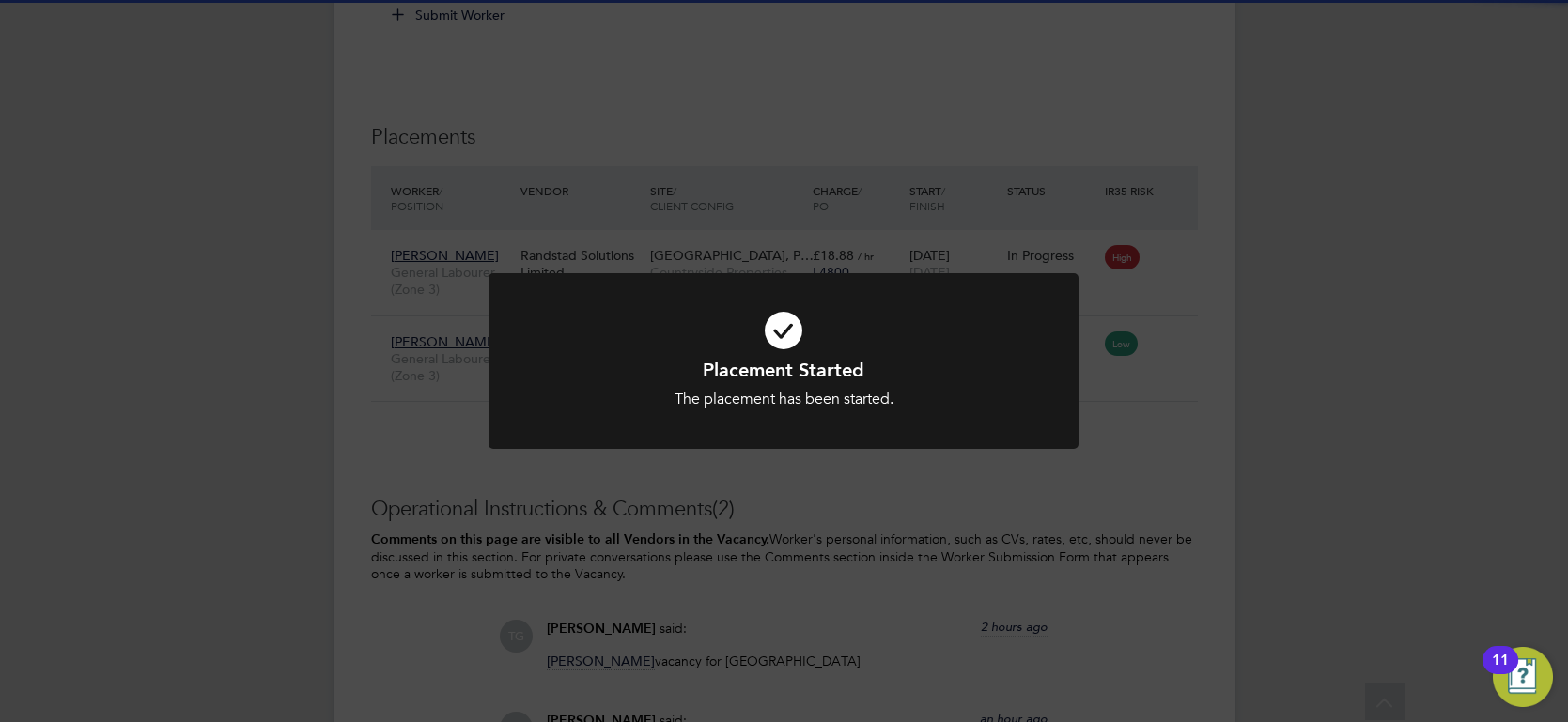
click at [1297, 316] on div "Placement Started The placement has been started. Cancel Okay" at bounding box center [784, 361] width 1568 height 722
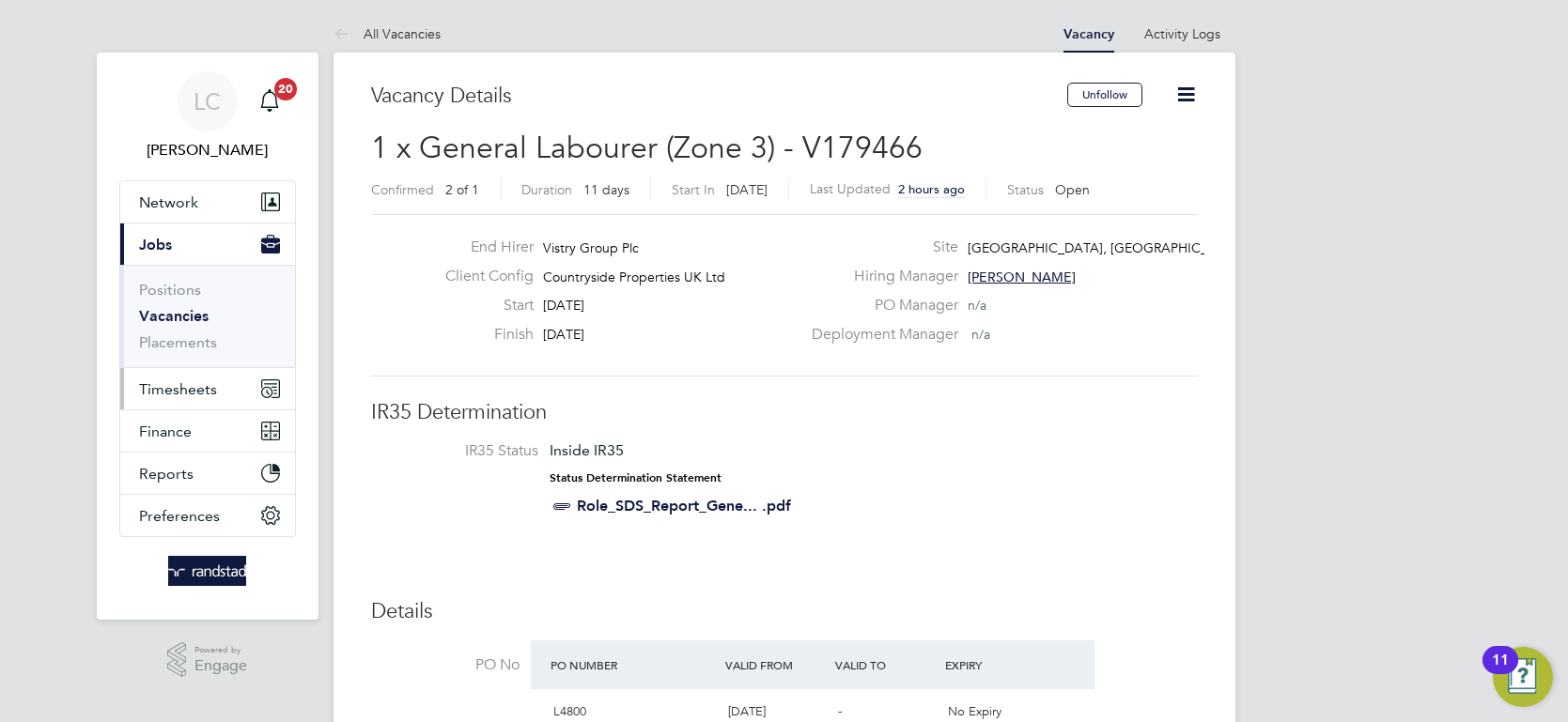
click at [205, 382] on span "Timesheets" at bounding box center [178, 390] width 78 height 18
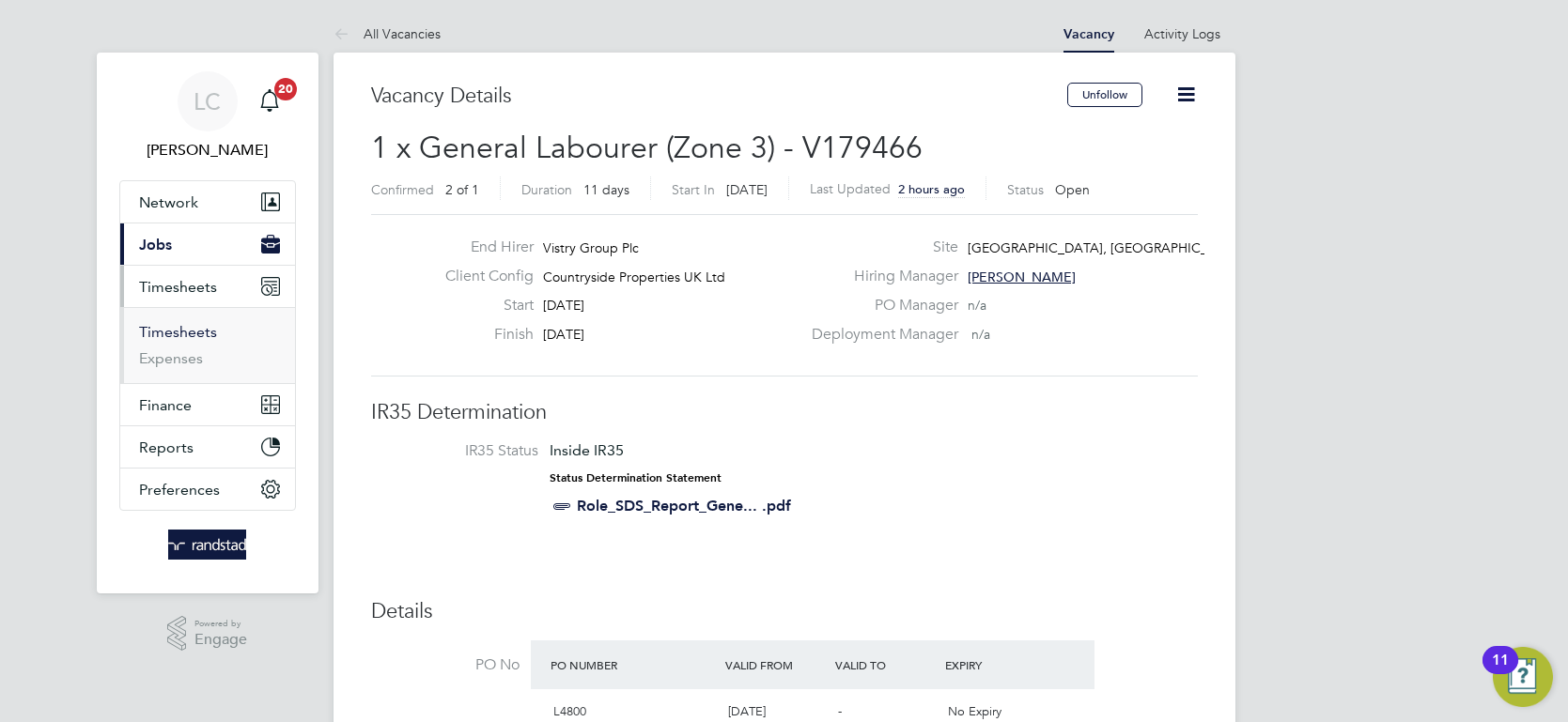
click at [187, 335] on link "Timesheets" at bounding box center [178, 332] width 78 height 18
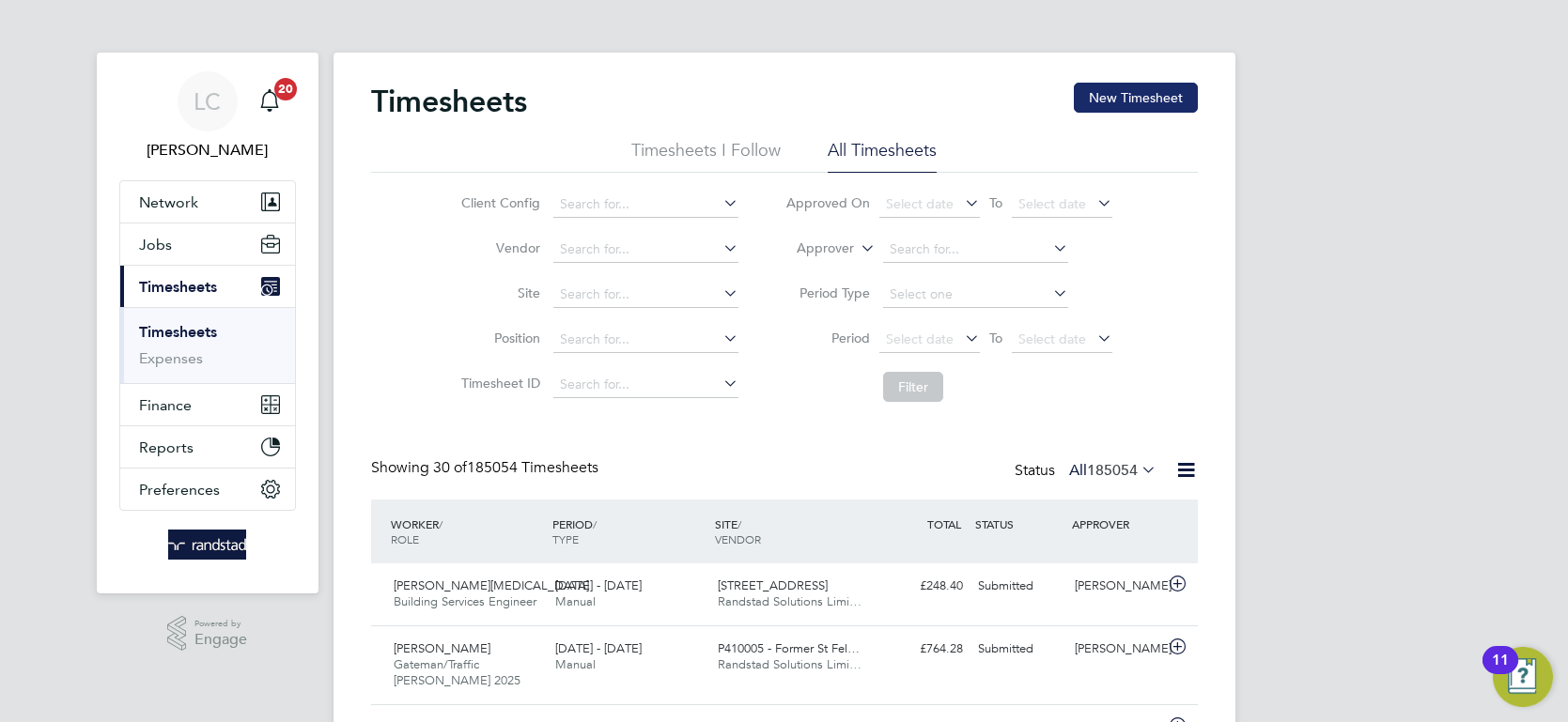
click at [1092, 102] on button "New Timesheet" at bounding box center [1135, 98] width 124 height 30
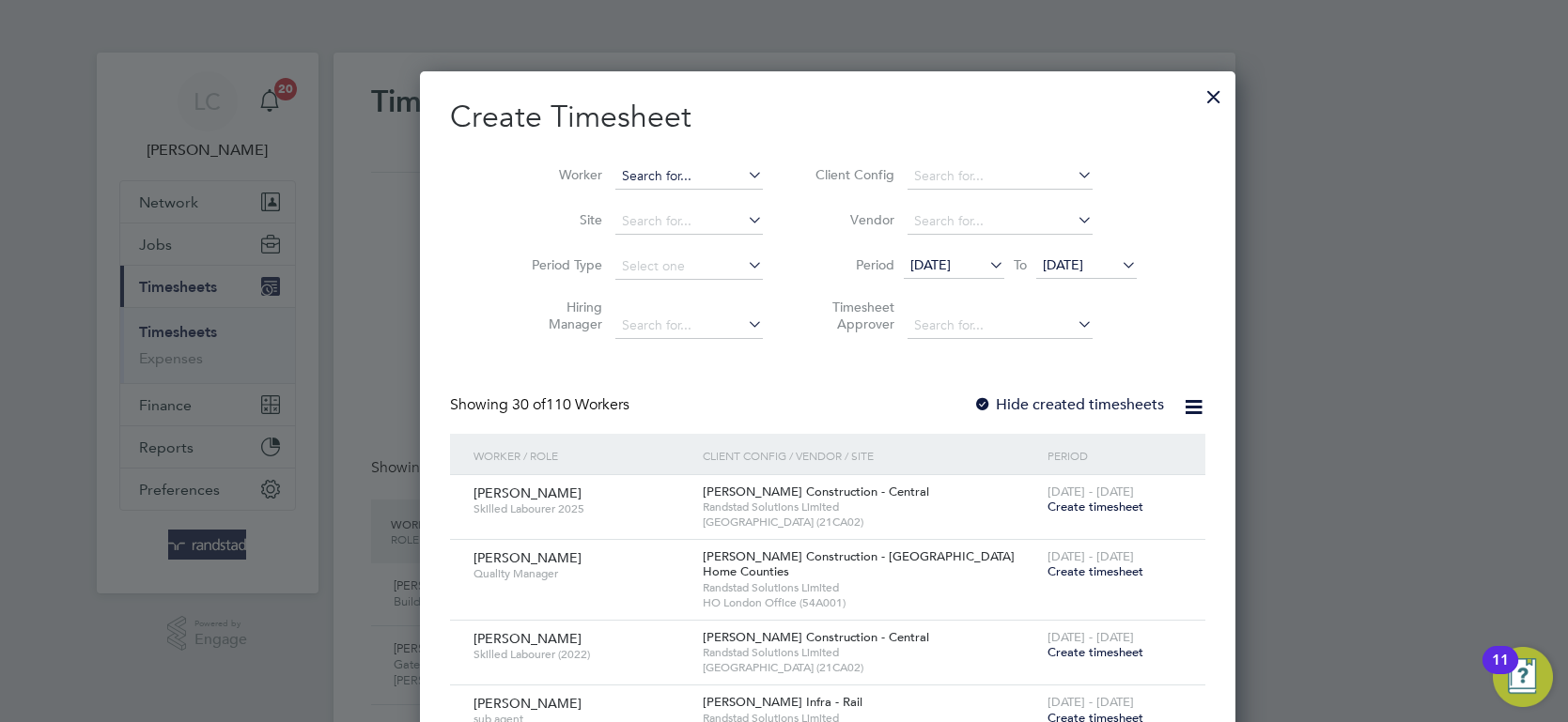
click at [615, 173] on input at bounding box center [689, 176] width 147 height 27
click at [619, 204] on li "Nicholas Doid ge" at bounding box center [656, 202] width 170 height 26
type input "[PERSON_NAME]"
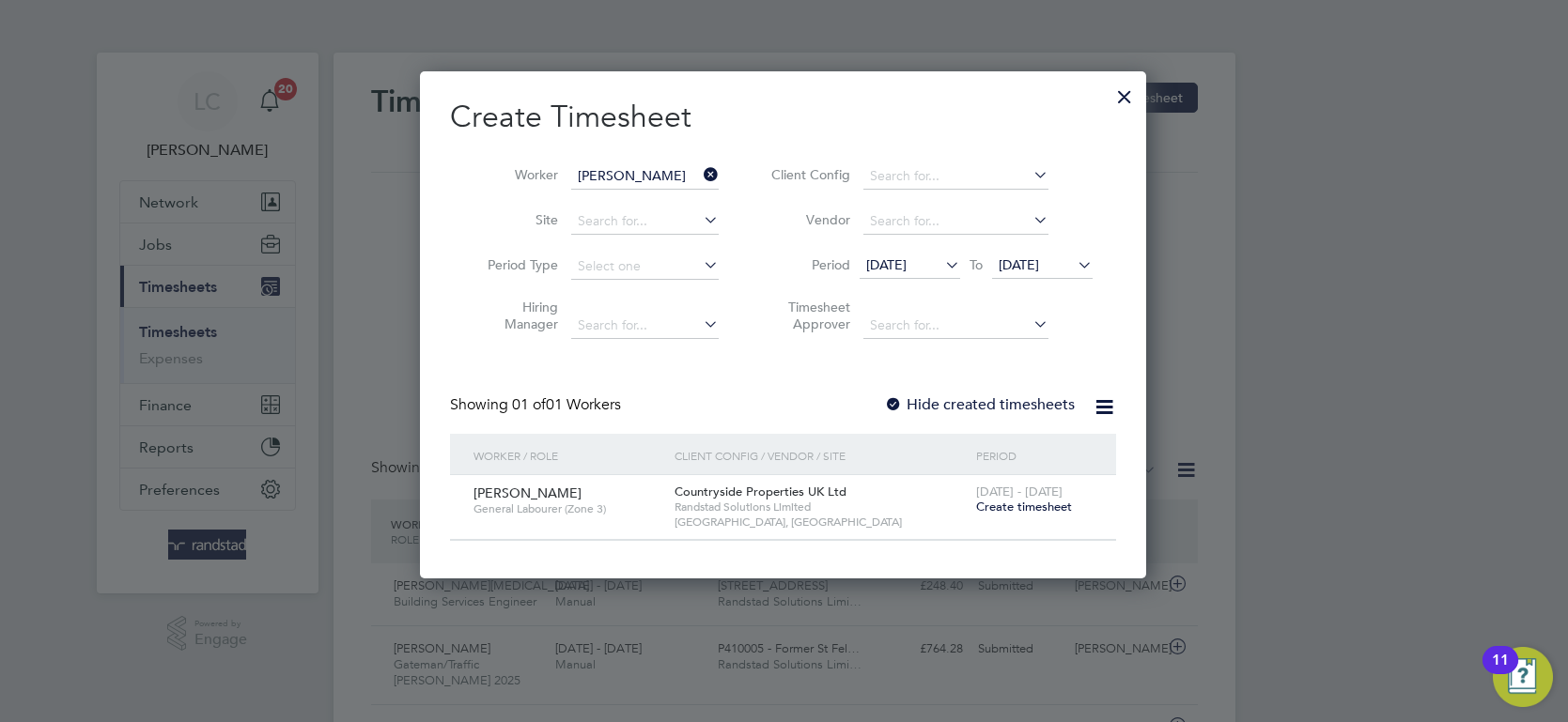
click at [1021, 505] on span "Create timesheet" at bounding box center [1024, 506] width 96 height 16
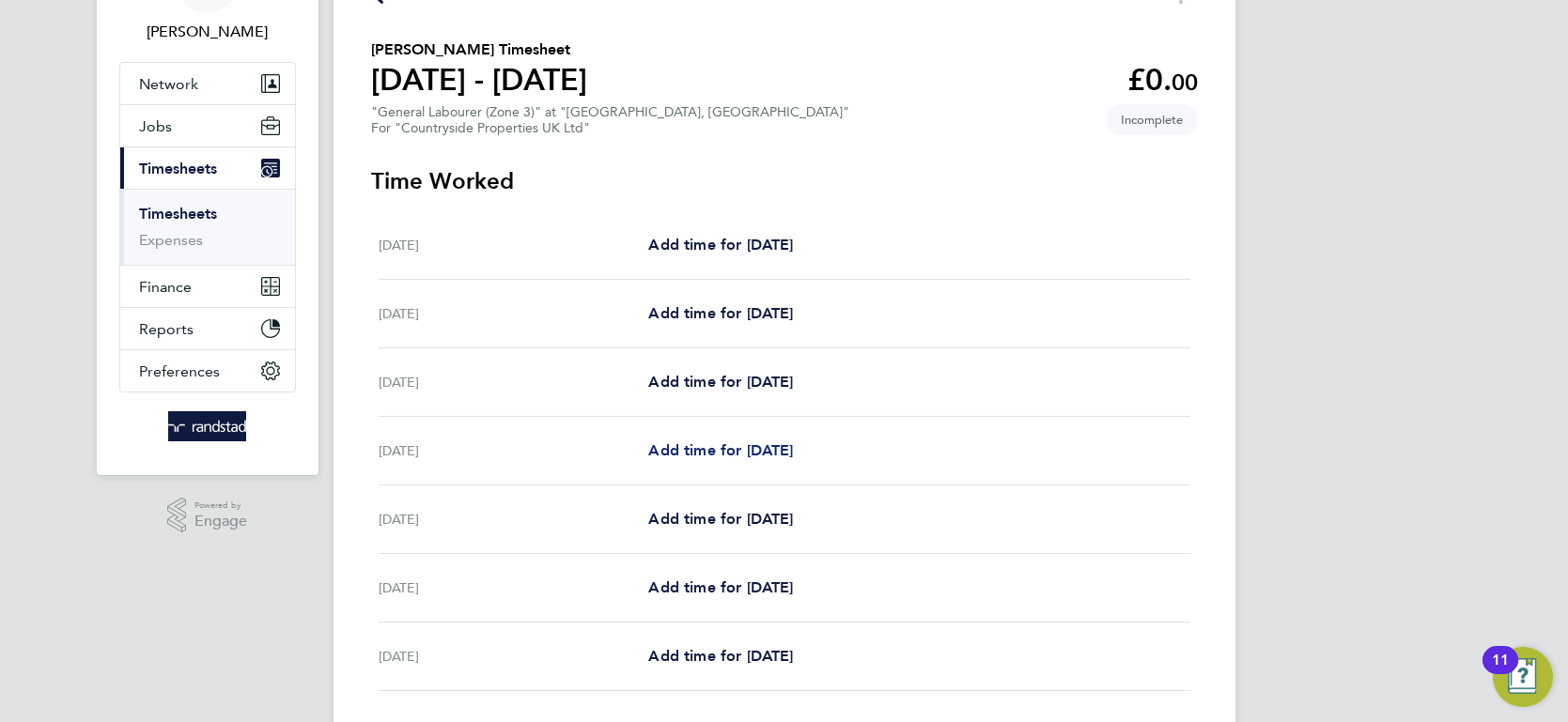
click at [726, 456] on span "Add time for Thu 21 Aug" at bounding box center [720, 450] width 144 height 18
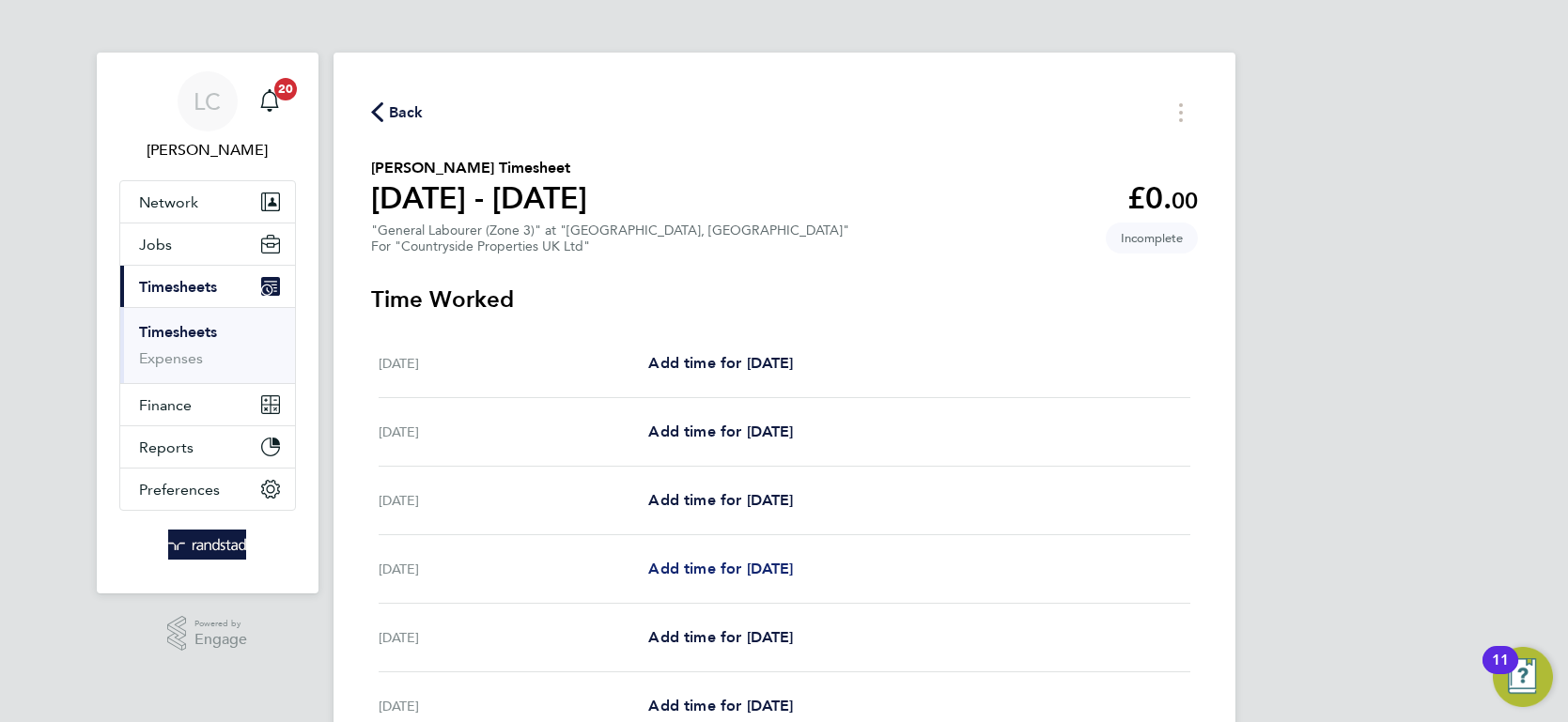
select select "30"
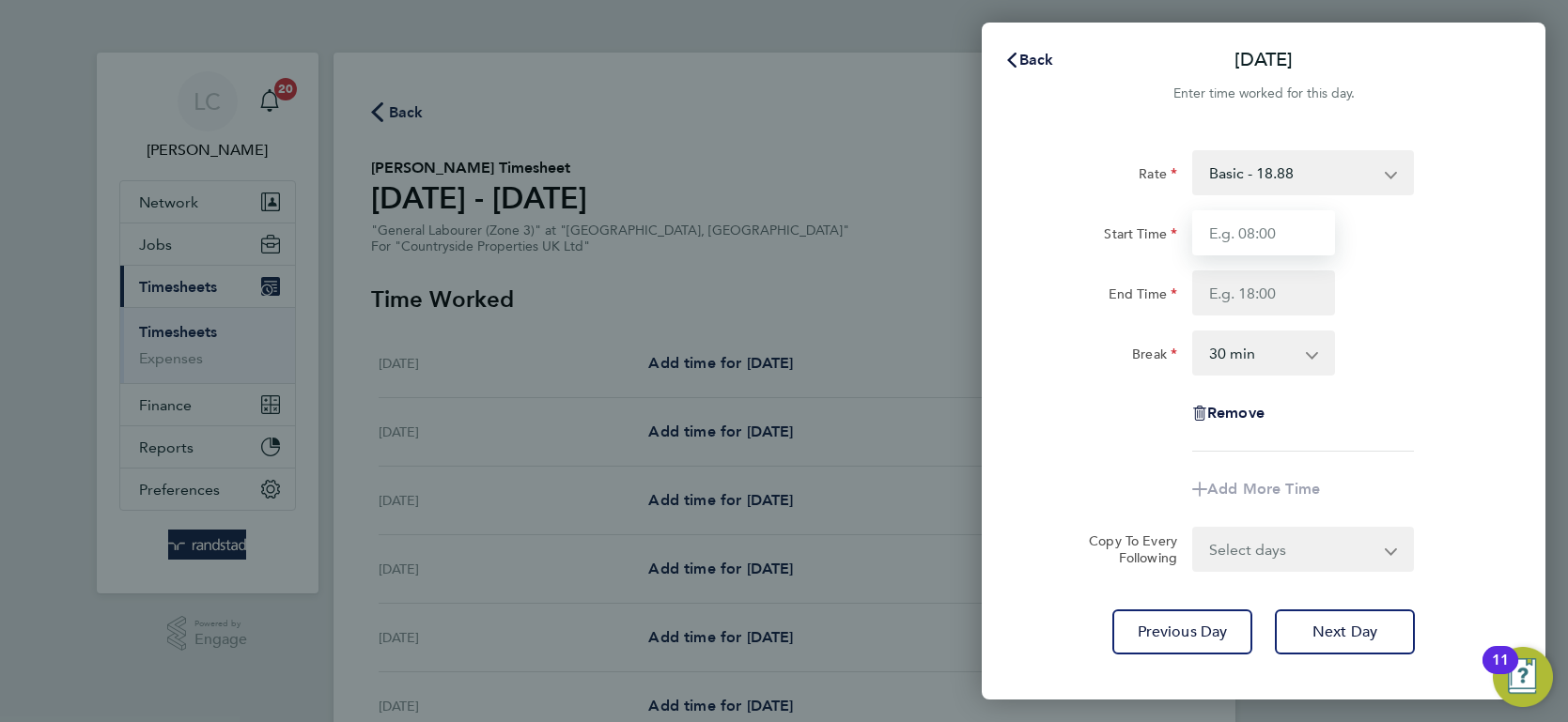
click at [1278, 239] on input "Start Time" at bounding box center [1263, 233] width 142 height 45
type input "07:30"
click at [1260, 286] on input "End Time" at bounding box center [1263, 293] width 142 height 45
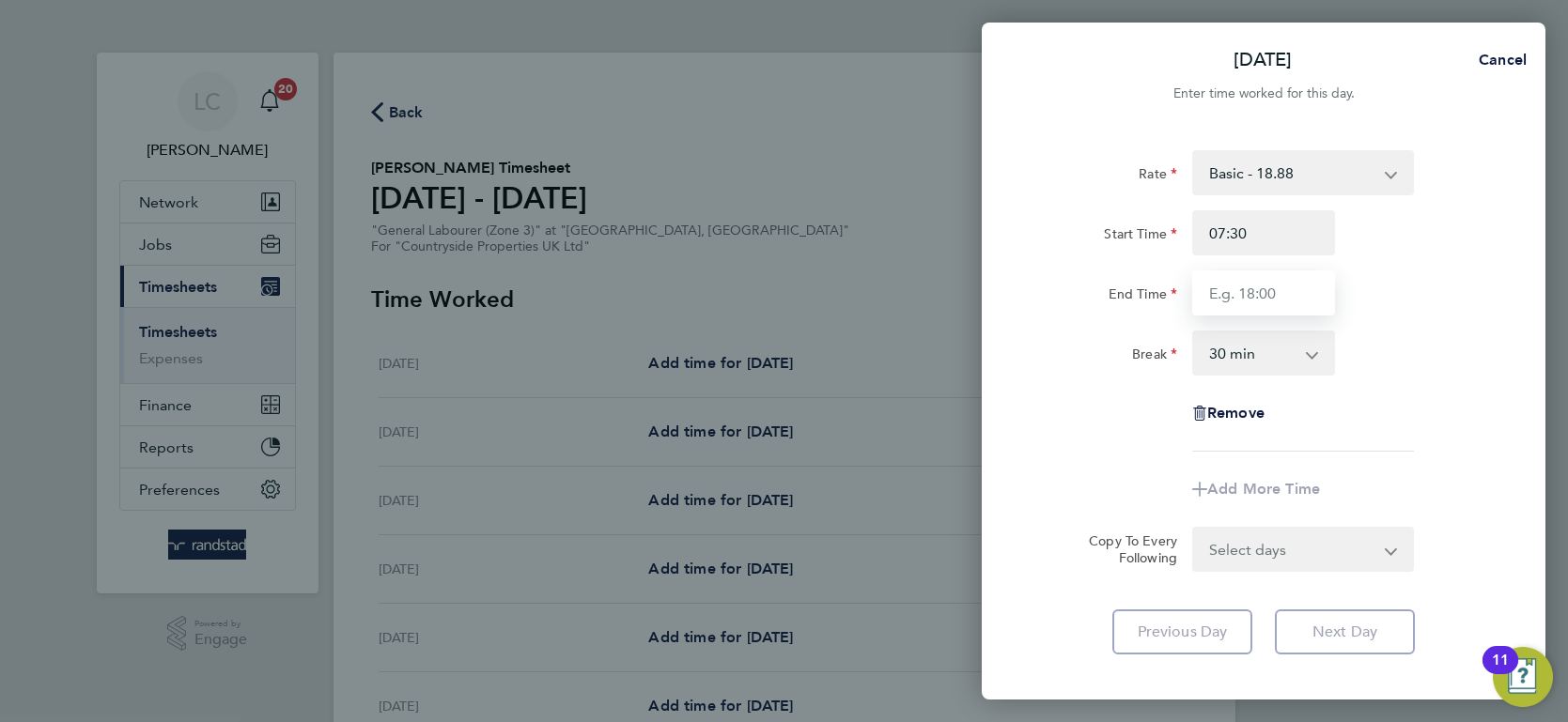
type input "17:00"
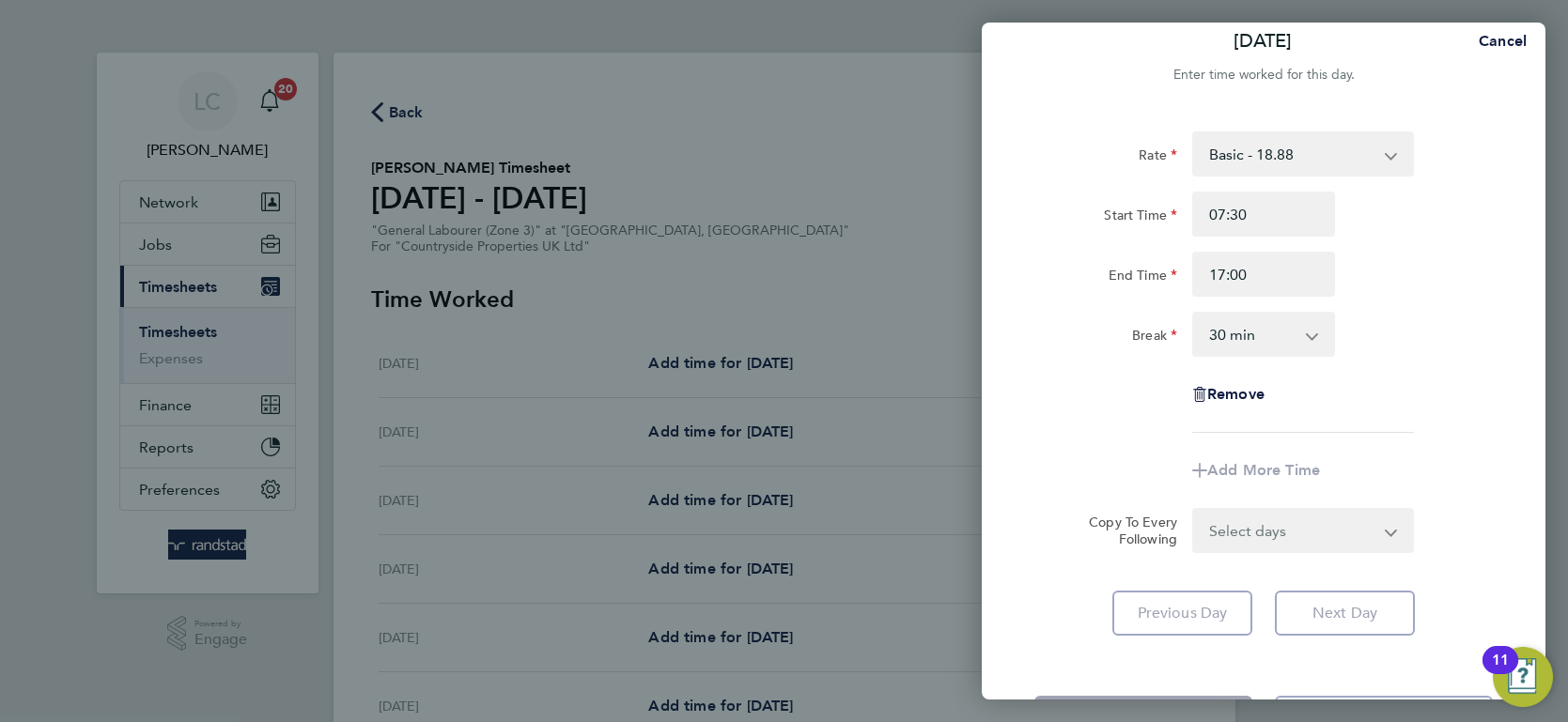
click at [1285, 521] on form "Rate Basic - 18.88 Start Time 07:30 End Time 17:00 Break 0 min 15 min 30 min 45…" at bounding box center [1262, 342] width 458 height 421
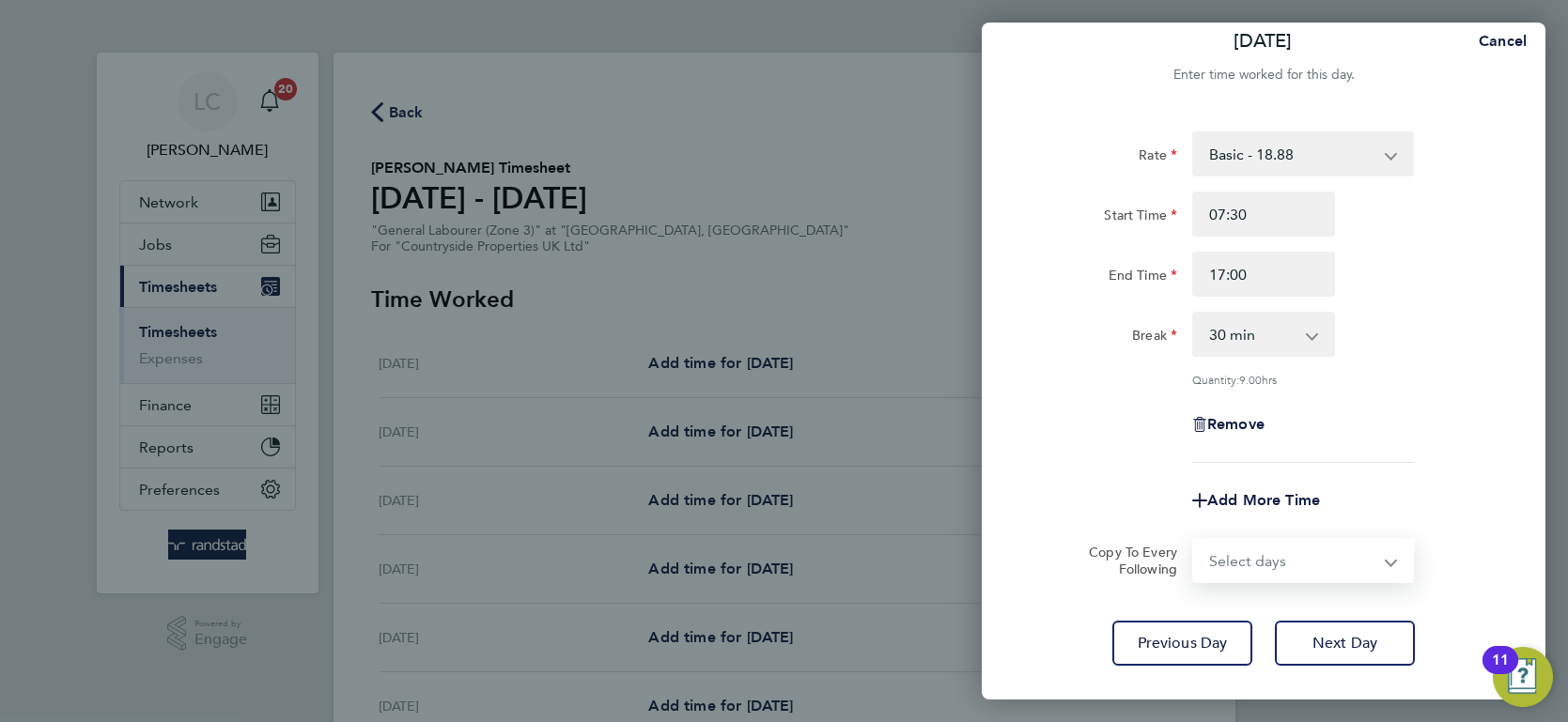
select select "FRI"
click at [1194, 540] on select "Select days Day Weekend (Sat-Sun) Friday Saturday Sunday" at bounding box center [1292, 561] width 197 height 42
select select "2025-08-24"
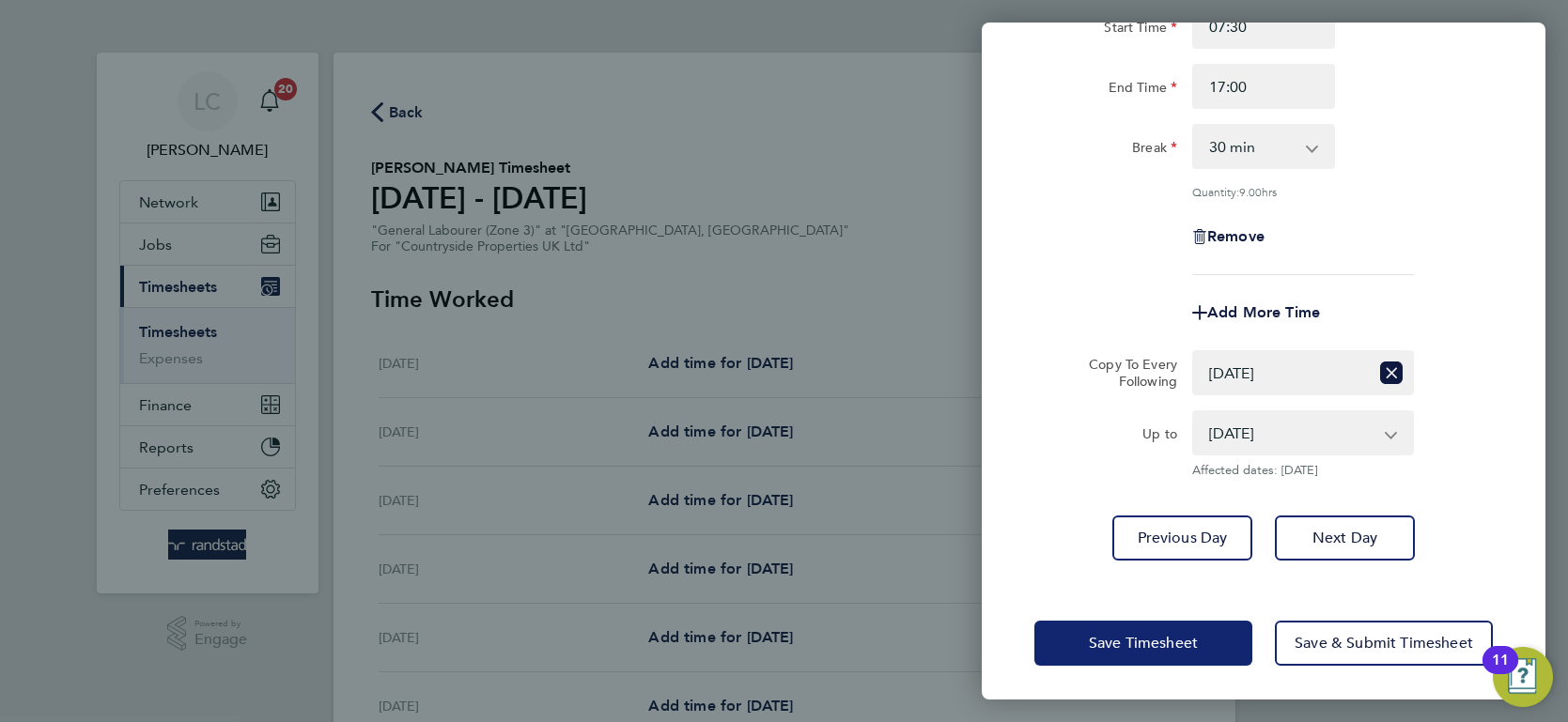
click at [1092, 652] on button "Save Timesheet" at bounding box center [1143, 644] width 218 height 45
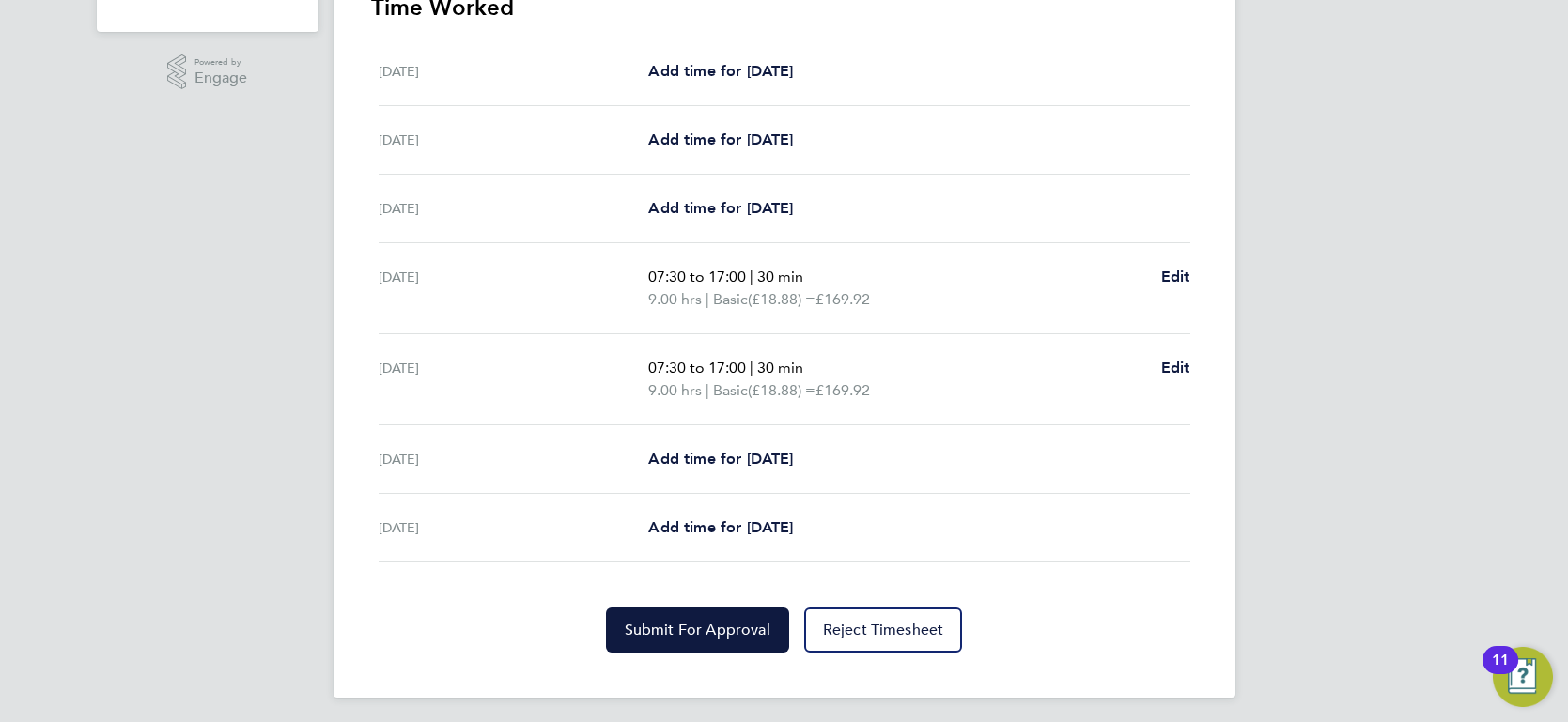
scroll to position [563, 0]
click at [715, 624] on span "Submit For Approval" at bounding box center [696, 629] width 145 height 19
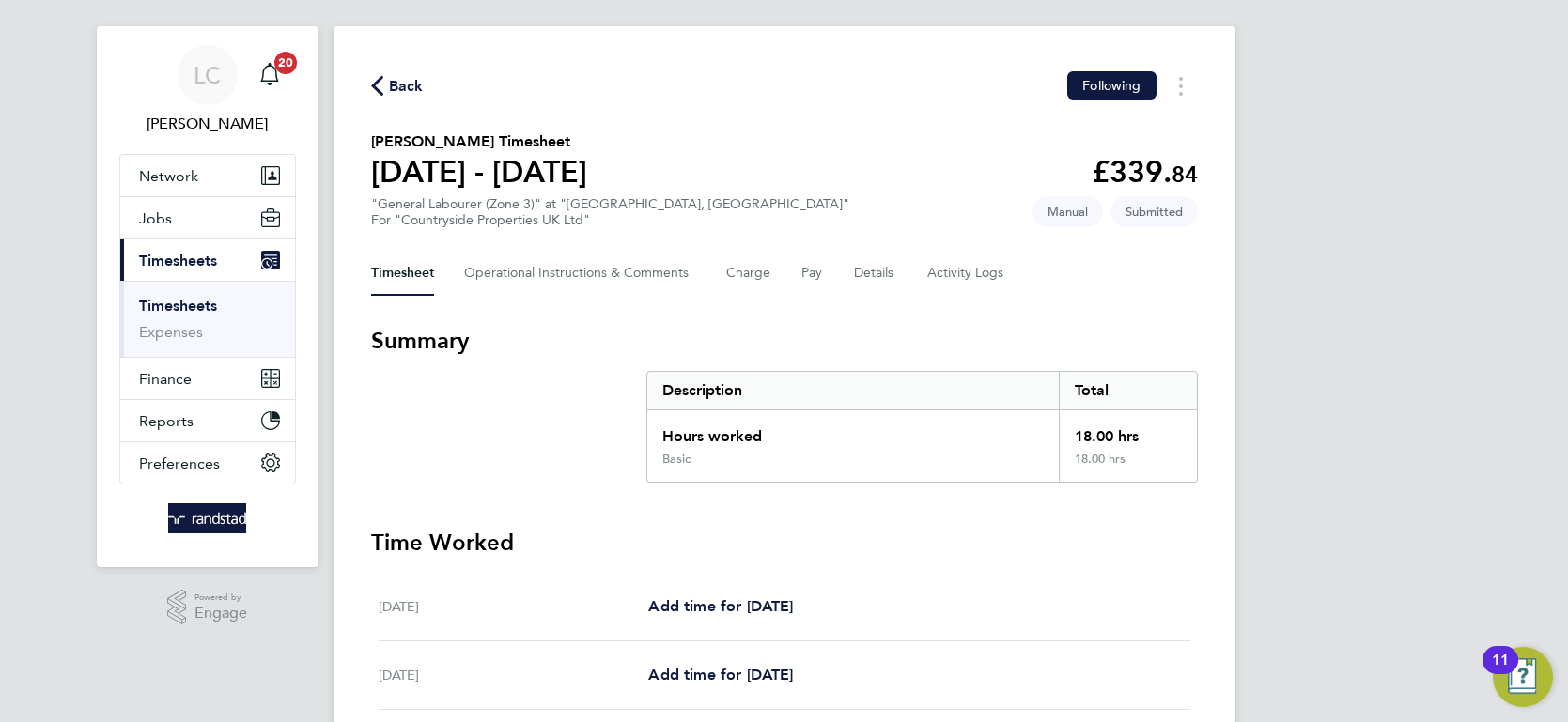
scroll to position [0, 0]
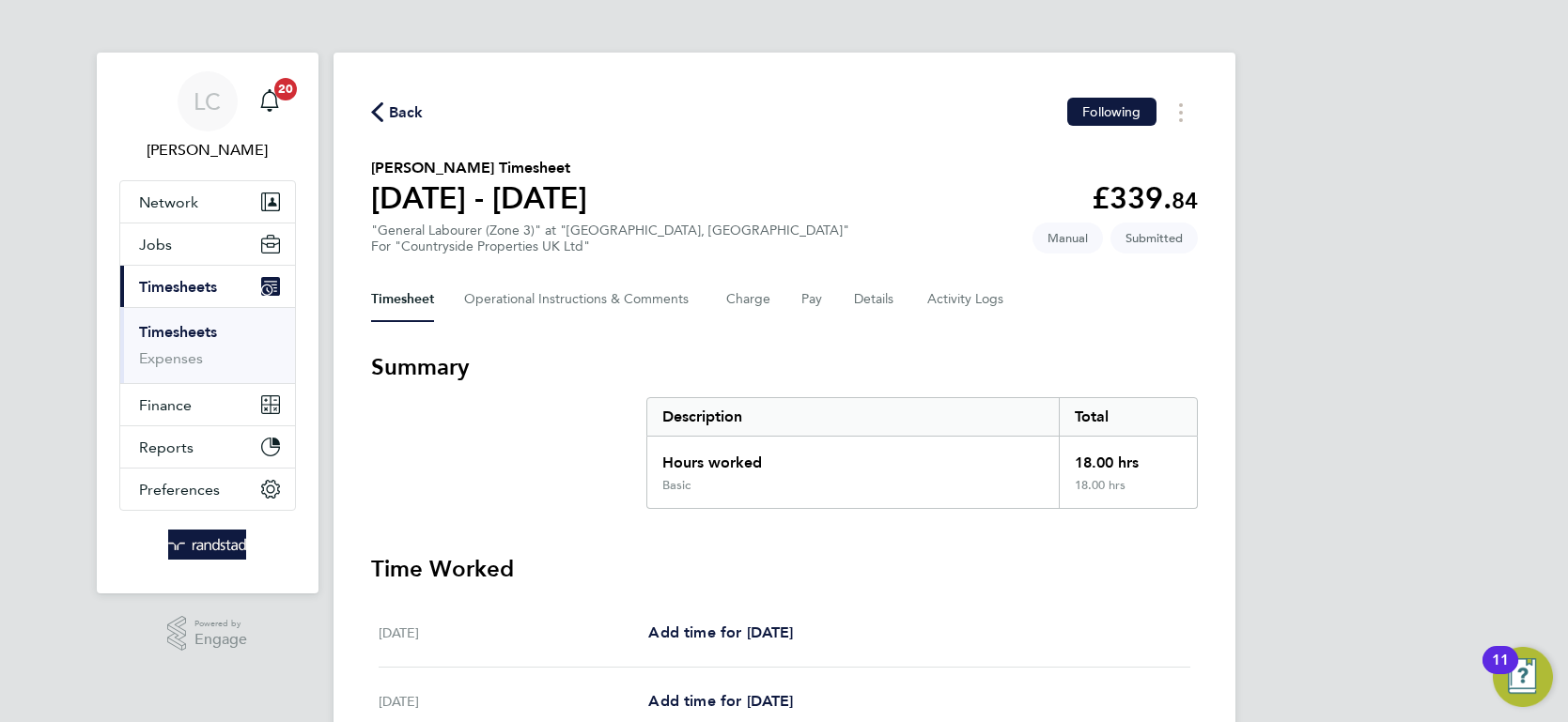
click at [1369, 251] on div "LC Luke Carter Notifications 20 Applications: Network Team Members Businesses S…" at bounding box center [784, 645] width 1568 height 1290
click at [1340, 280] on div "LC Luke Carter Notifications 20 Applications: Network Team Members Businesses S…" at bounding box center [784, 645] width 1568 height 1290
click at [403, 109] on span "Back" at bounding box center [406, 113] width 35 height 23
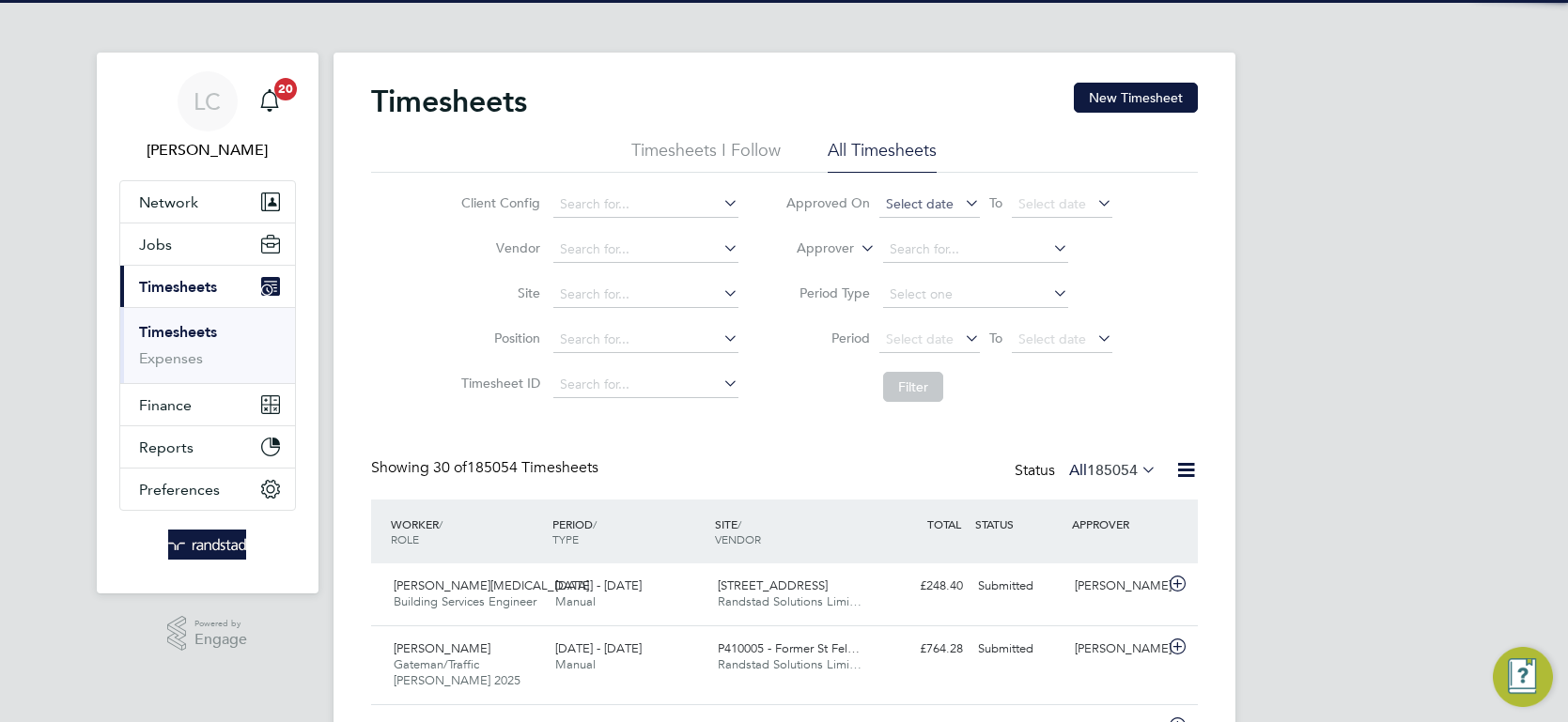
scroll to position [47, 162]
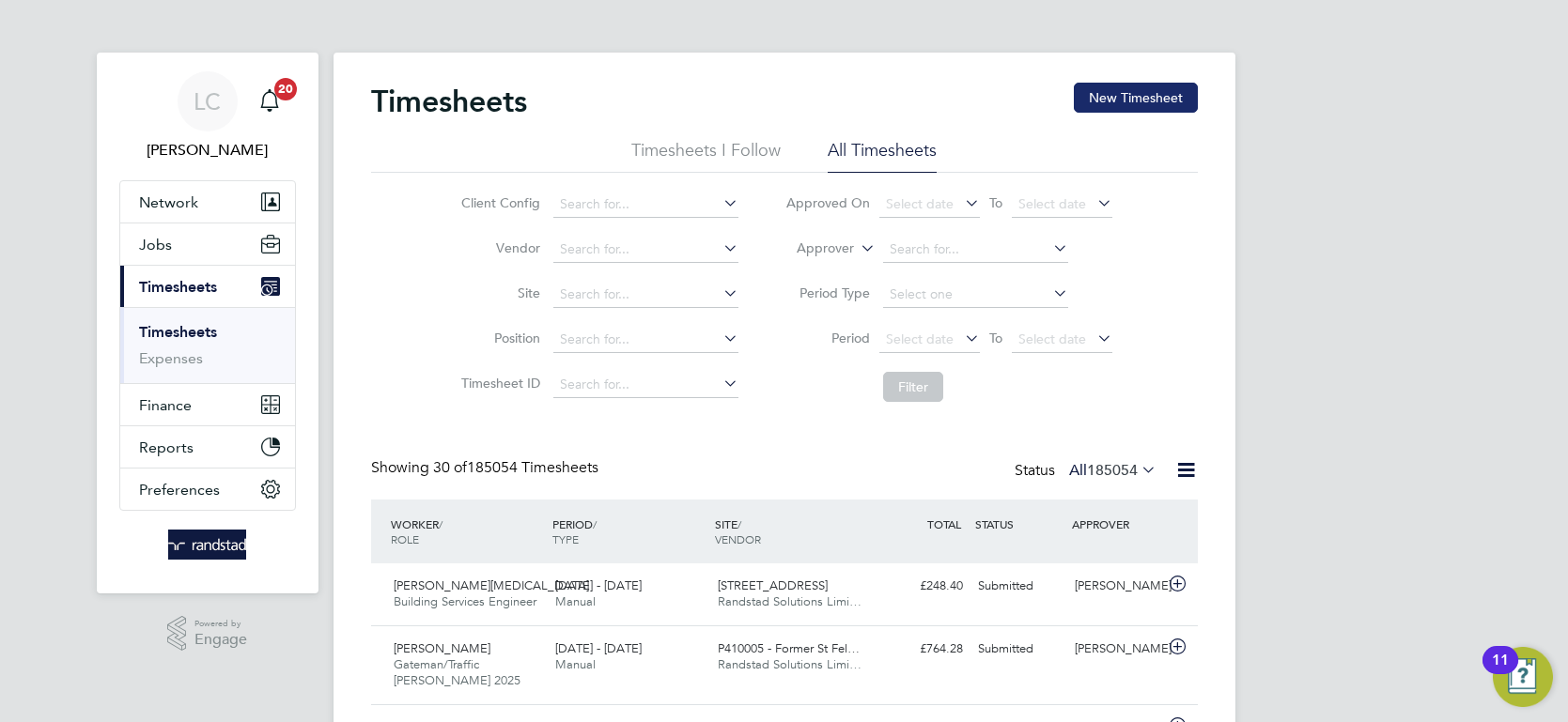
click at [1120, 89] on button "New Timesheet" at bounding box center [1135, 98] width 124 height 30
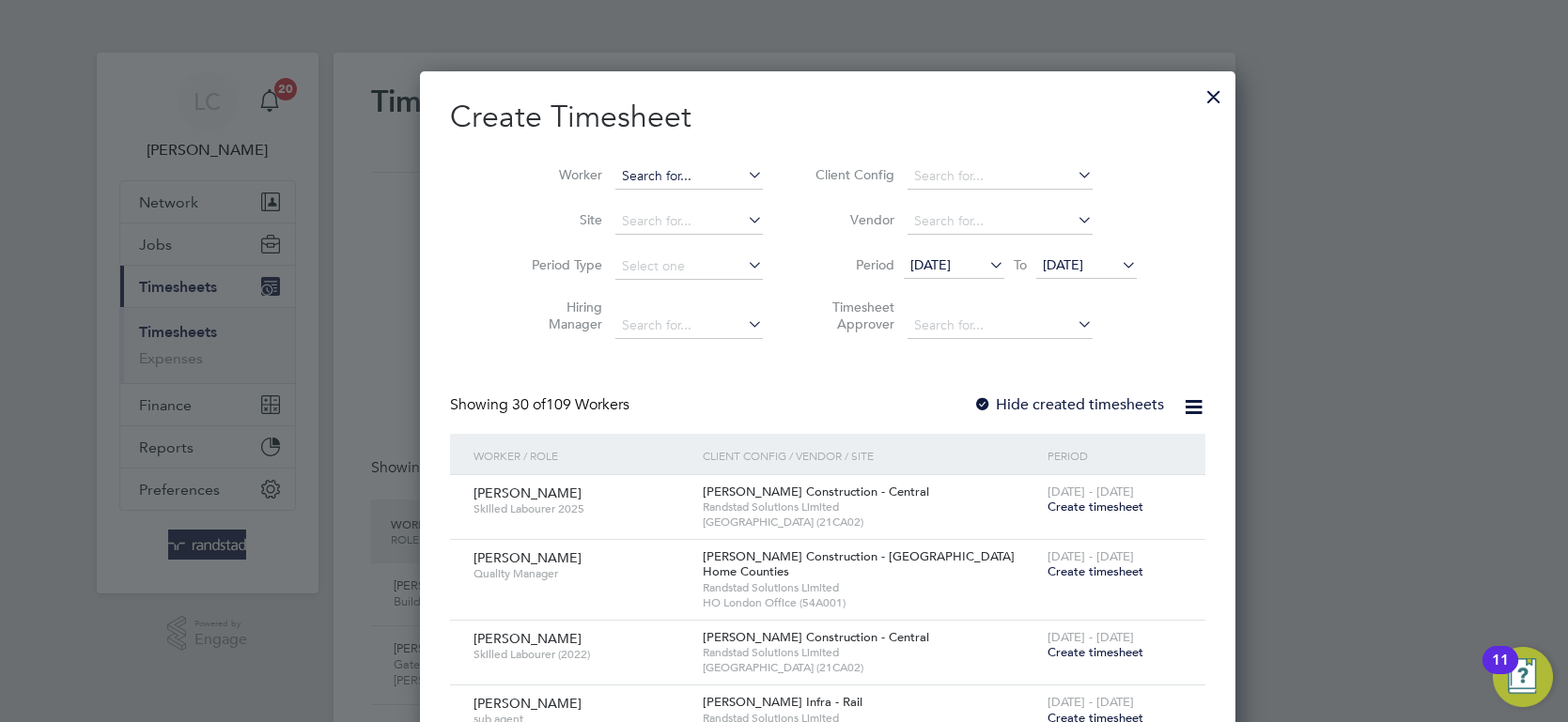
click at [637, 183] on input at bounding box center [689, 176] width 147 height 27
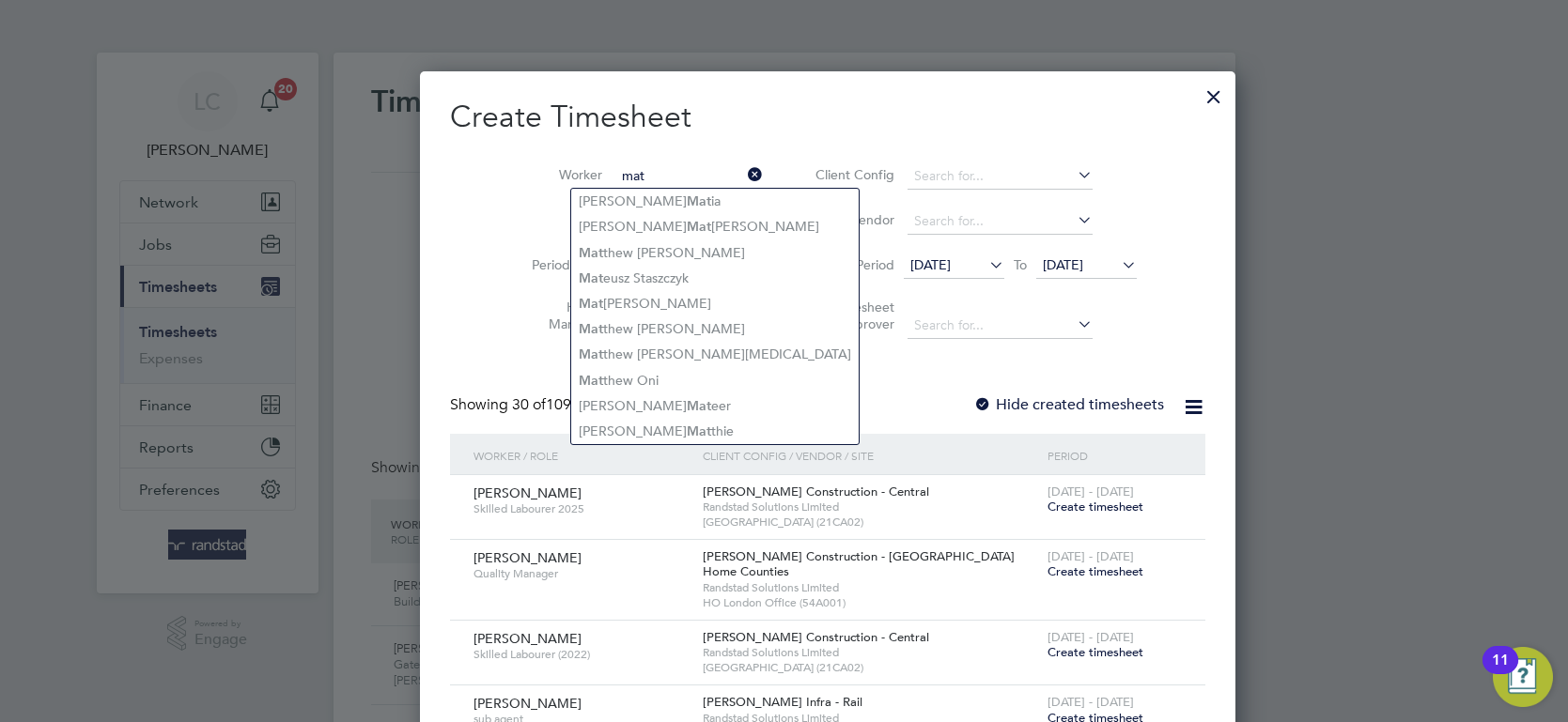
type input "mat"
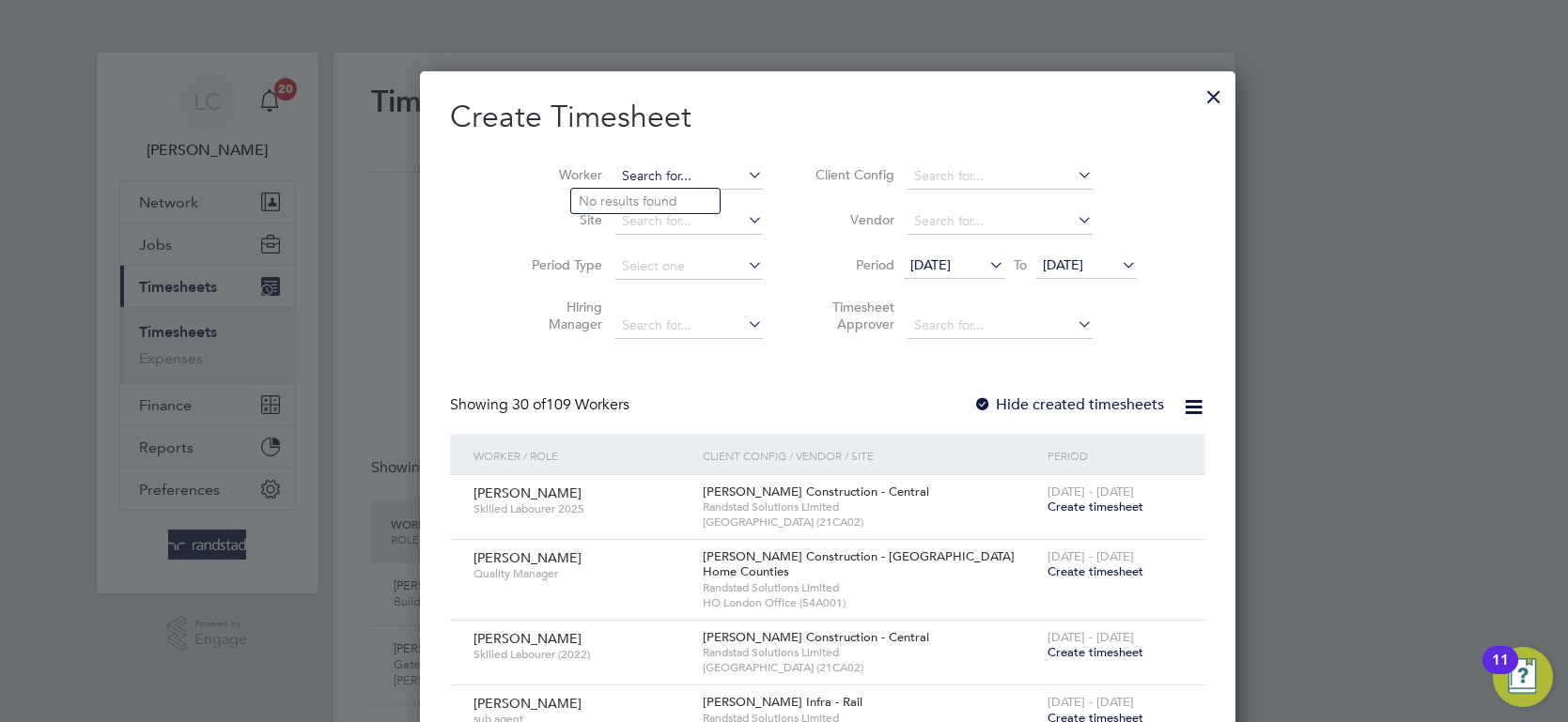
click at [648, 174] on input at bounding box center [689, 176] width 147 height 27
paste input "Malachi Mathiot"
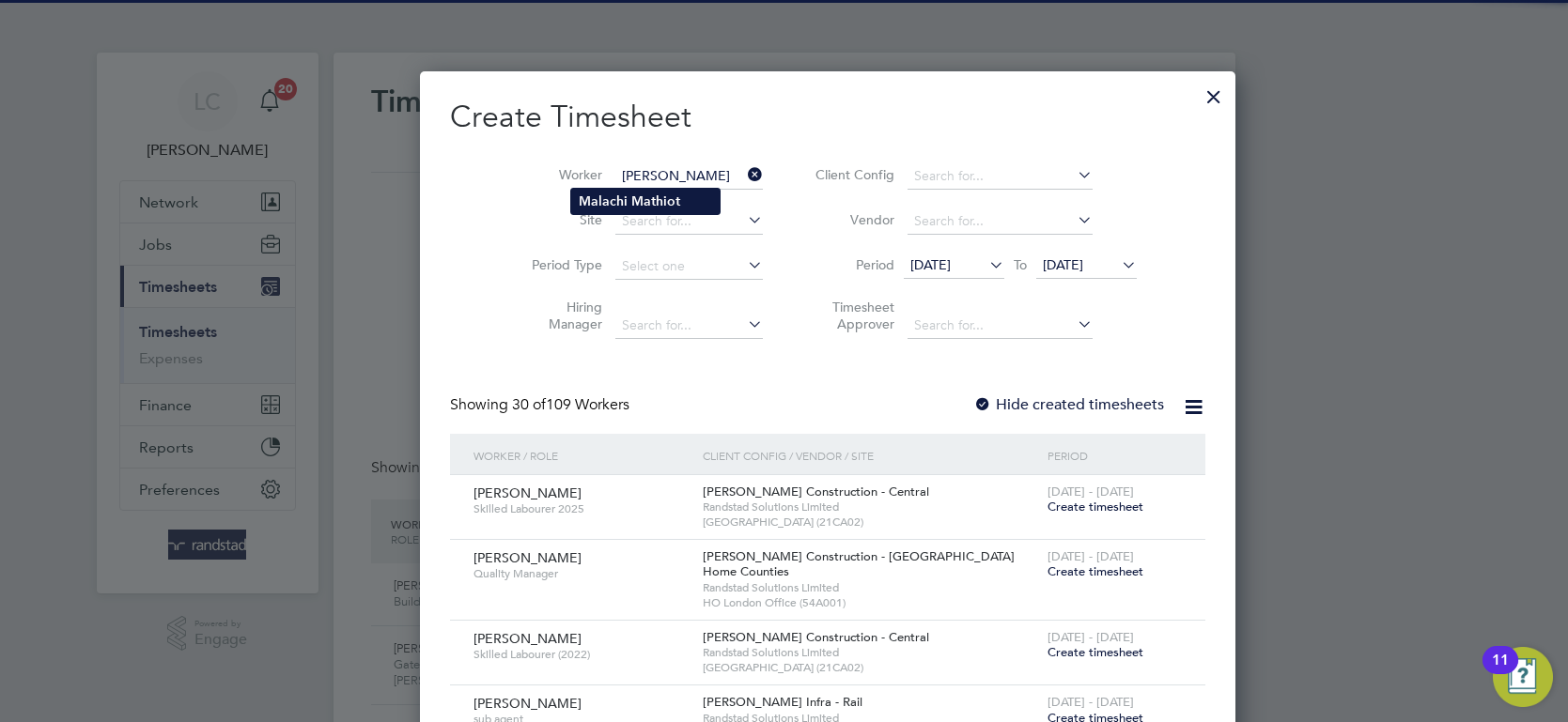
type input "Malachi Mathiot"
click at [649, 205] on b "Mathiot" at bounding box center [655, 202] width 48 height 16
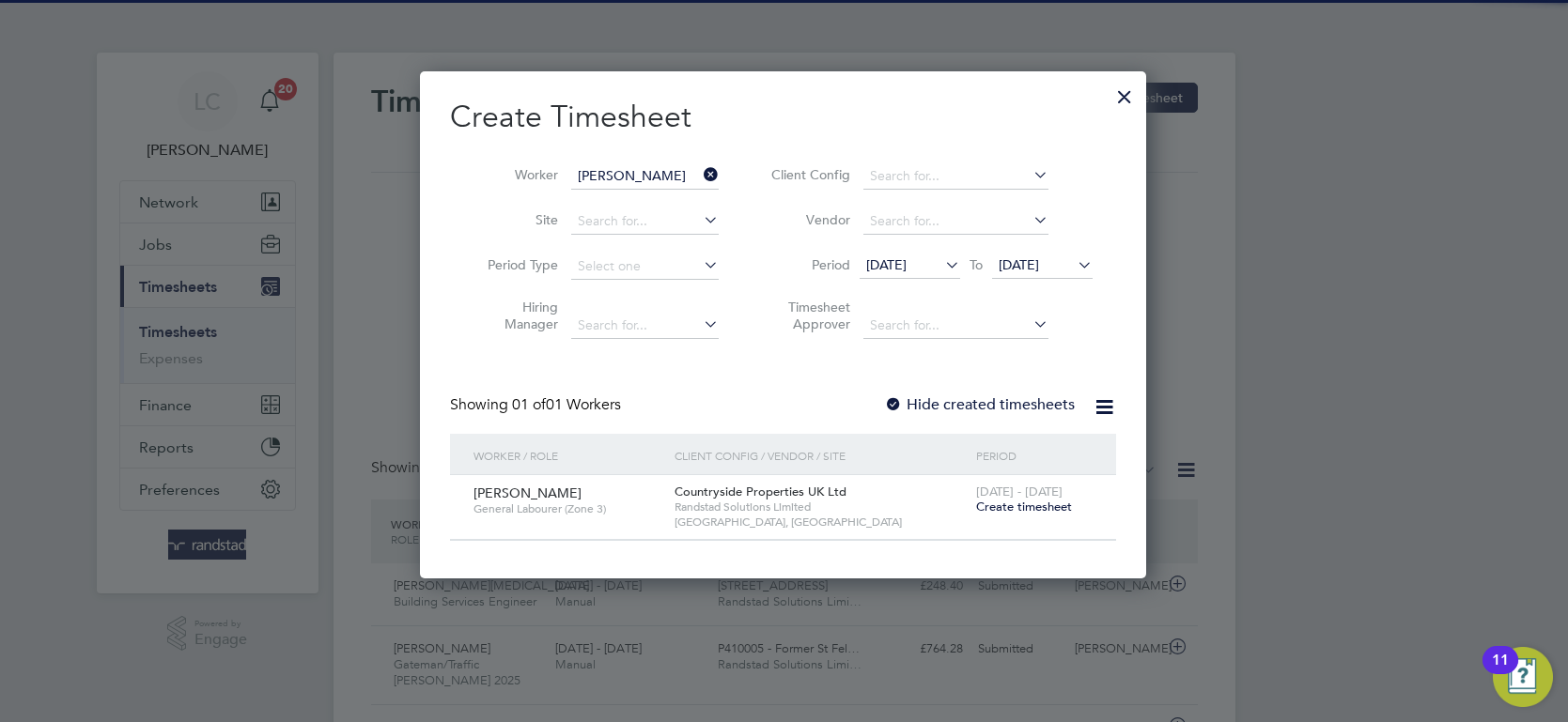
click at [1022, 499] on span "Create timesheet" at bounding box center [1024, 506] width 96 height 16
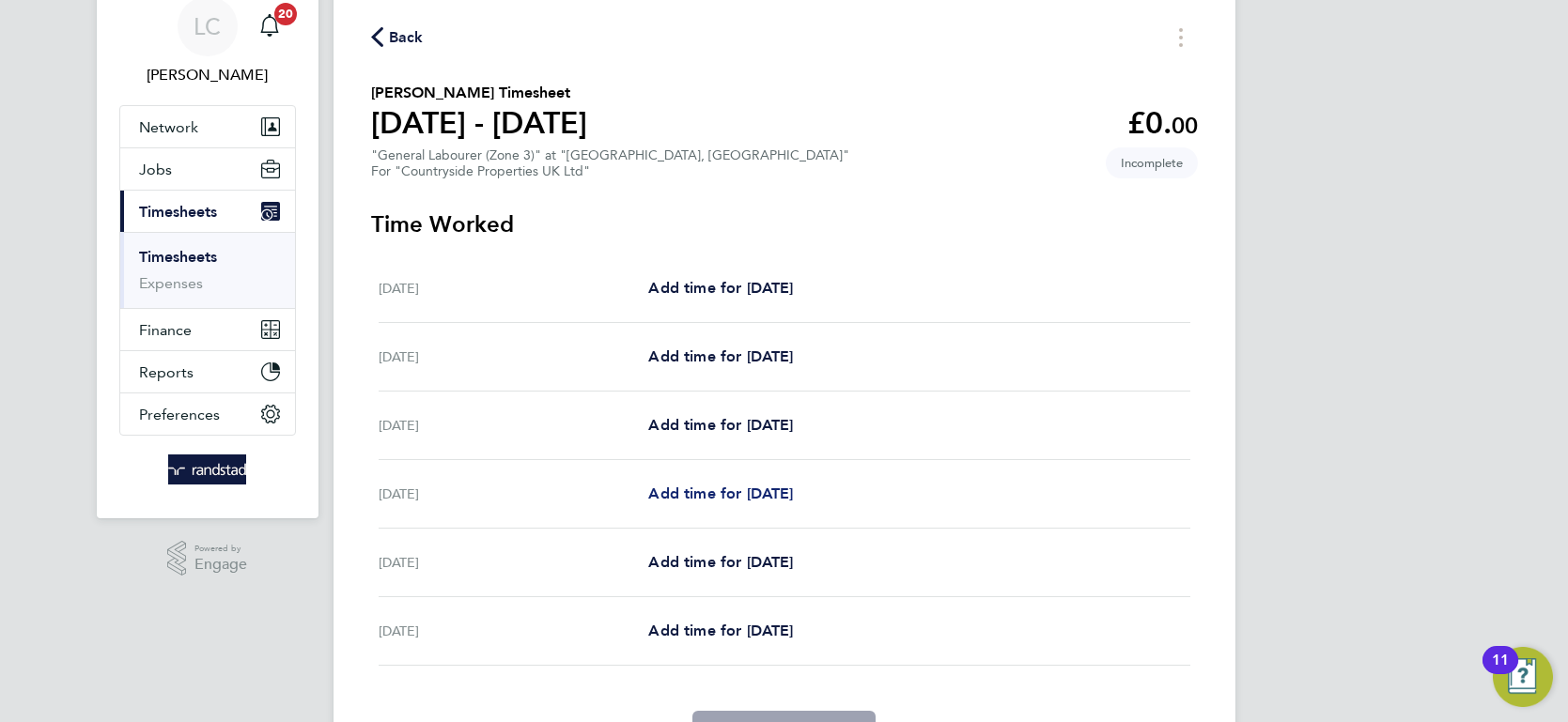
click at [721, 494] on span "Add time for Fri 22 Aug" at bounding box center [720, 494] width 144 height 18
select select "30"
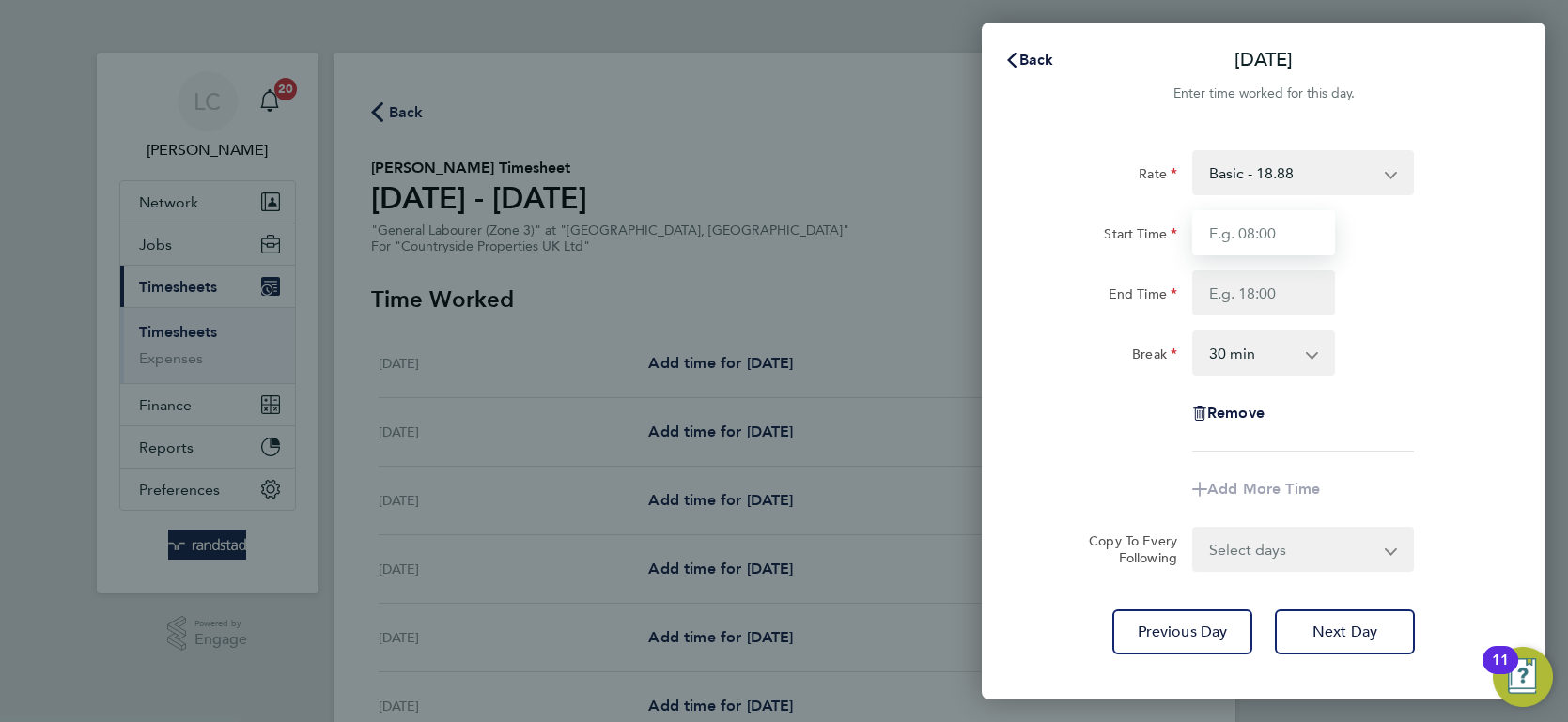
click at [1286, 214] on input "Start Time" at bounding box center [1263, 233] width 142 height 45
type input "07:30"
click at [1274, 284] on input "End Time" at bounding box center [1263, 293] width 142 height 45
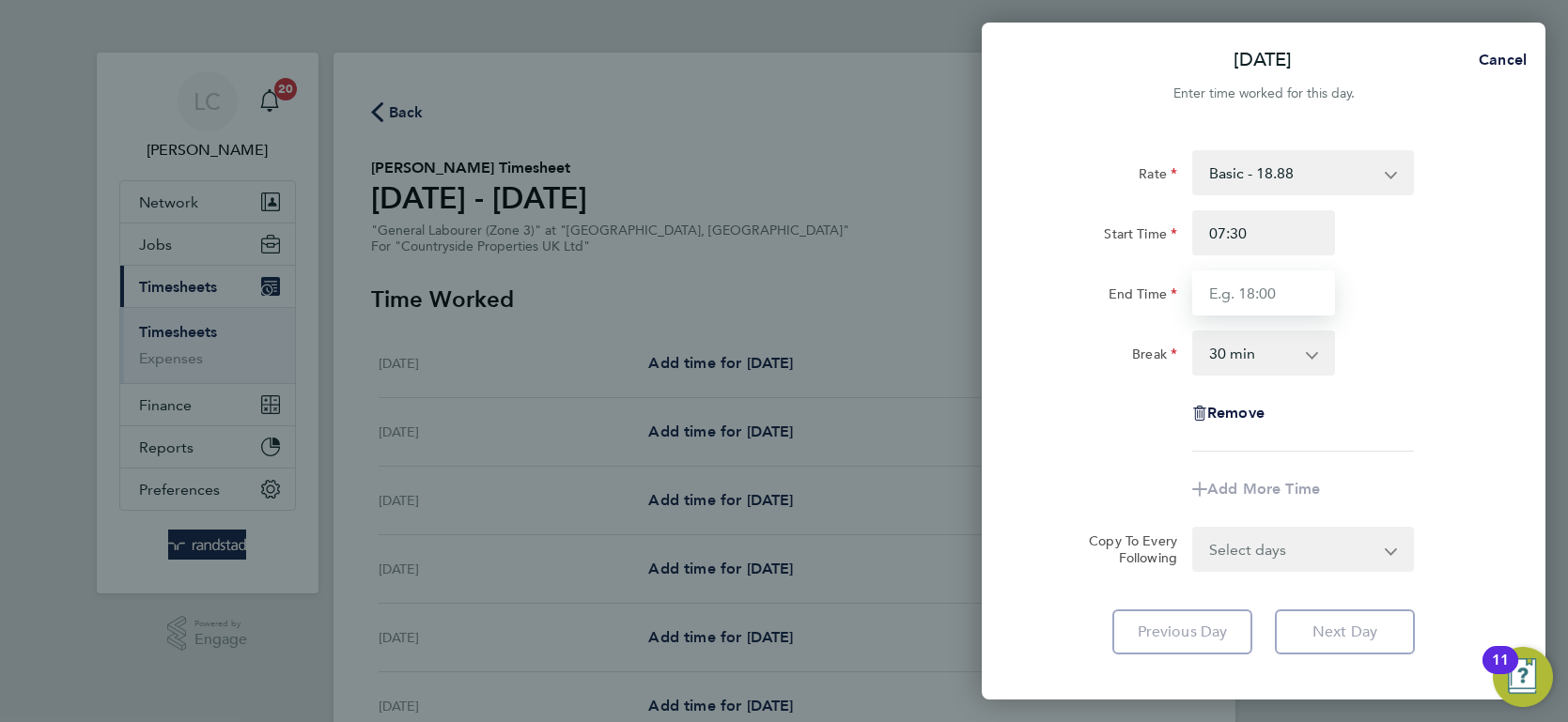
type input "17:00"
click at [1402, 321] on div "Rate Basic - 18.88 Start Time 07:30 End Time 17:00 Break 0 min 15 min 30 min 45…" at bounding box center [1262, 301] width 458 height 302
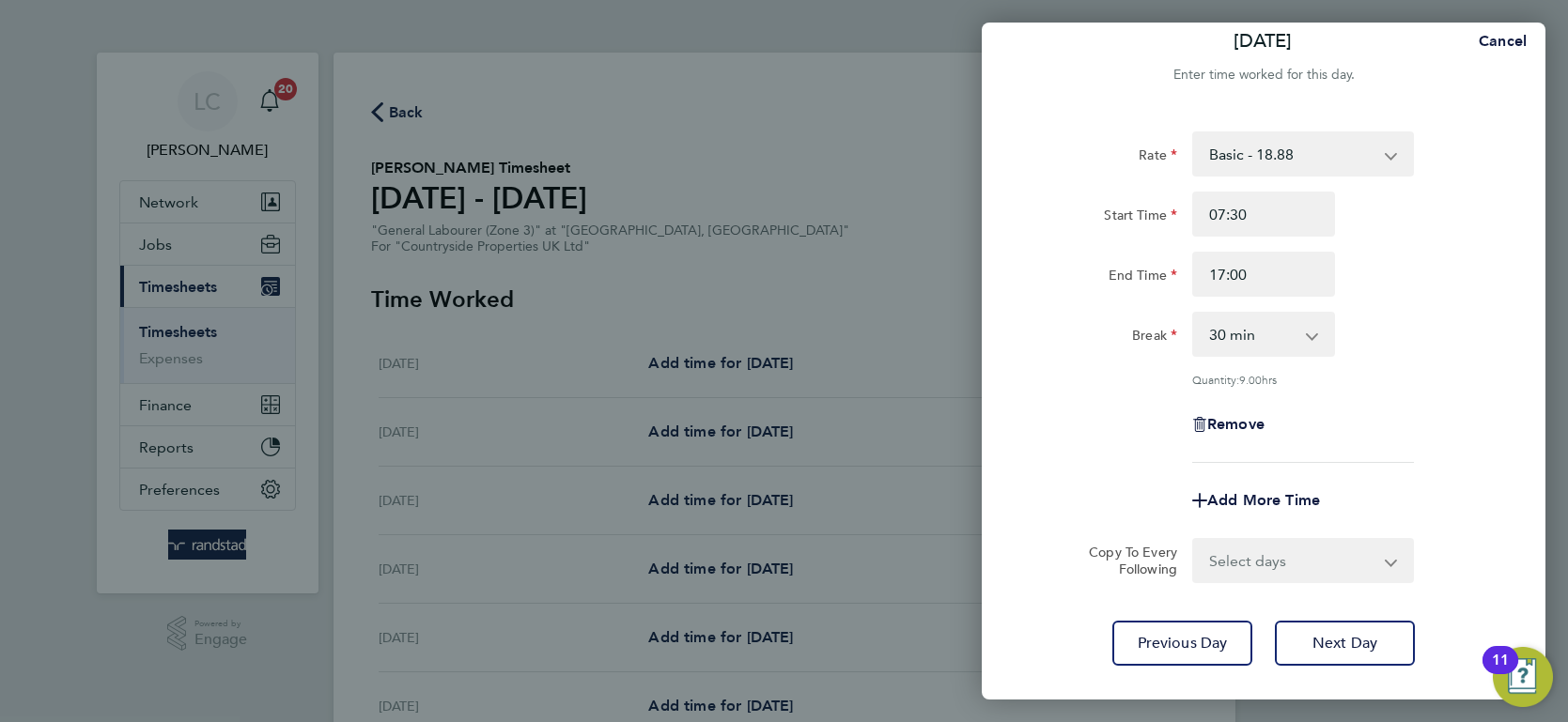
click at [1315, 572] on select "Select days Day Weekend (Sat-Sun) Saturday Sunday" at bounding box center [1292, 561] width 197 height 42
click at [1293, 570] on select "Select days Day Weekend (Sat-Sun) Saturday Sunday" at bounding box center [1292, 561] width 197 height 42
select select "DAY"
click at [1194, 540] on select "Select days Day Weekend (Sat-Sun) Saturday Sunday" at bounding box center [1292, 561] width 197 height 42
select select "2025-08-24"
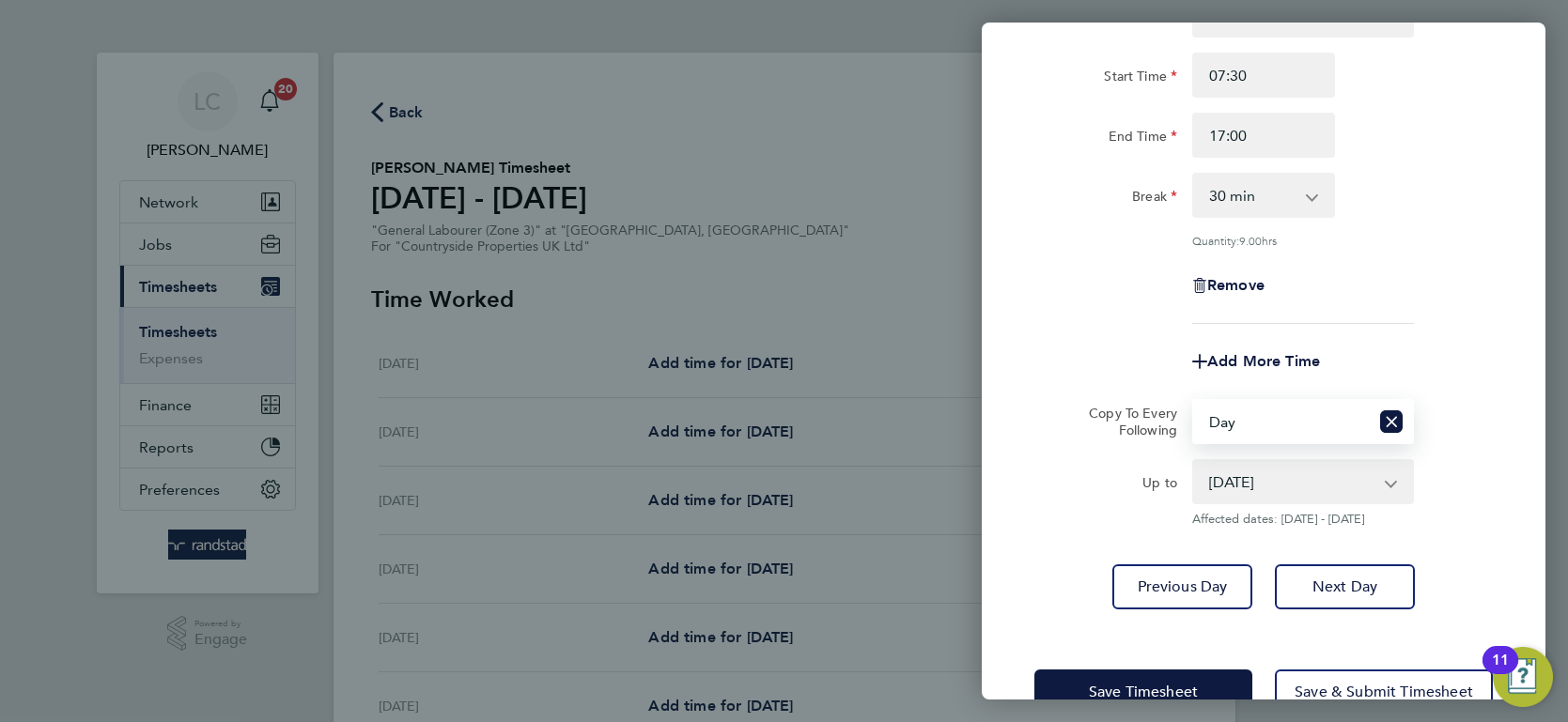
scroll to position [174, 0]
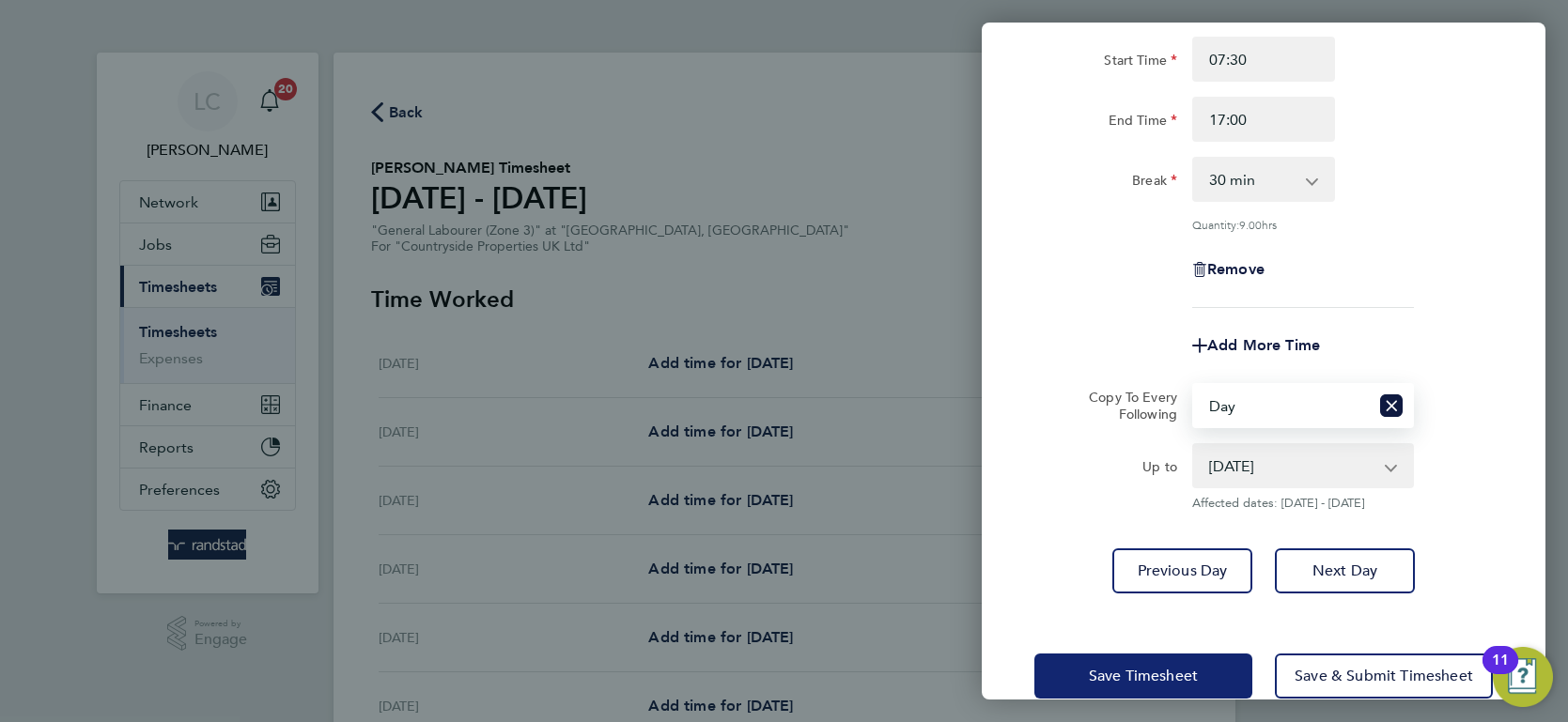
click at [1153, 660] on button "Save Timesheet" at bounding box center [1143, 677] width 218 height 45
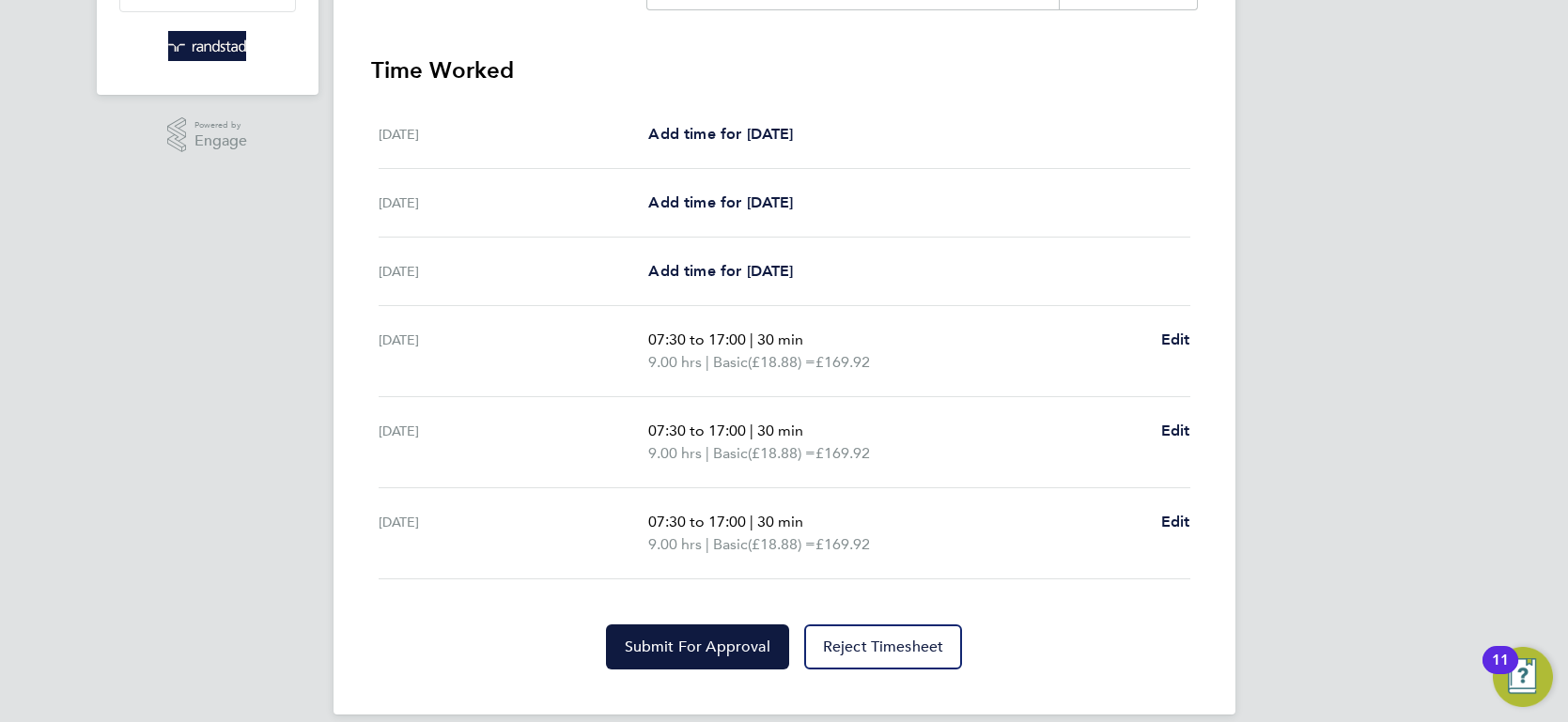
scroll to position [517, 0]
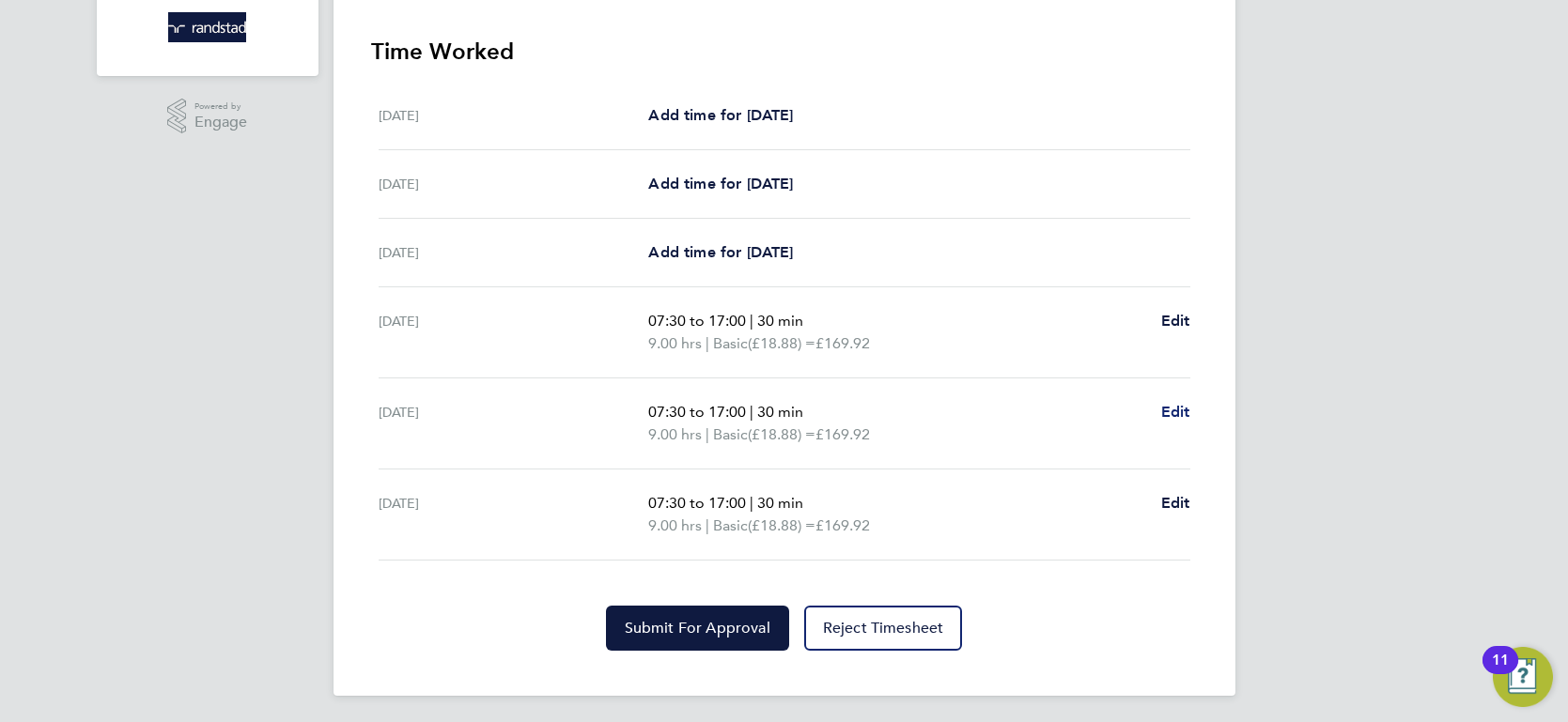
click at [1172, 408] on span "Edit" at bounding box center [1175, 411] width 29 height 18
select select "30"
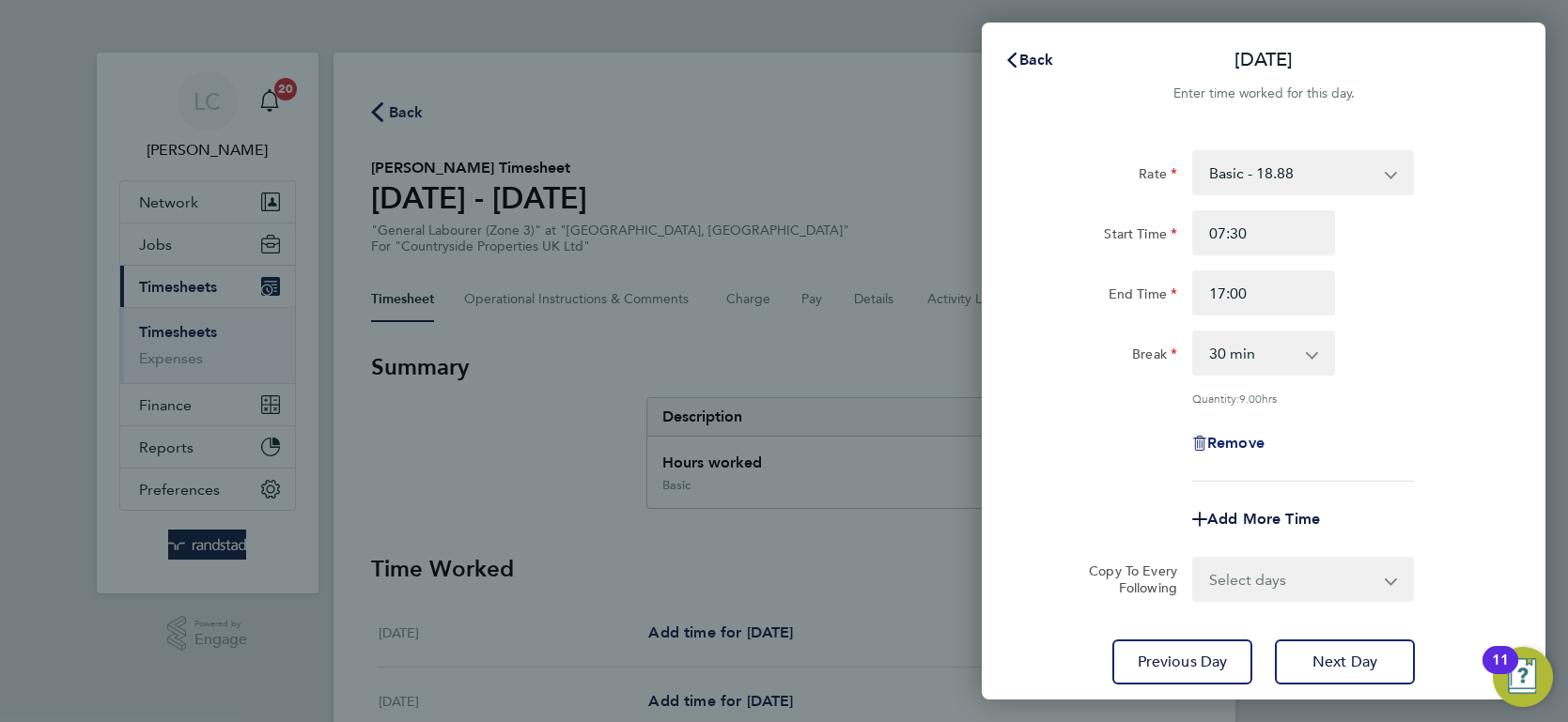
click at [1239, 445] on span "Remove" at bounding box center [1236, 443] width 57 height 18
select select "null"
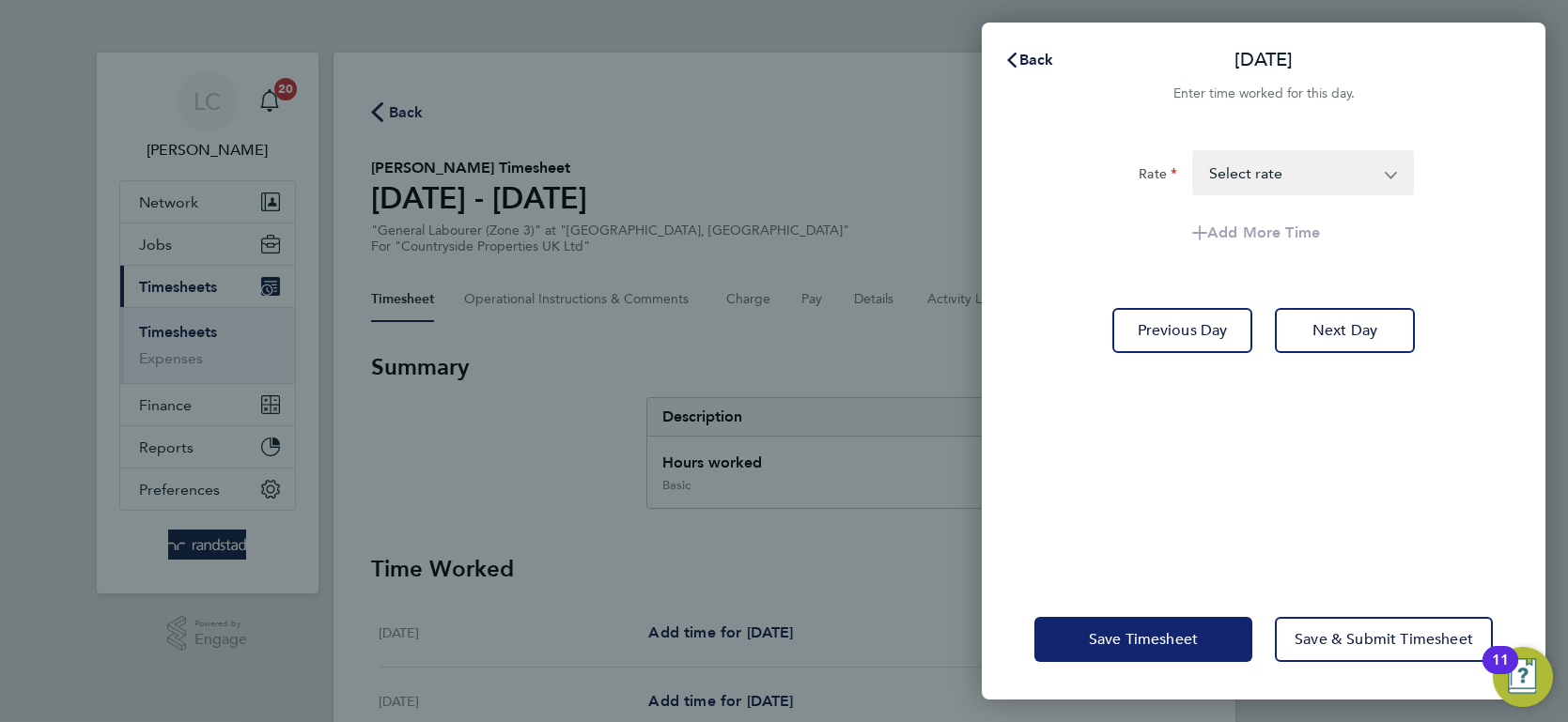
click at [1088, 641] on button "Save Timesheet" at bounding box center [1143, 640] width 218 height 45
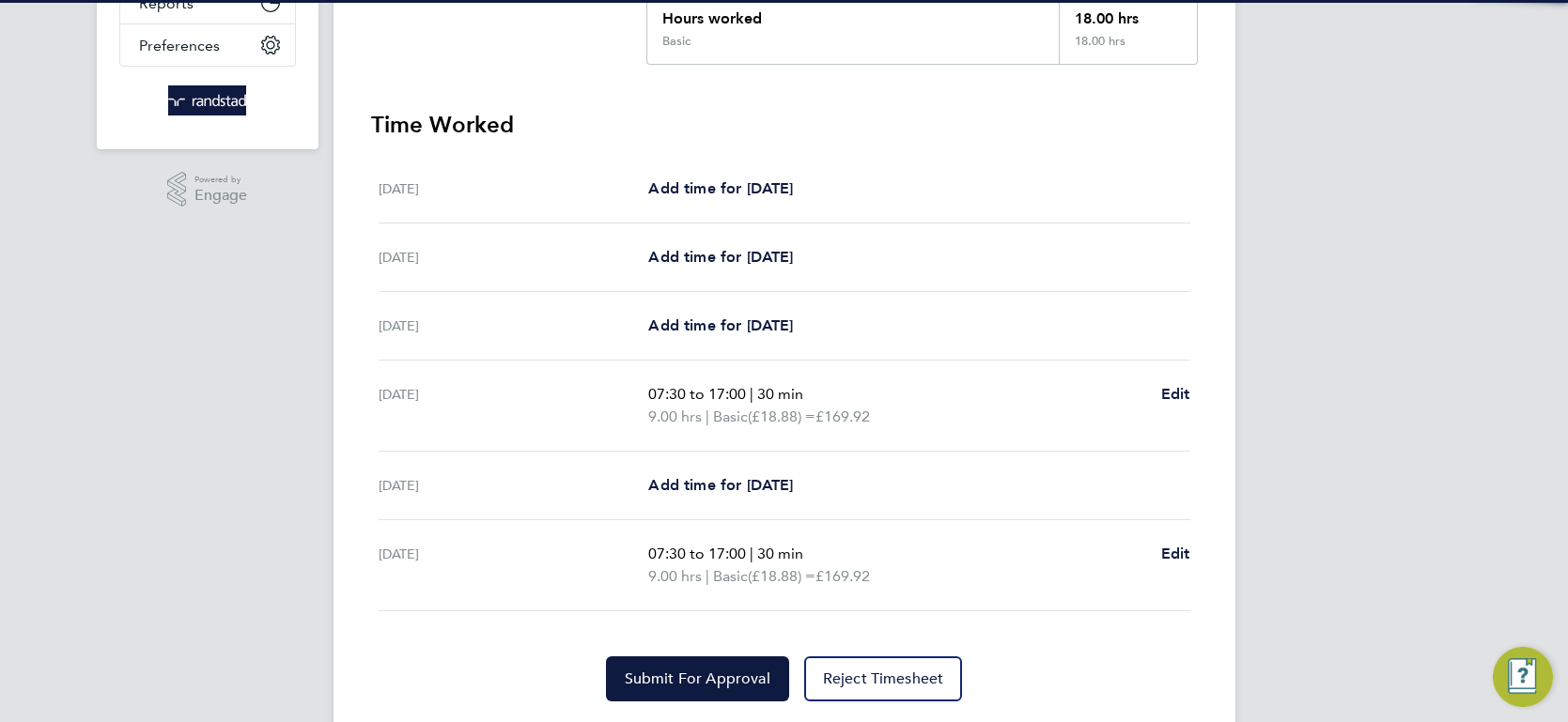
scroll to position [494, 0]
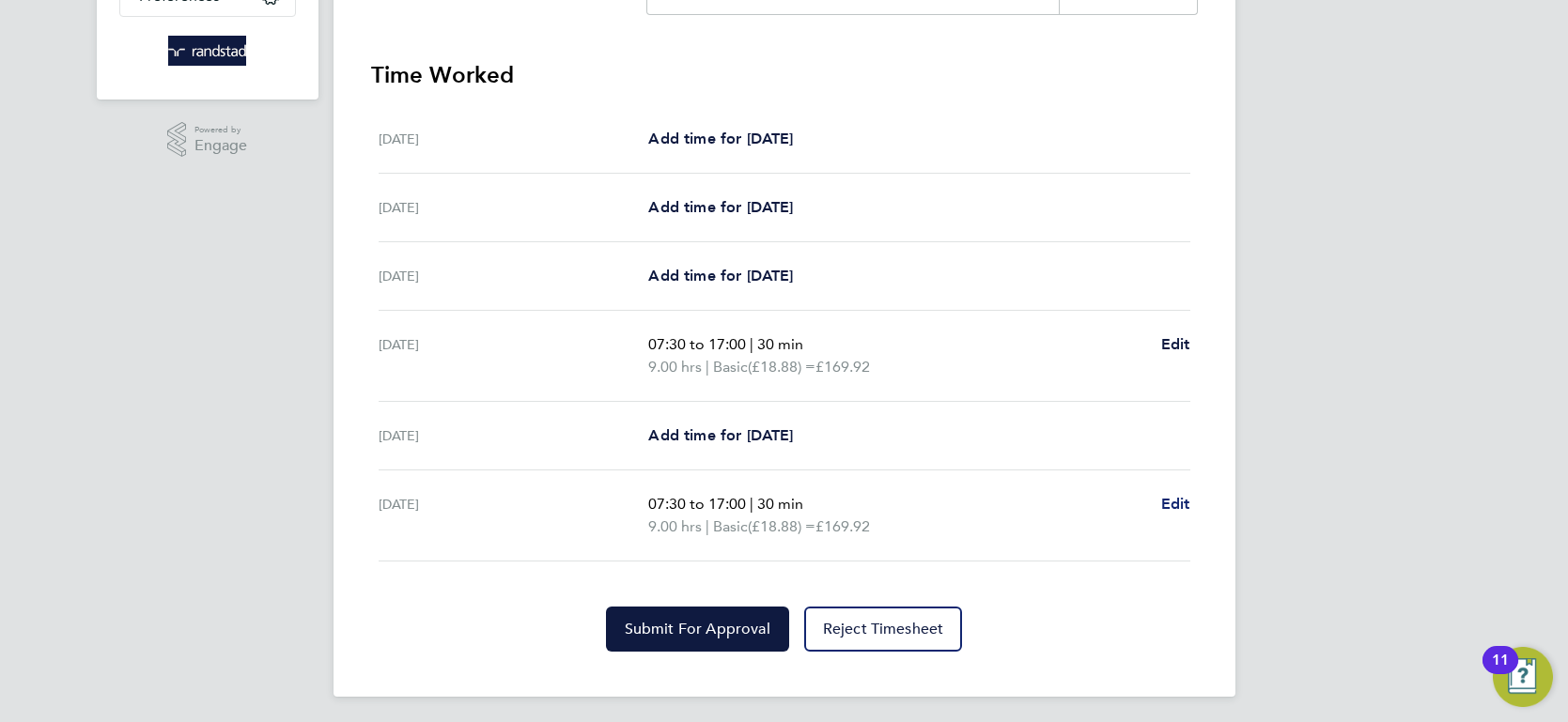
click at [1173, 505] on span "Edit" at bounding box center [1175, 503] width 29 height 18
select select "30"
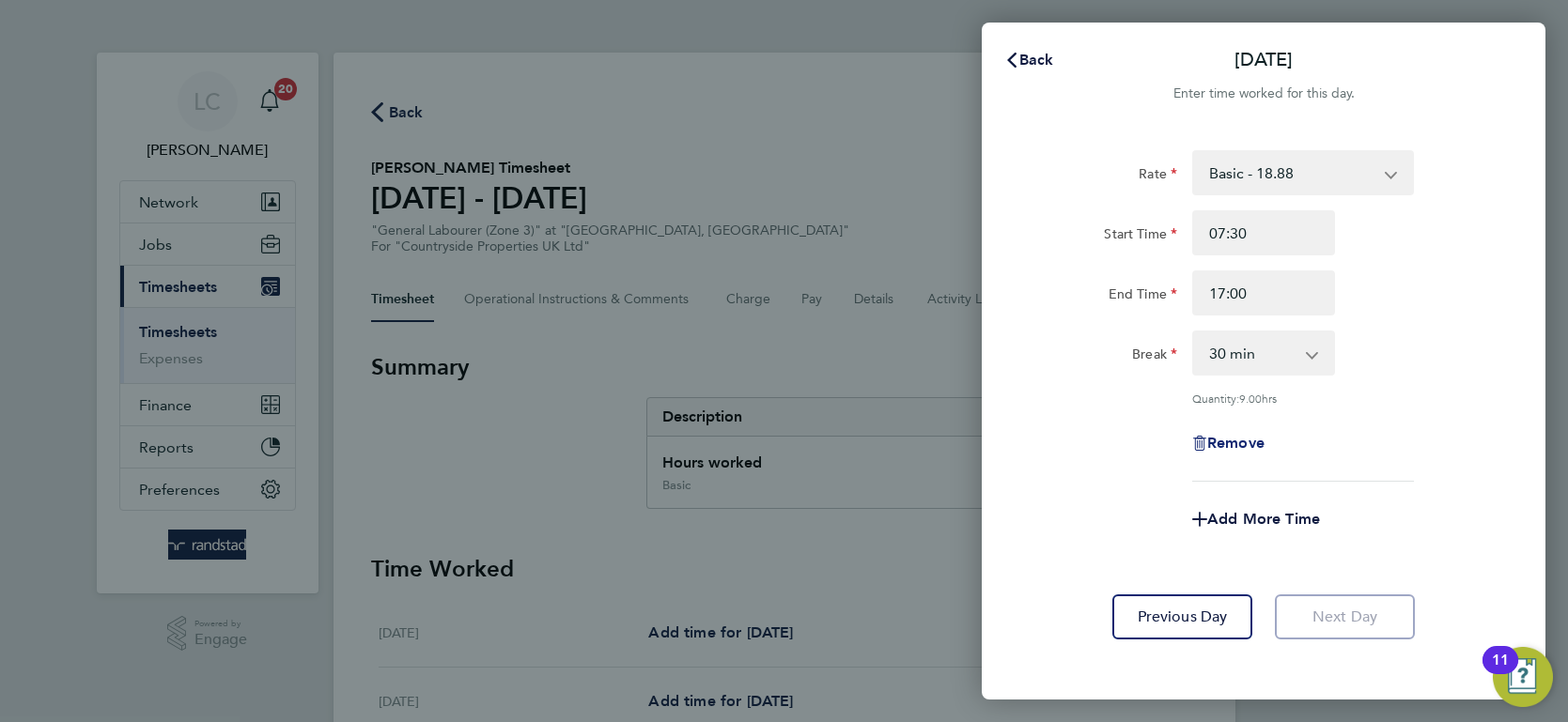
click at [1231, 448] on span "Remove" at bounding box center [1236, 443] width 57 height 18
select select "null"
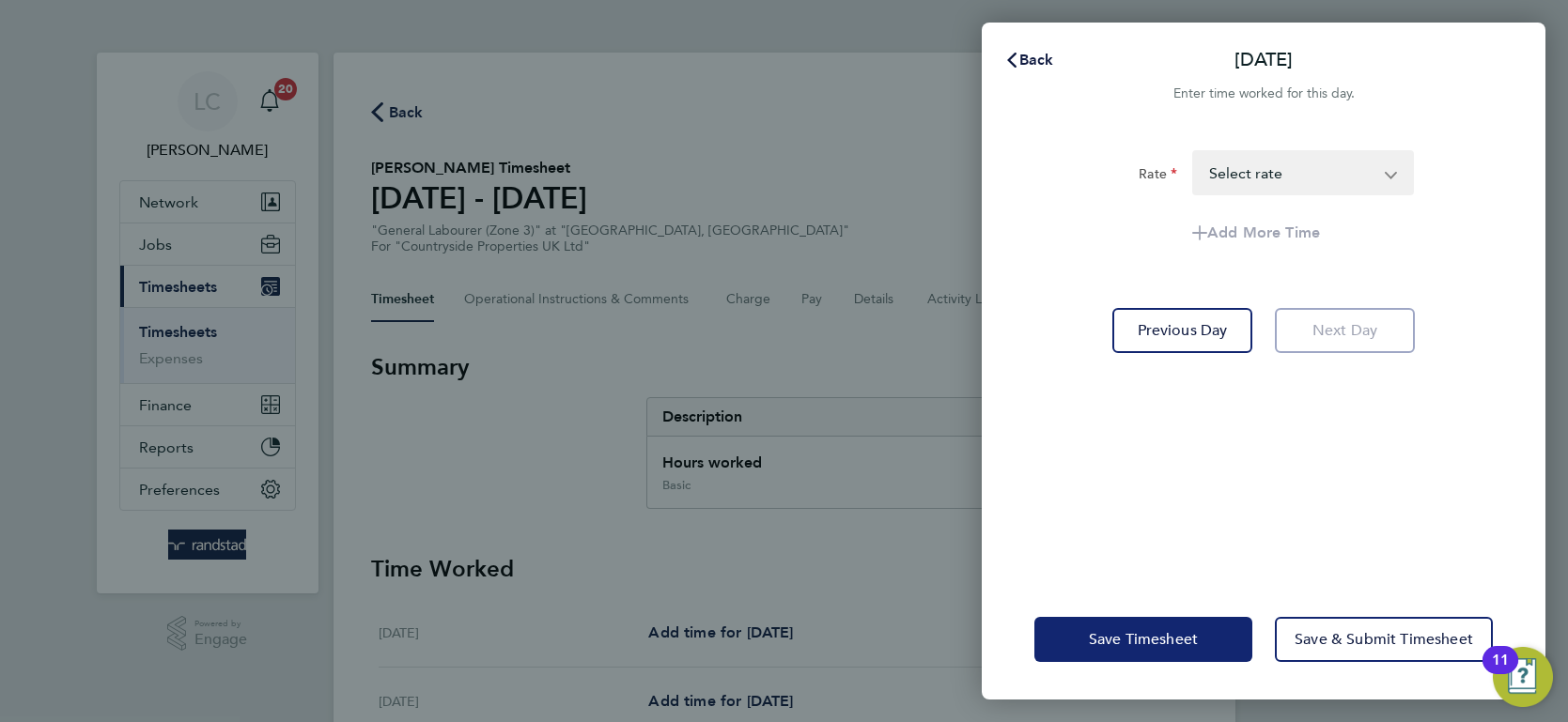
click at [1127, 623] on button "Save Timesheet" at bounding box center [1143, 640] width 218 height 45
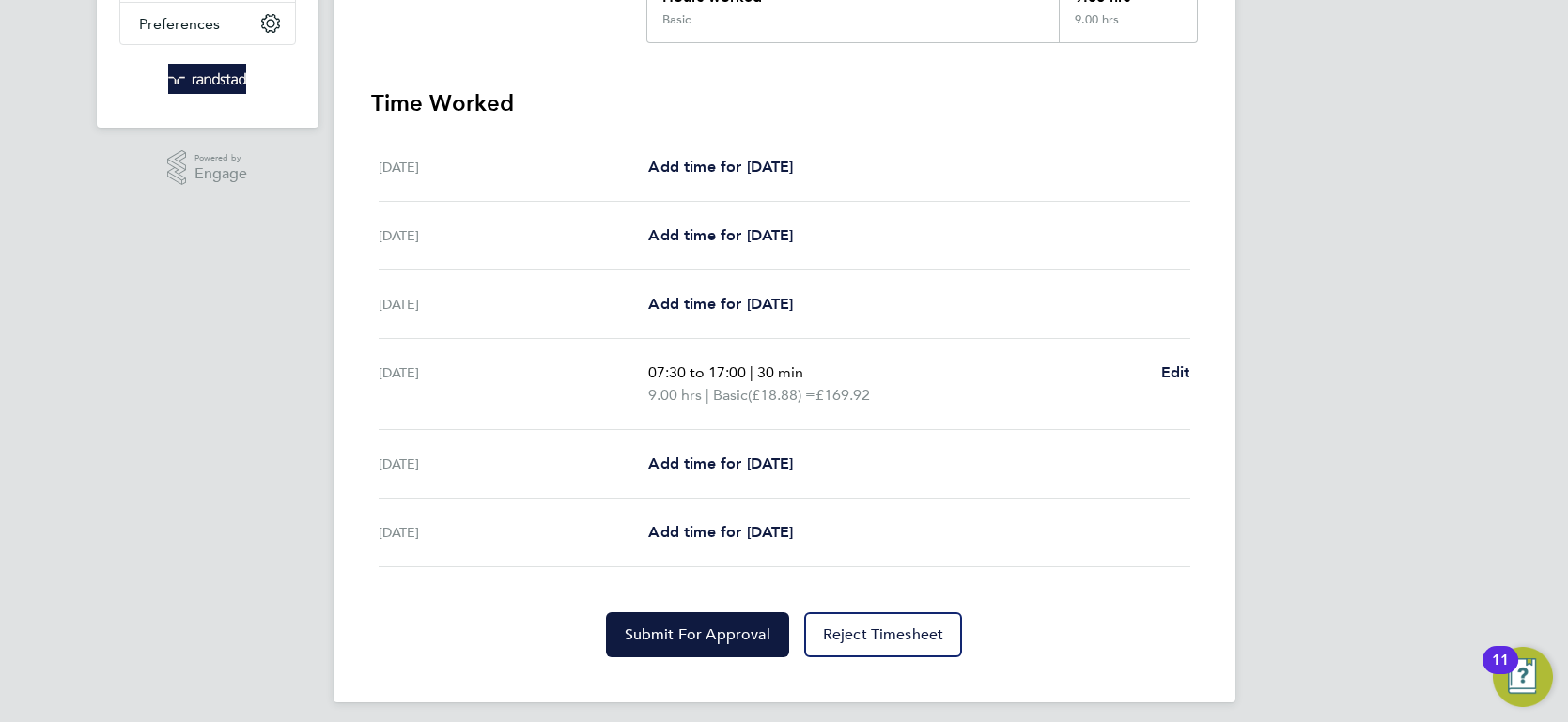
scroll to position [464, 0]
click at [675, 632] on span "Submit For Approval" at bounding box center [696, 636] width 145 height 19
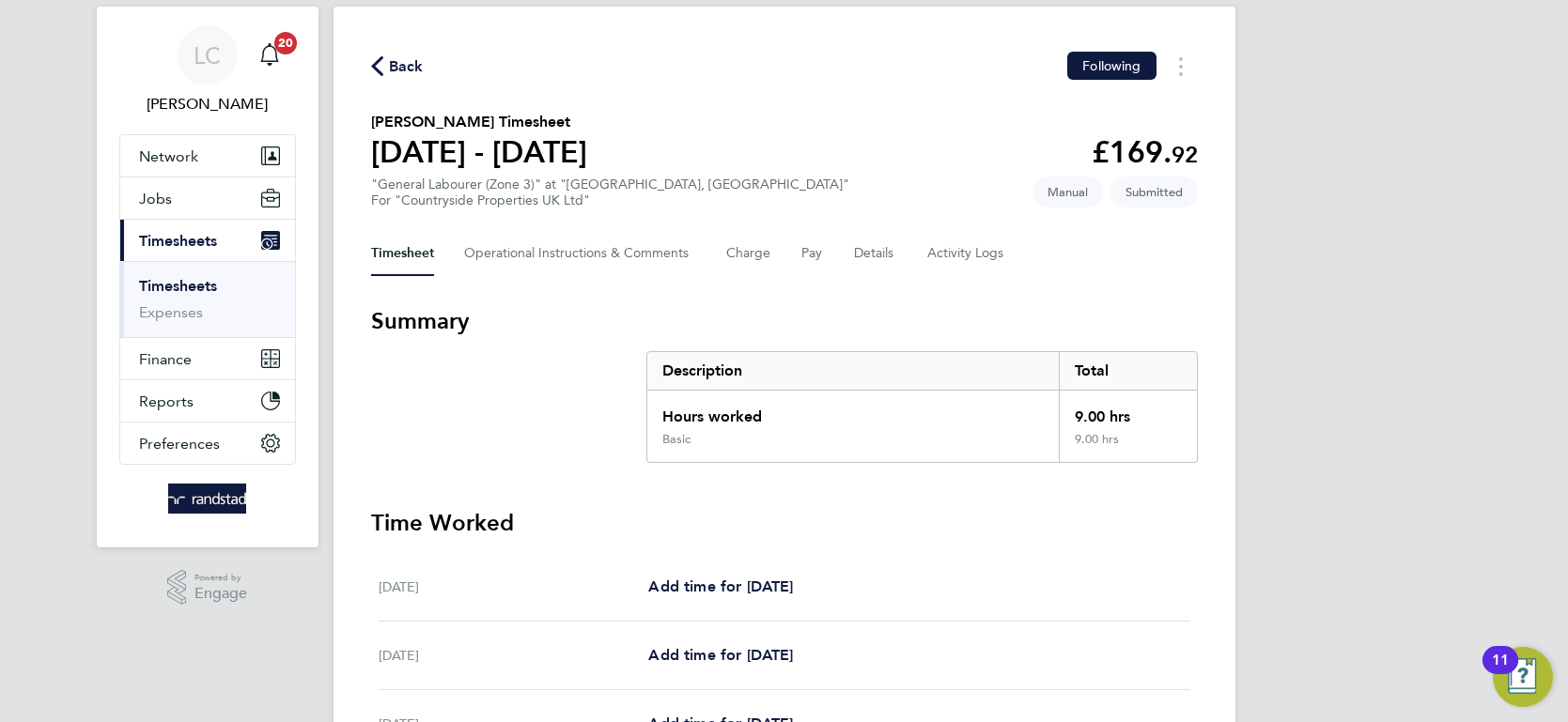
scroll to position [37, 0]
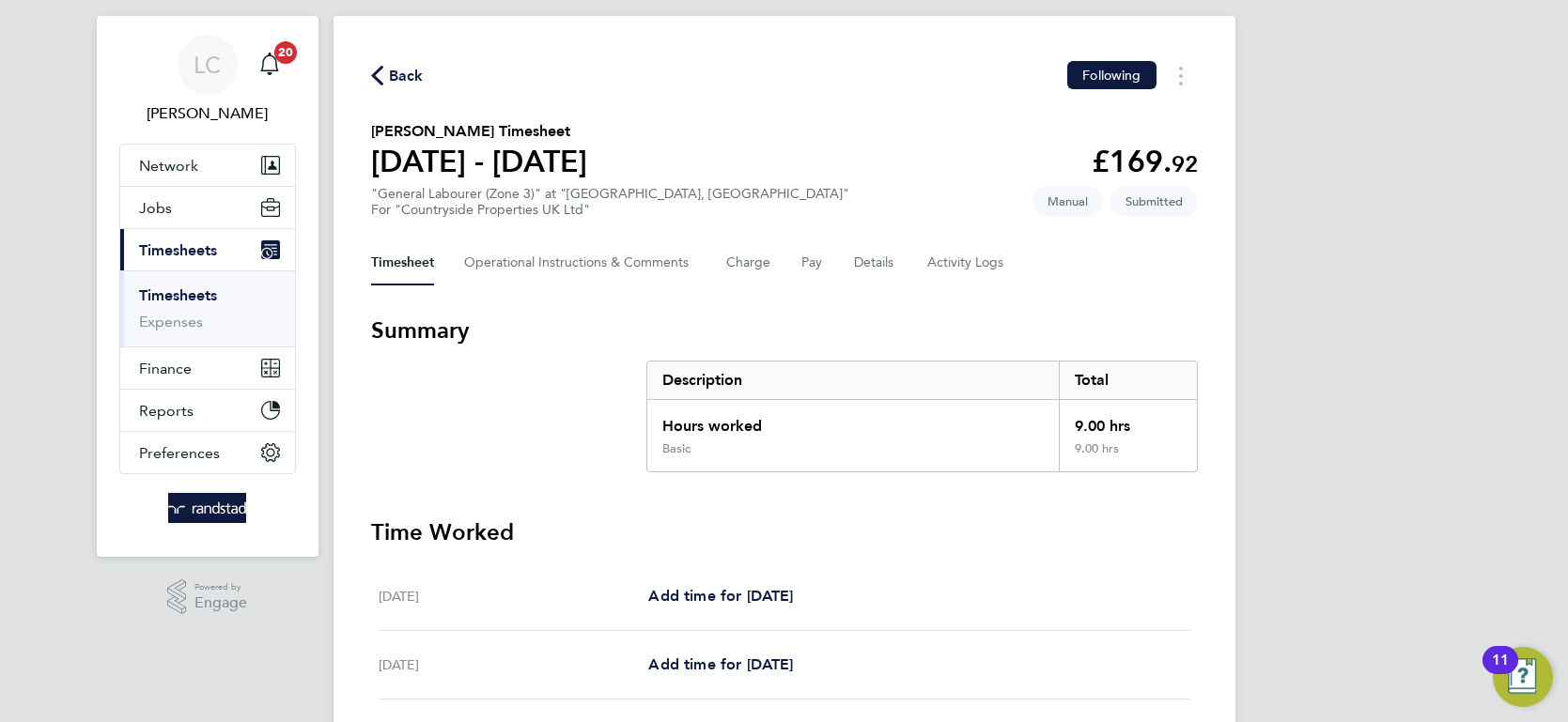
click at [175, 303] on li "Timesheets" at bounding box center [210, 300] width 140 height 27
click at [176, 298] on link "Timesheets" at bounding box center [178, 296] width 78 height 18
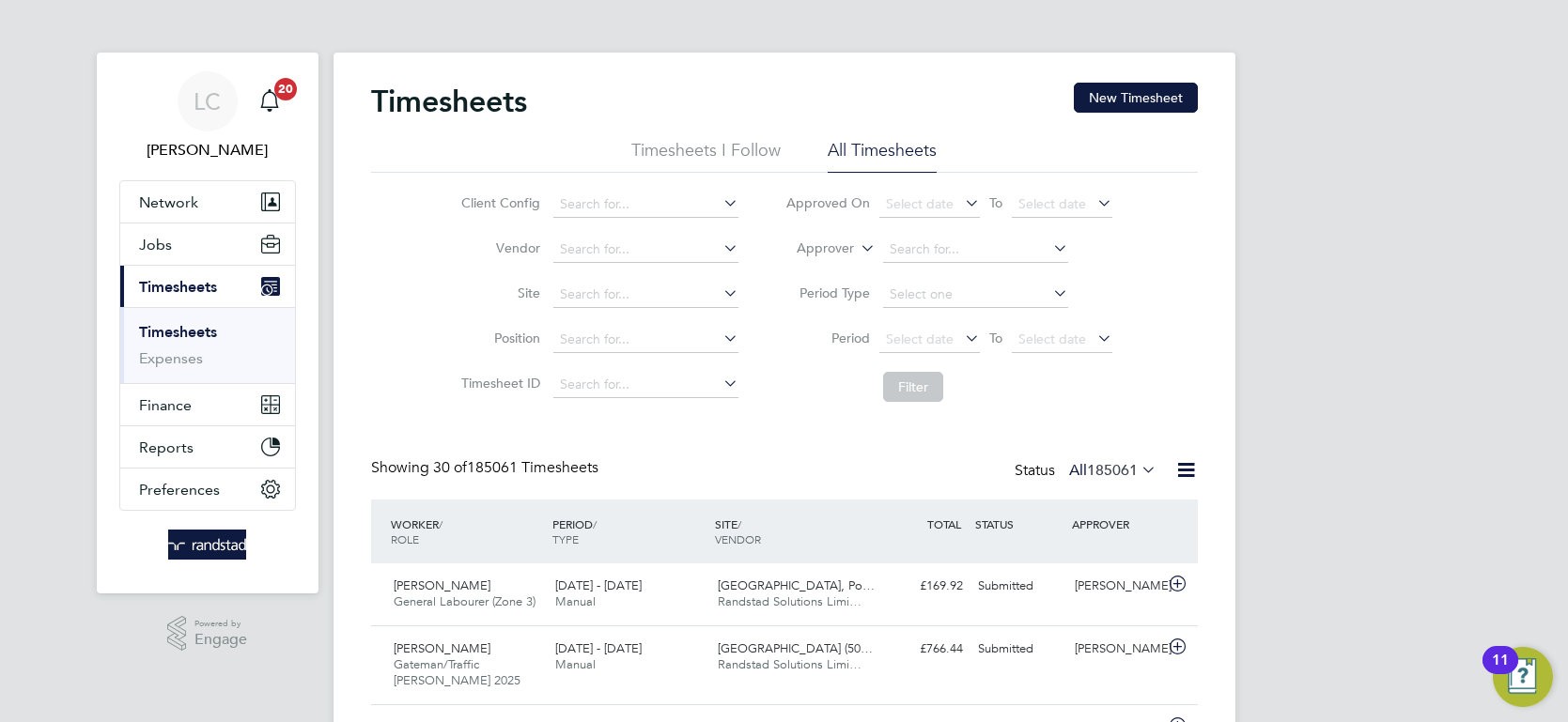
scroll to position [47, 162]
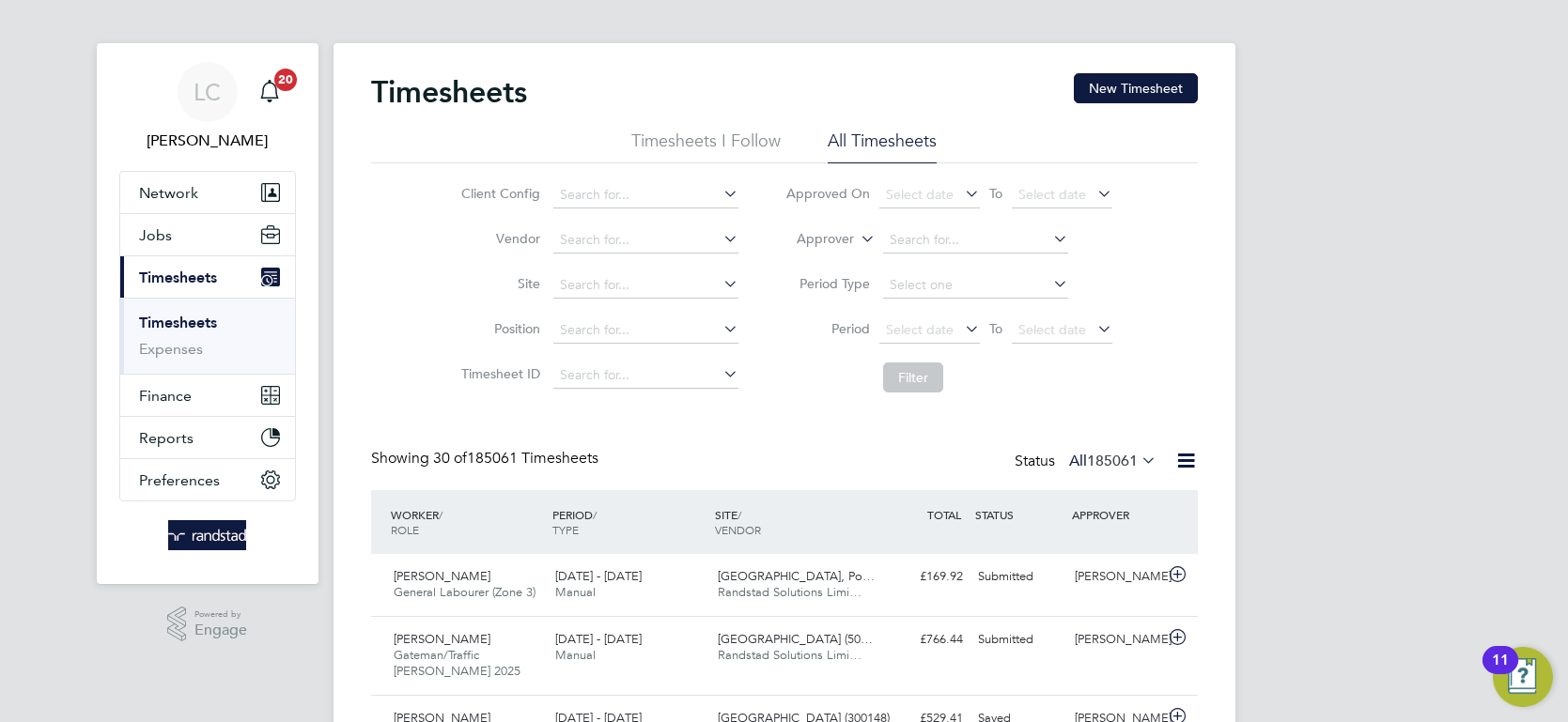
click at [857, 232] on icon at bounding box center [857, 233] width 0 height 17
click at [834, 256] on li "Worker" at bounding box center [808, 261] width 92 height 25
click at [936, 376] on button "Filter" at bounding box center [913, 378] width 60 height 30
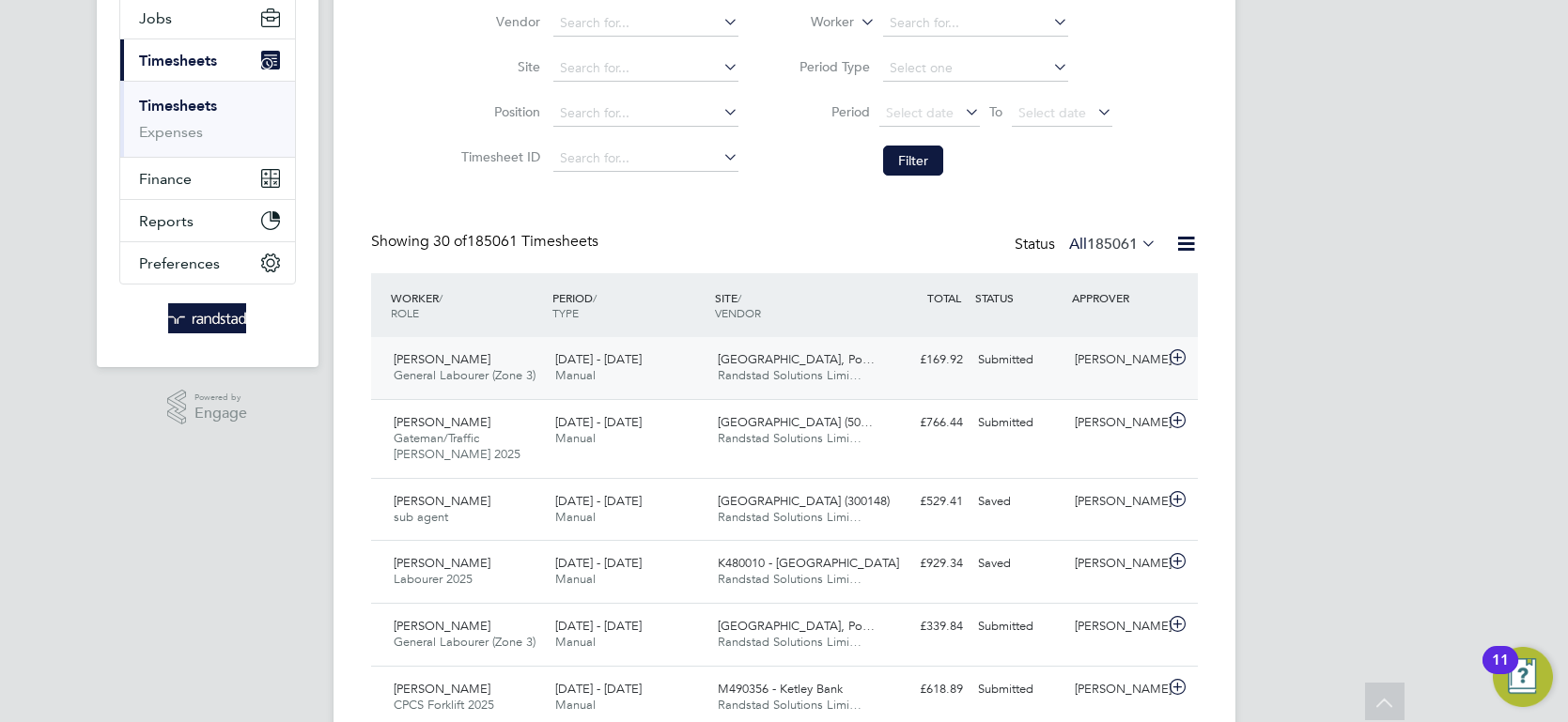
click at [1107, 358] on div "Hannah Cornford" at bounding box center [1116, 359] width 98 height 31
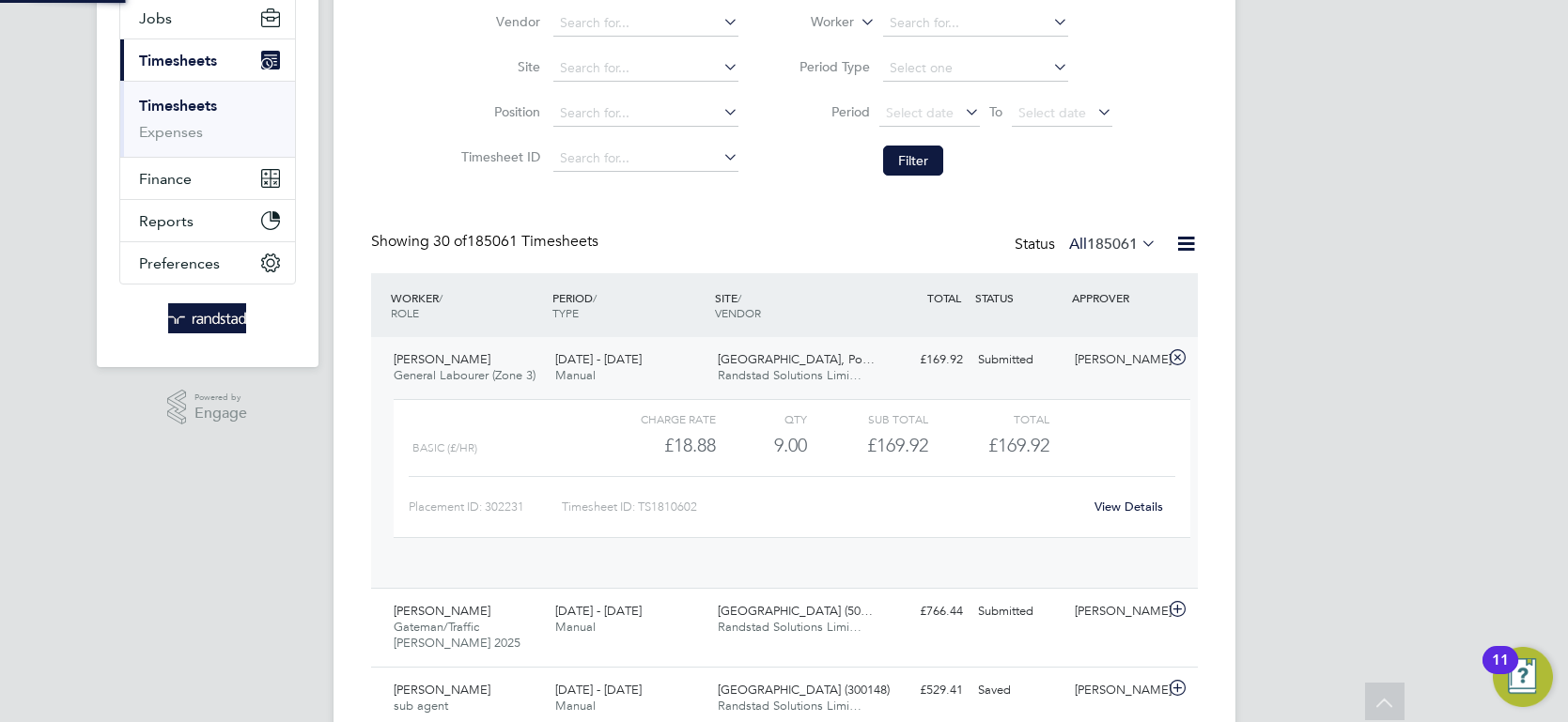
scroll to position [31, 182]
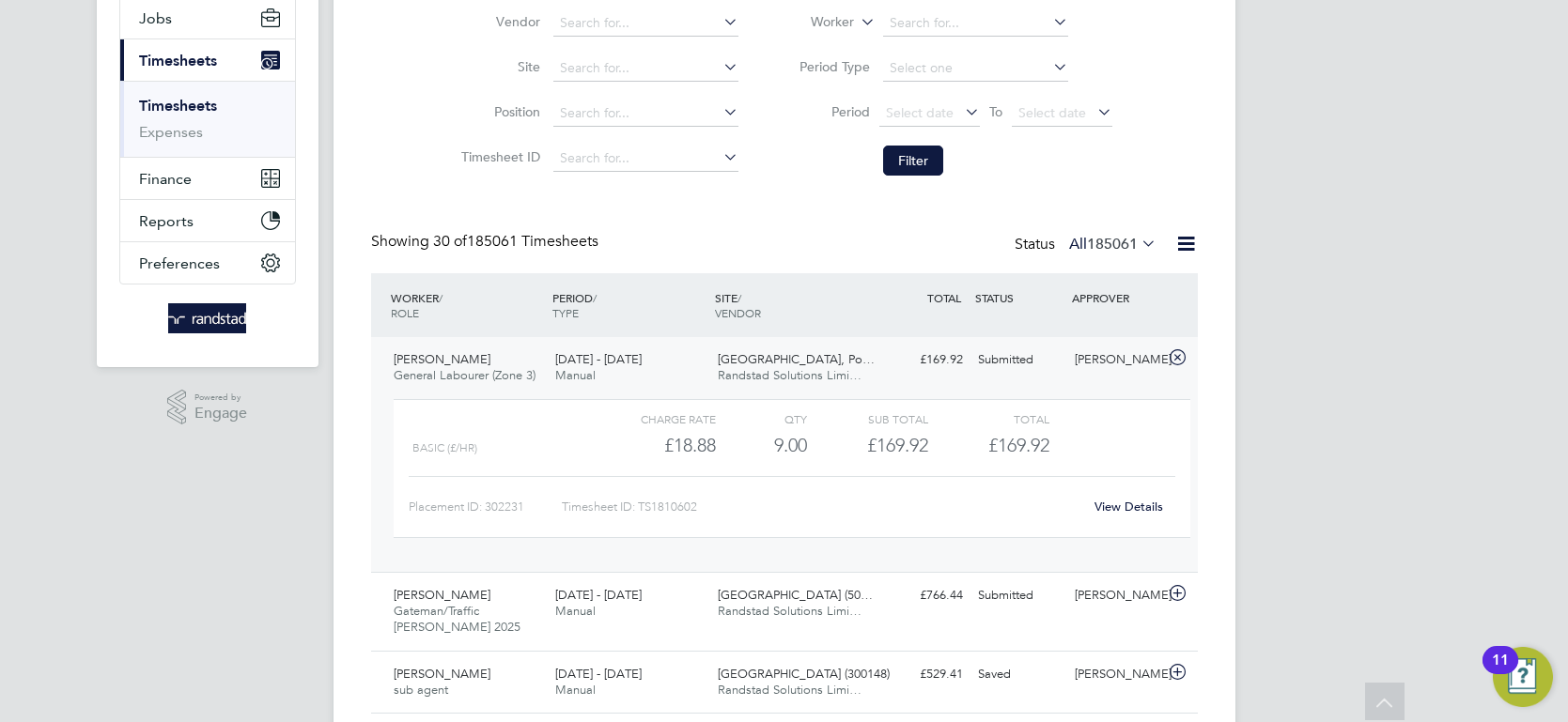
click at [1136, 506] on link "View Details" at bounding box center [1128, 506] width 68 height 16
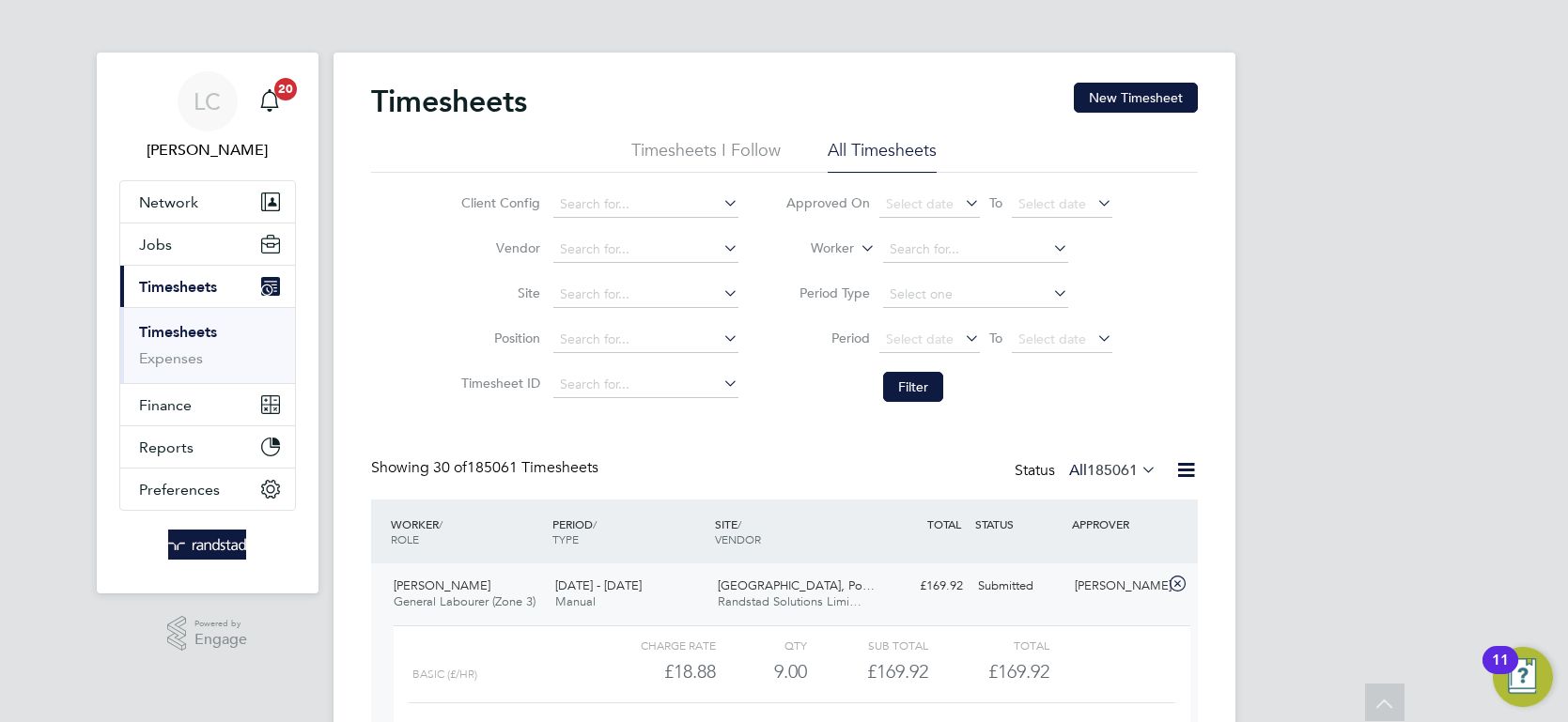
scroll to position [0, 0]
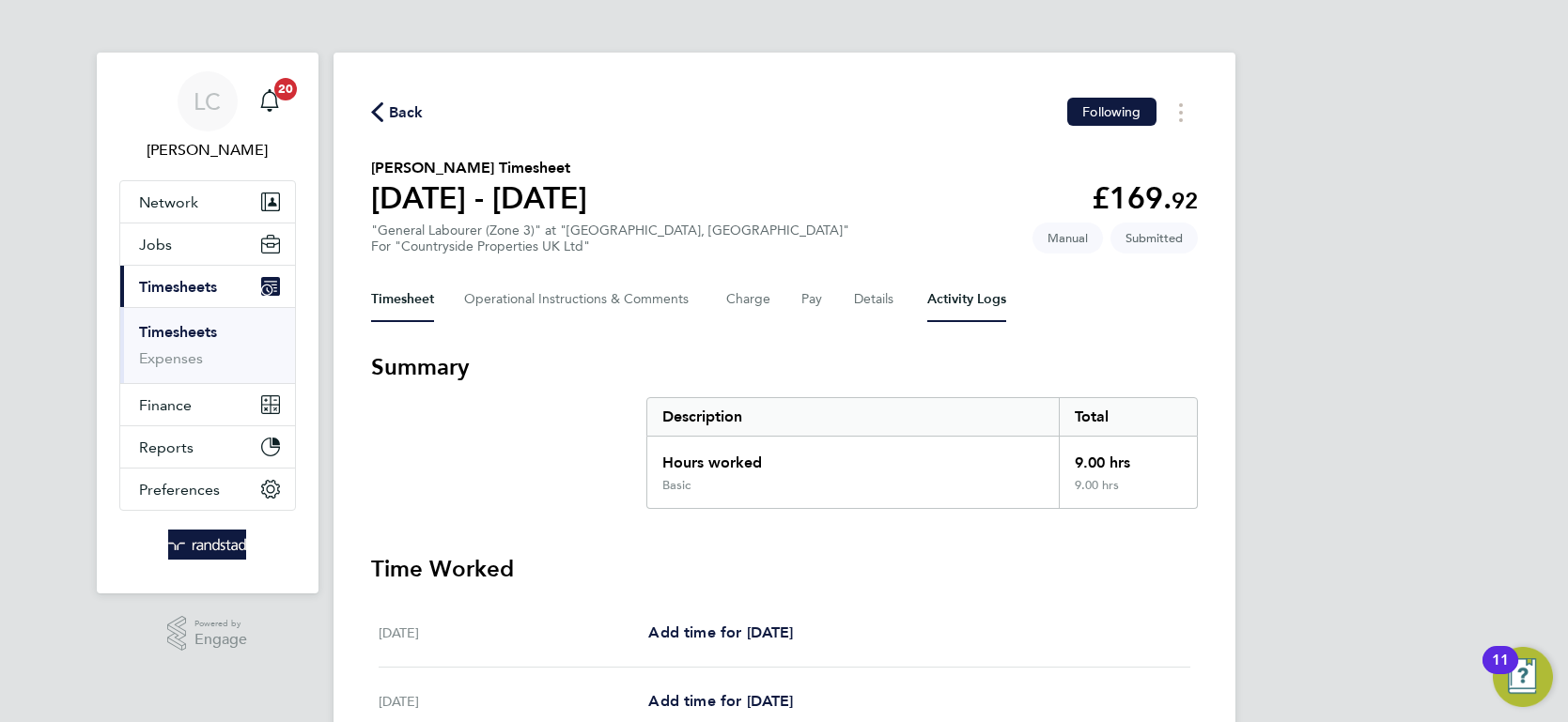
click at [967, 297] on Logs-tab "Activity Logs" at bounding box center [967, 300] width 79 height 45
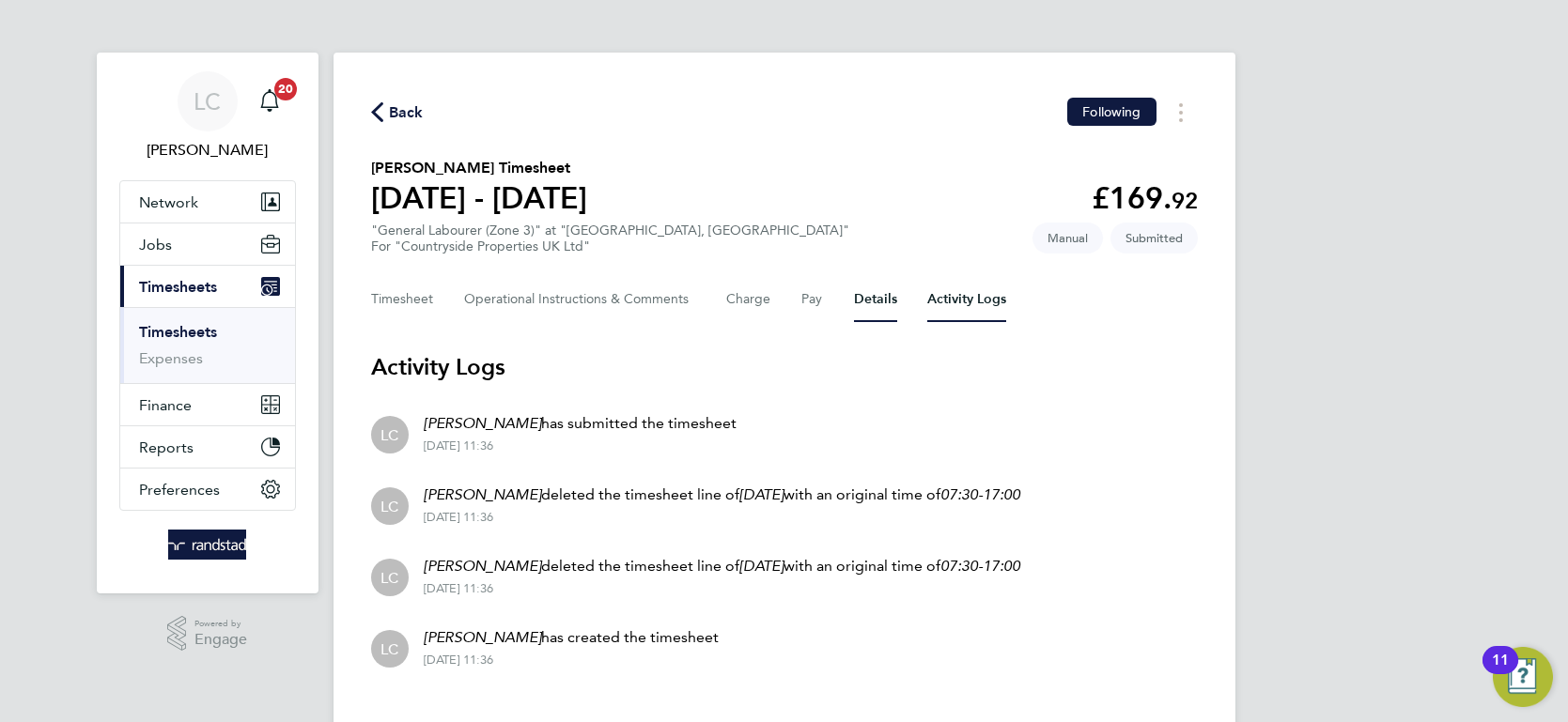
click at [884, 299] on button "Details" at bounding box center [876, 300] width 44 height 45
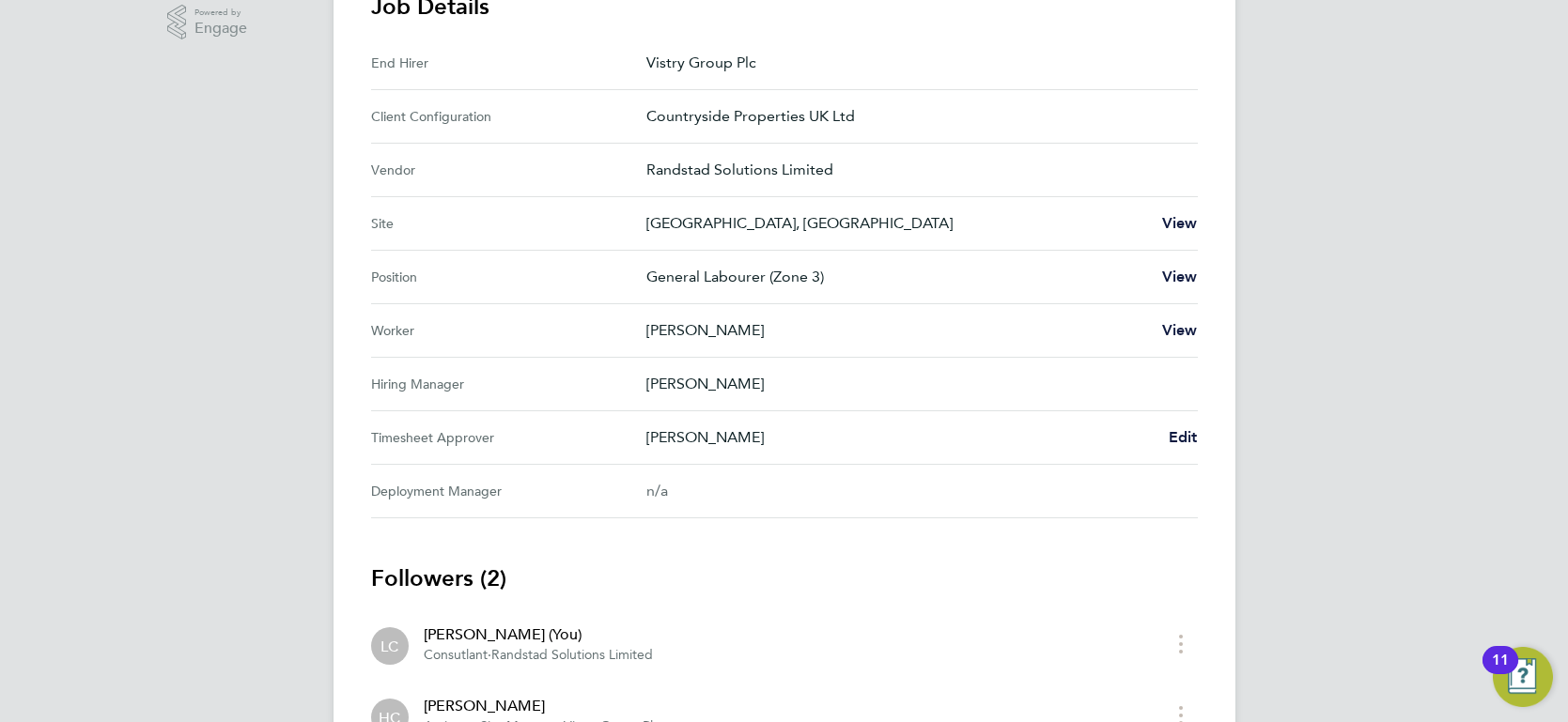
scroll to position [613, 0]
click at [1181, 424] on link "Edit" at bounding box center [1182, 435] width 29 height 23
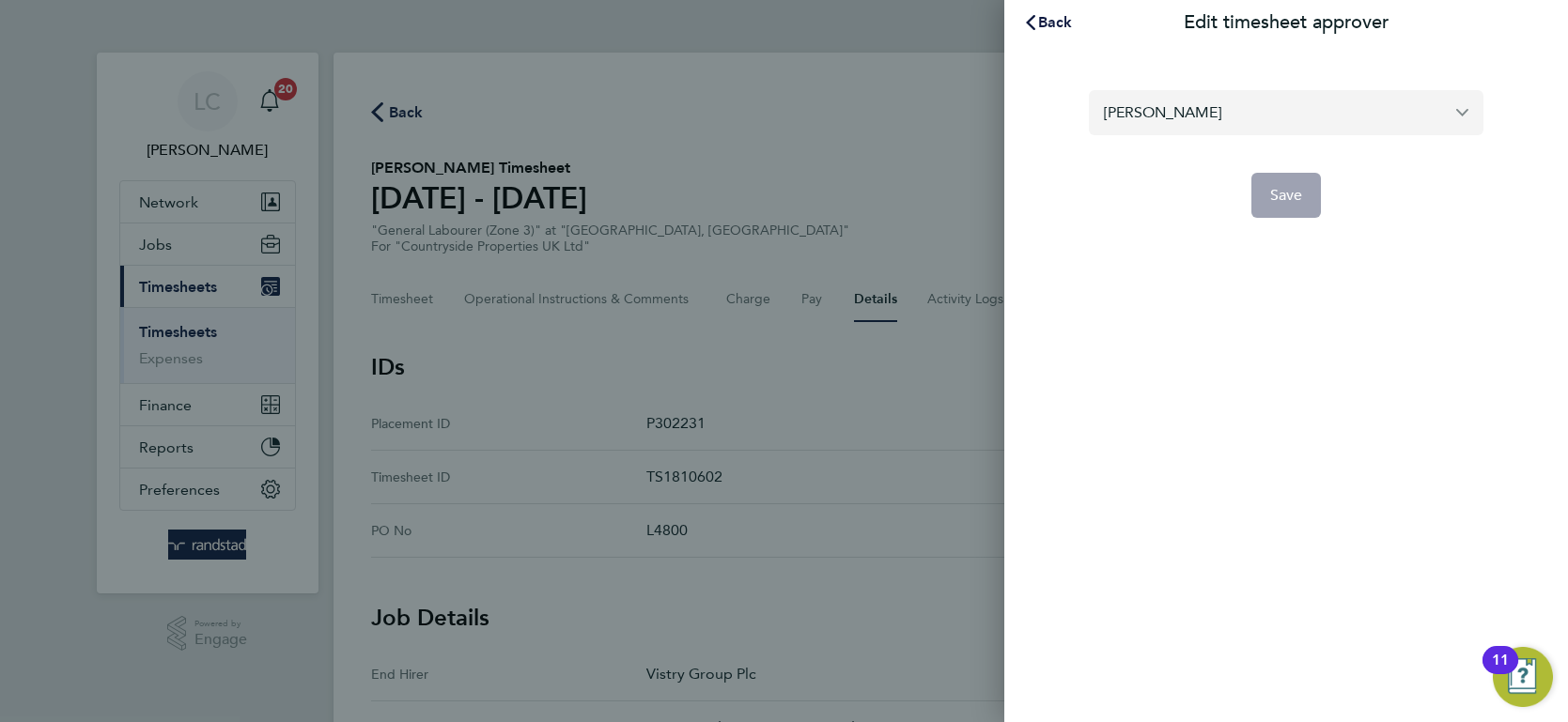
click at [1186, 98] on input "[PERSON_NAME]" at bounding box center [1286, 112] width 395 height 45
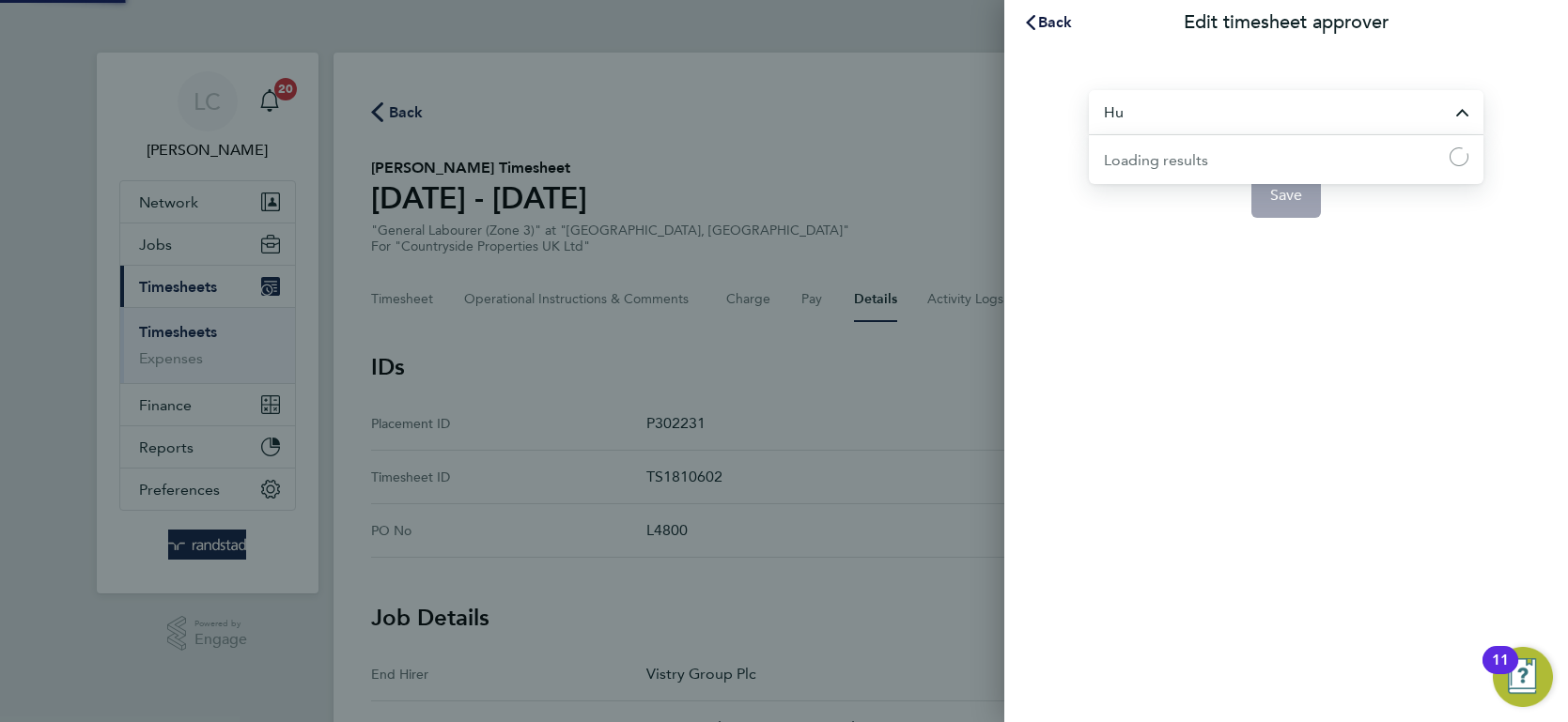
type input "H"
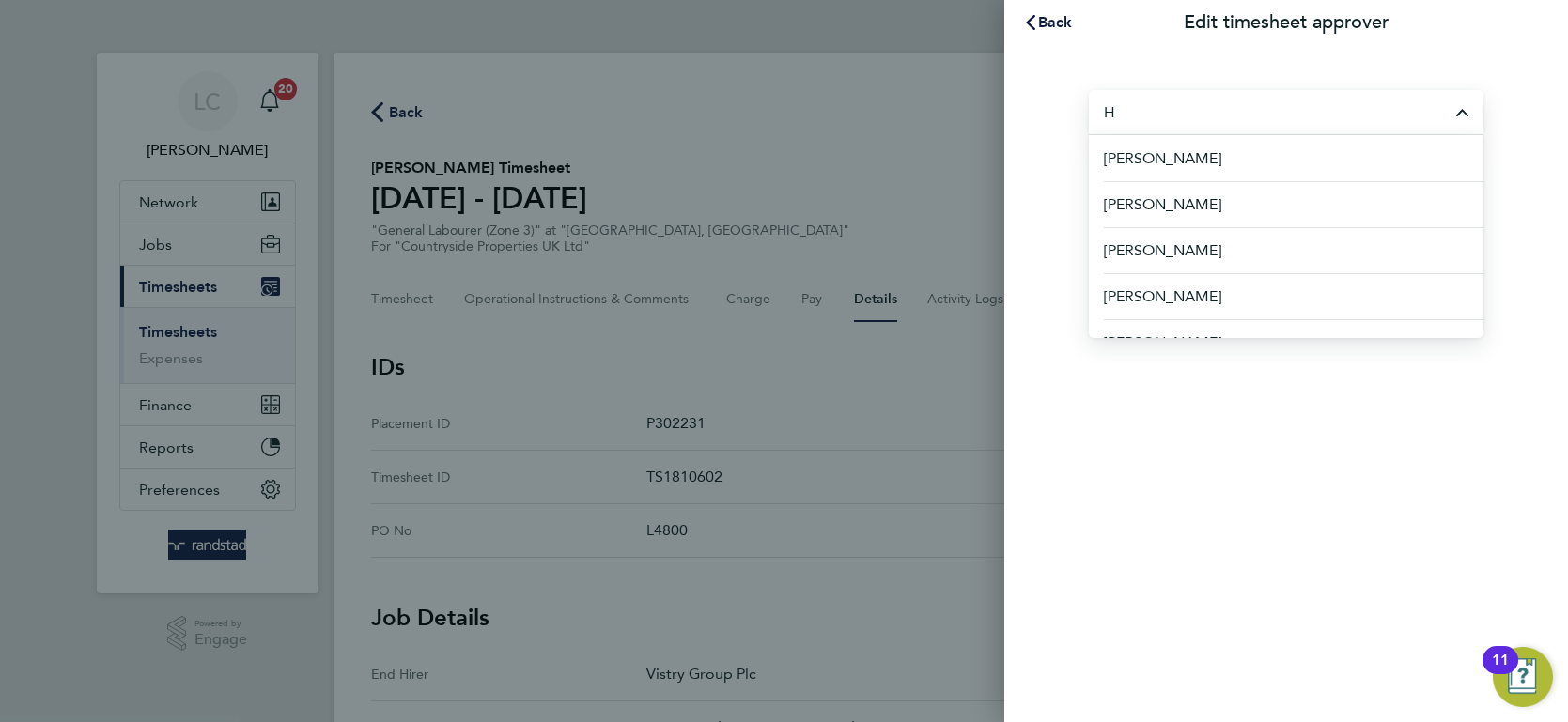
type input "H"
click at [1061, 19] on span "Back" at bounding box center [1055, 22] width 35 height 18
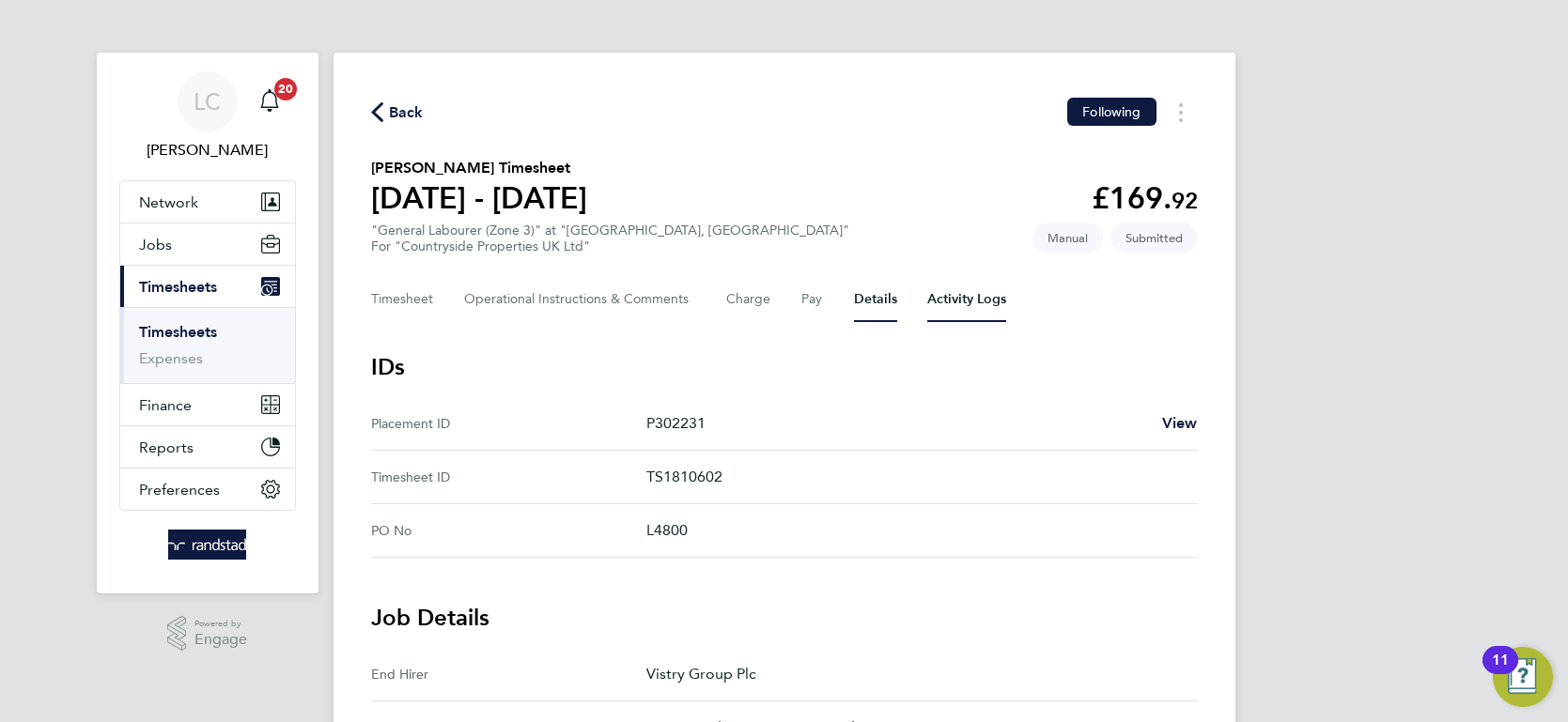
click at [973, 307] on Logs-tab "Activity Logs" at bounding box center [967, 300] width 79 height 45
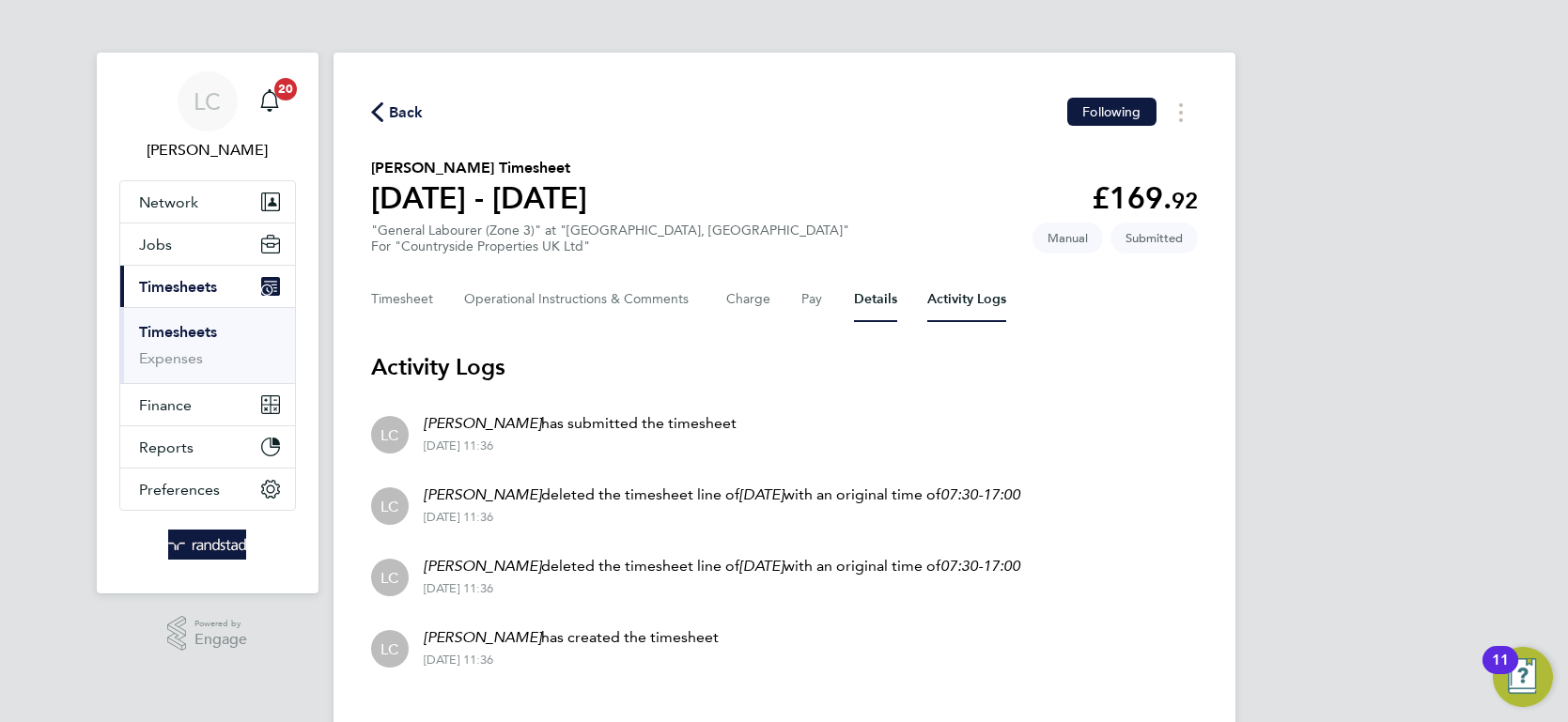
click at [875, 299] on button "Details" at bounding box center [876, 300] width 44 height 45
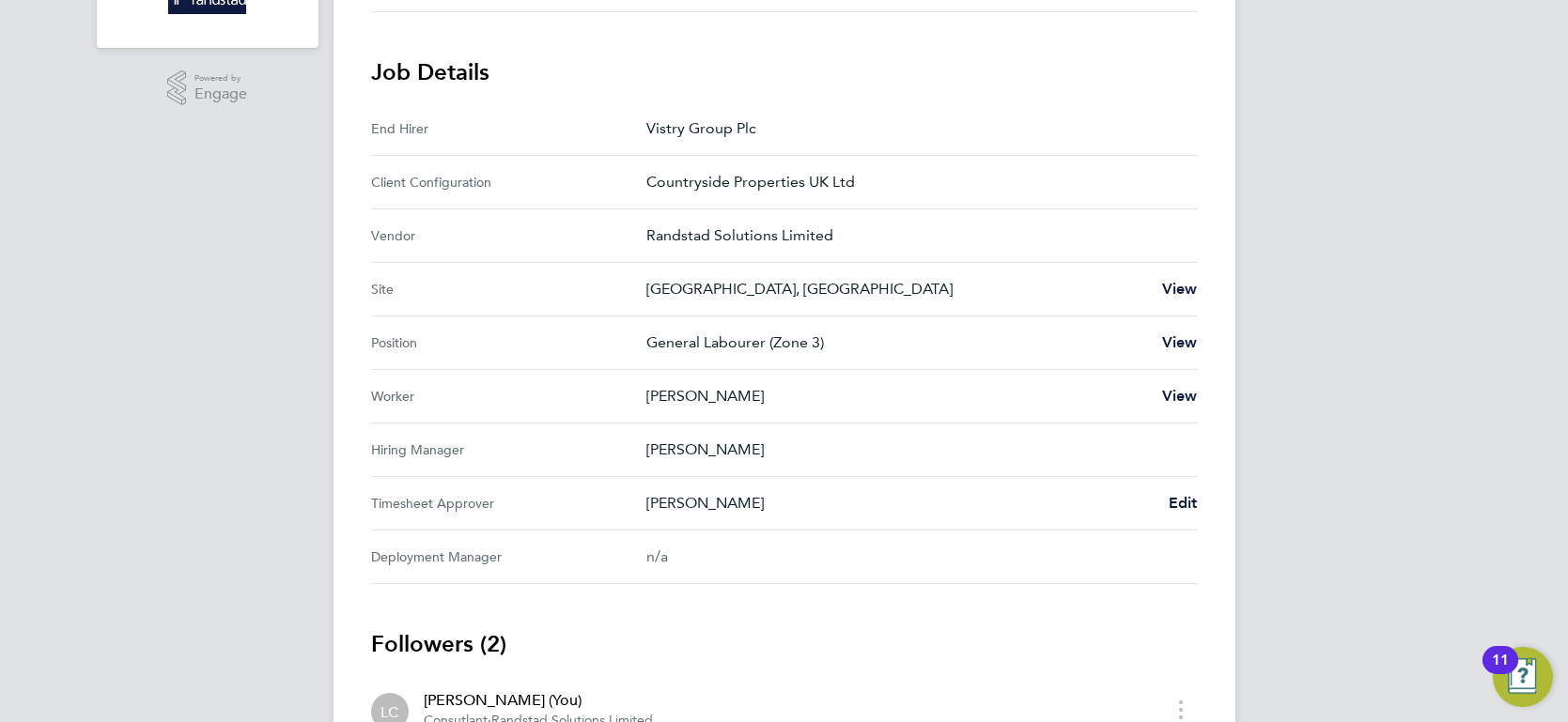
scroll to position [641, 0]
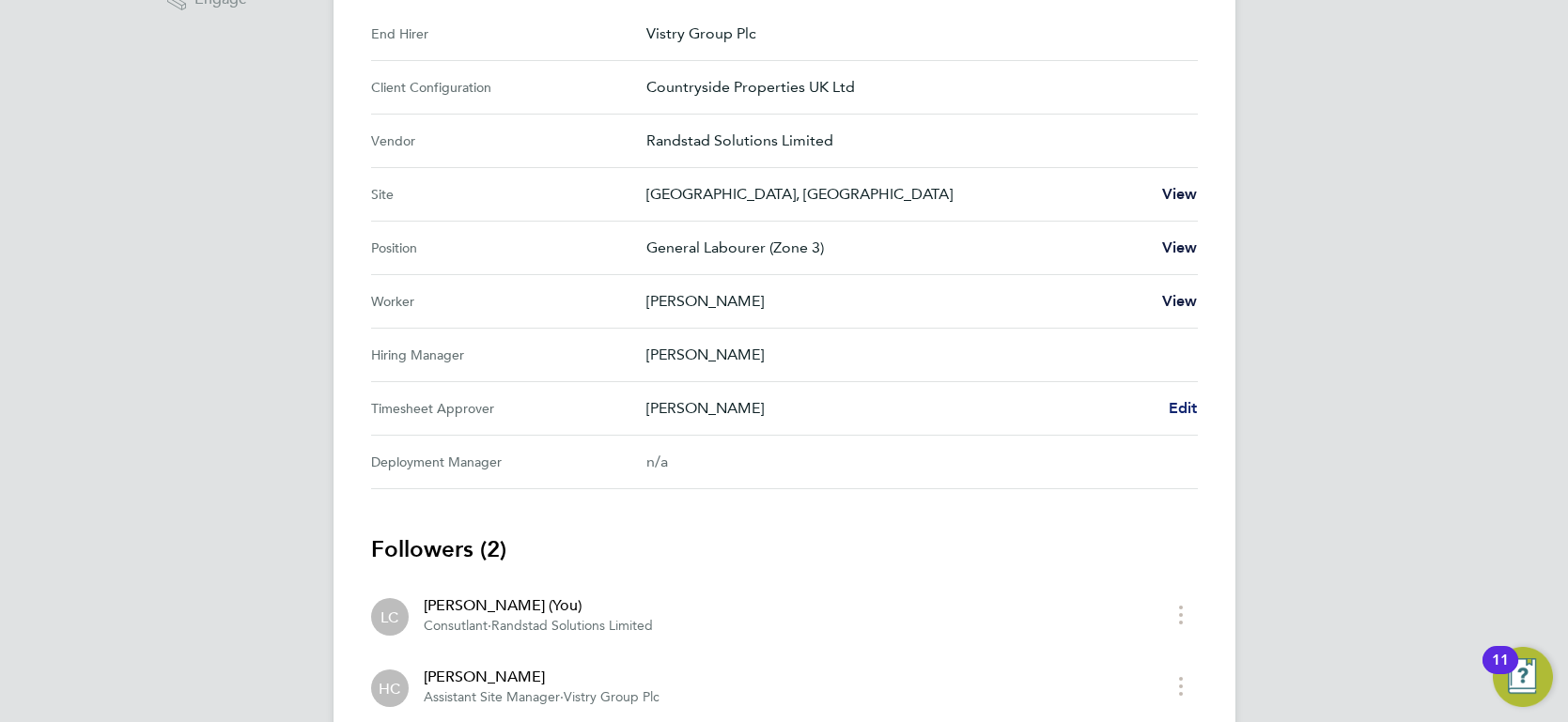
click at [1187, 403] on span "Edit" at bounding box center [1182, 408] width 29 height 18
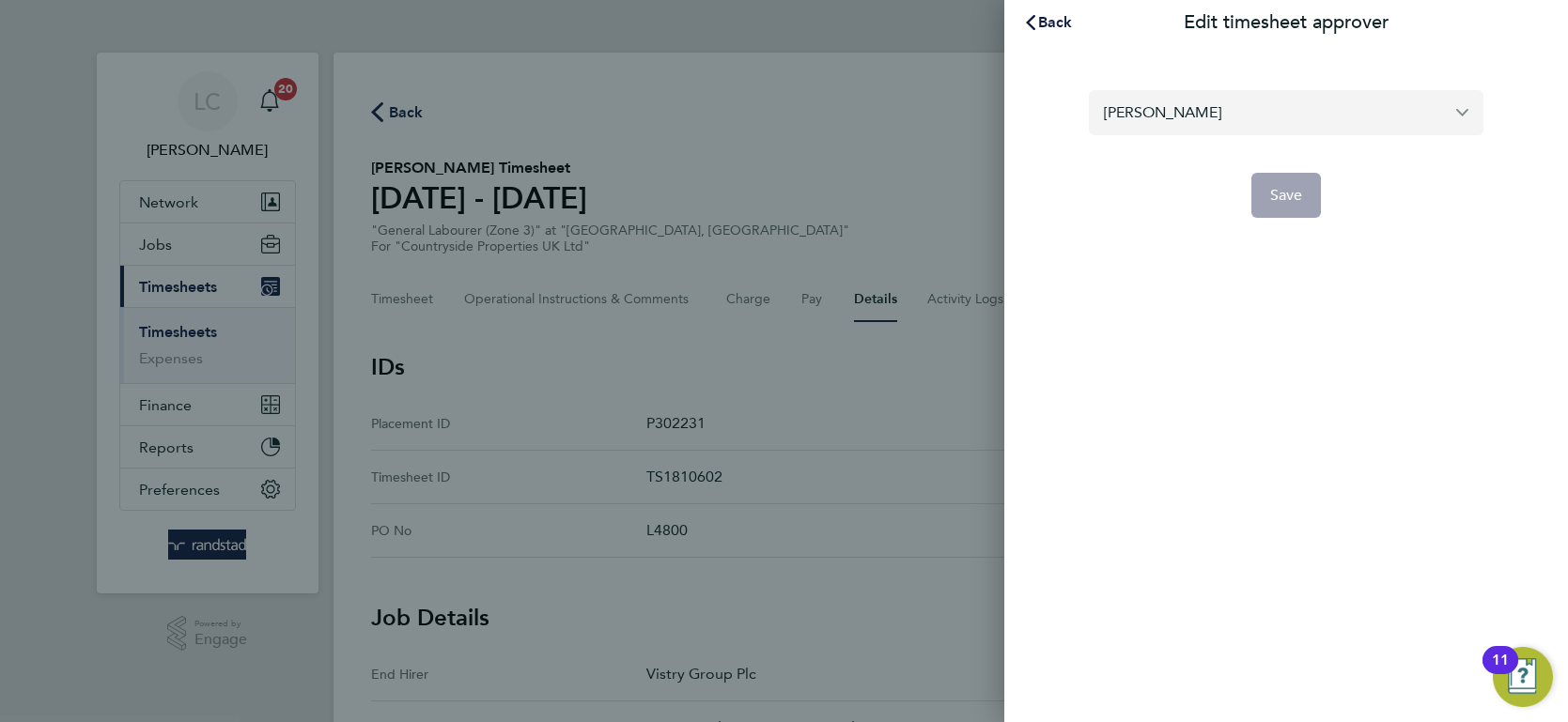
click at [1200, 117] on input "[PERSON_NAME]" at bounding box center [1286, 112] width 395 height 45
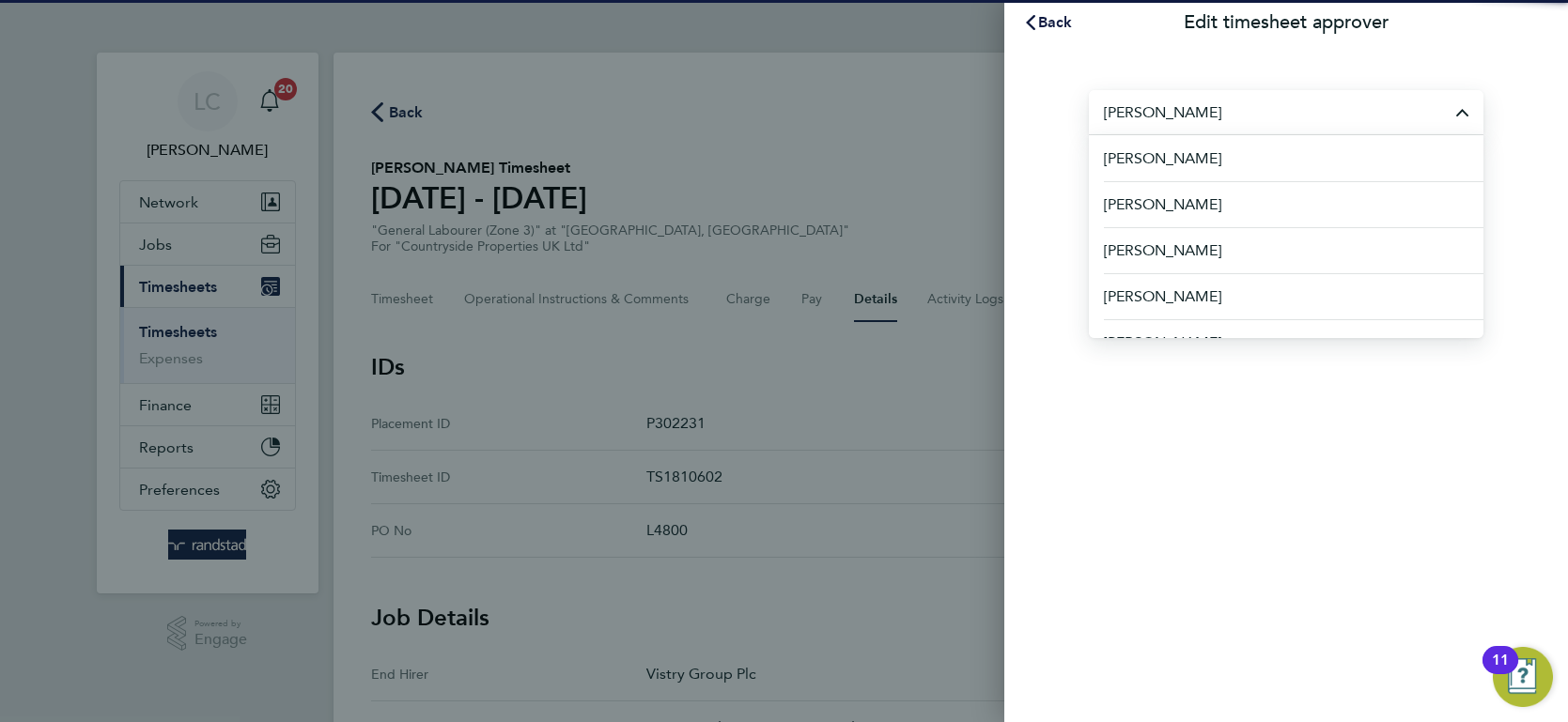
paste input "idayet Ufat"
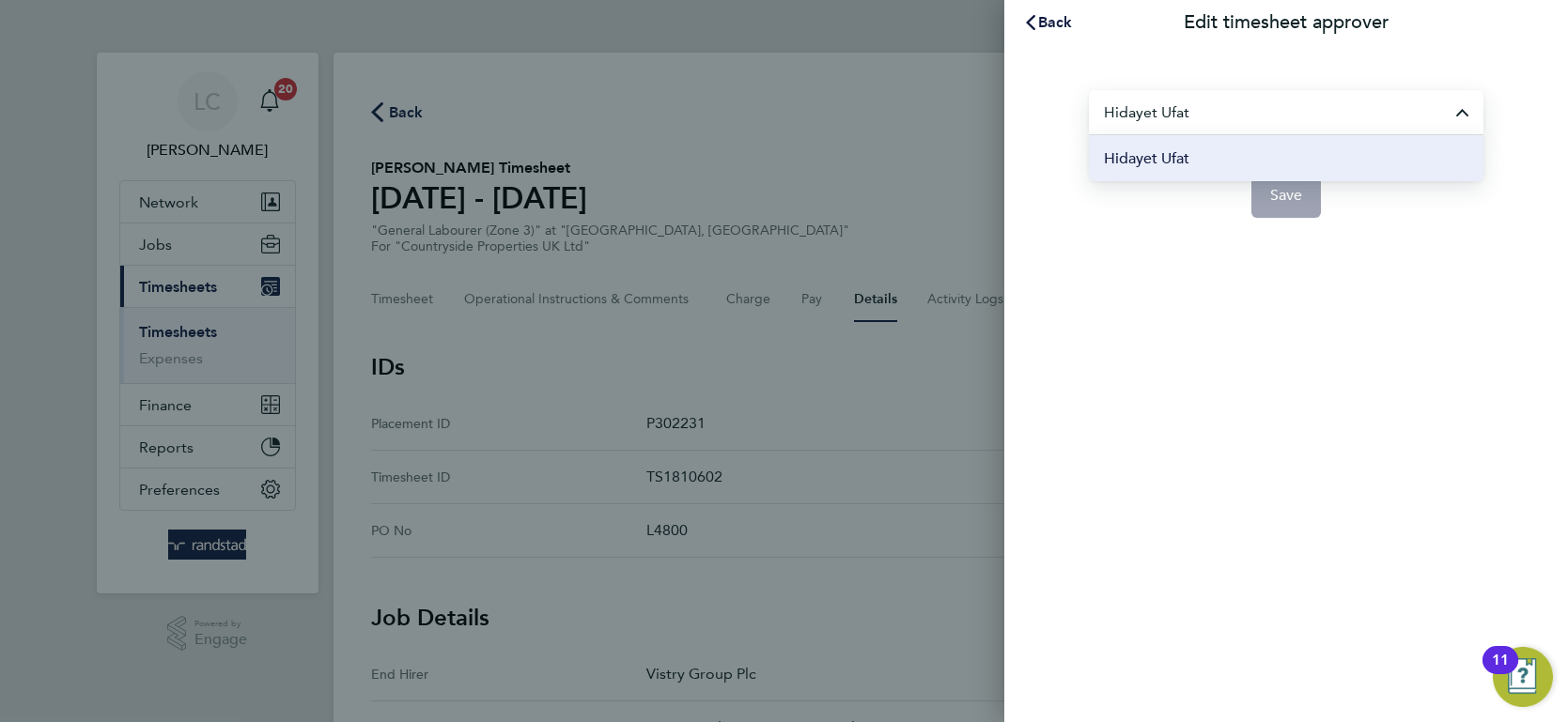
type input "Hidayet Ufat"
click at [1195, 153] on li "Hidayet Ufat" at bounding box center [1286, 158] width 395 height 46
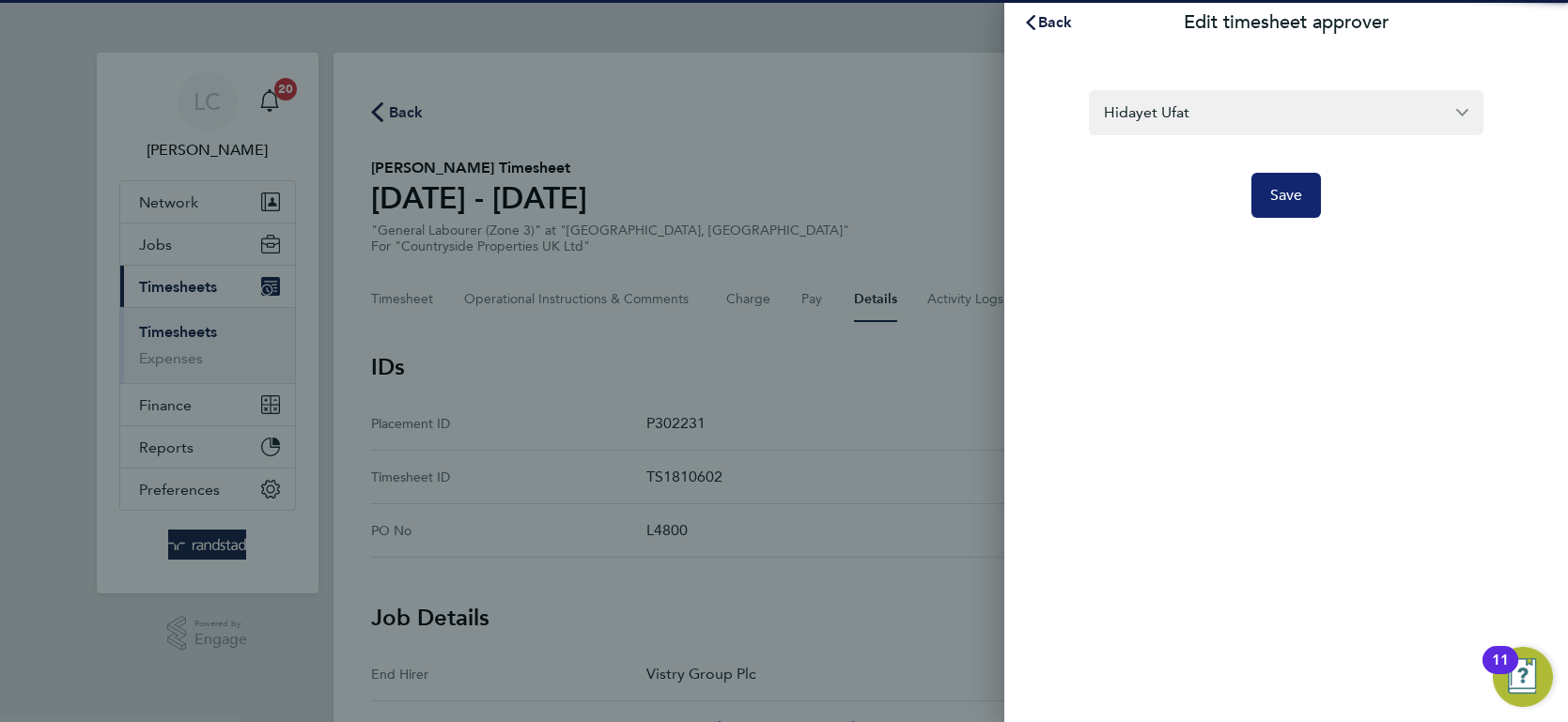
click at [1278, 189] on span "Save" at bounding box center [1286, 195] width 33 height 19
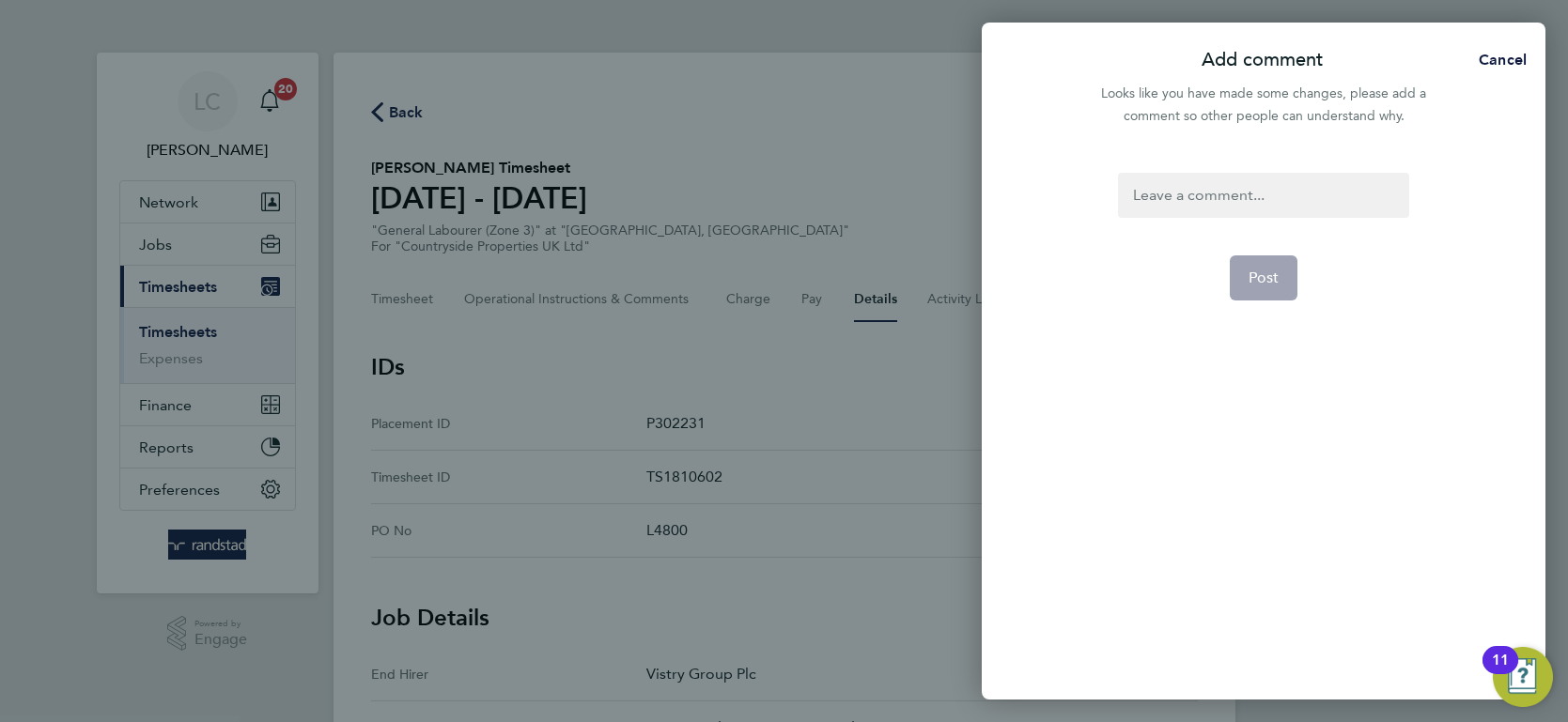
click at [1269, 196] on div at bounding box center [1262, 196] width 290 height 45
click at [1243, 187] on div at bounding box center [1262, 196] width 290 height 45
click at [1255, 270] on span "Post" at bounding box center [1263, 278] width 31 height 19
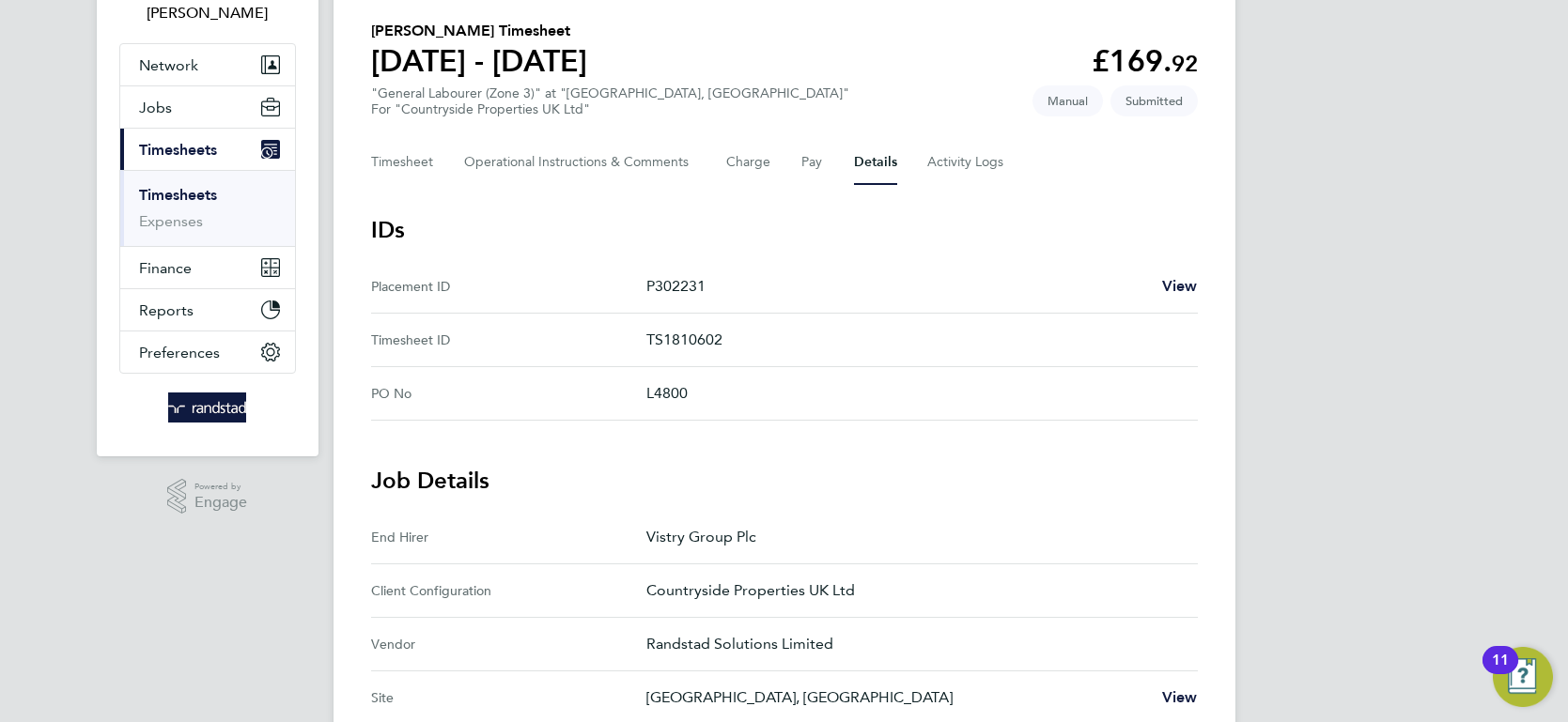
scroll to position [84, 0]
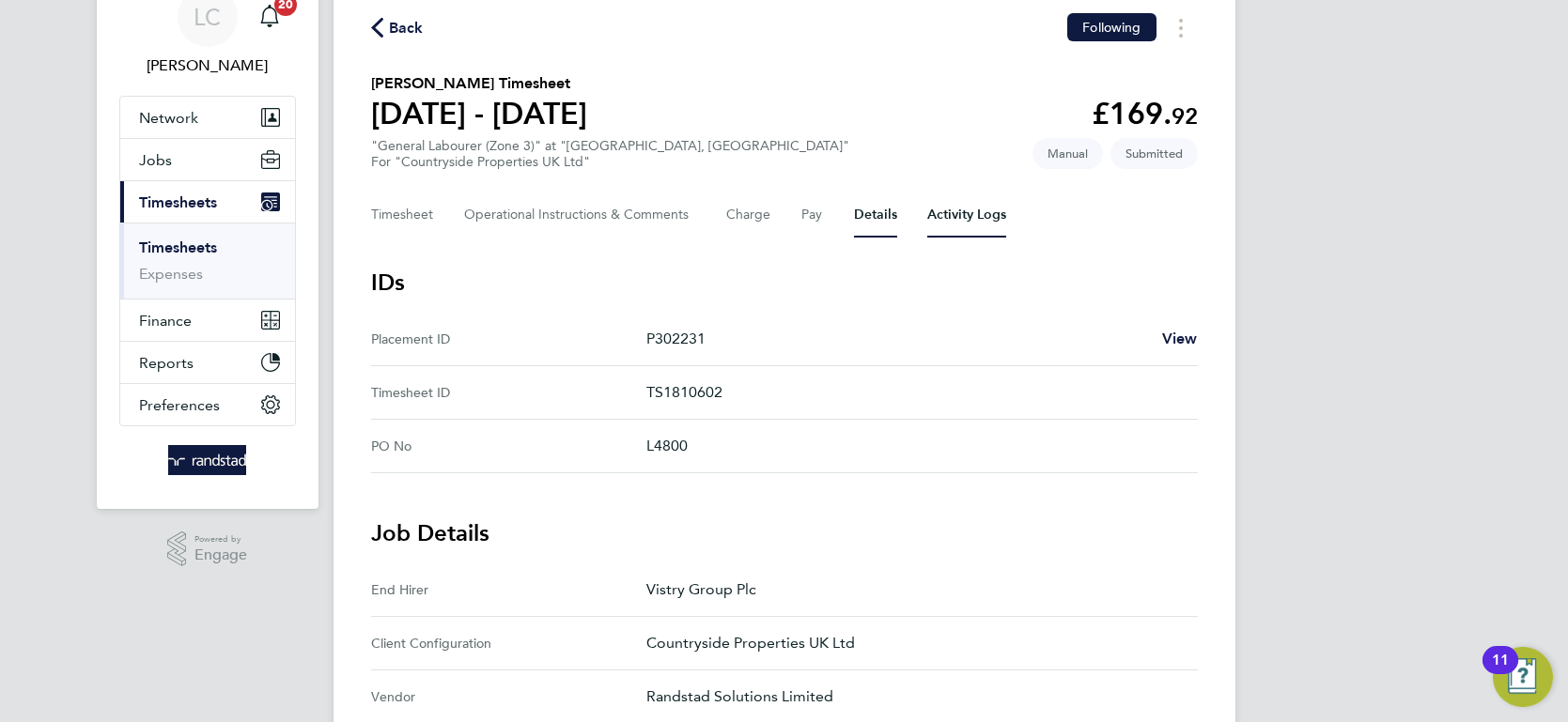
click at [959, 193] on Logs-tab "Activity Logs" at bounding box center [967, 216] width 79 height 45
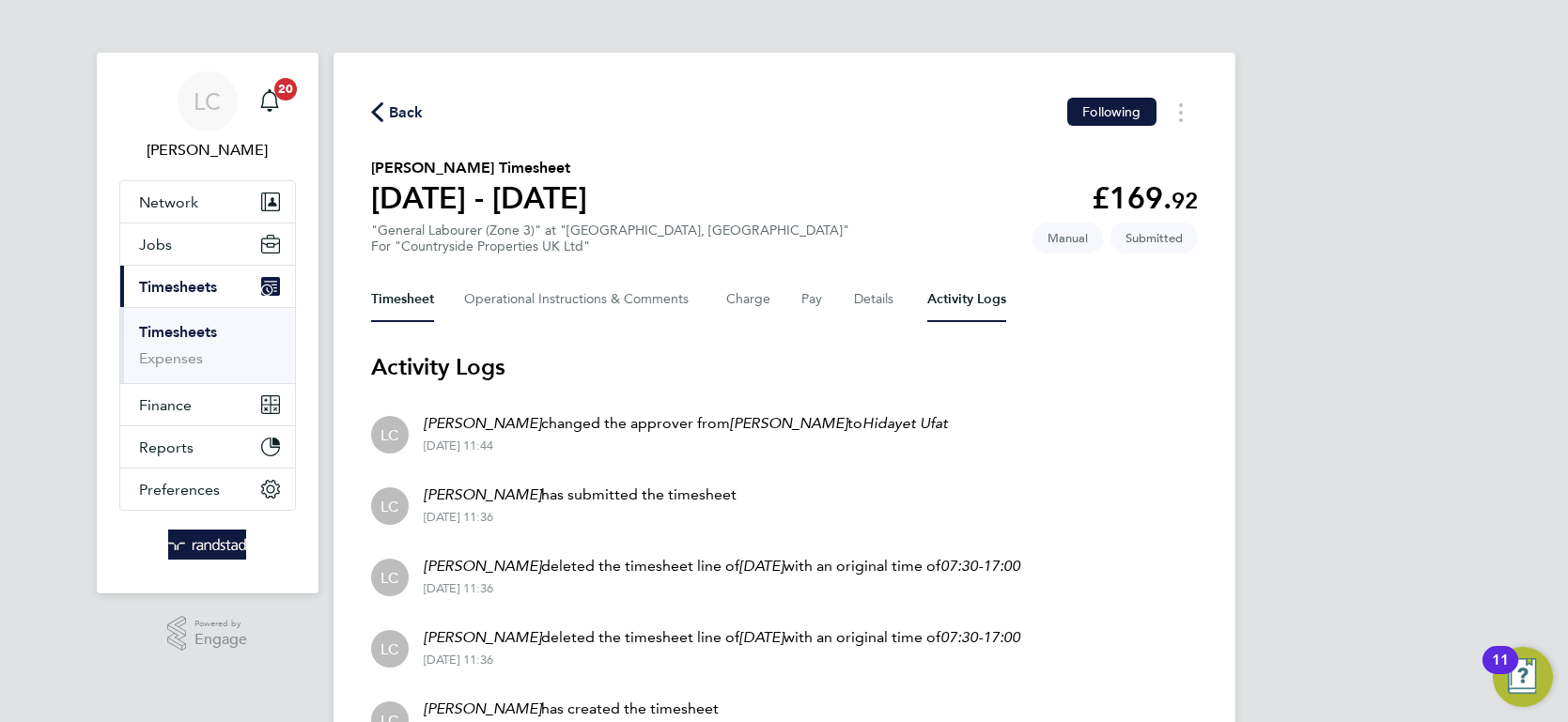
click at [415, 298] on button "Timesheet" at bounding box center [403, 300] width 63 height 45
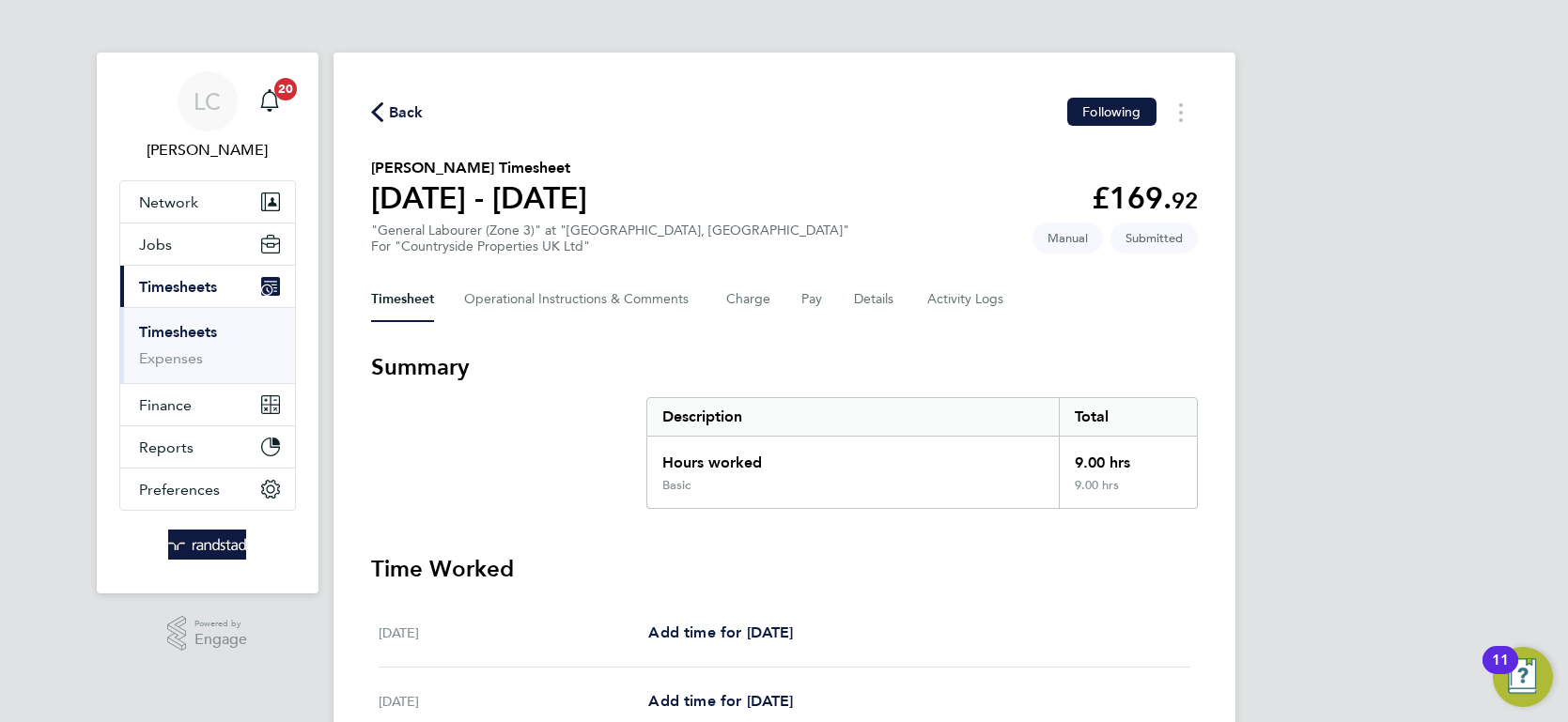
click at [411, 120] on span "Back" at bounding box center [406, 113] width 35 height 23
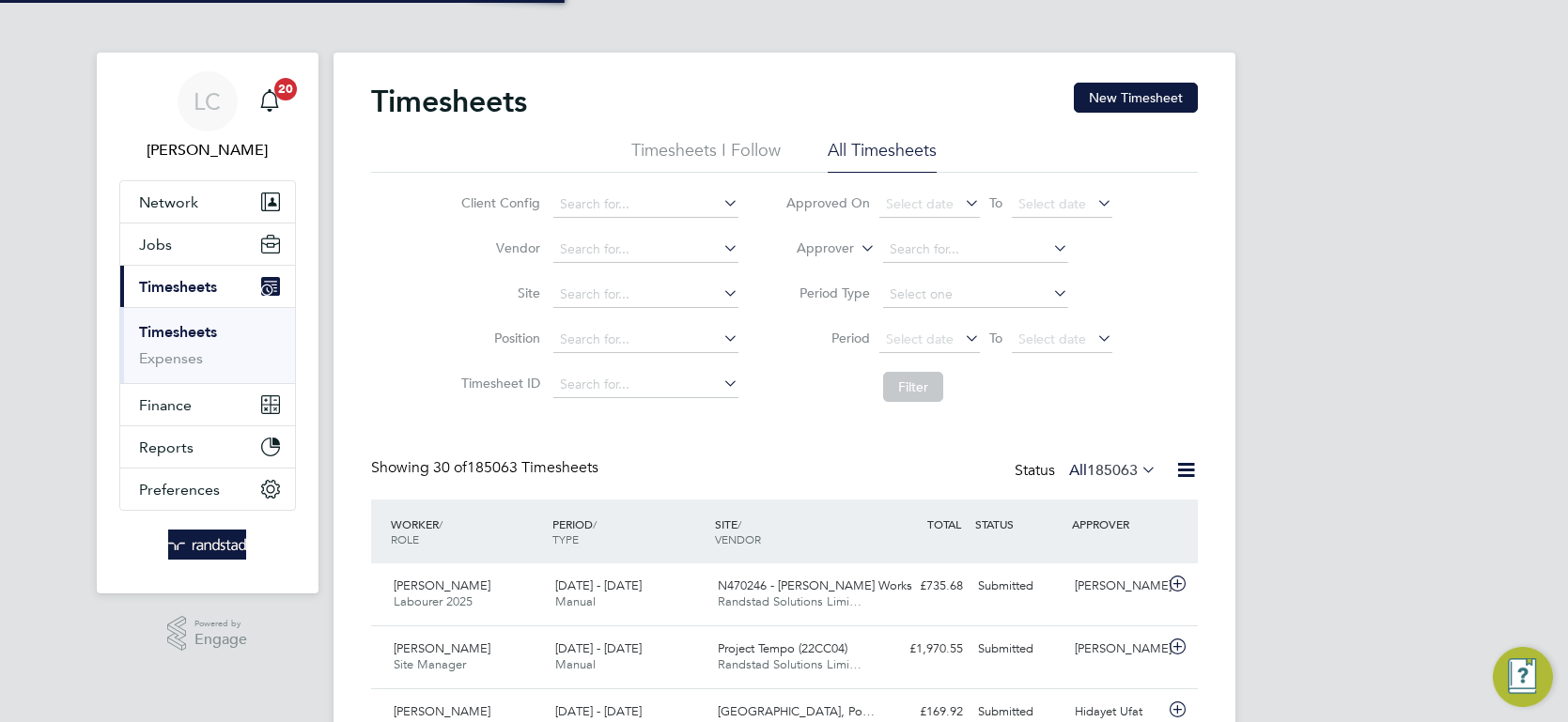
click at [843, 252] on label "Approver" at bounding box center [811, 248] width 84 height 19
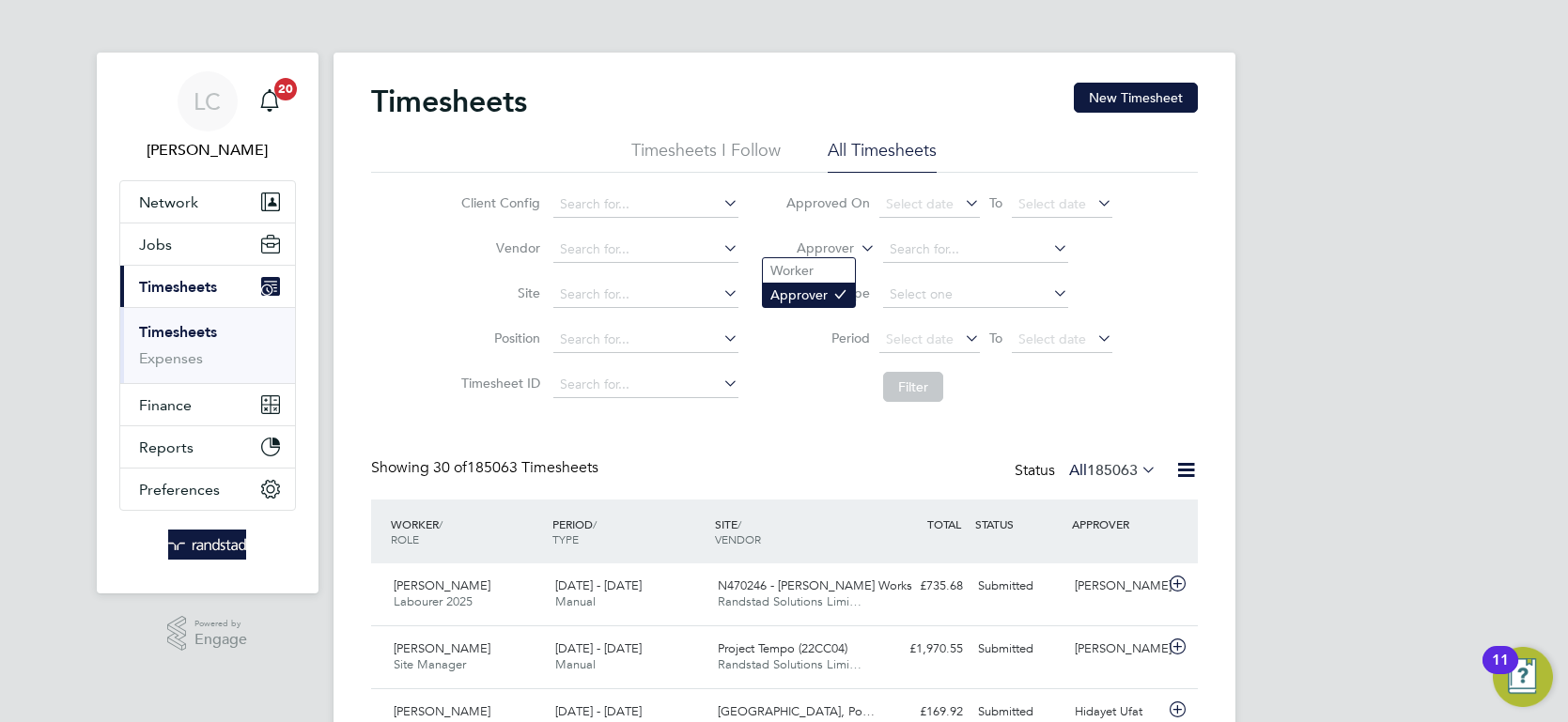
click at [808, 283] on li "Approver" at bounding box center [808, 295] width 92 height 25
click at [827, 243] on label "Approver" at bounding box center [811, 248] width 84 height 19
click at [820, 268] on li "Worker" at bounding box center [808, 270] width 92 height 25
click at [879, 249] on li "Worker" at bounding box center [949, 250] width 374 height 45
click at [892, 249] on input at bounding box center [975, 249] width 185 height 27
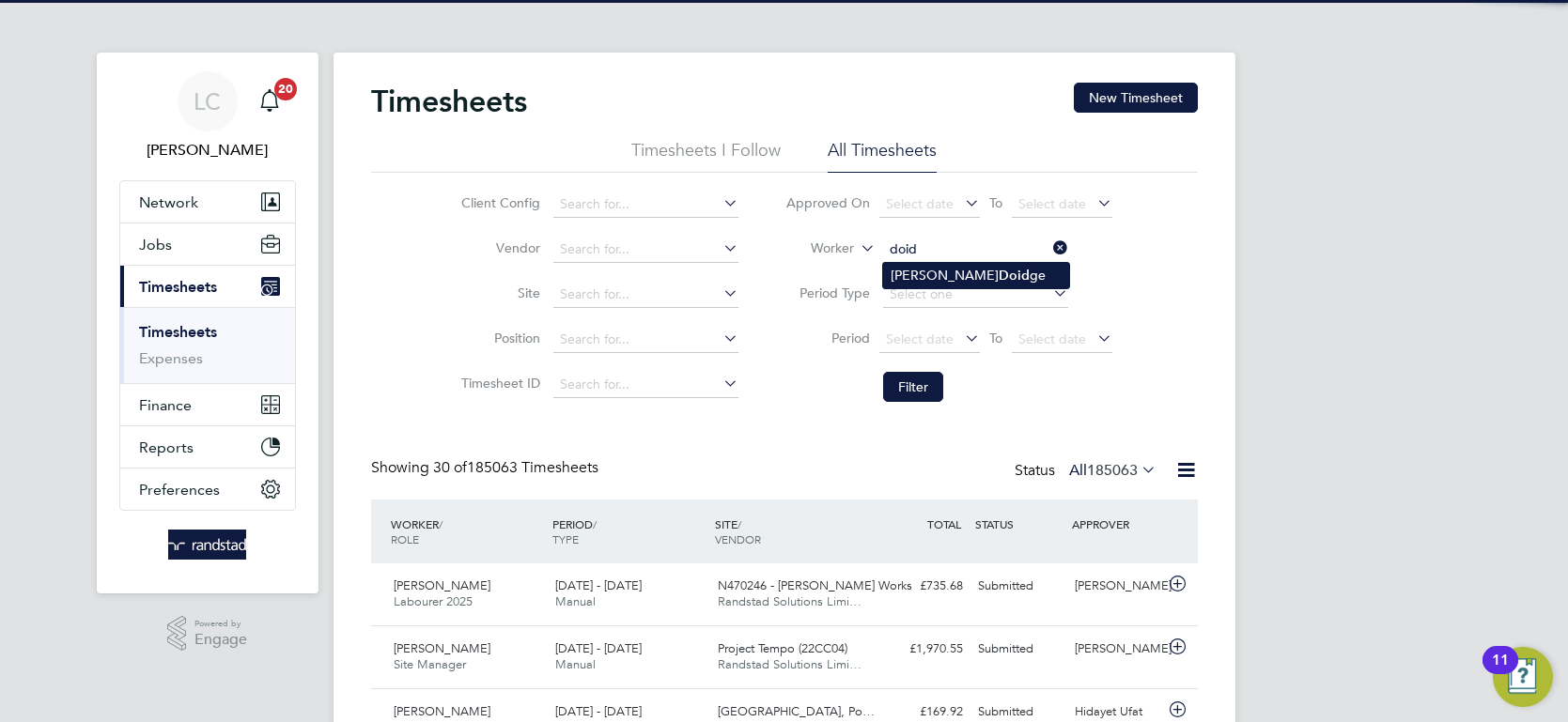
click at [925, 266] on li "Nicholas Doid ge" at bounding box center [976, 276] width 186 height 26
type input "[PERSON_NAME]"
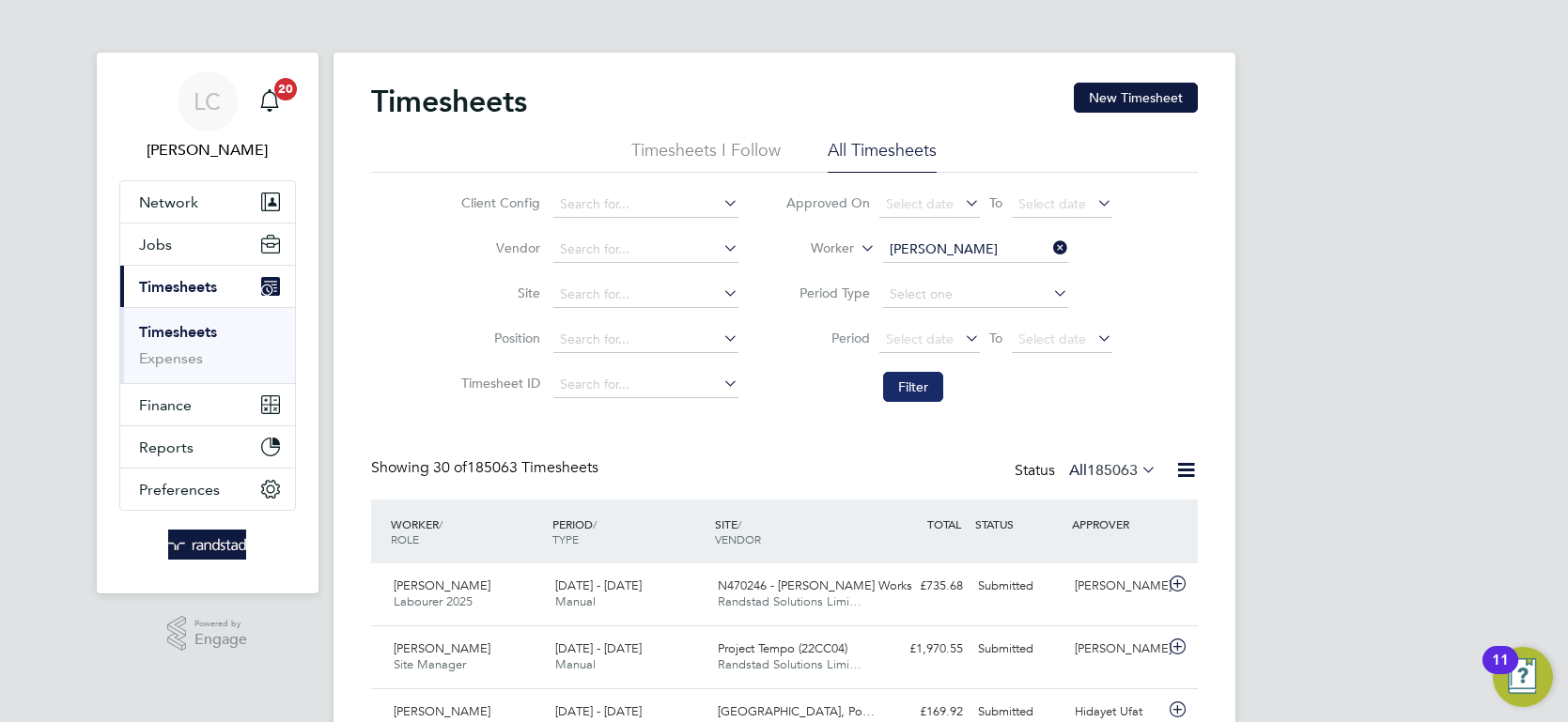
click at [928, 376] on button "Filter" at bounding box center [913, 387] width 60 height 30
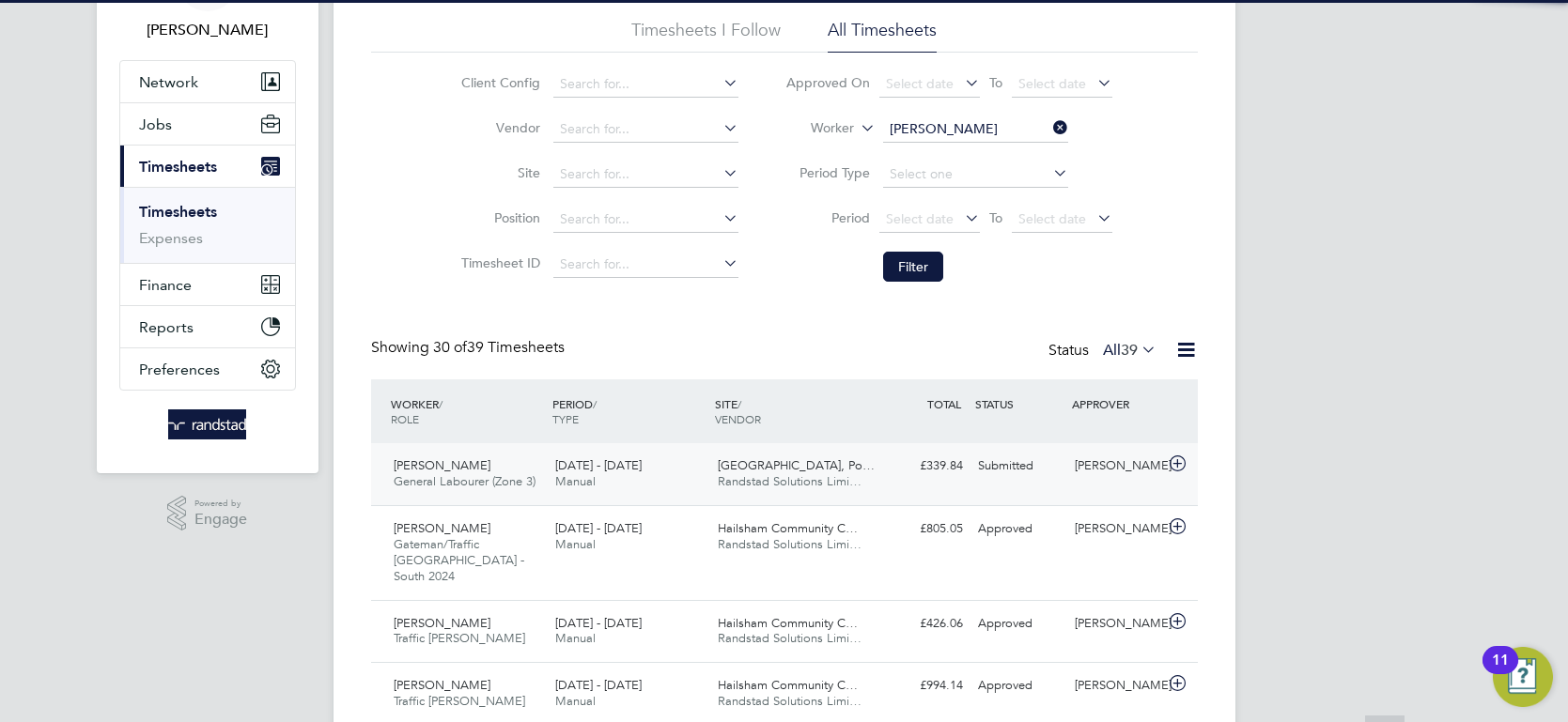
click at [1166, 463] on icon at bounding box center [1177, 463] width 24 height 15
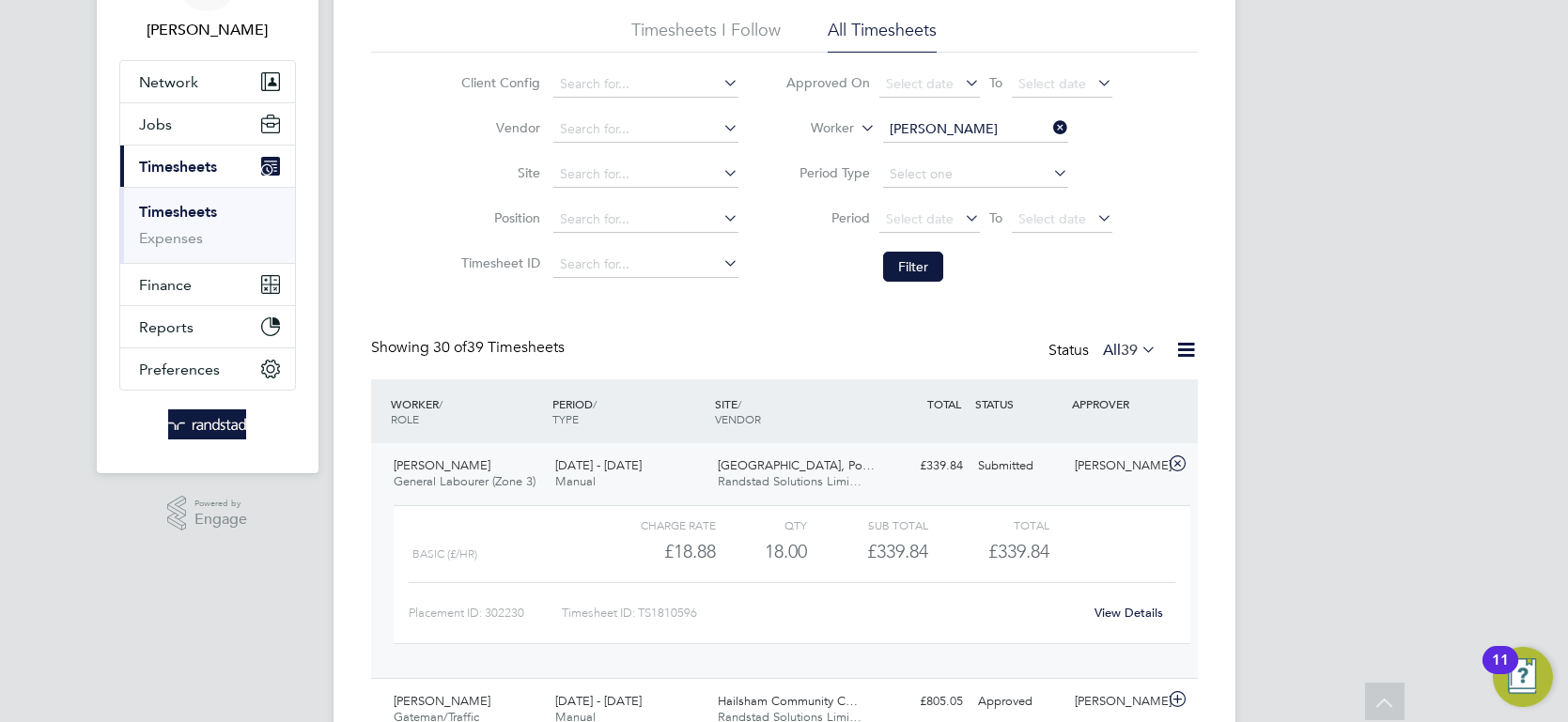
click at [1121, 606] on link "View Details" at bounding box center [1128, 612] width 68 height 16
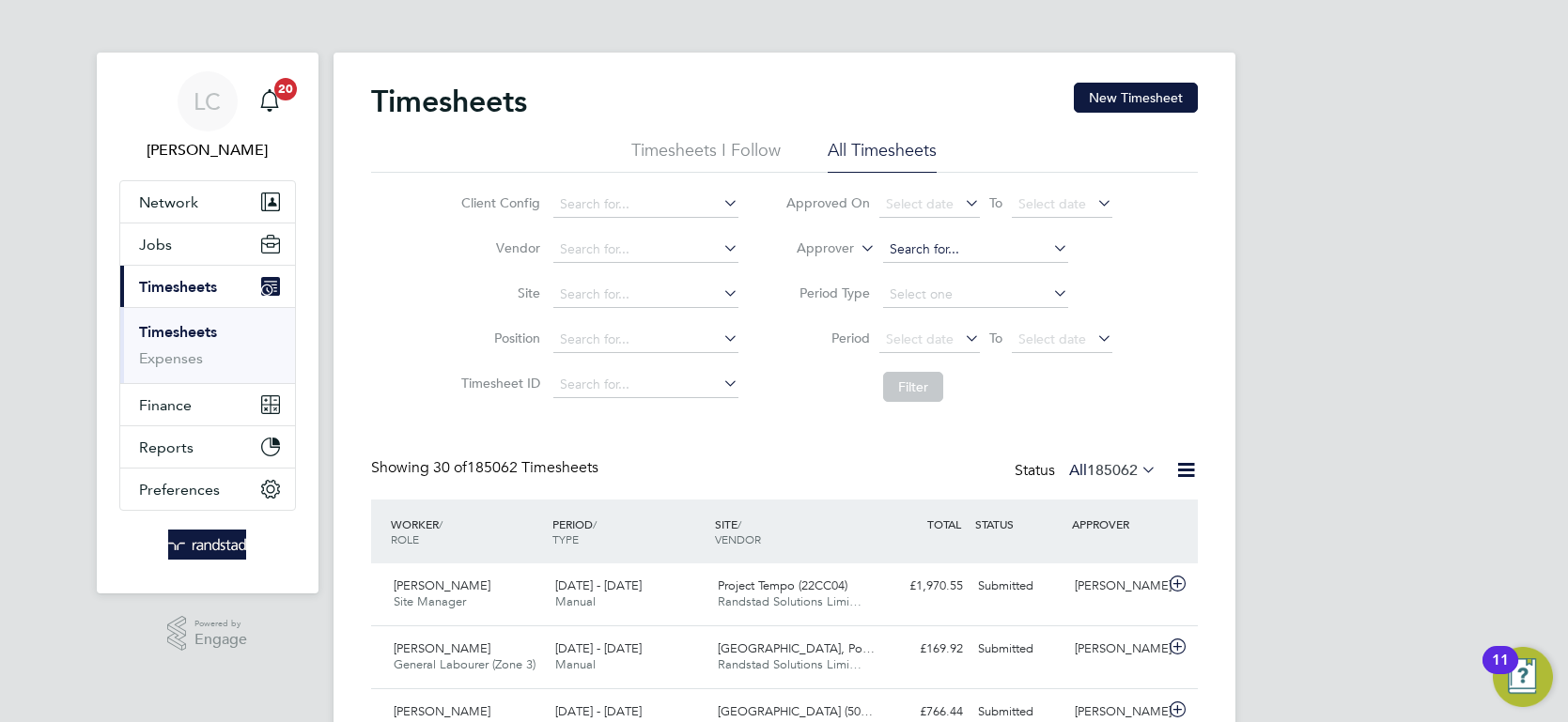
click at [909, 240] on input at bounding box center [975, 249] width 185 height 27
type input "[PERSON_NAME]"
click at [857, 242] on icon at bounding box center [857, 242] width 0 height 17
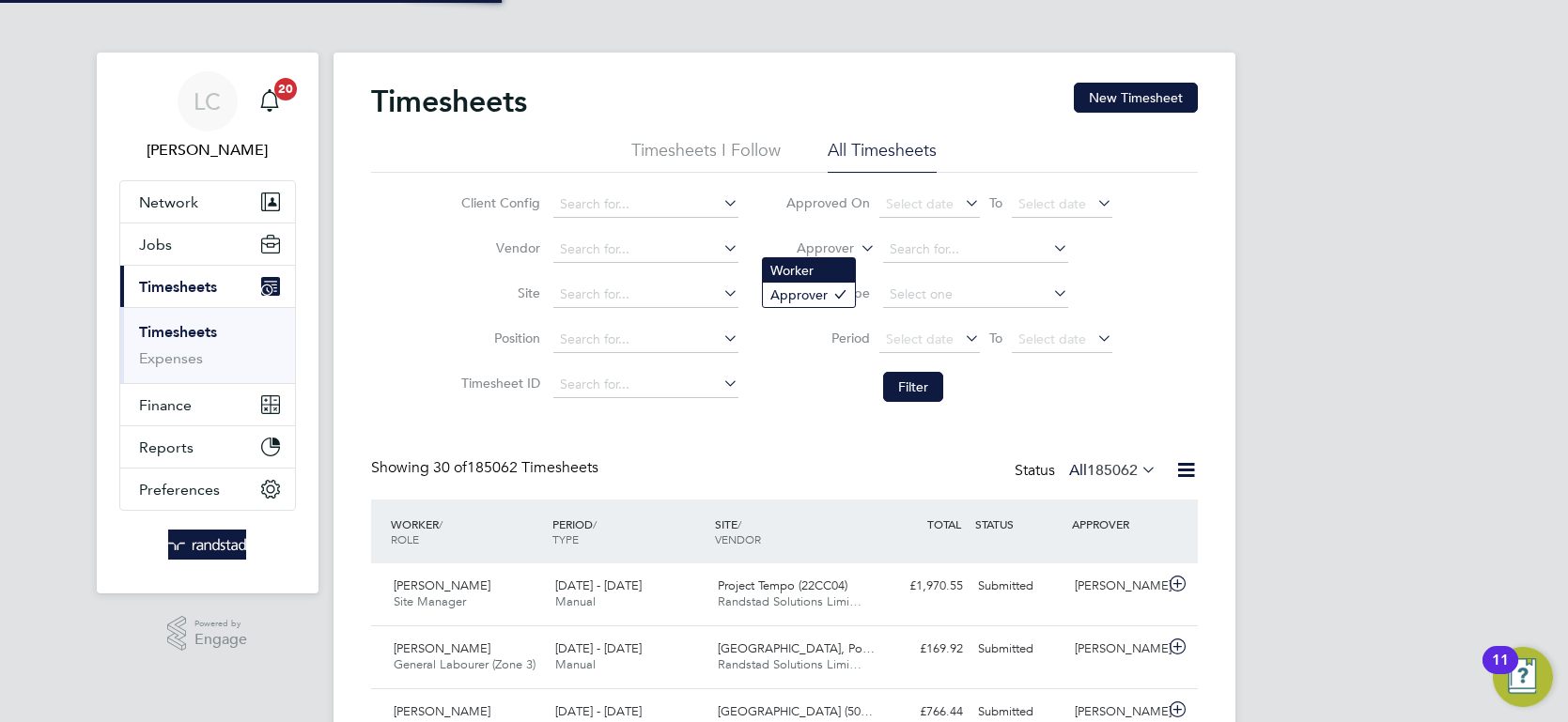
click at [841, 262] on li "Worker" at bounding box center [808, 270] width 92 height 25
click at [895, 251] on input at bounding box center [975, 249] width 185 height 27
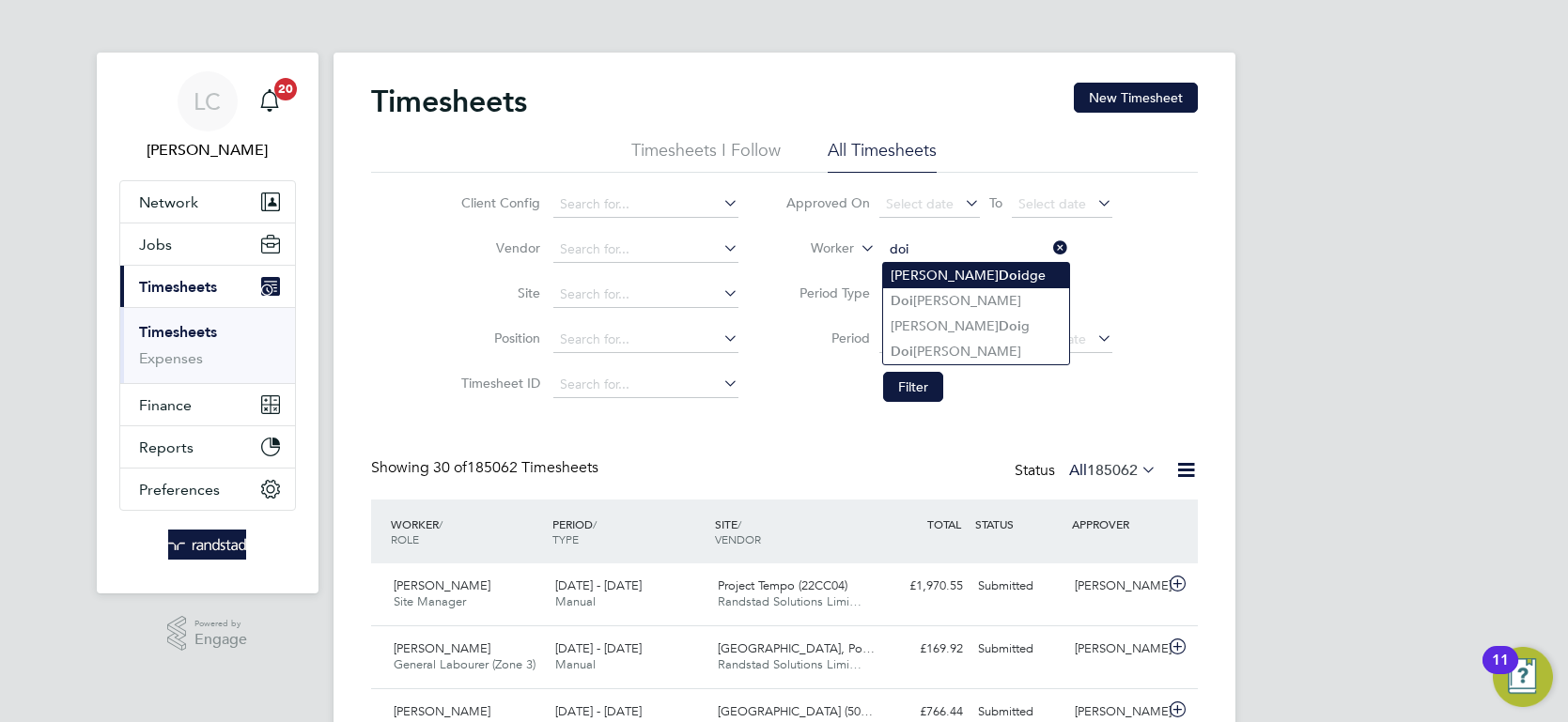
click at [992, 279] on li "[PERSON_NAME] dge" at bounding box center [976, 276] width 186 height 26
type input "[PERSON_NAME]"
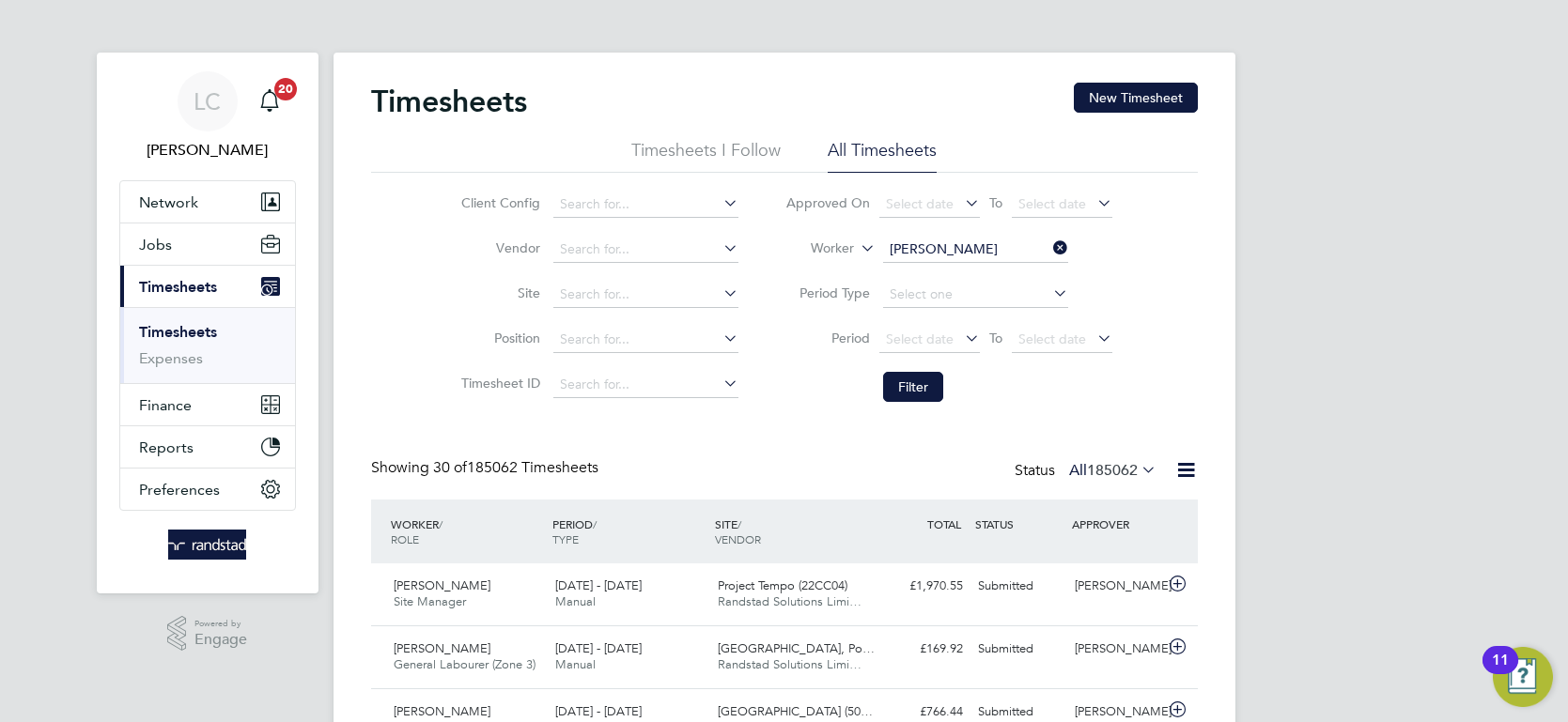
click at [932, 370] on li "Filter" at bounding box center [949, 387] width 374 height 48
click at [929, 379] on button "Filter" at bounding box center [913, 387] width 60 height 30
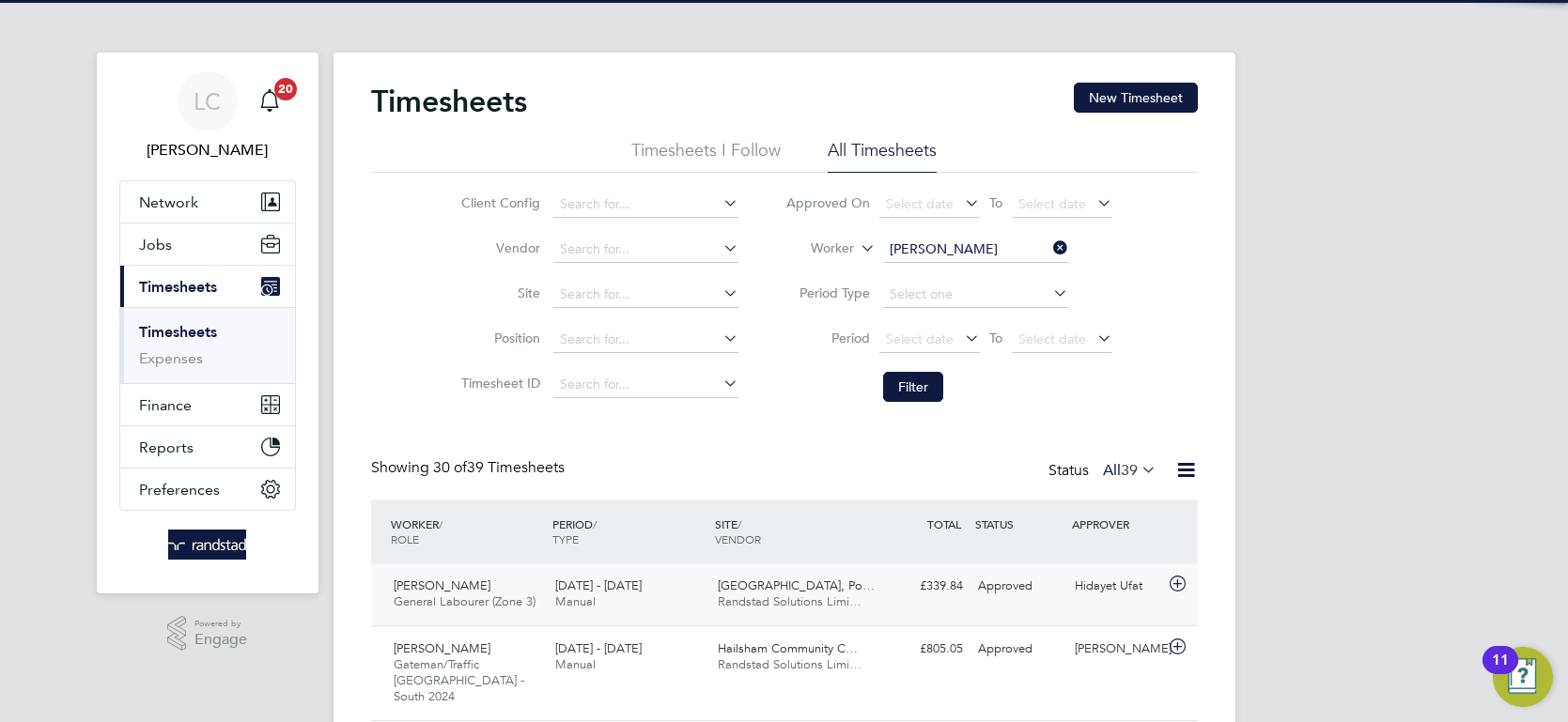
scroll to position [47, 162]
click at [1101, 585] on div "Hidayet Ufat" at bounding box center [1116, 586] width 98 height 31
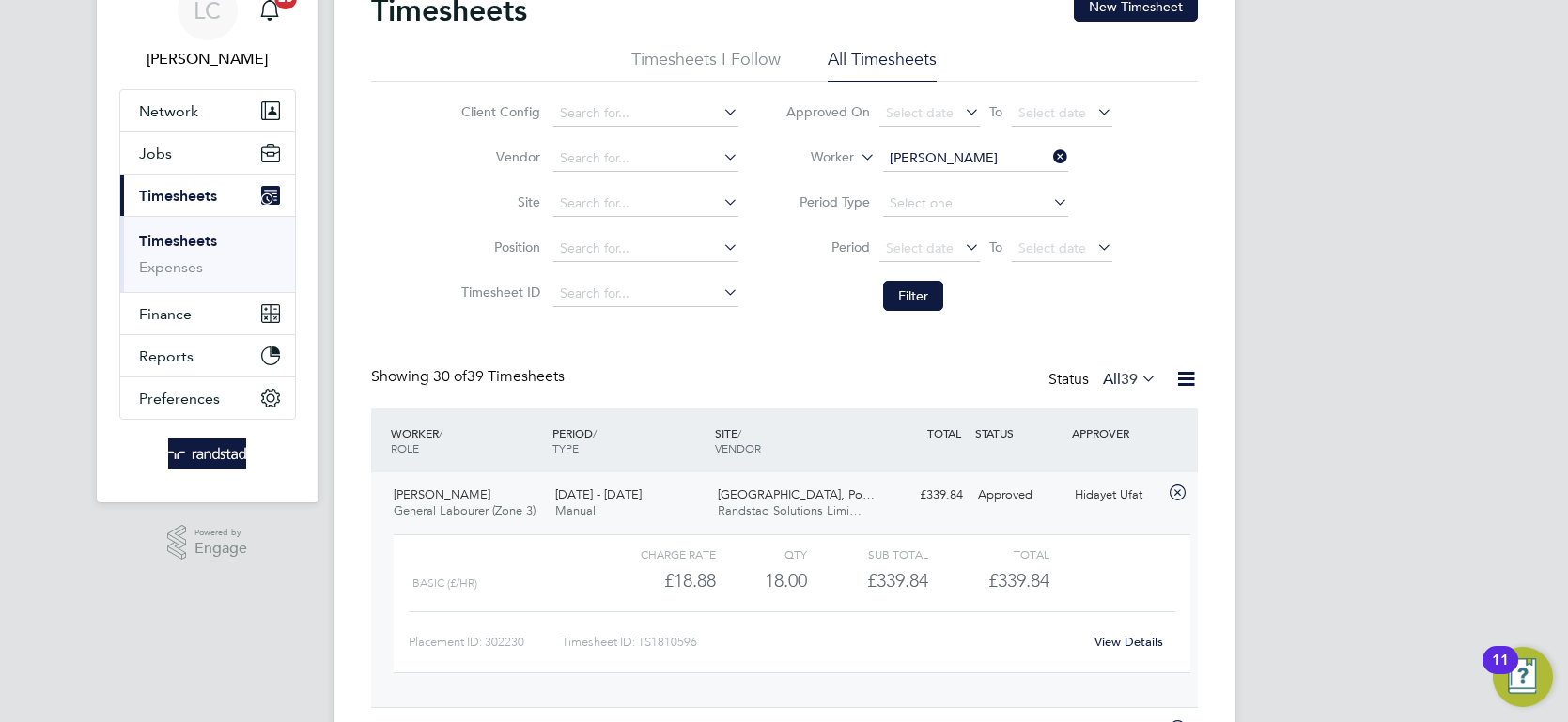
click at [1118, 652] on div "View Details" at bounding box center [1129, 642] width 92 height 30
click at [1116, 640] on link "View Details" at bounding box center [1128, 642] width 68 height 16
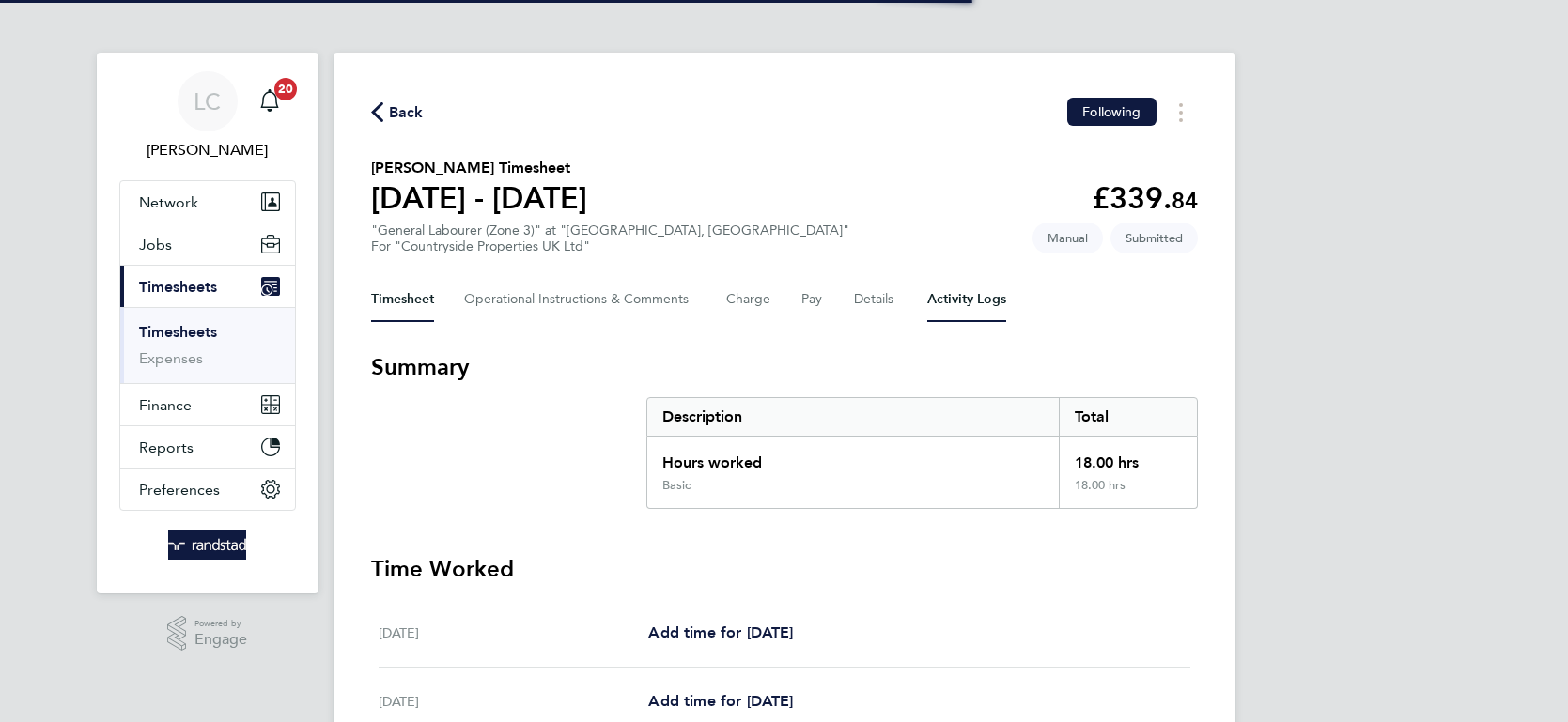
click at [949, 302] on Logs-tab "Activity Logs" at bounding box center [967, 300] width 79 height 45
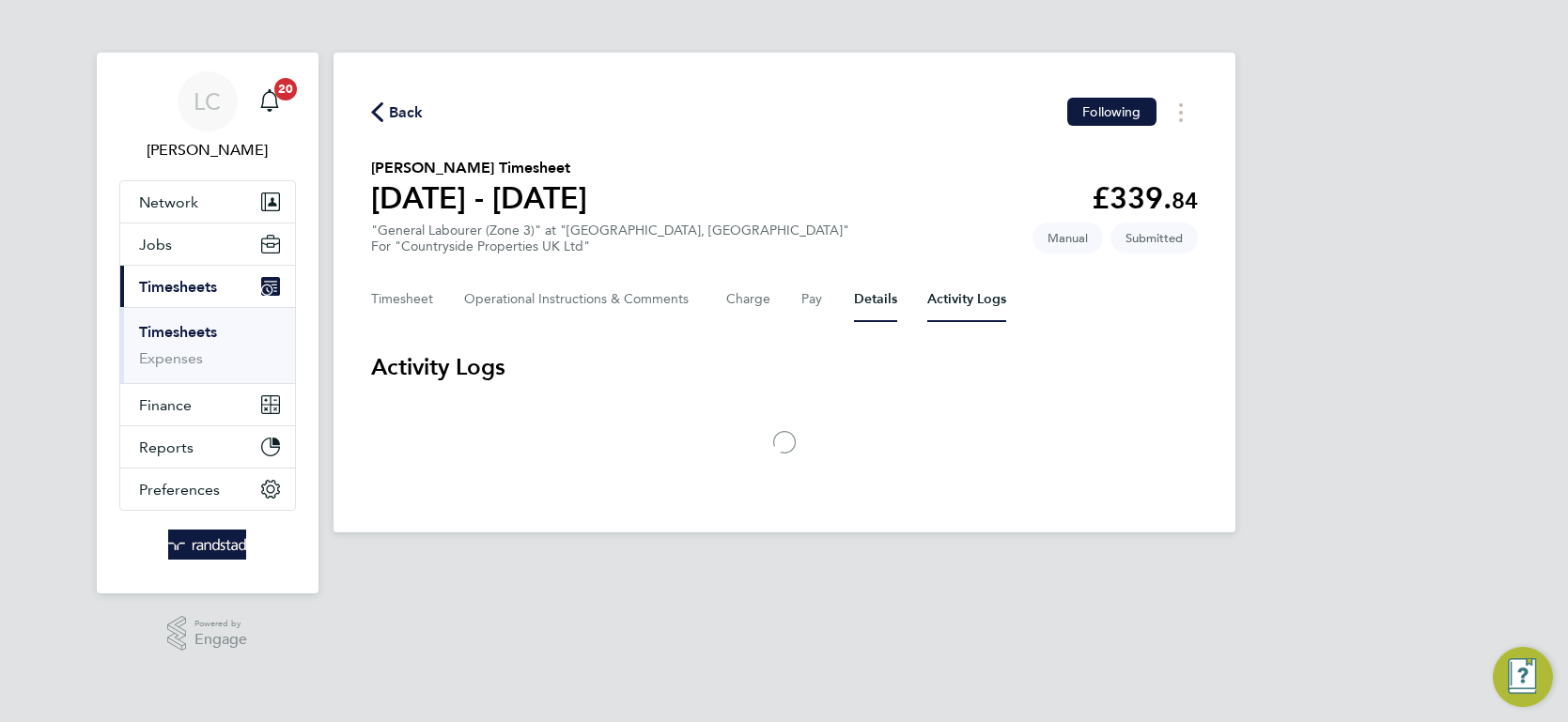
click at [877, 309] on button "Details" at bounding box center [876, 300] width 44 height 45
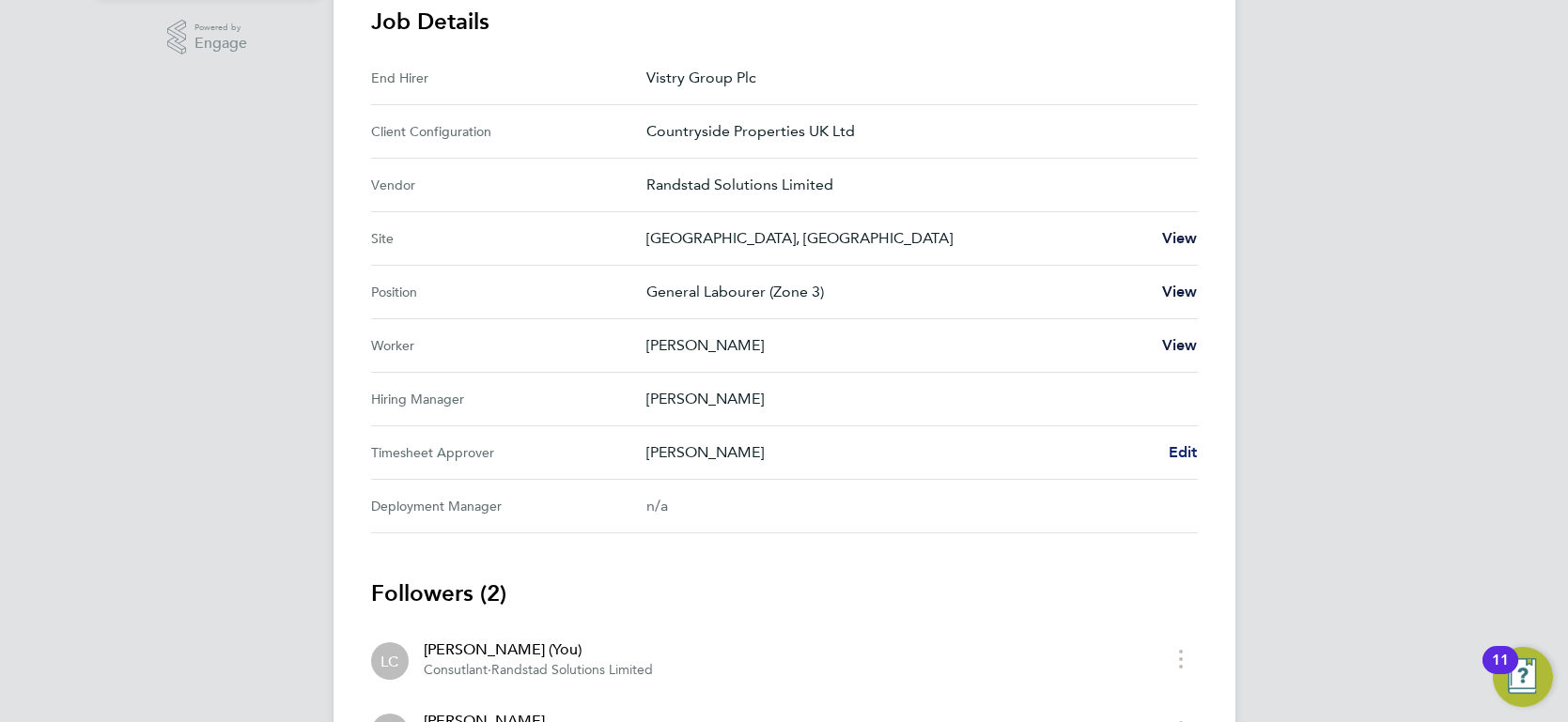
scroll to position [579, 0]
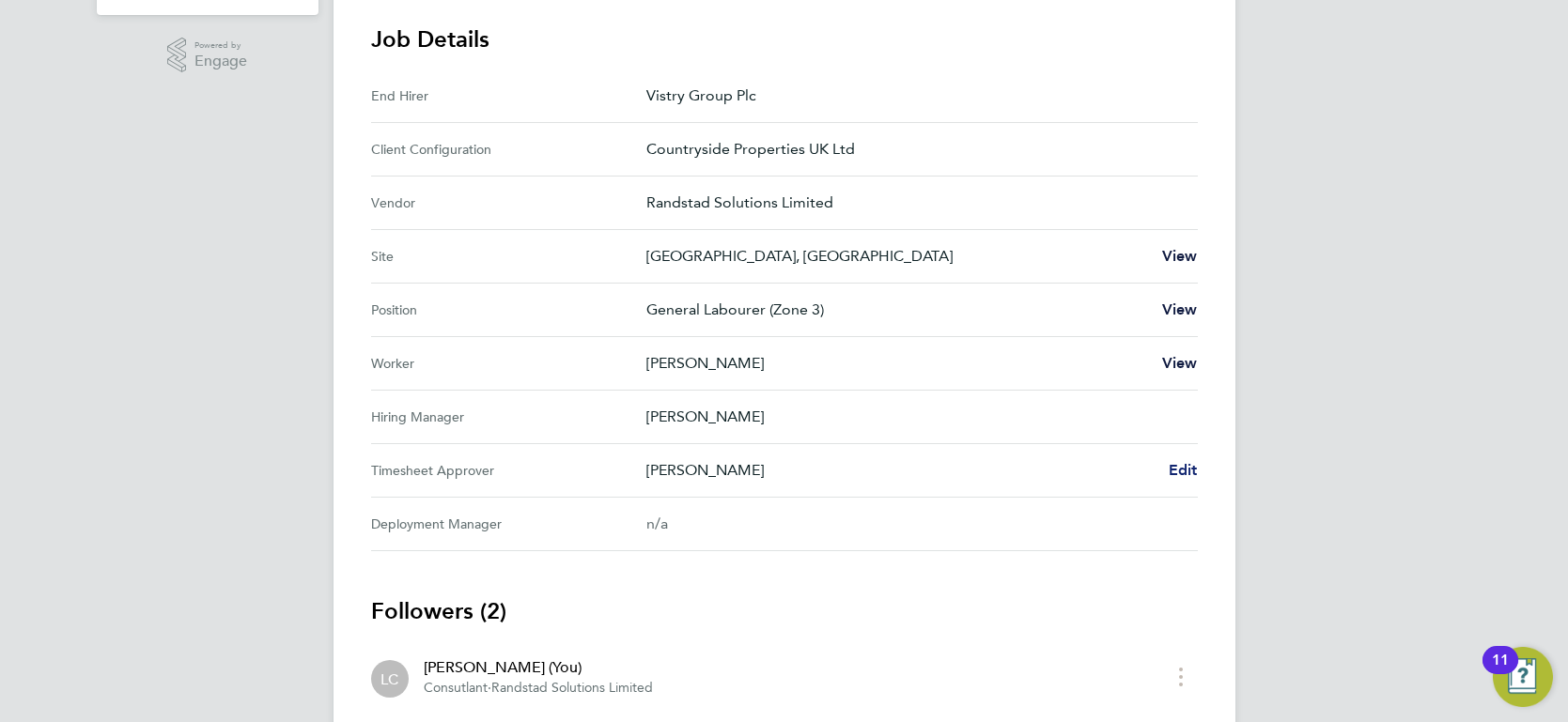
click at [1182, 467] on span "Edit" at bounding box center [1182, 470] width 29 height 18
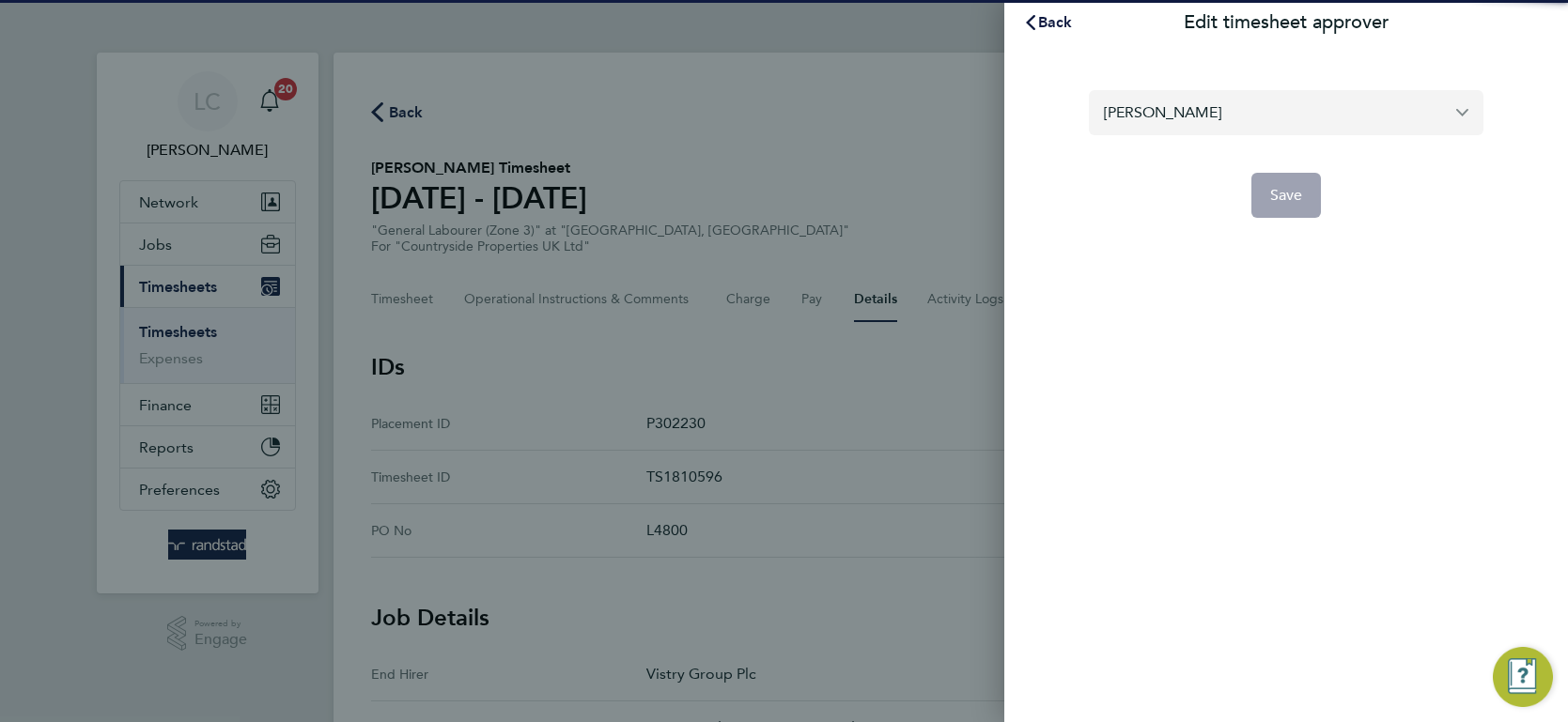
click at [1206, 123] on input "[PERSON_NAME]" at bounding box center [1286, 112] width 395 height 45
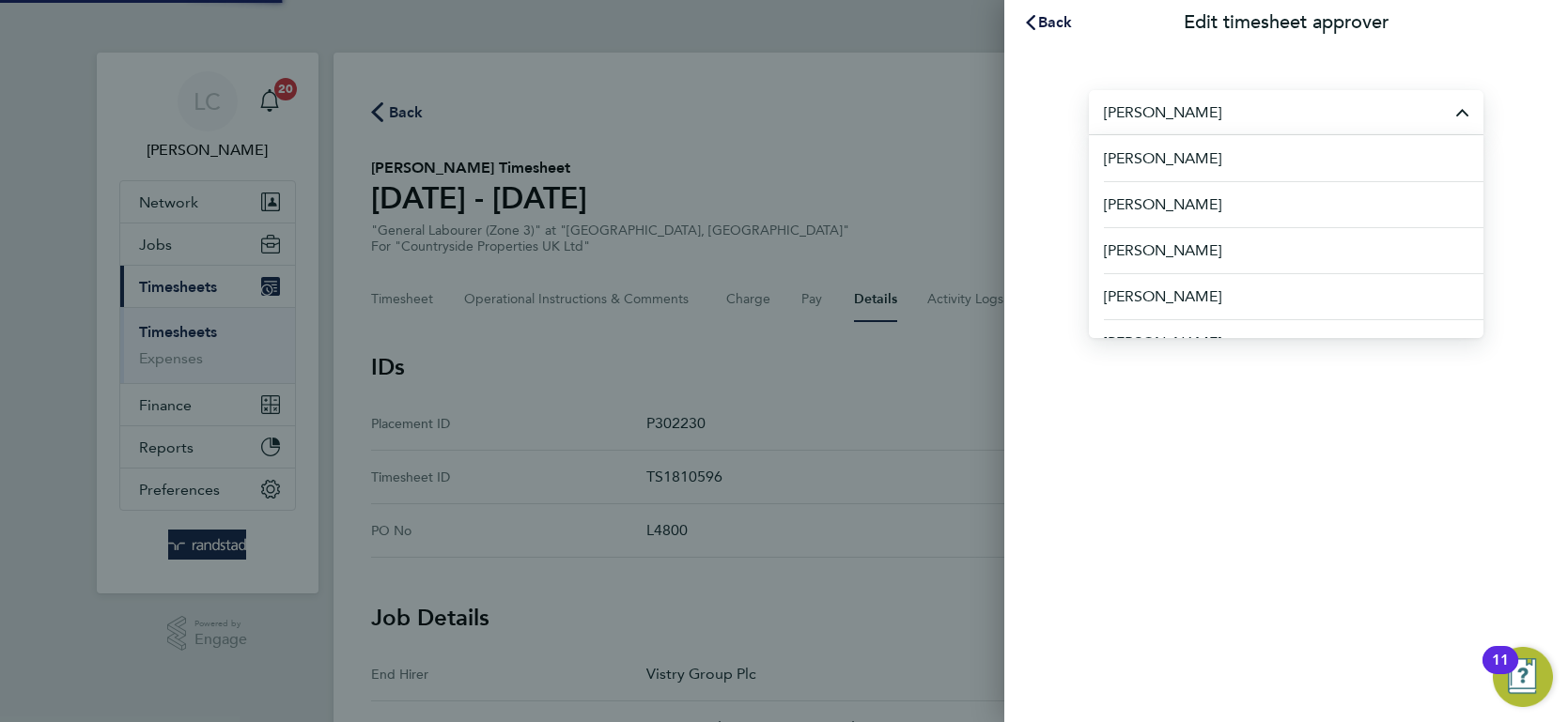
paste input "idayet Ufat"
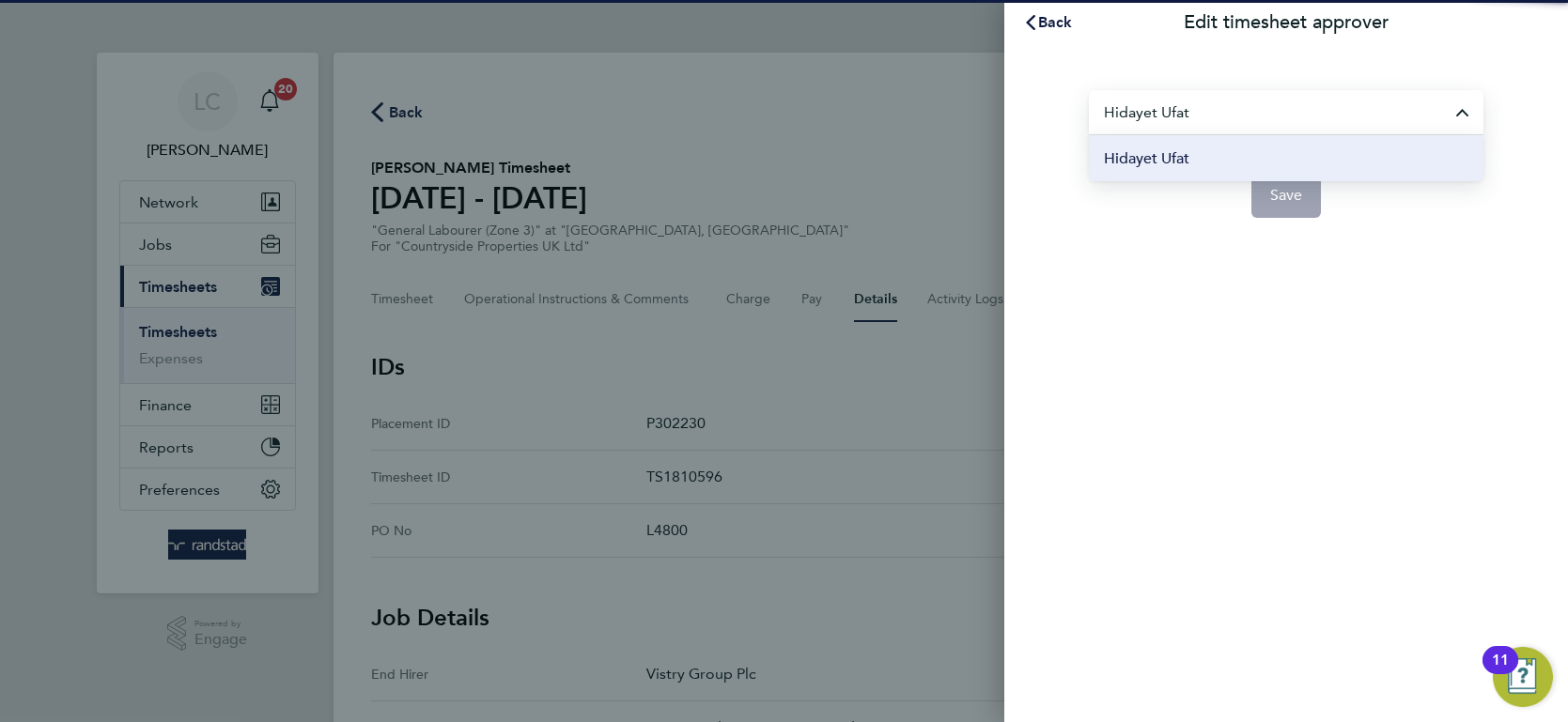
type input "Hidayet Ufat"
click at [1212, 159] on li "Hidayet Ufat" at bounding box center [1286, 158] width 395 height 46
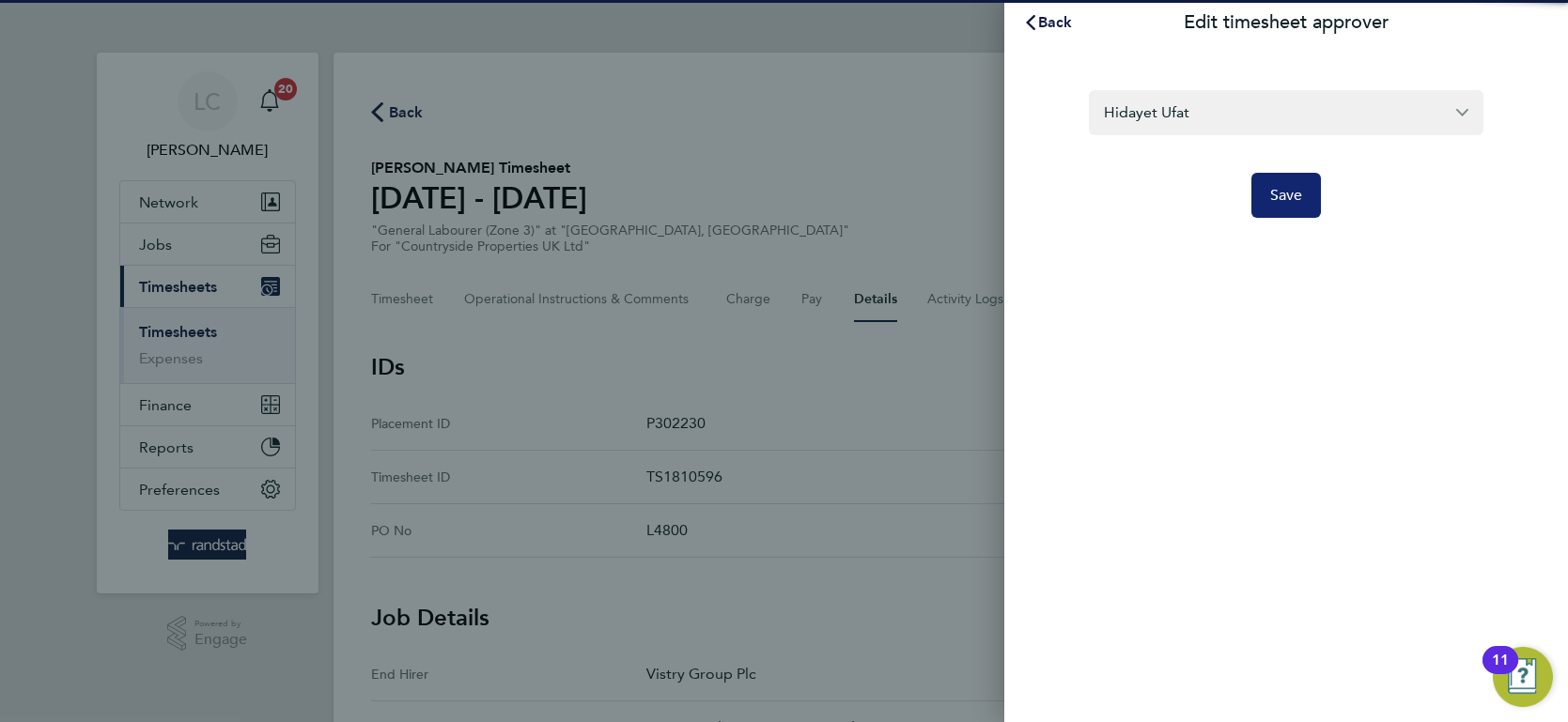
click at [1283, 193] on span "Save" at bounding box center [1286, 195] width 33 height 19
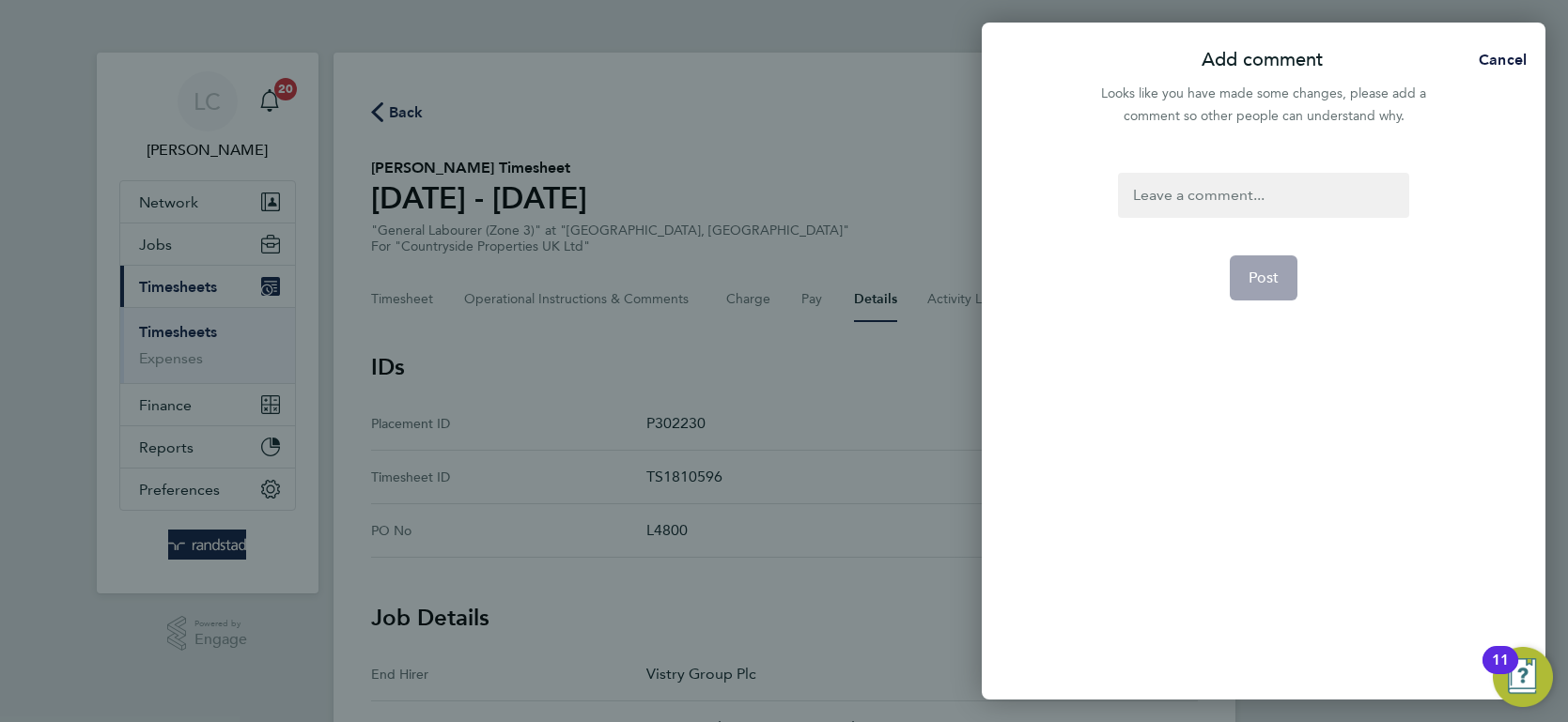
click at [1256, 187] on div at bounding box center [1262, 196] width 290 height 45
click at [1254, 289] on button "Post" at bounding box center [1263, 278] width 68 height 45
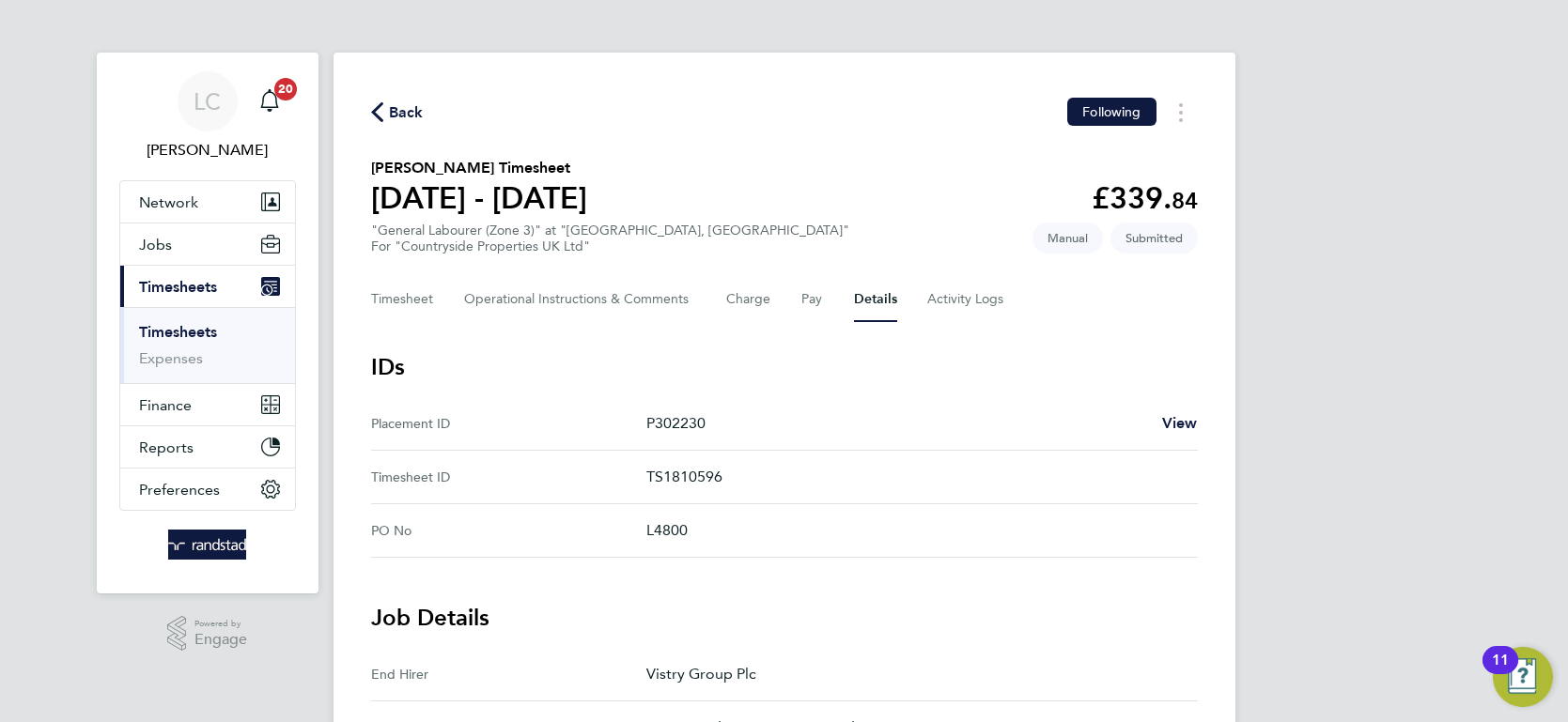
click at [401, 106] on span "Back" at bounding box center [406, 113] width 35 height 23
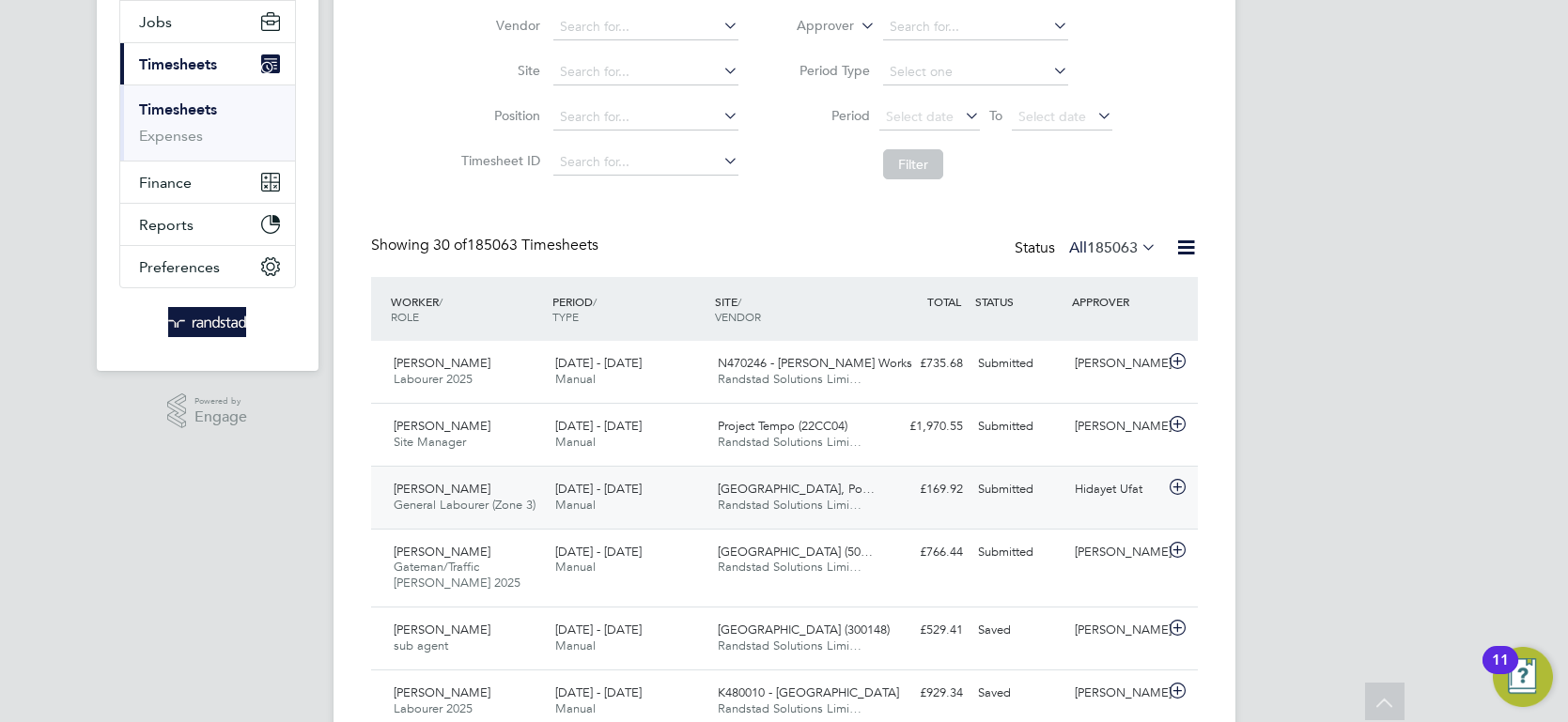
click at [1100, 501] on div "Hidayet Ufat" at bounding box center [1116, 490] width 98 height 31
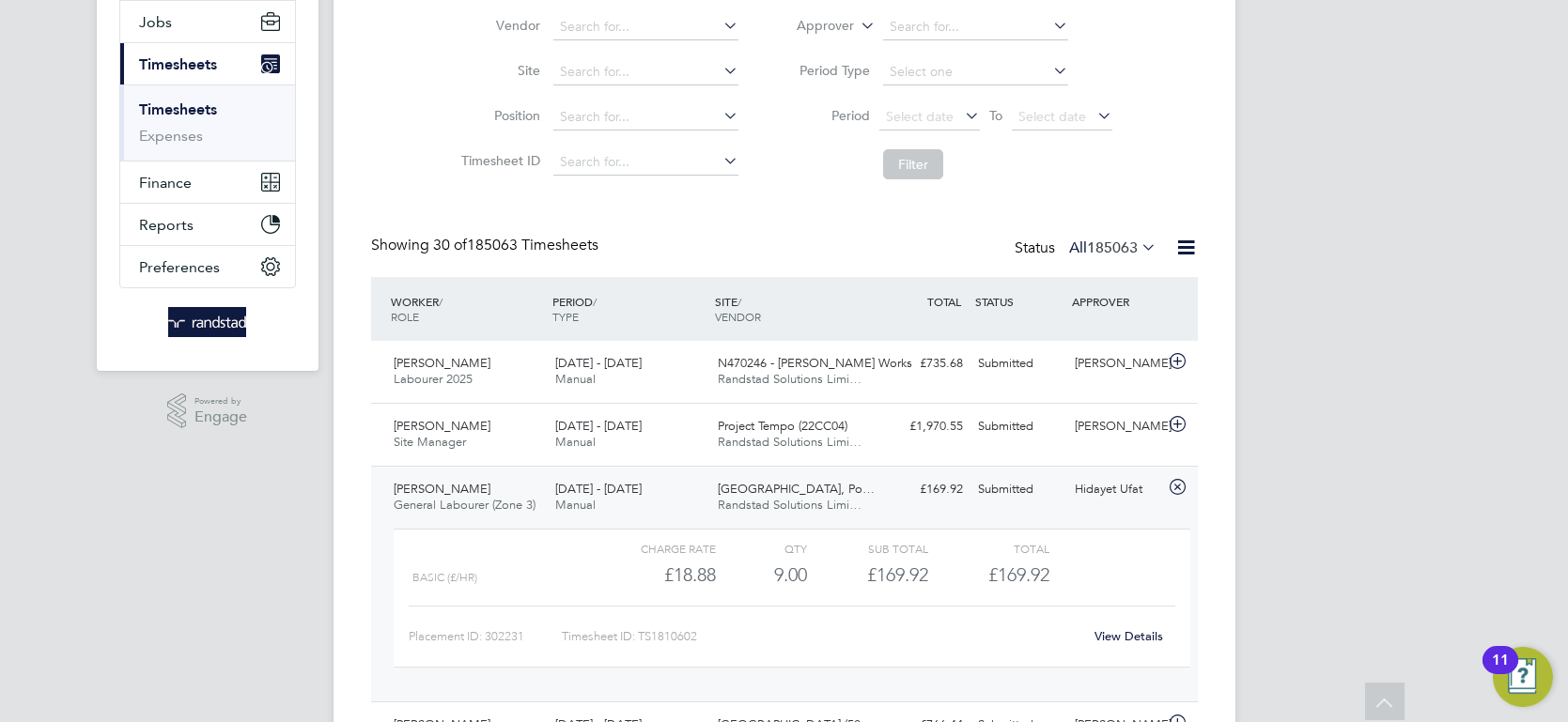
click at [1126, 637] on link "View Details" at bounding box center [1128, 636] width 68 height 16
click at [1133, 638] on link "View Details" at bounding box center [1128, 636] width 68 height 16
